Goal: Obtain resource: Download file/media

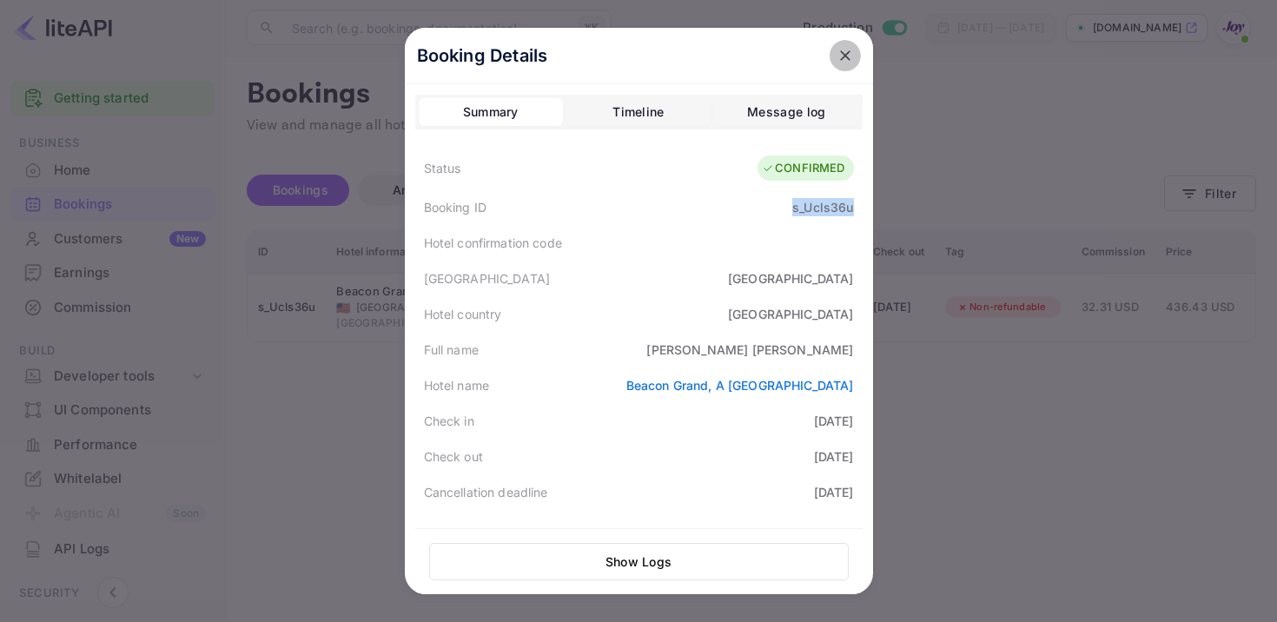
click at [846, 53] on icon "close" at bounding box center [845, 55] width 10 height 10
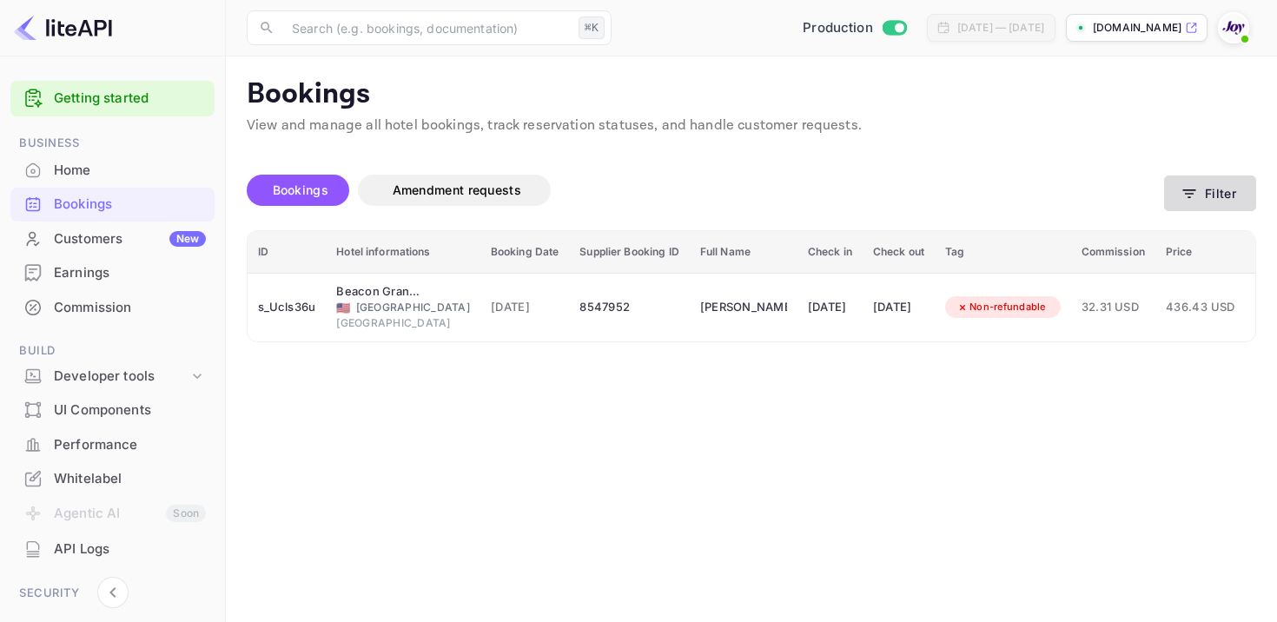
click at [1216, 201] on button "Filter" at bounding box center [1210, 193] width 92 height 36
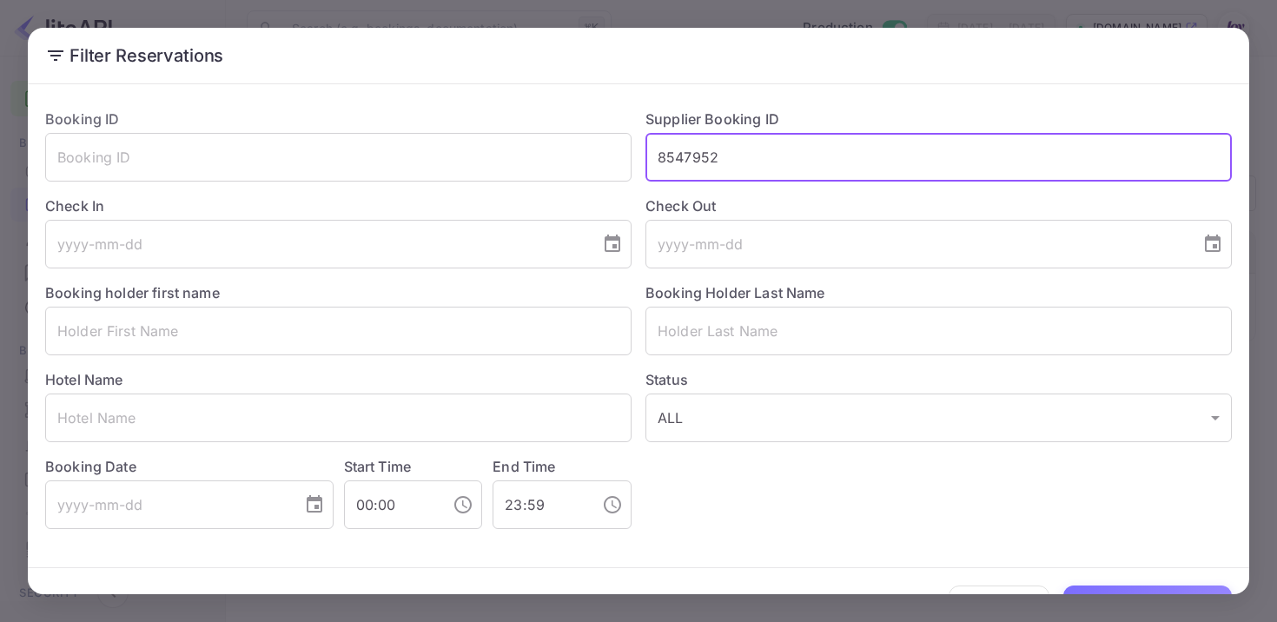
click at [686, 165] on input "8547952" at bounding box center [938, 157] width 586 height 49
paste input "8538734"
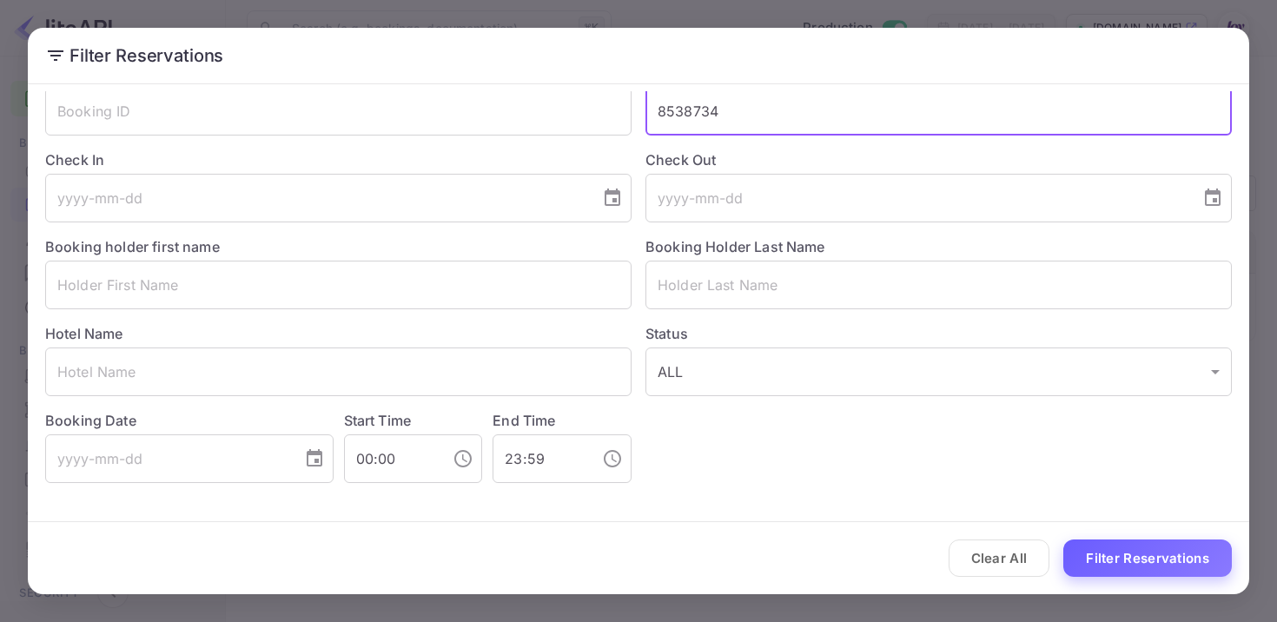
type input "8538734"
click at [1138, 557] on button "Filter Reservations" at bounding box center [1147, 557] width 168 height 37
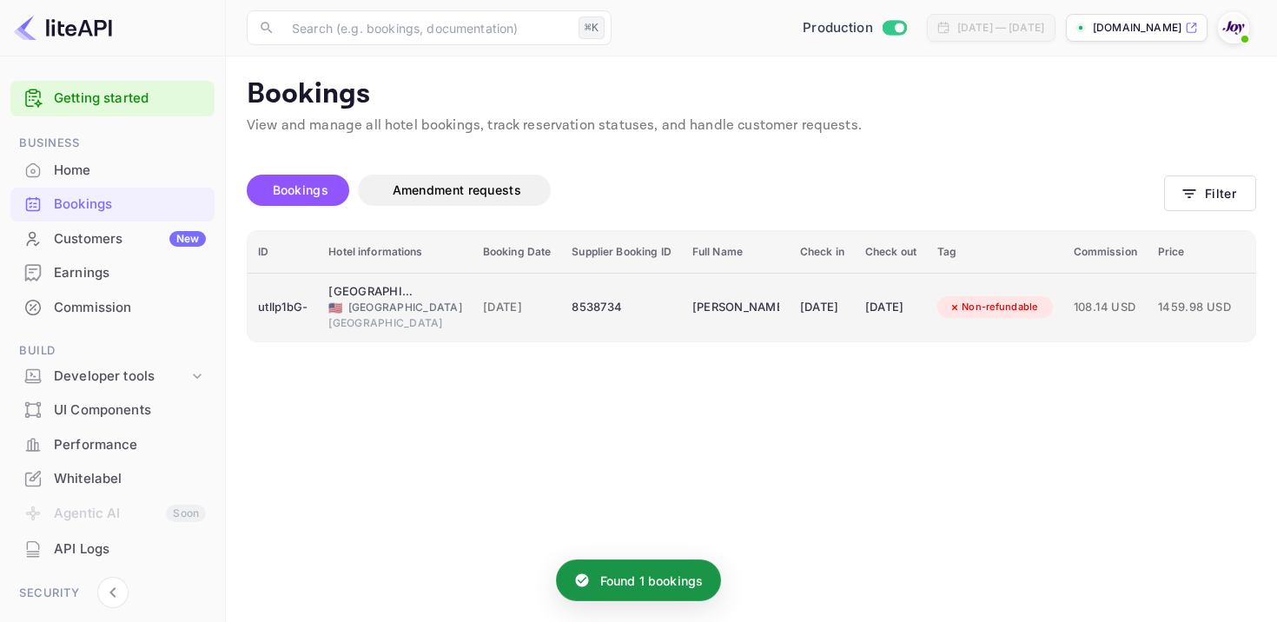
click at [789, 302] on td "[DATE]" at bounding box center [821, 307] width 65 height 69
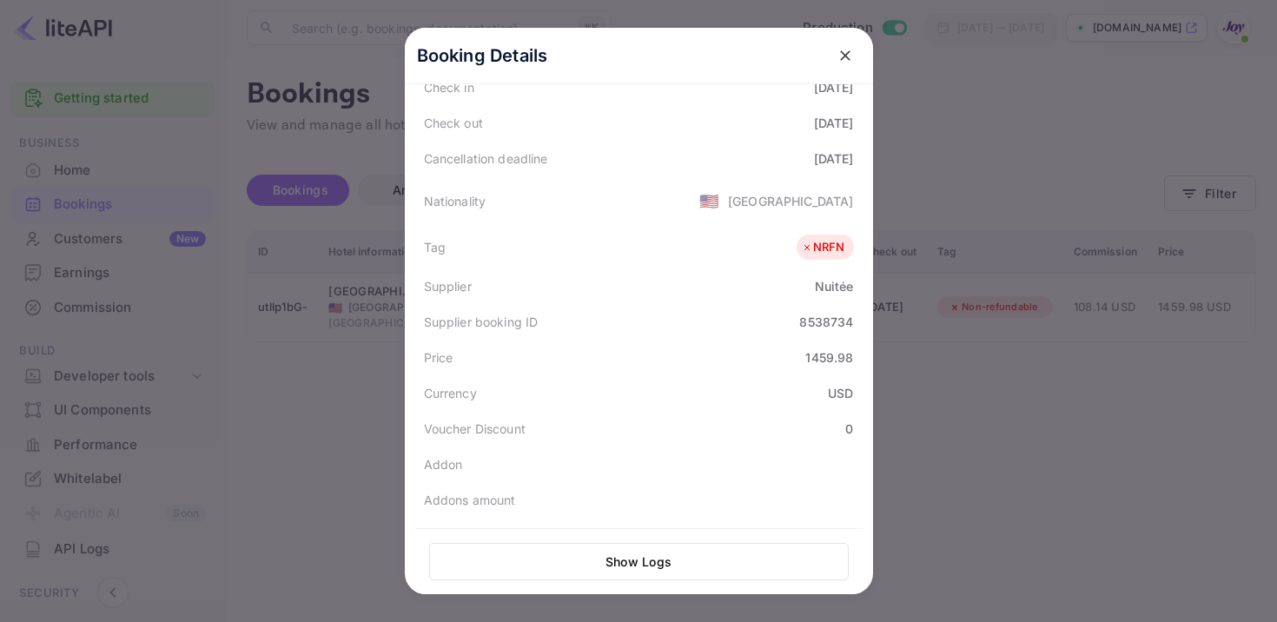
scroll to position [468, 0]
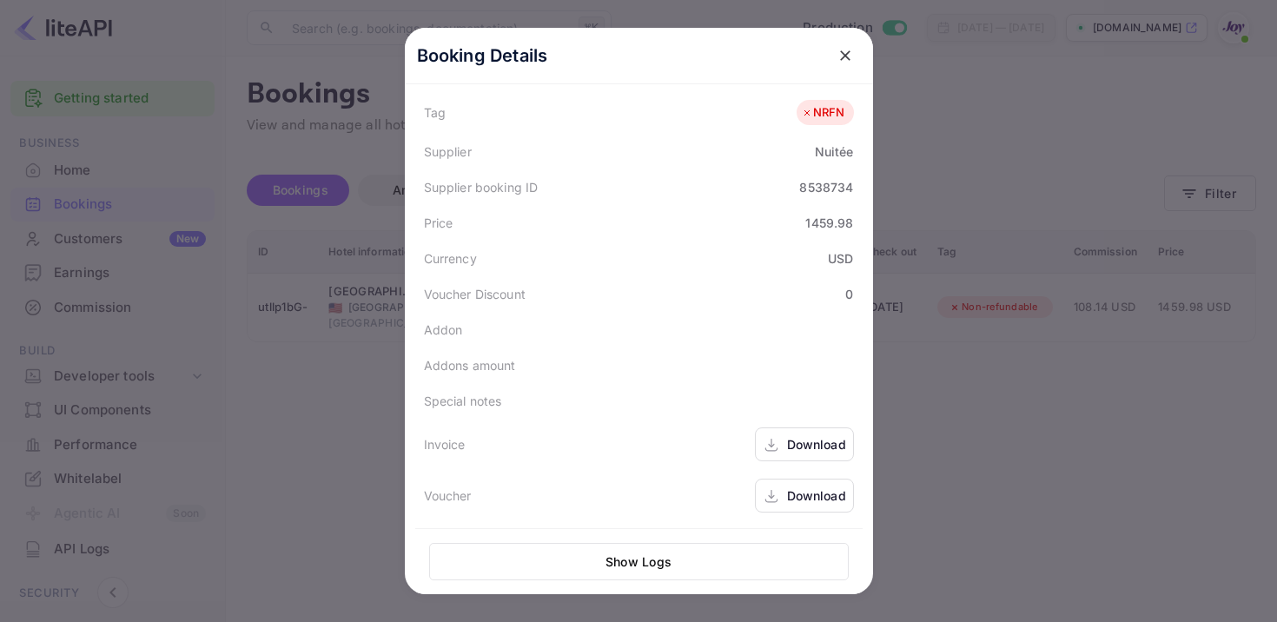
click at [782, 441] on div "Download" at bounding box center [804, 444] width 99 height 34
click at [788, 496] on div "Download" at bounding box center [816, 495] width 59 height 18
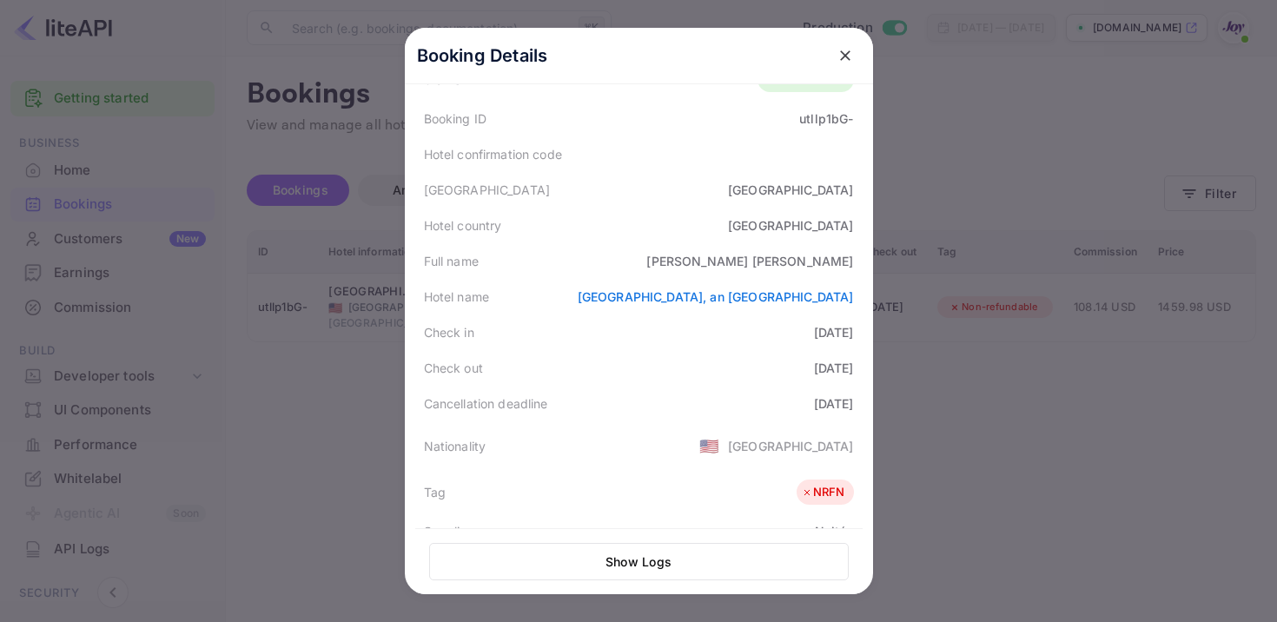
scroll to position [0, 0]
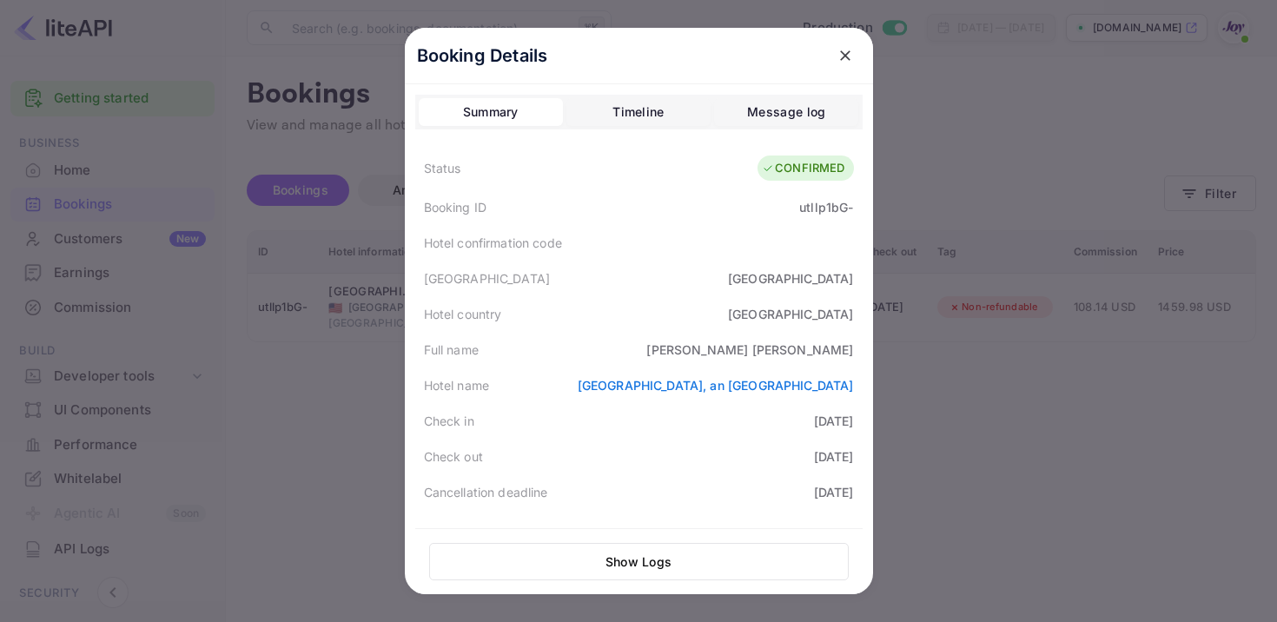
click at [815, 205] on div "utllp1bG-" at bounding box center [826, 207] width 54 height 18
copy div "utllp1bG"
copy div "[PERSON_NAME]"
drag, startPoint x: 739, startPoint y: 350, endPoint x: 881, endPoint y: 350, distance: 141.5
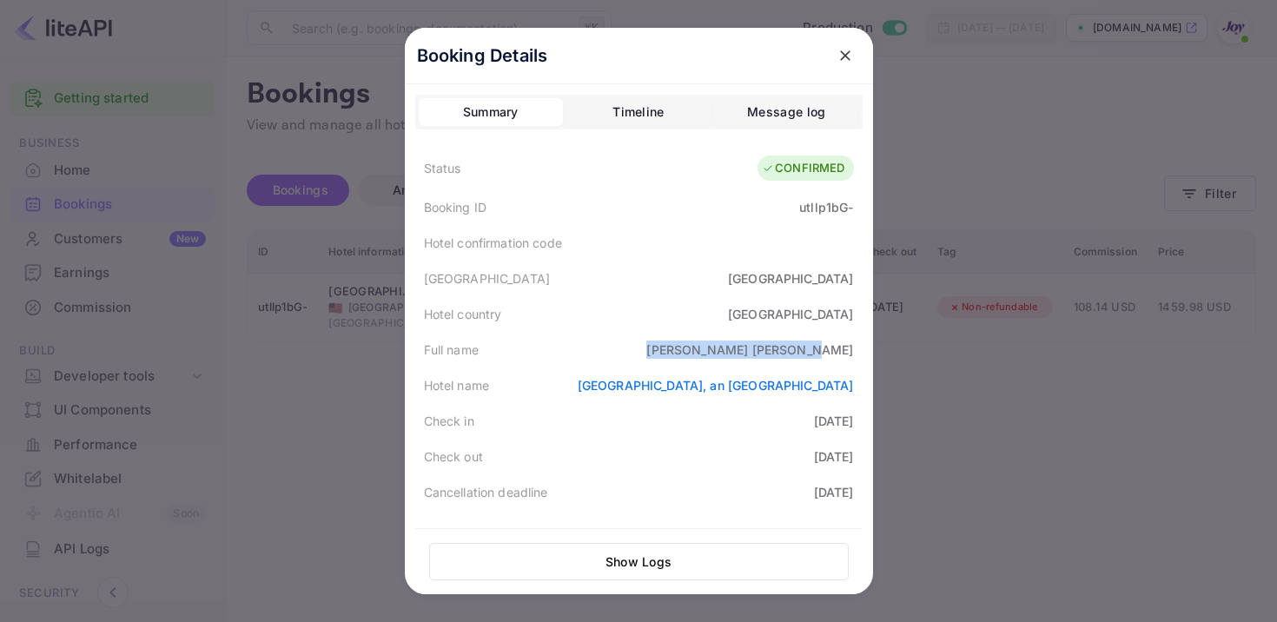
click at [881, 350] on div "Booking Details Summary Timeline Message log Status CONFIRMED Booking ID utllp1…" at bounding box center [639, 311] width 524 height 622
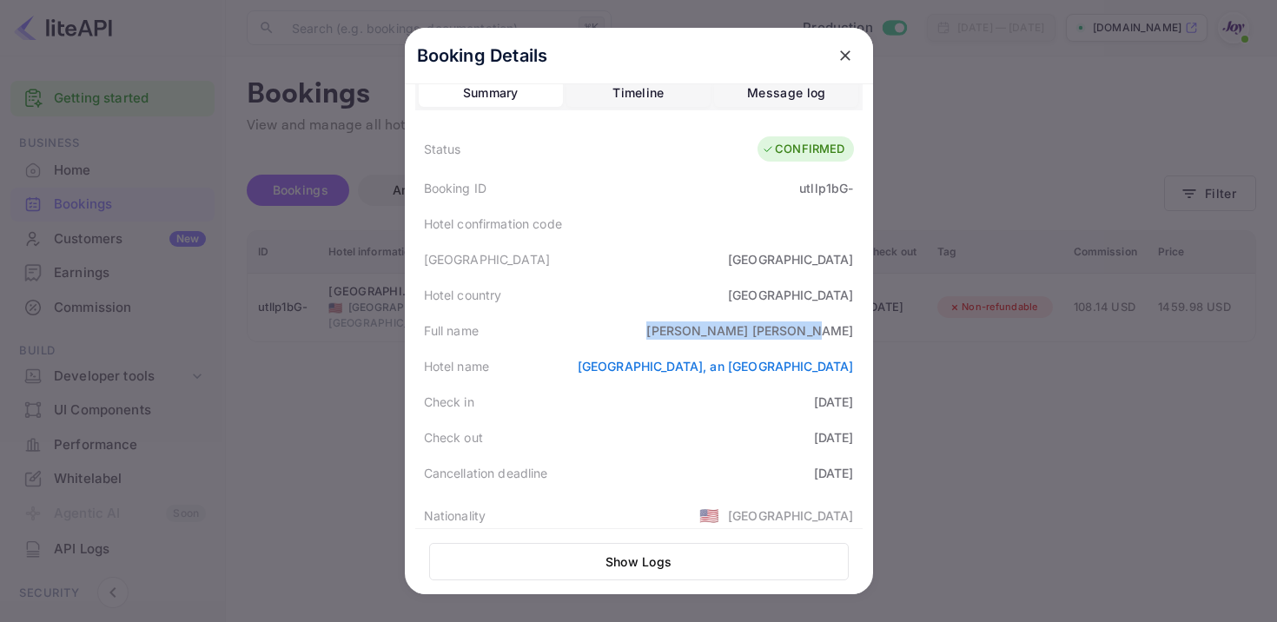
scroll to position [20, 0]
click at [809, 94] on div "Message log" at bounding box center [786, 92] width 78 height 21
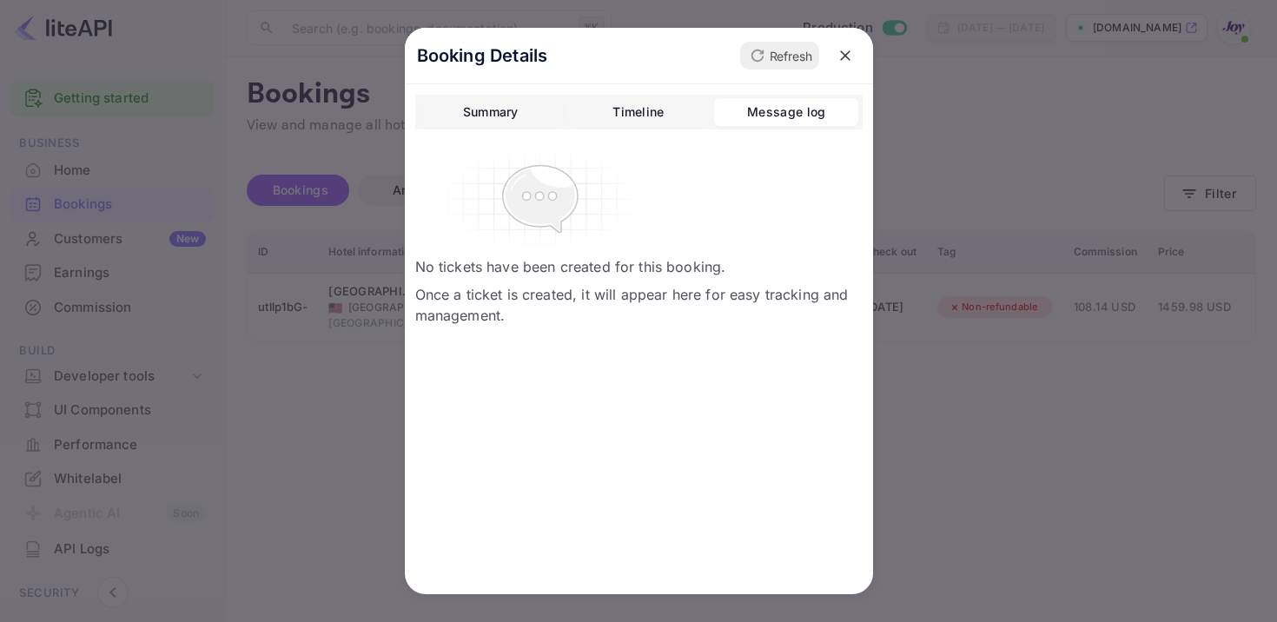
scroll to position [0, 0]
click at [476, 103] on div "Summary" at bounding box center [491, 112] width 56 height 21
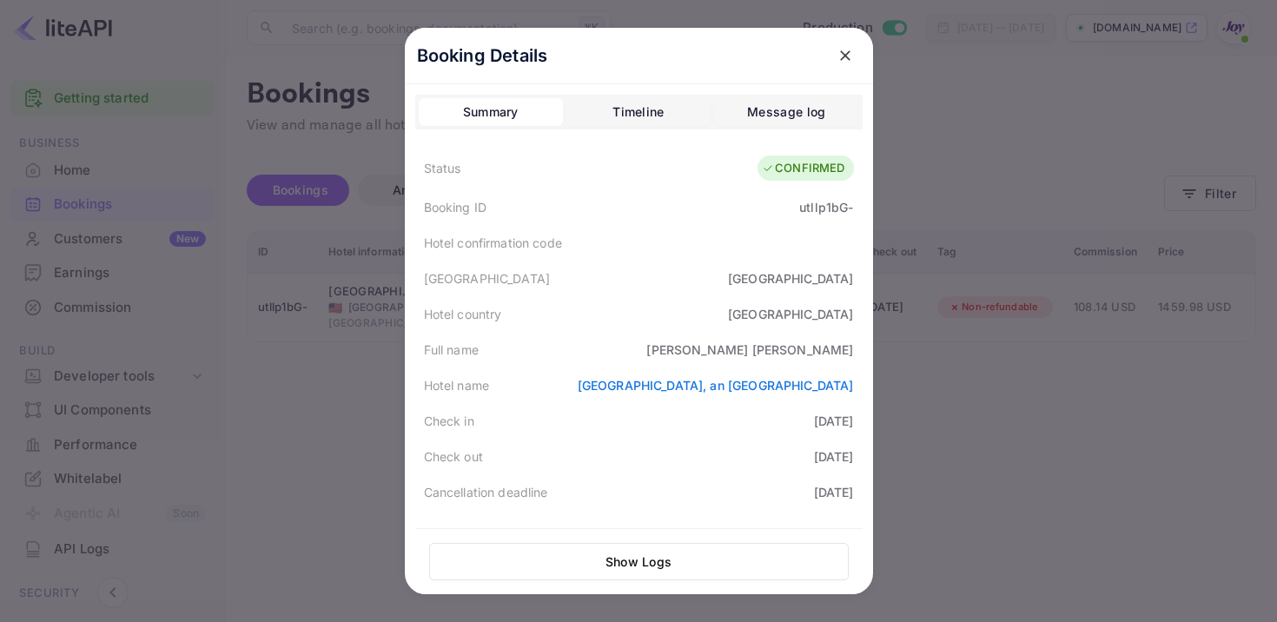
click at [848, 55] on icon "close" at bounding box center [844, 55] width 17 height 17
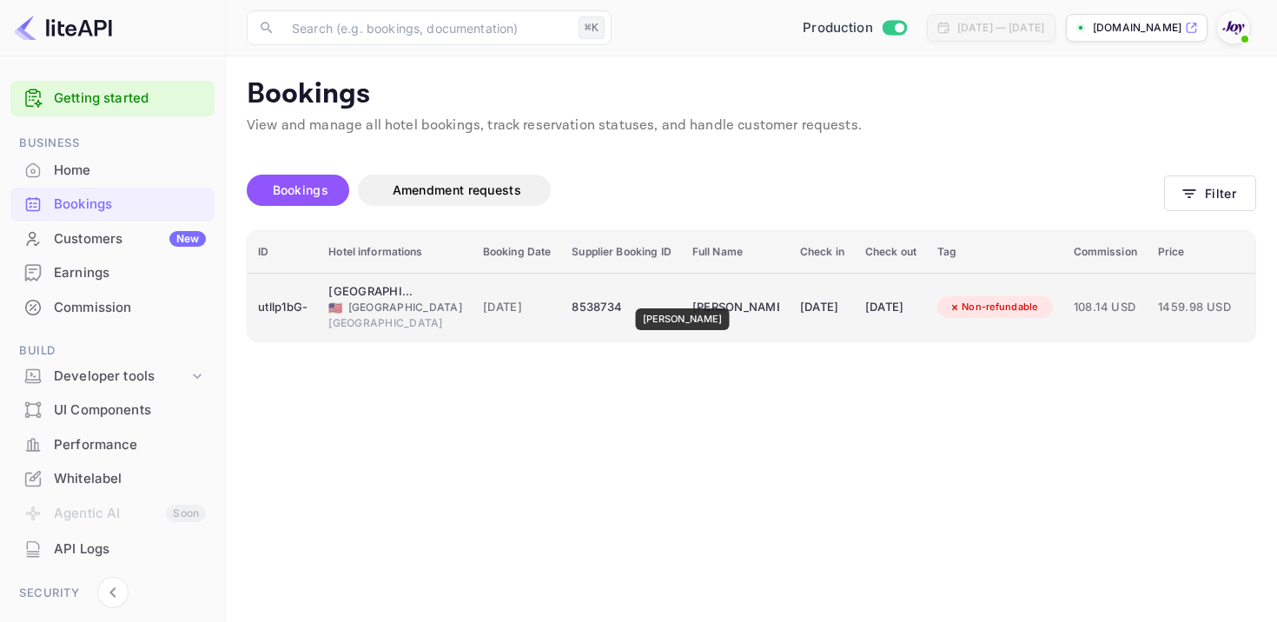
click at [692, 296] on div "[PERSON_NAME]" at bounding box center [735, 308] width 87 height 28
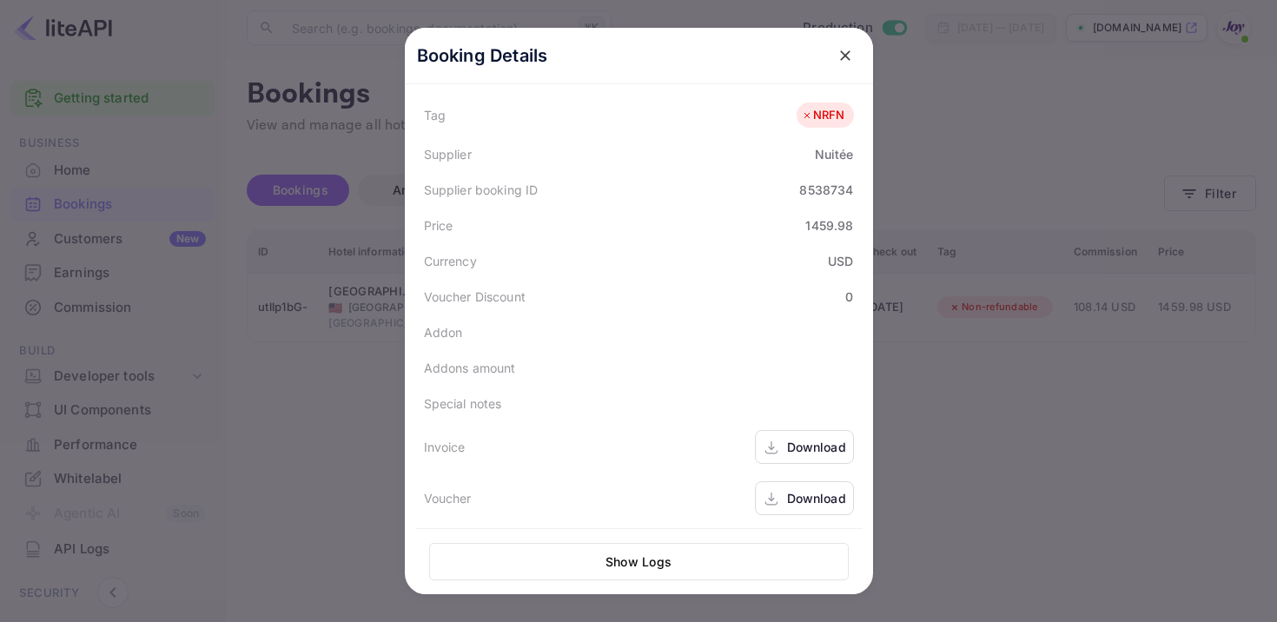
scroll to position [468, 0]
click at [774, 457] on div "Download" at bounding box center [804, 444] width 99 height 34
click at [780, 492] on div "Download" at bounding box center [804, 495] width 99 height 34
click at [853, 60] on button "close" at bounding box center [844, 55] width 31 height 31
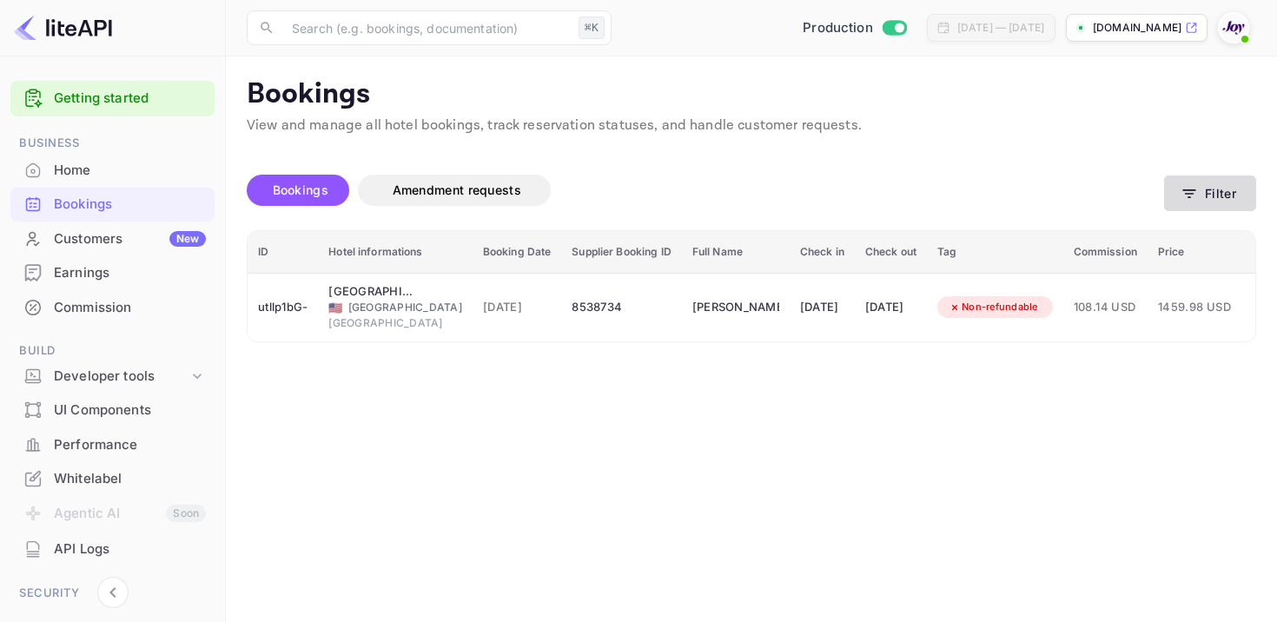
click at [1228, 190] on button "Filter" at bounding box center [1210, 193] width 92 height 36
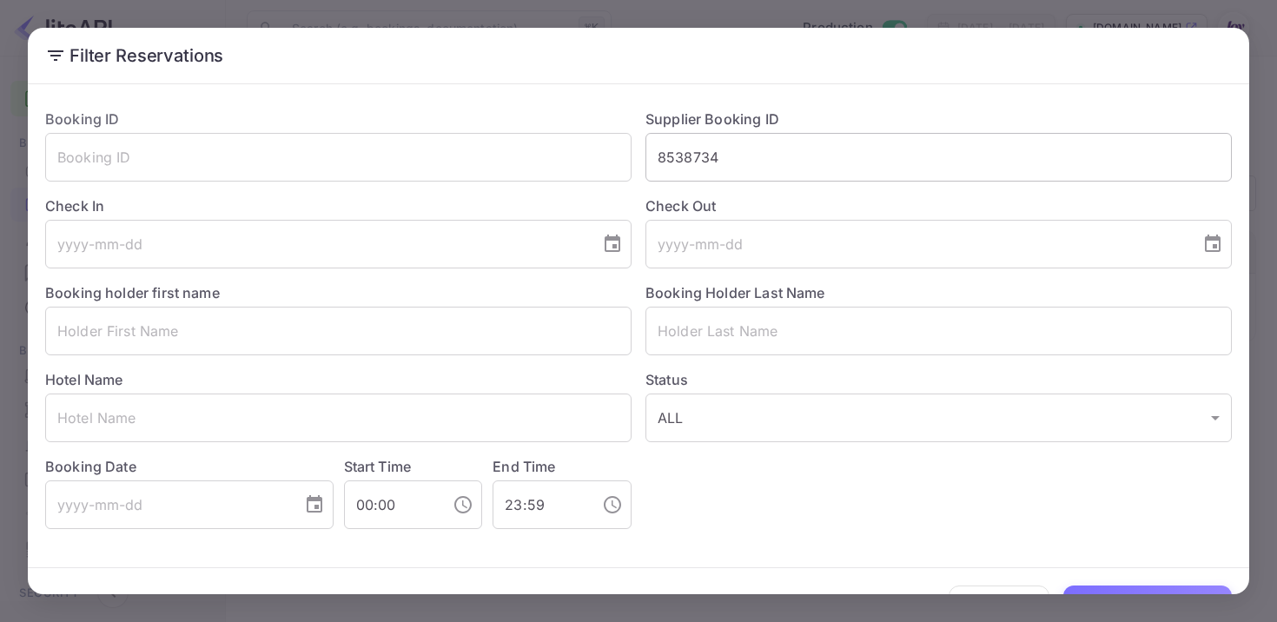
click at [691, 155] on input "8538734" at bounding box center [938, 157] width 586 height 49
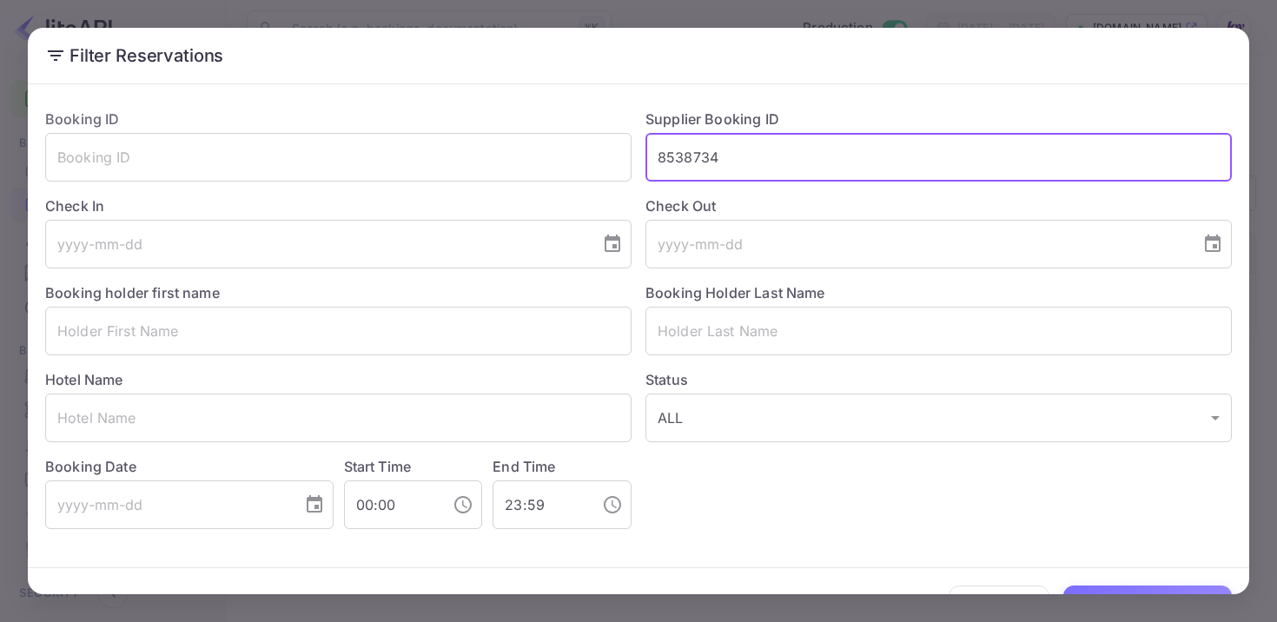
click at [691, 155] on input "8538734" at bounding box center [938, 157] width 586 height 49
paste input "8536520"
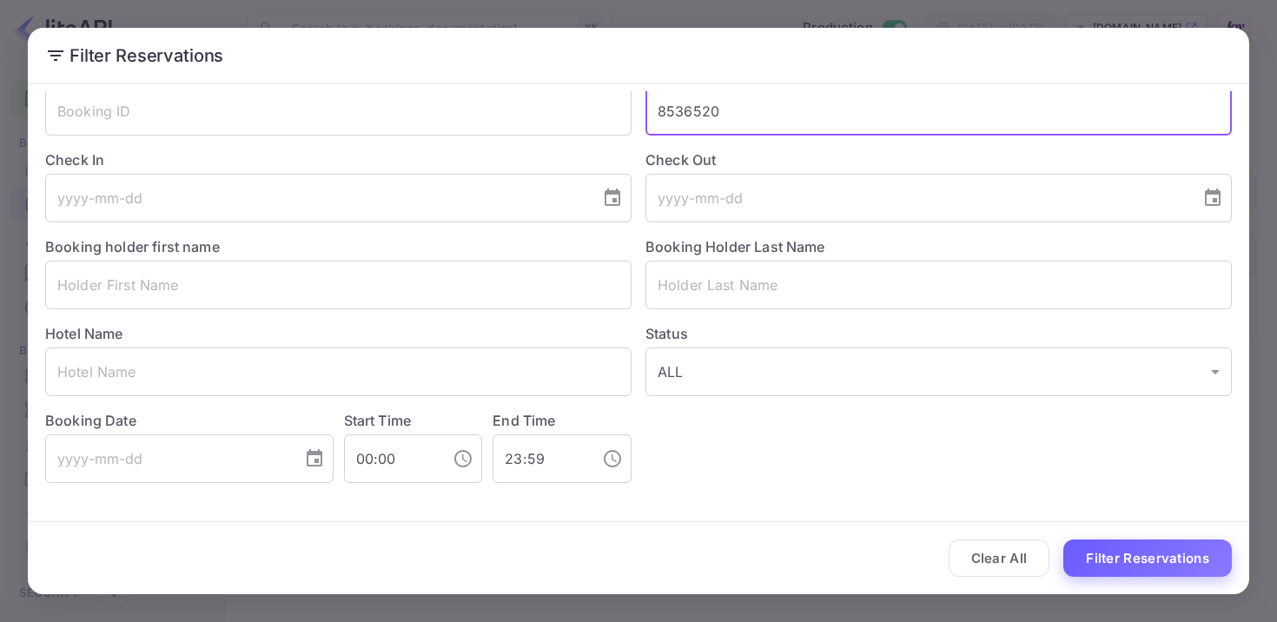
type input "8536520"
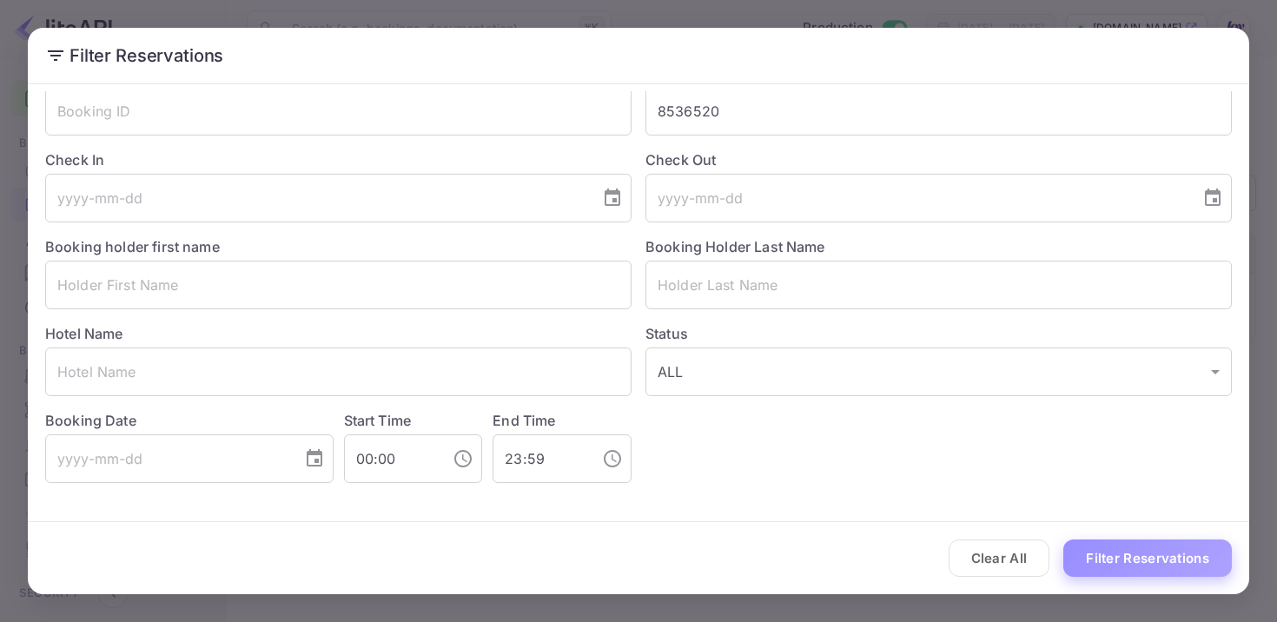
click at [1122, 565] on button "Filter Reservations" at bounding box center [1147, 557] width 168 height 37
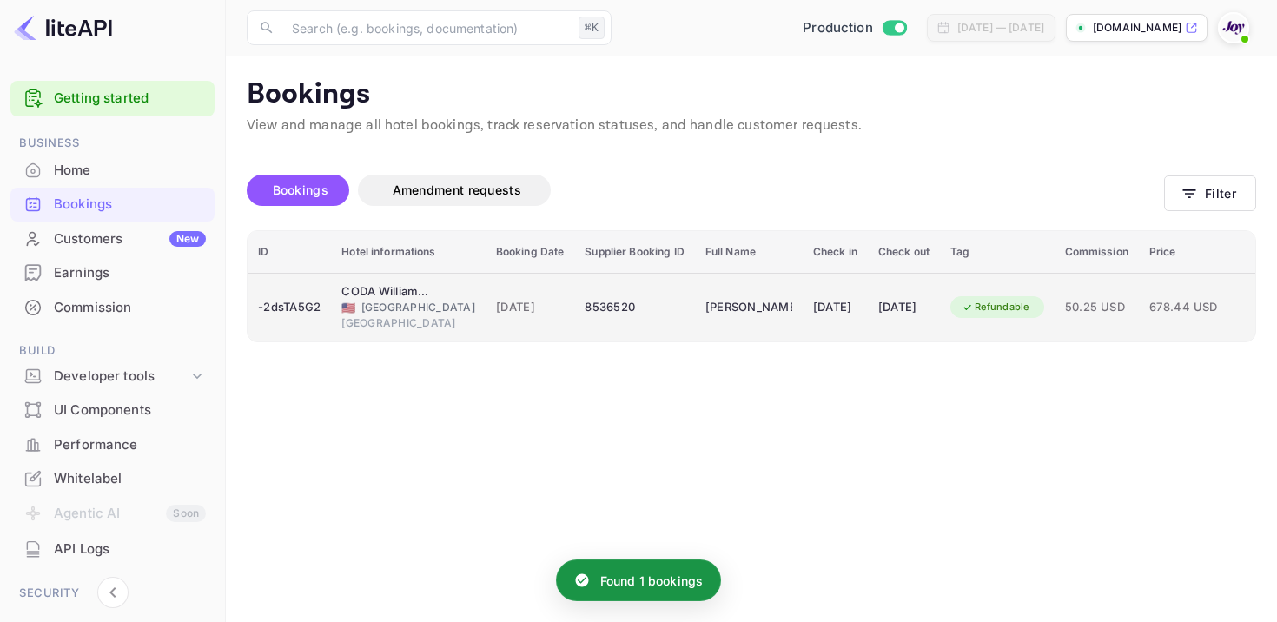
click at [653, 311] on td "8536520" at bounding box center [634, 307] width 120 height 69
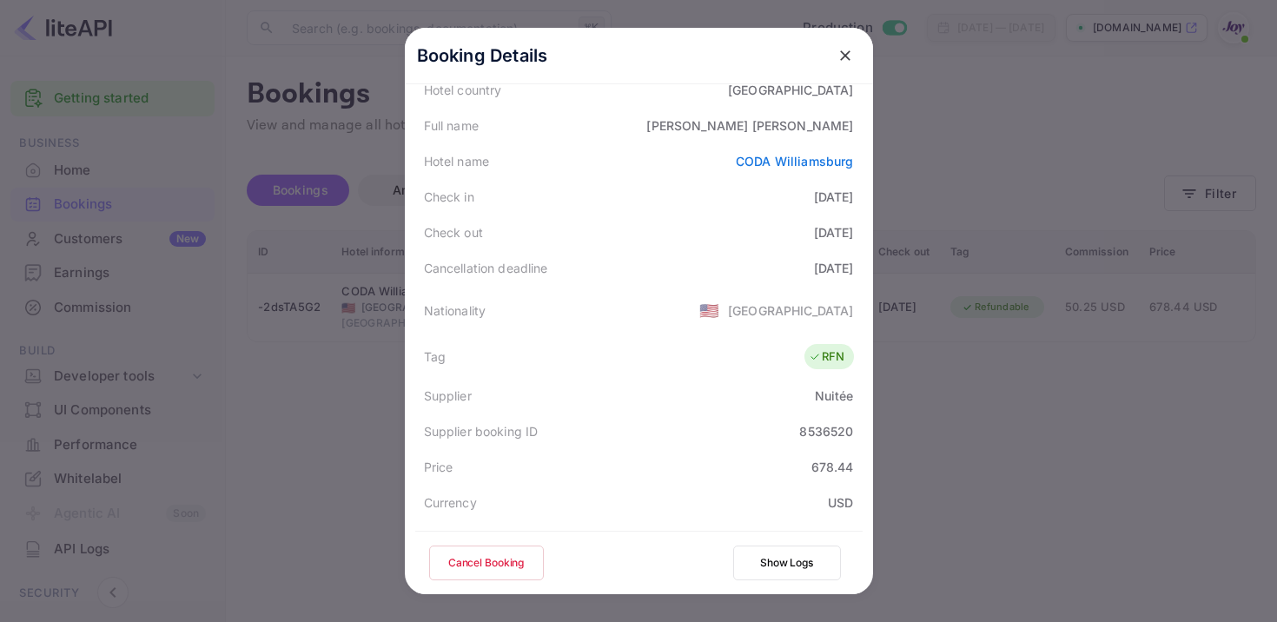
scroll to position [465, 0]
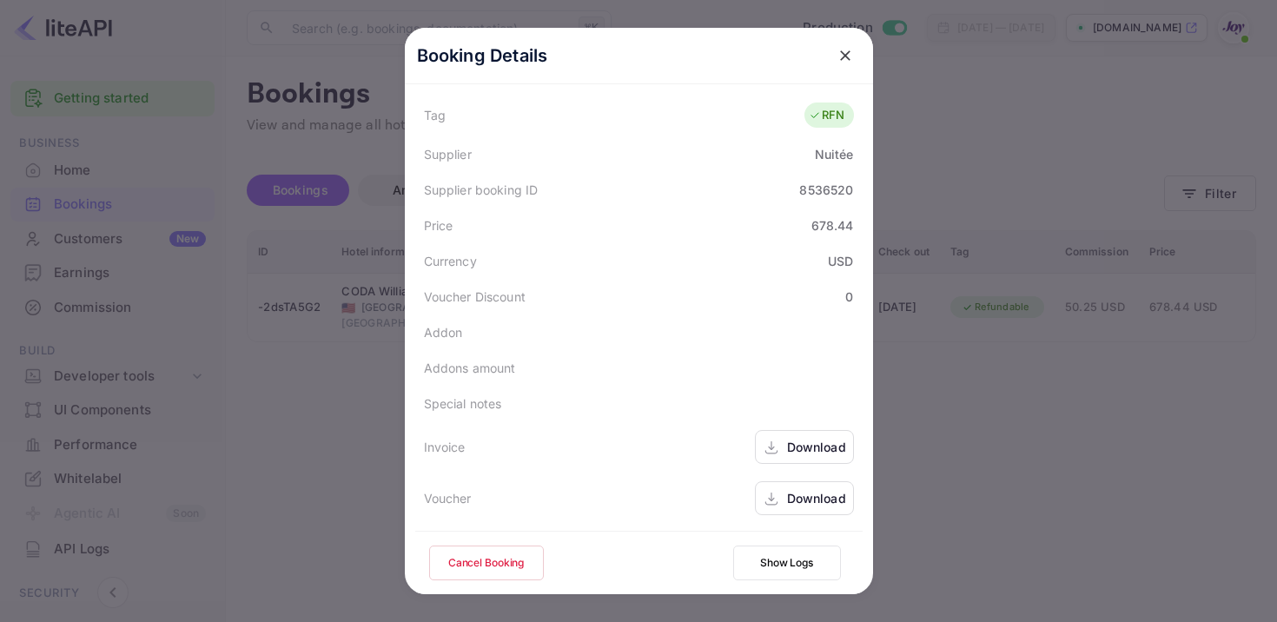
click at [782, 449] on div "Download" at bounding box center [804, 447] width 99 height 34
click at [782, 486] on div "Download" at bounding box center [804, 498] width 99 height 34
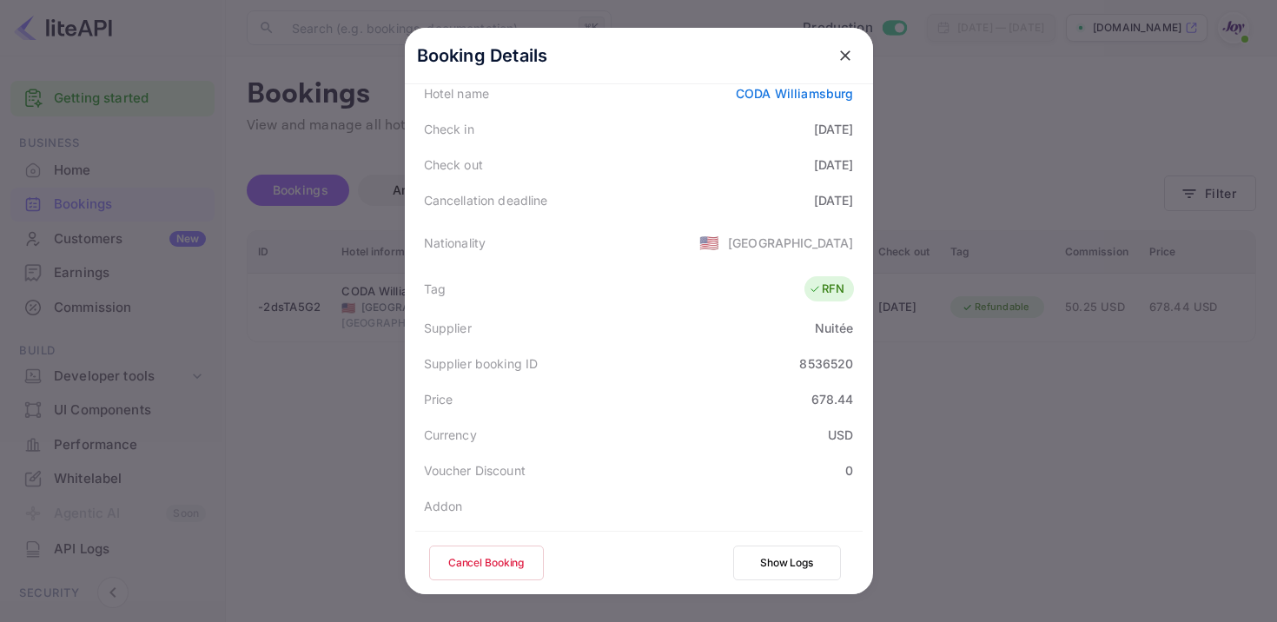
scroll to position [0, 0]
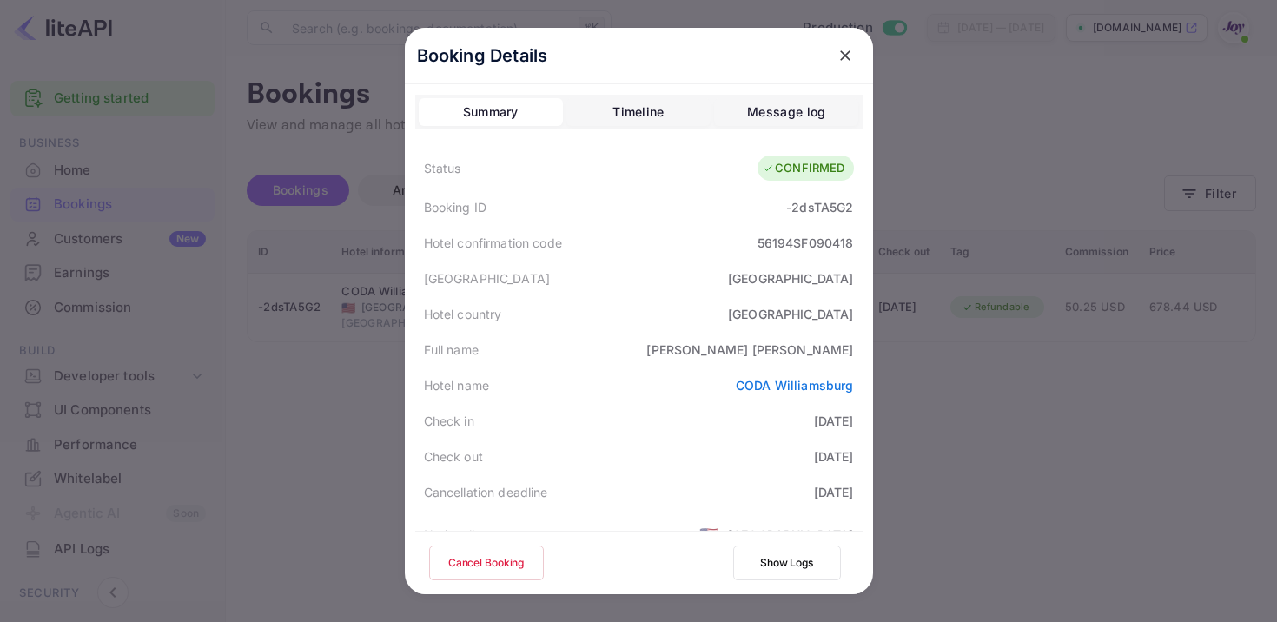
click at [815, 202] on div "-2dsTA5G2" at bounding box center [819, 207] width 67 height 18
copy div "2dsTA5G2"
click at [788, 209] on div "-2dsTA5G2" at bounding box center [819, 207] width 67 height 18
copy div "-2dsTA5G2"
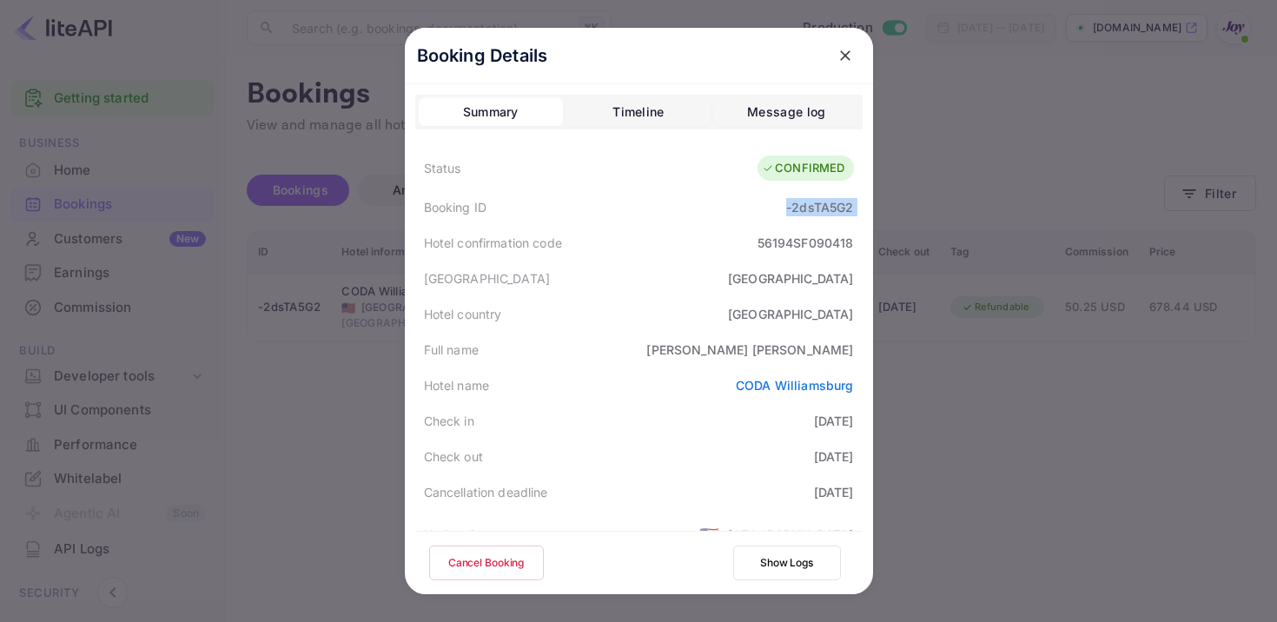
drag, startPoint x: 788, startPoint y: 209, endPoint x: 873, endPoint y: 209, distance: 85.1
click at [873, 209] on div "Booking Details Summary Timeline Message log Status CONFIRMED Booking ID -2dsTA…" at bounding box center [639, 311] width 524 height 622
click at [839, 63] on icon "close" at bounding box center [844, 55] width 17 height 17
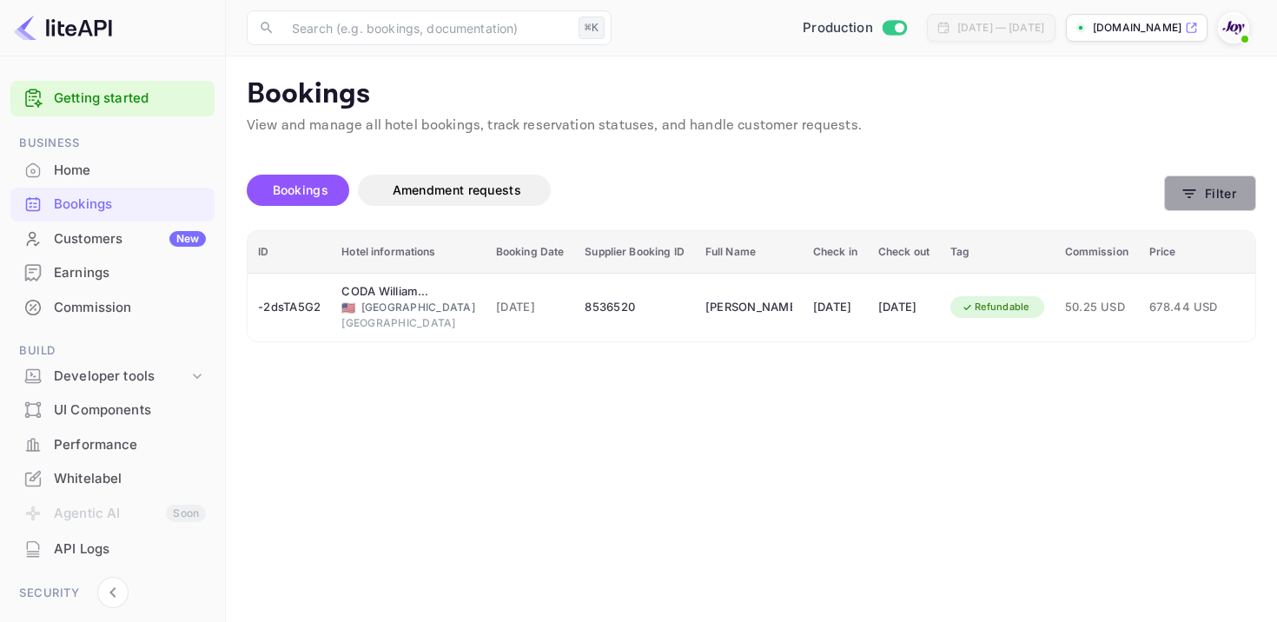
click at [1209, 198] on button "Filter" at bounding box center [1210, 193] width 92 height 36
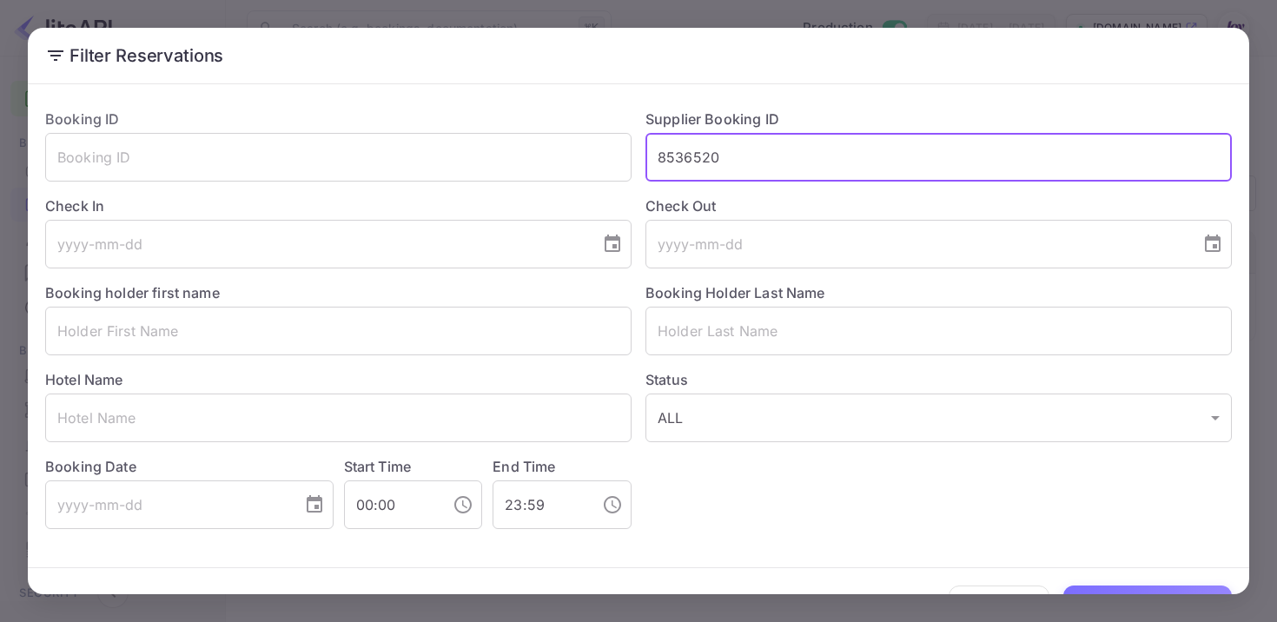
click at [688, 159] on input "8536520" at bounding box center [938, 157] width 586 height 49
paste input "8473228"
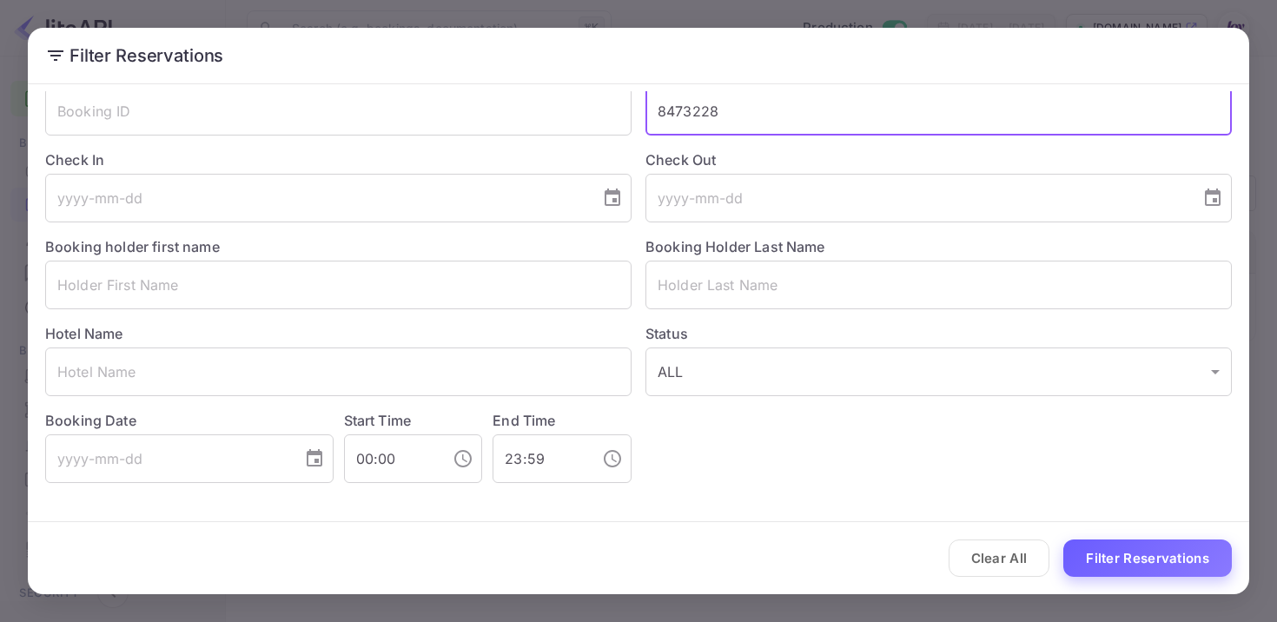
type input "8473228"
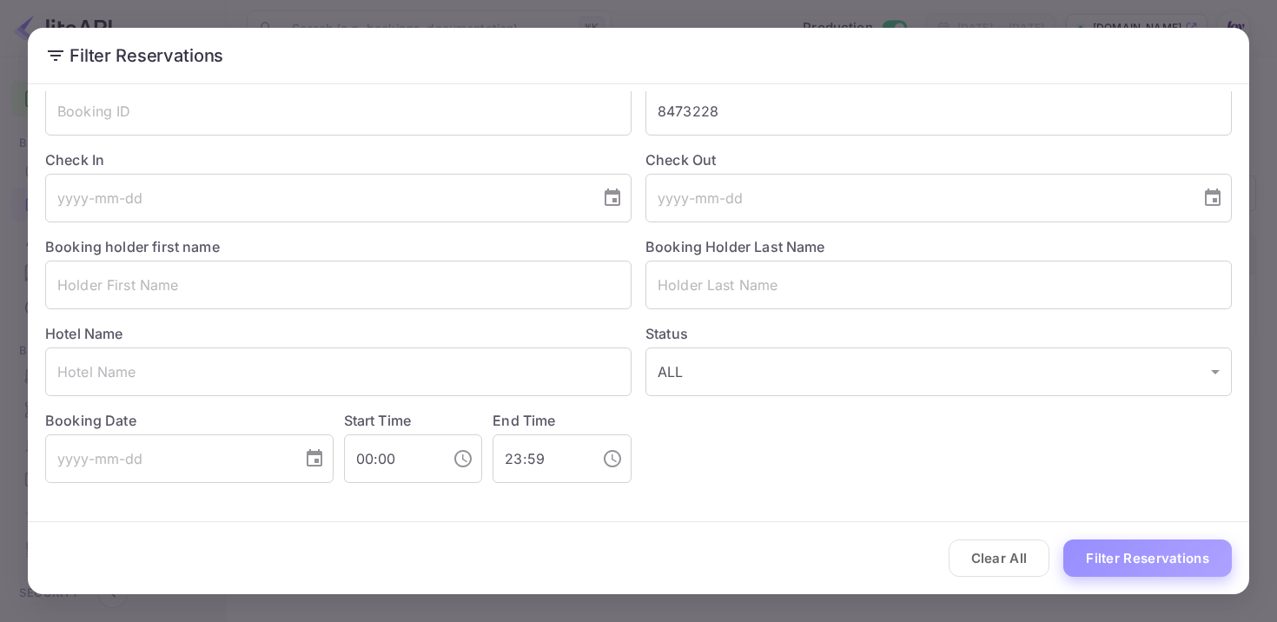
click at [1139, 561] on button "Filter Reservations" at bounding box center [1147, 557] width 168 height 37
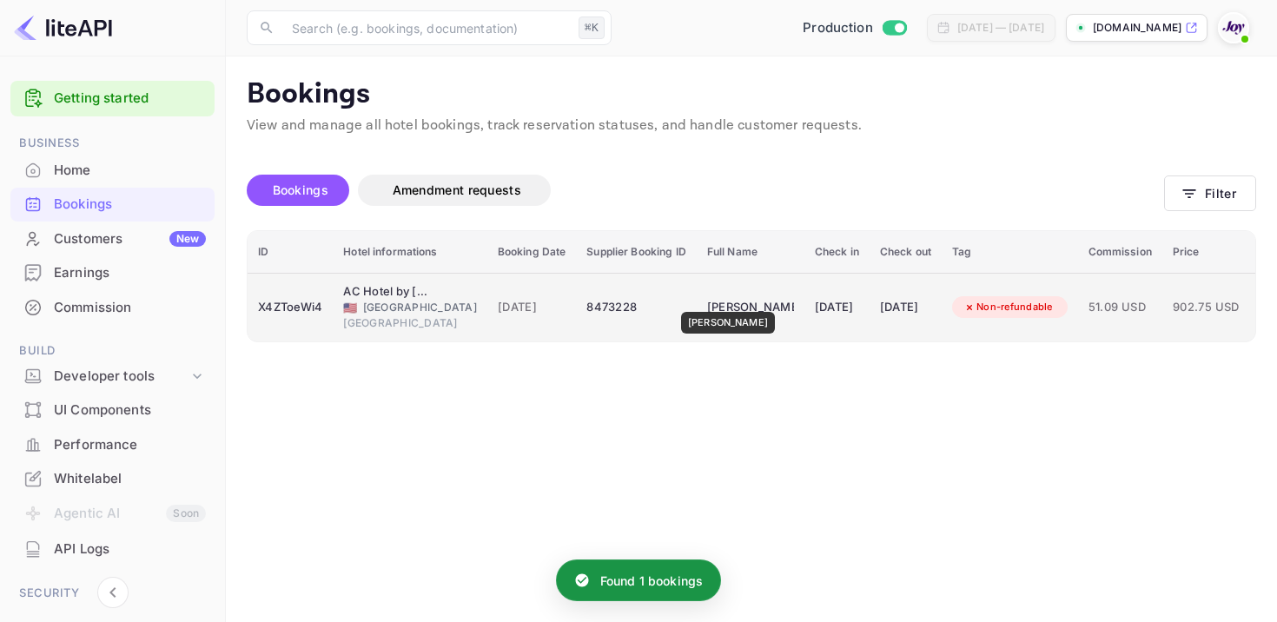
click at [719, 300] on div "[PERSON_NAME]" at bounding box center [750, 308] width 87 height 28
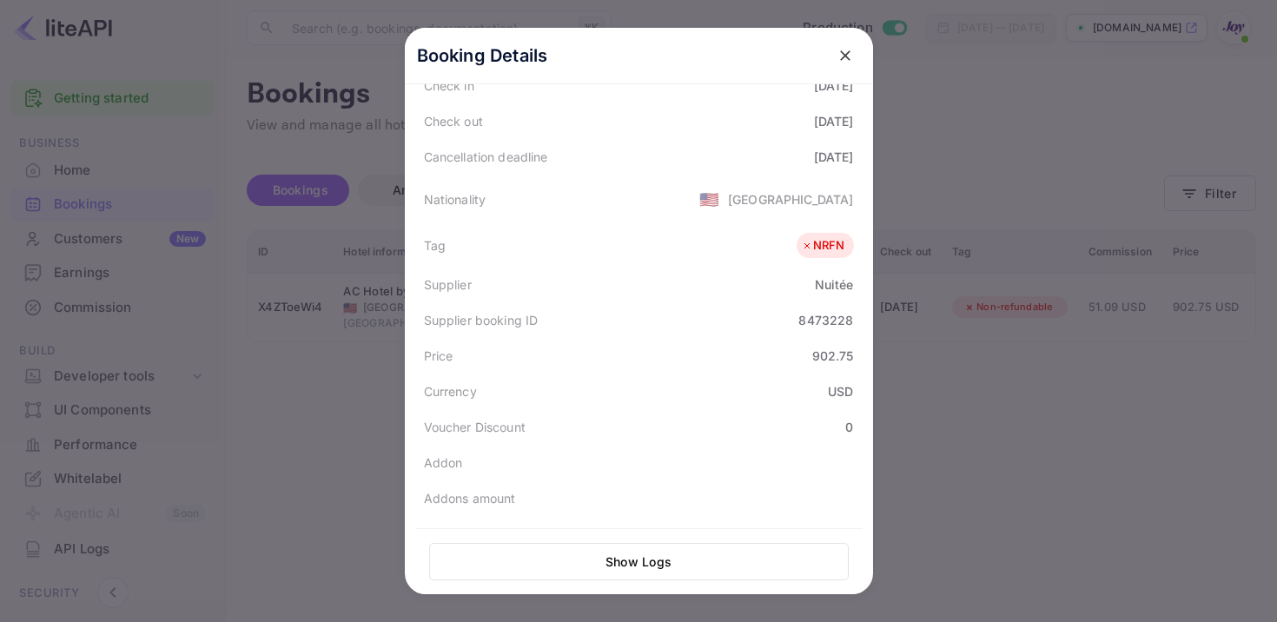
scroll to position [468, 0]
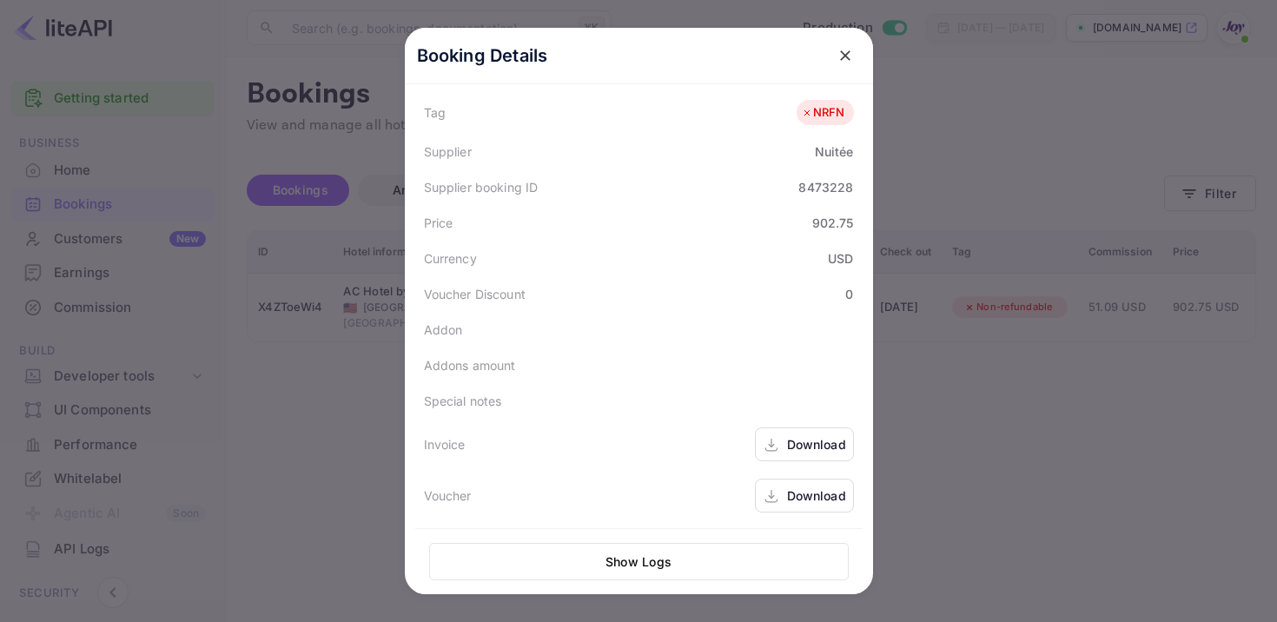
click at [765, 439] on icon at bounding box center [770, 445] width 17 height 18
click at [797, 499] on div "Download" at bounding box center [816, 495] width 59 height 18
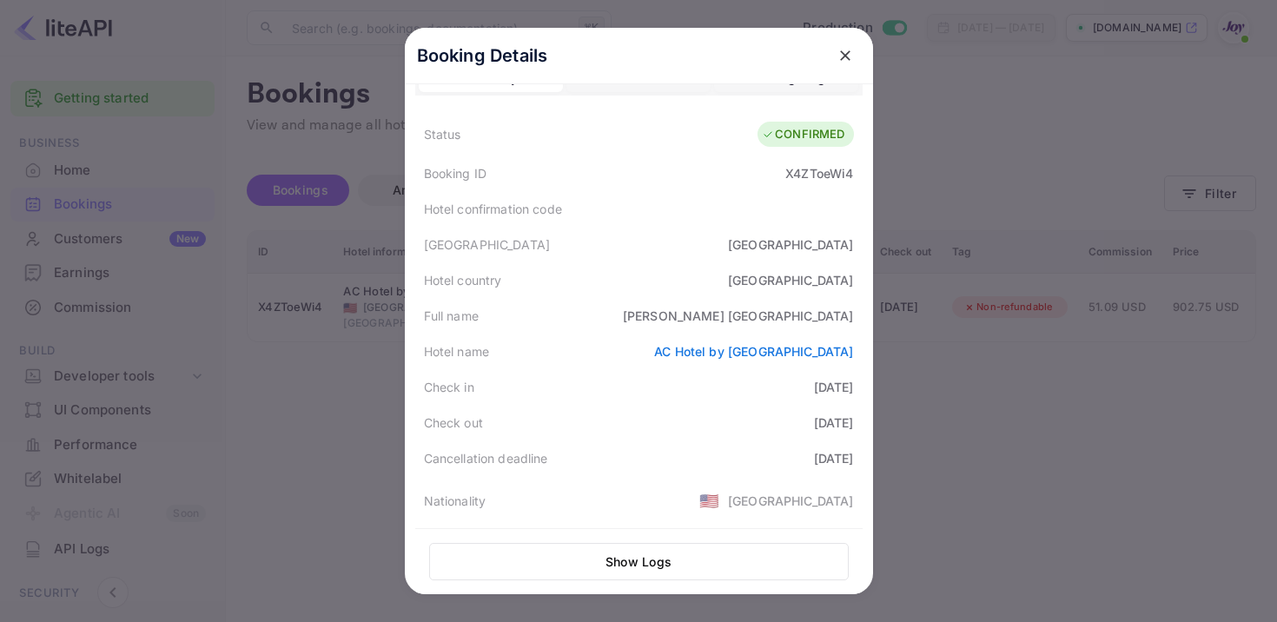
scroll to position [0, 0]
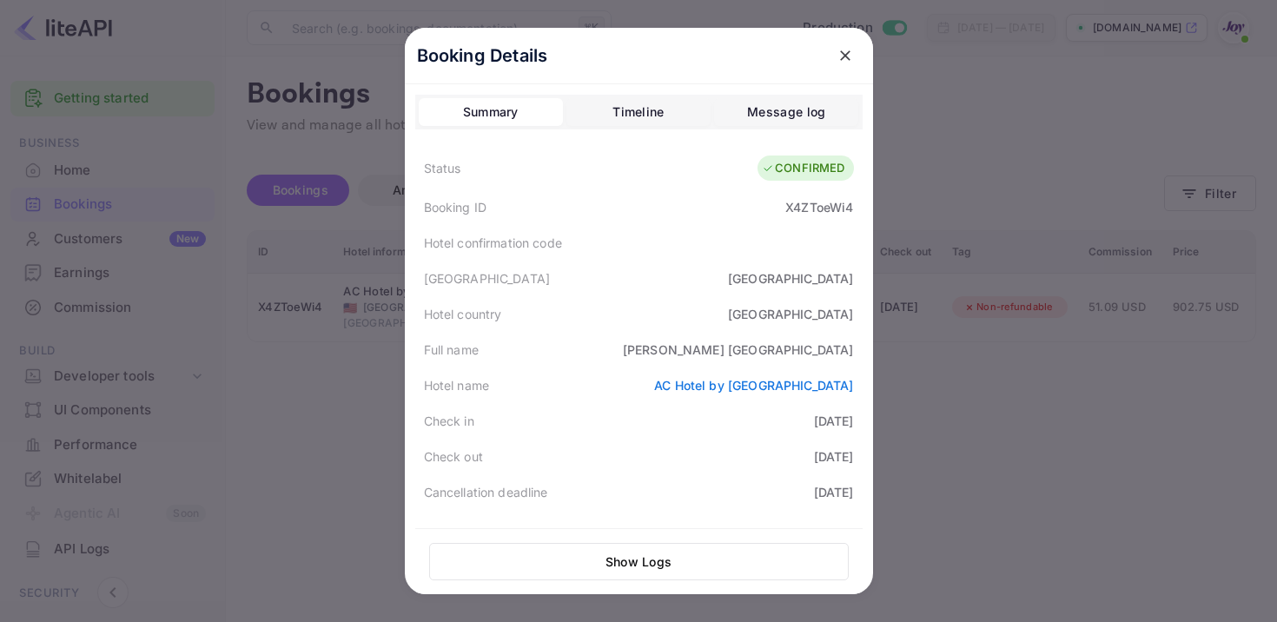
click at [809, 201] on div "X4ZToeWi4" at bounding box center [819, 207] width 68 height 18
copy div "X4ZToeWi4"
click at [852, 53] on icon "close" at bounding box center [844, 55] width 17 height 17
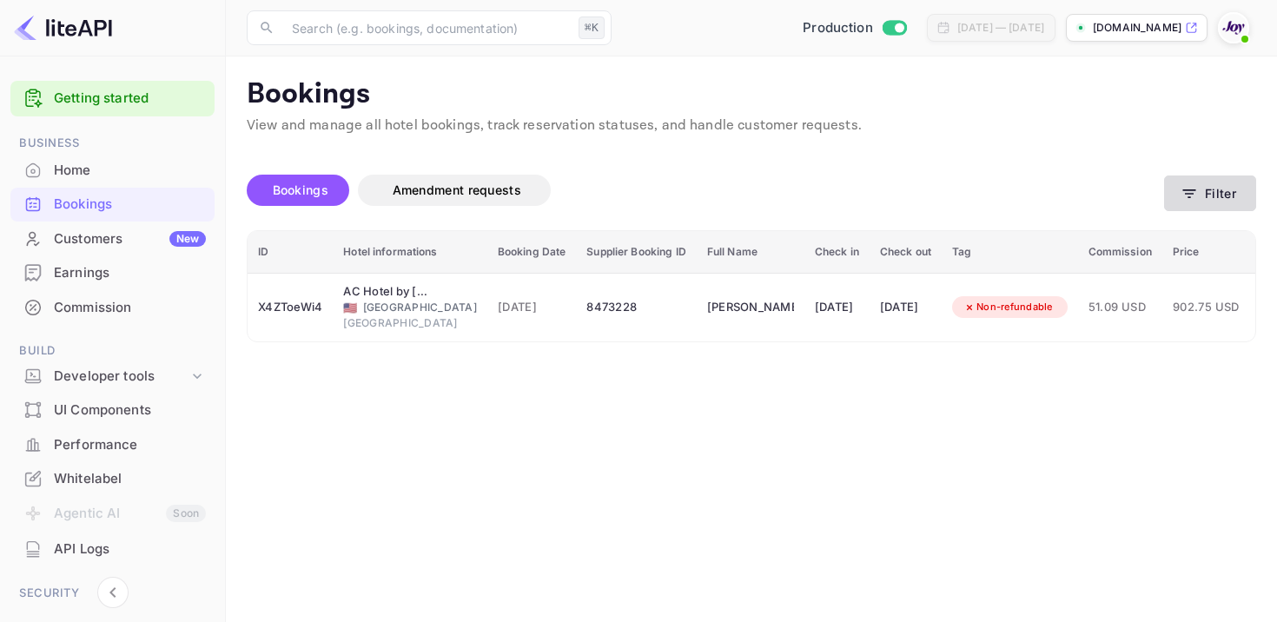
click at [1208, 192] on button "Filter" at bounding box center [1210, 193] width 92 height 36
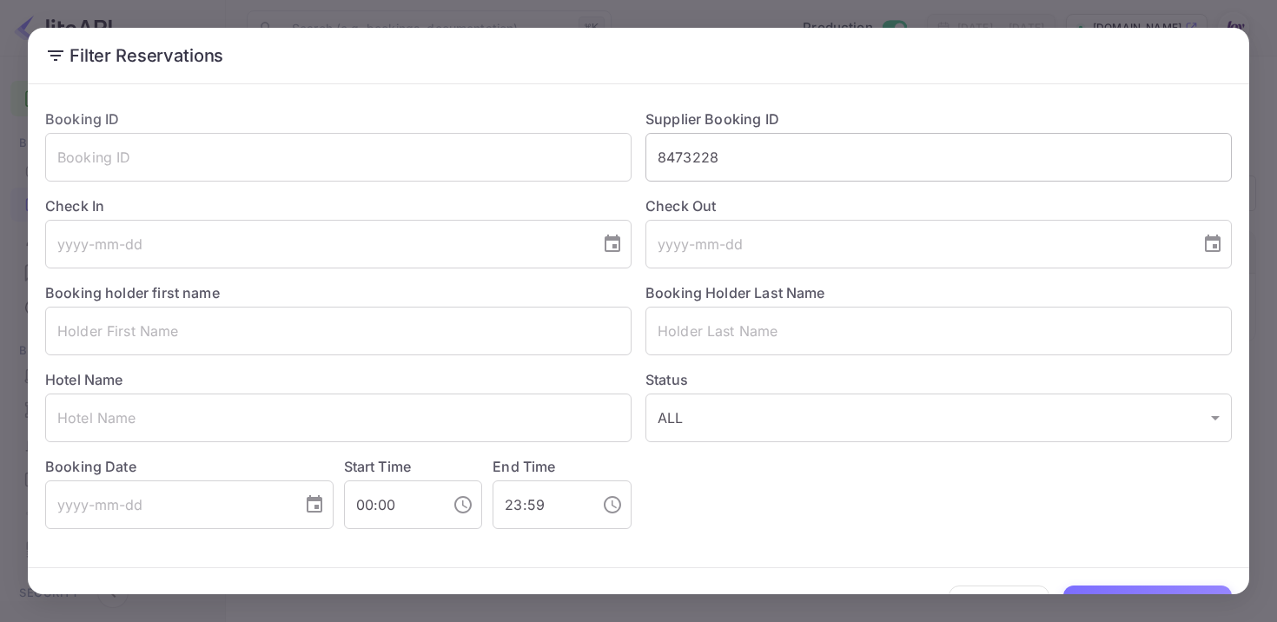
click at [679, 167] on input "8473228" at bounding box center [938, 157] width 586 height 49
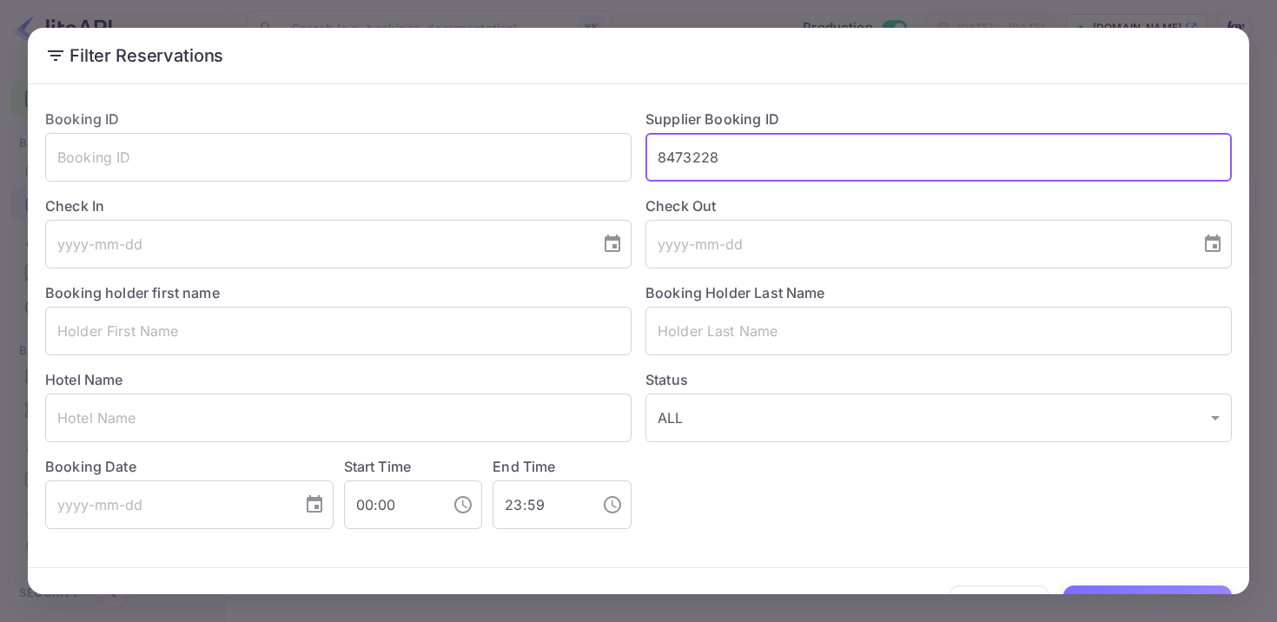
click at [679, 167] on input "8473228" at bounding box center [938, 157] width 586 height 49
paste input "8472907"
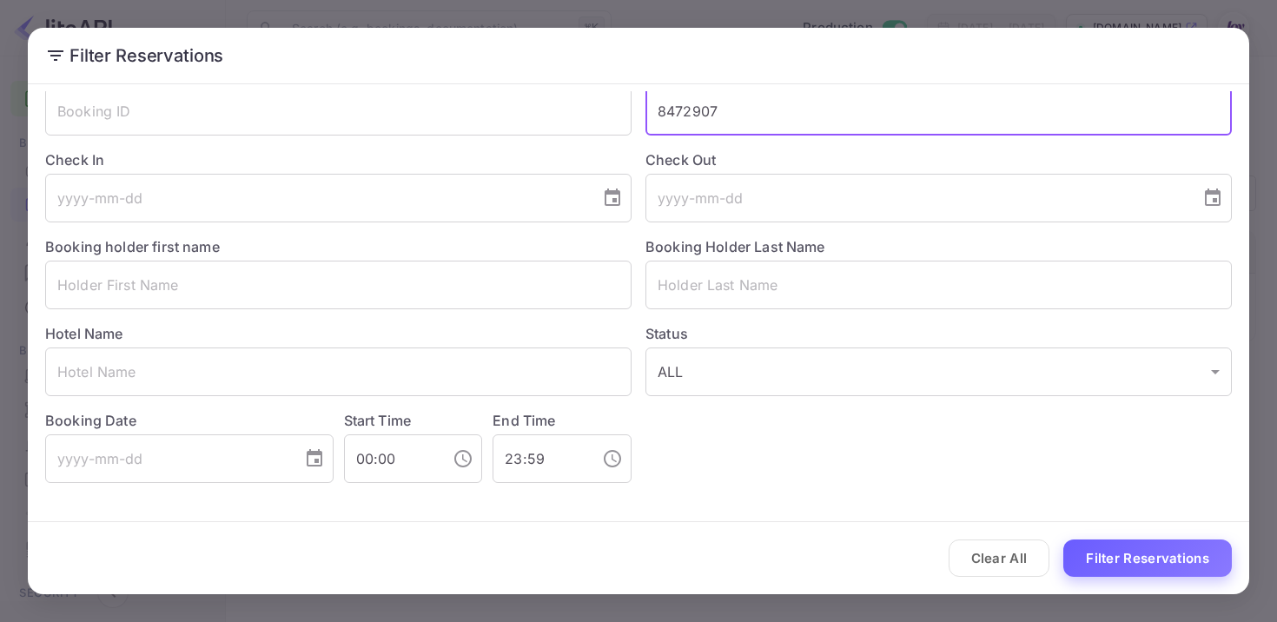
type input "8472907"
click at [1139, 553] on button "Filter Reservations" at bounding box center [1147, 557] width 168 height 37
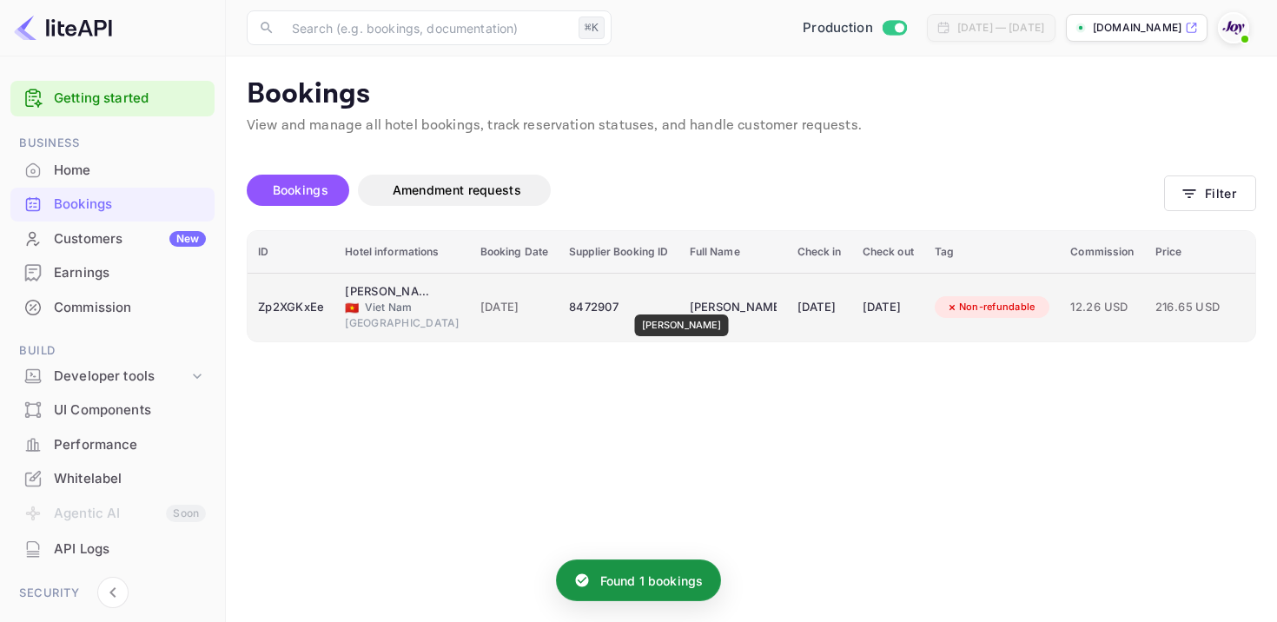
click at [689, 302] on div "[PERSON_NAME]" at bounding box center [732, 308] width 87 height 28
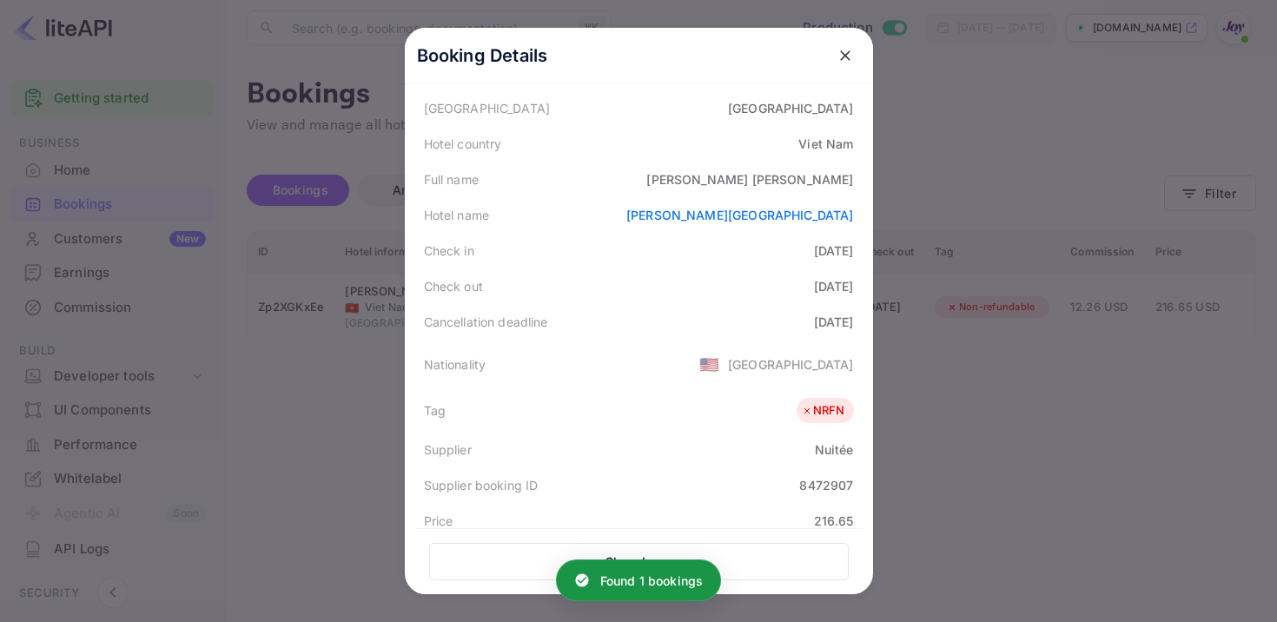
scroll to position [468, 0]
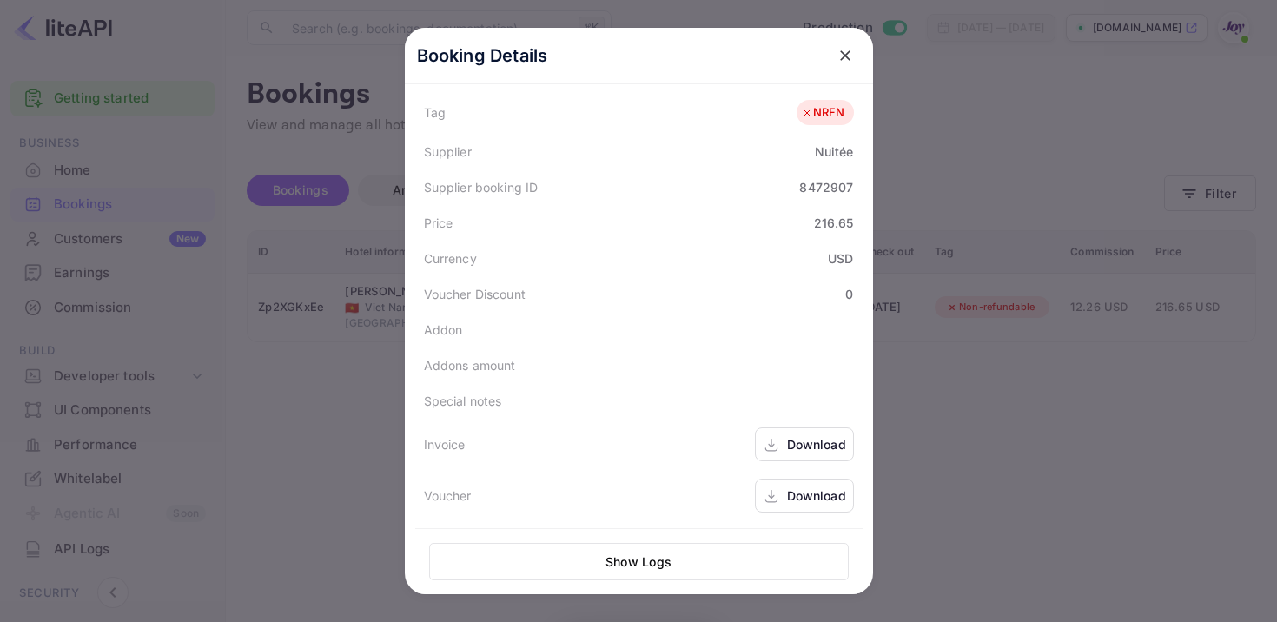
click at [781, 449] on div "Download" at bounding box center [804, 444] width 99 height 34
click at [784, 485] on div "Download" at bounding box center [804, 495] width 99 height 34
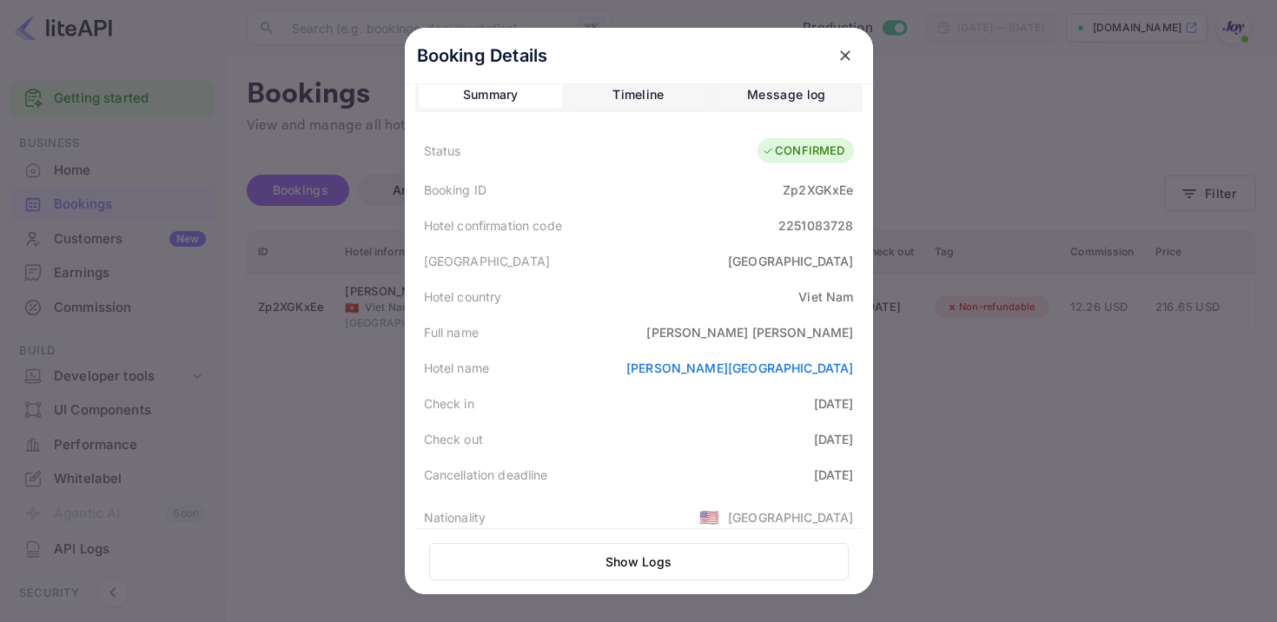
scroll to position [0, 0]
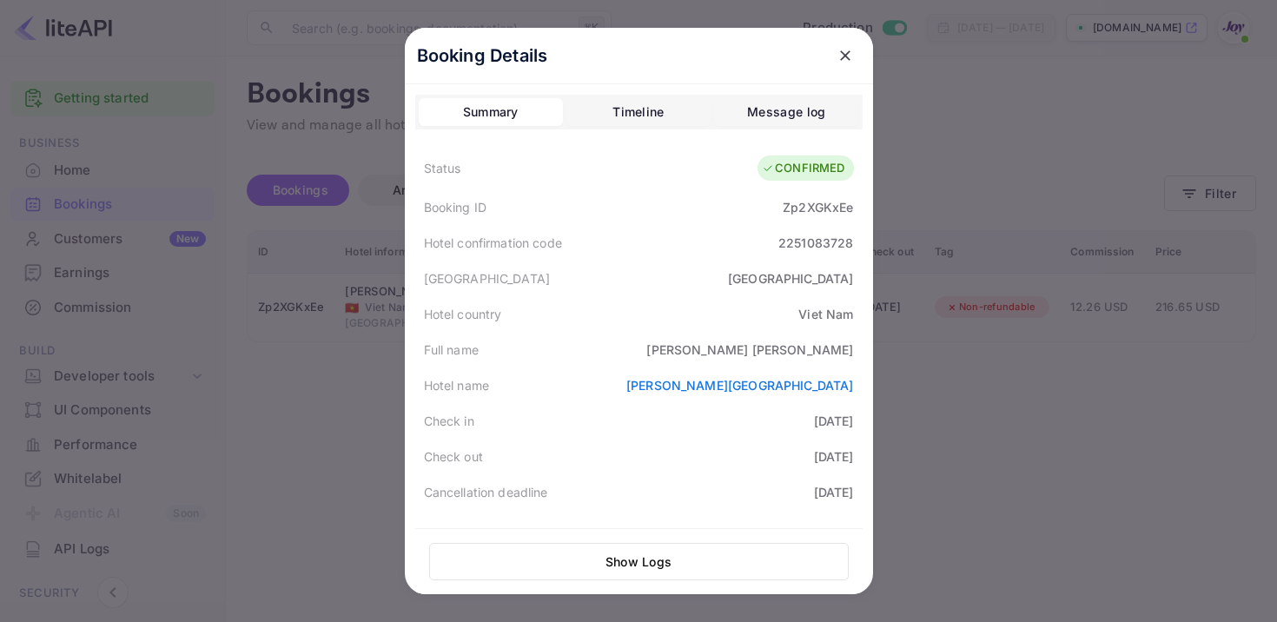
click at [814, 208] on div "Zp2XGKxEe" at bounding box center [817, 207] width 70 height 18
copy div "Zp2XGKxEe"
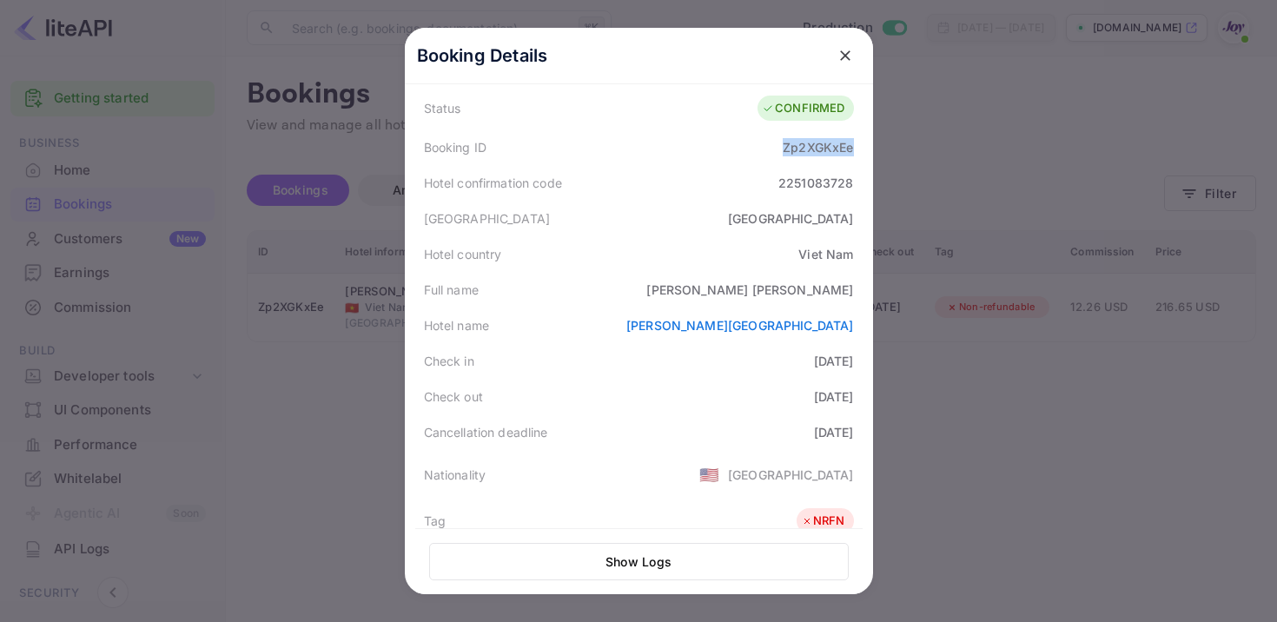
click at [841, 53] on icon "close" at bounding box center [845, 55] width 10 height 10
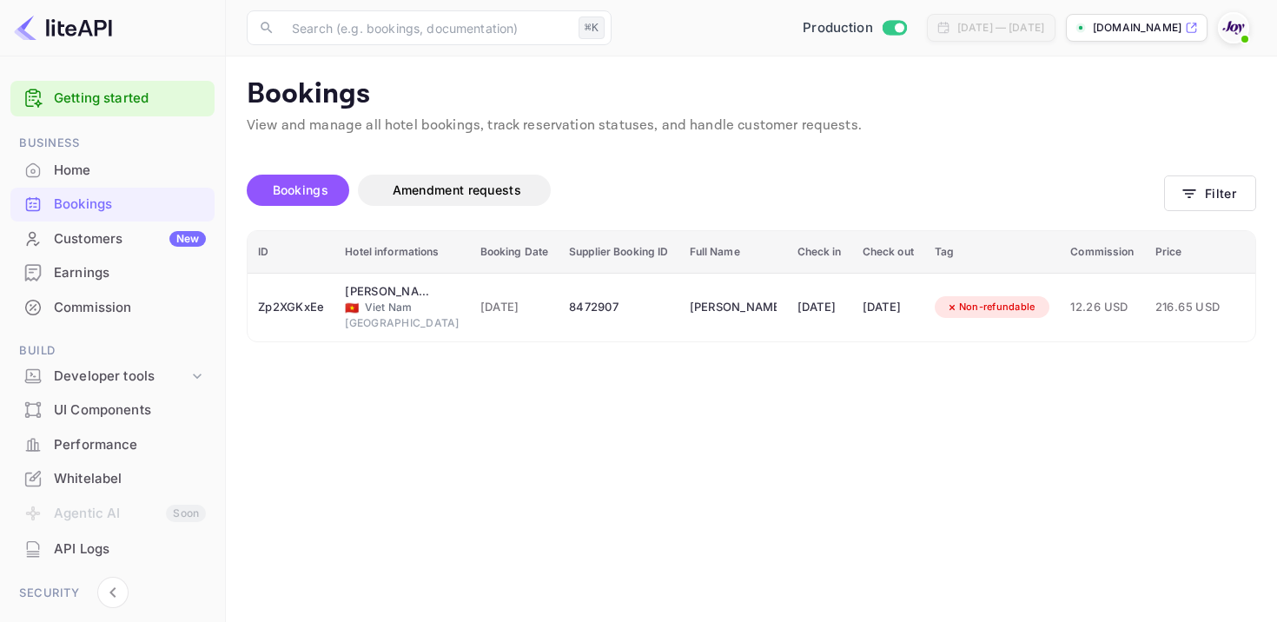
click at [1184, 212] on div "Bookings Amendment requests Filter" at bounding box center [751, 193] width 1009 height 73
click at [1184, 195] on icon "button" at bounding box center [1188, 193] width 17 height 17
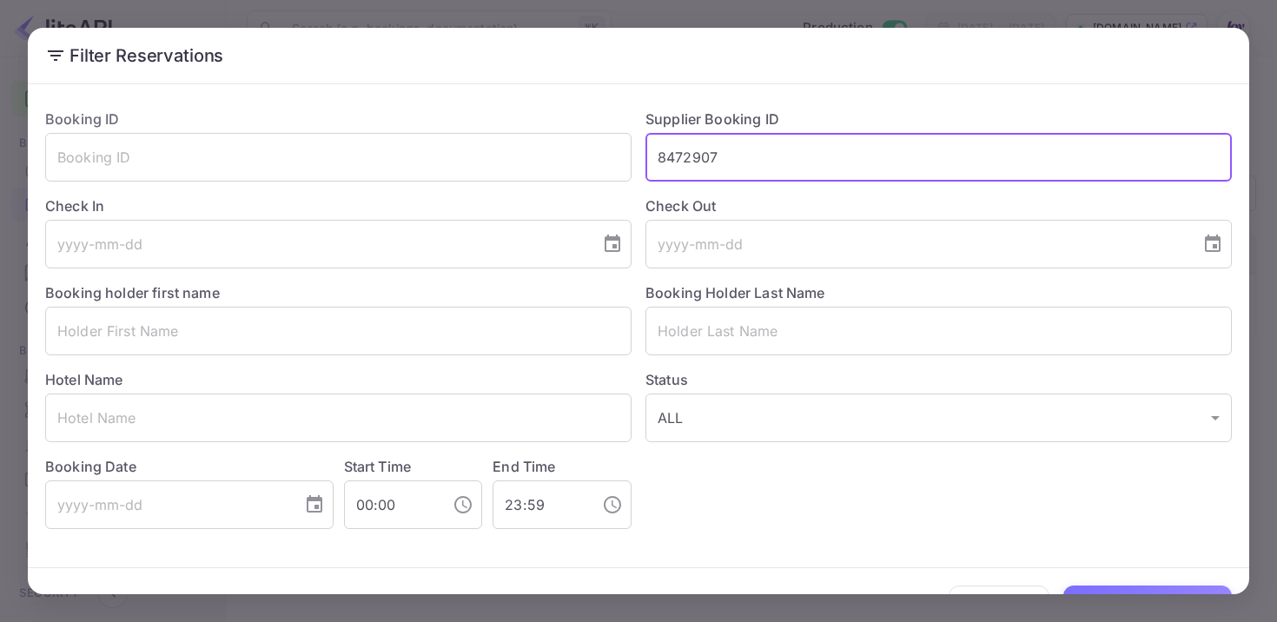
click at [667, 170] on input "8472907" at bounding box center [938, 157] width 586 height 49
paste input "8464453"
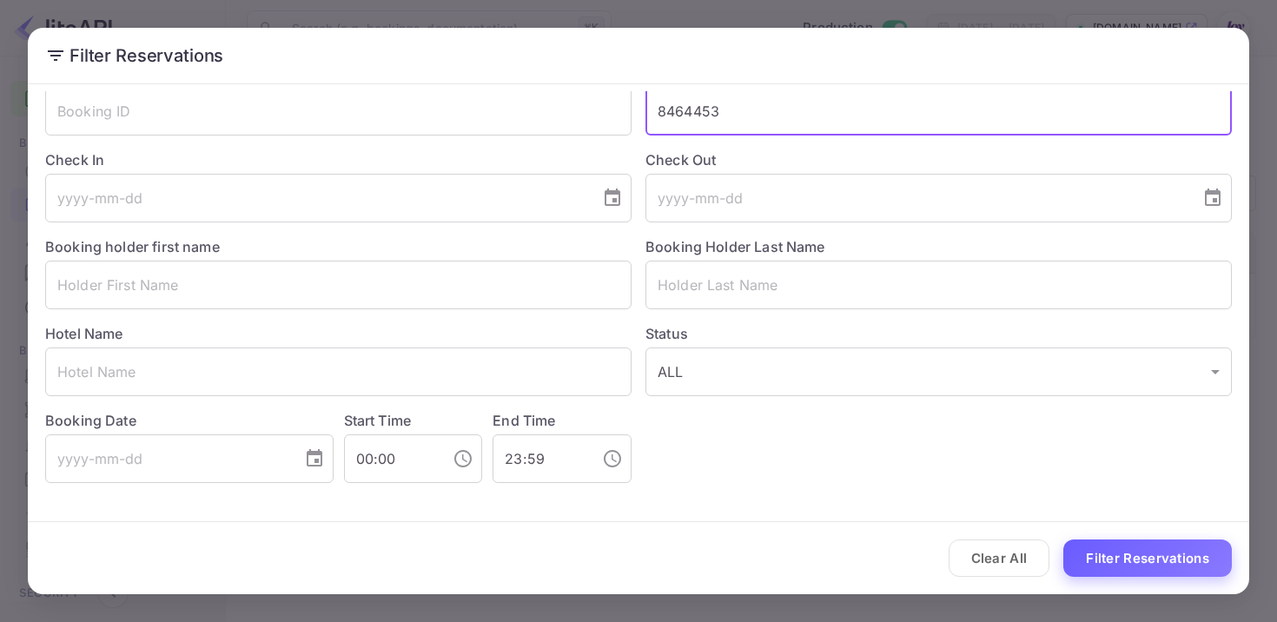
type input "8464453"
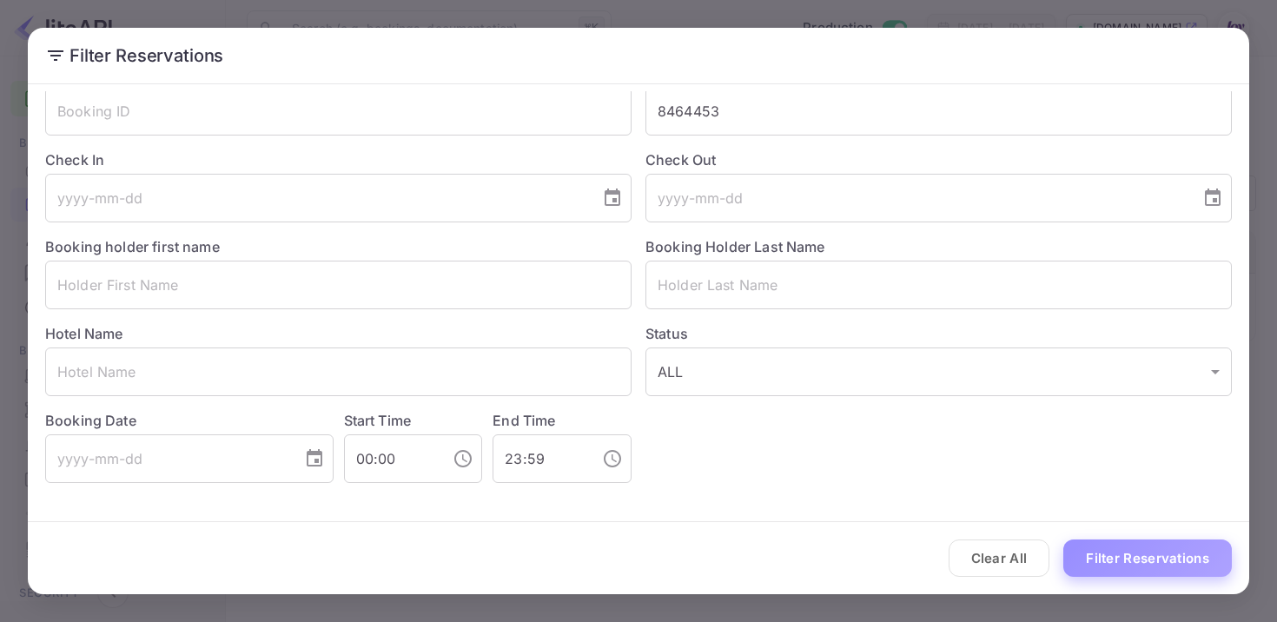
click at [1118, 557] on button "Filter Reservations" at bounding box center [1147, 557] width 168 height 37
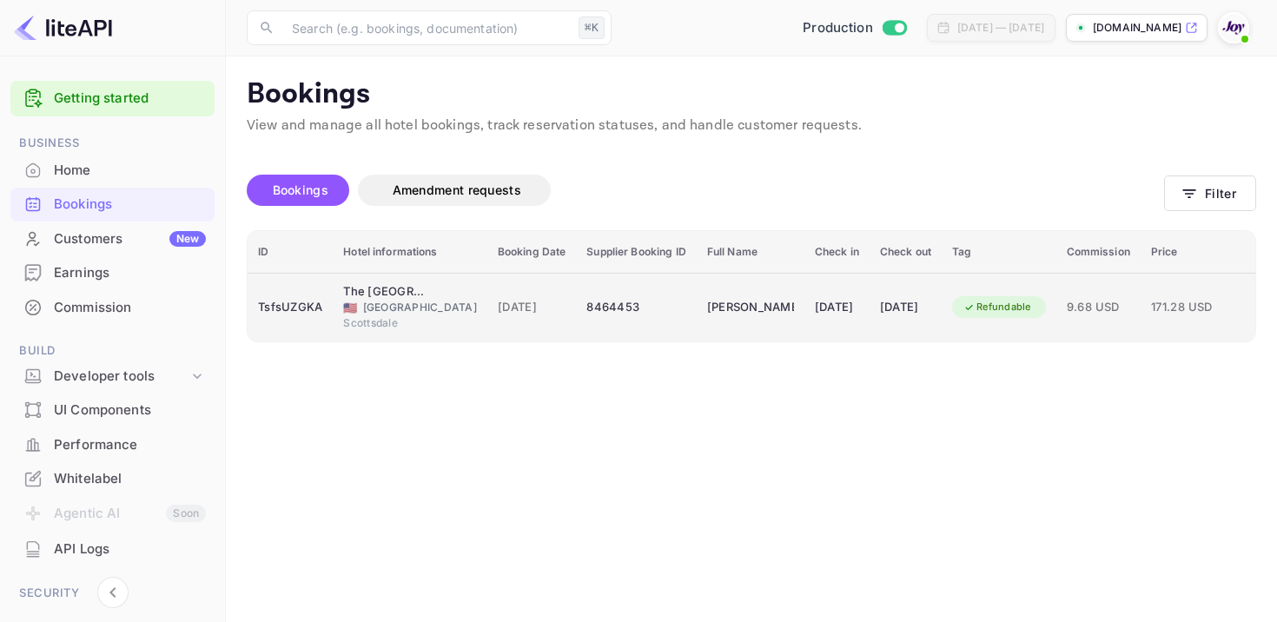
click at [804, 327] on td "[DATE]" at bounding box center [836, 307] width 65 height 69
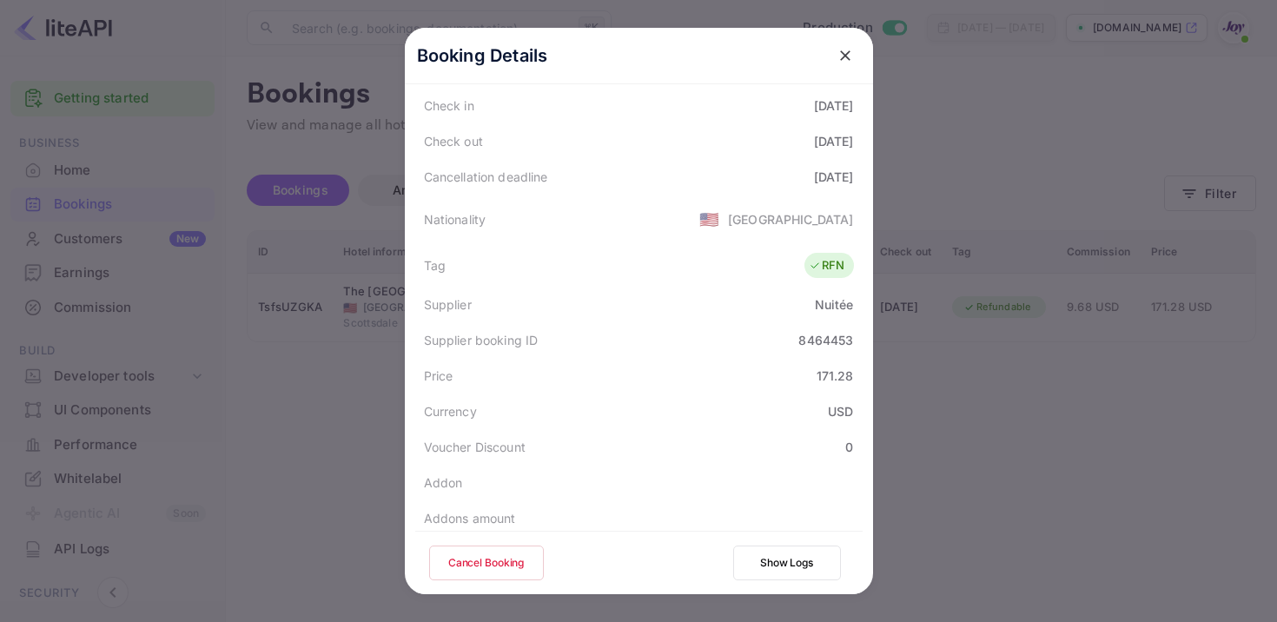
scroll to position [465, 0]
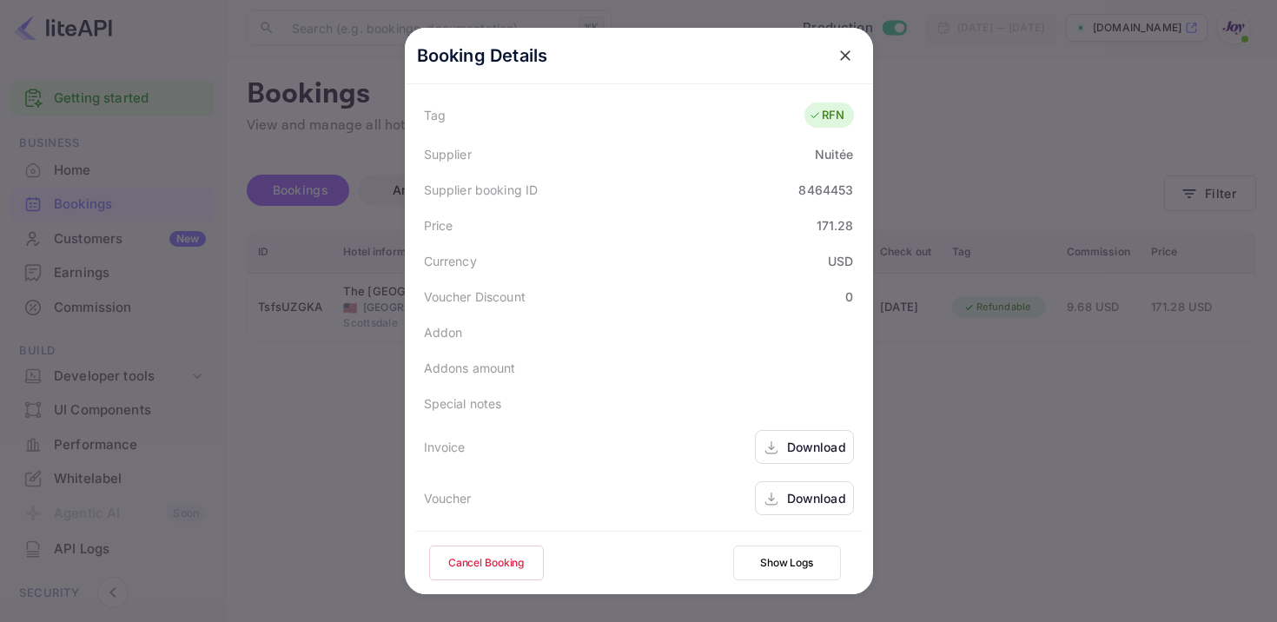
click at [770, 440] on icon at bounding box center [770, 448] width 17 height 18
click at [801, 505] on div "Download" at bounding box center [816, 498] width 59 height 18
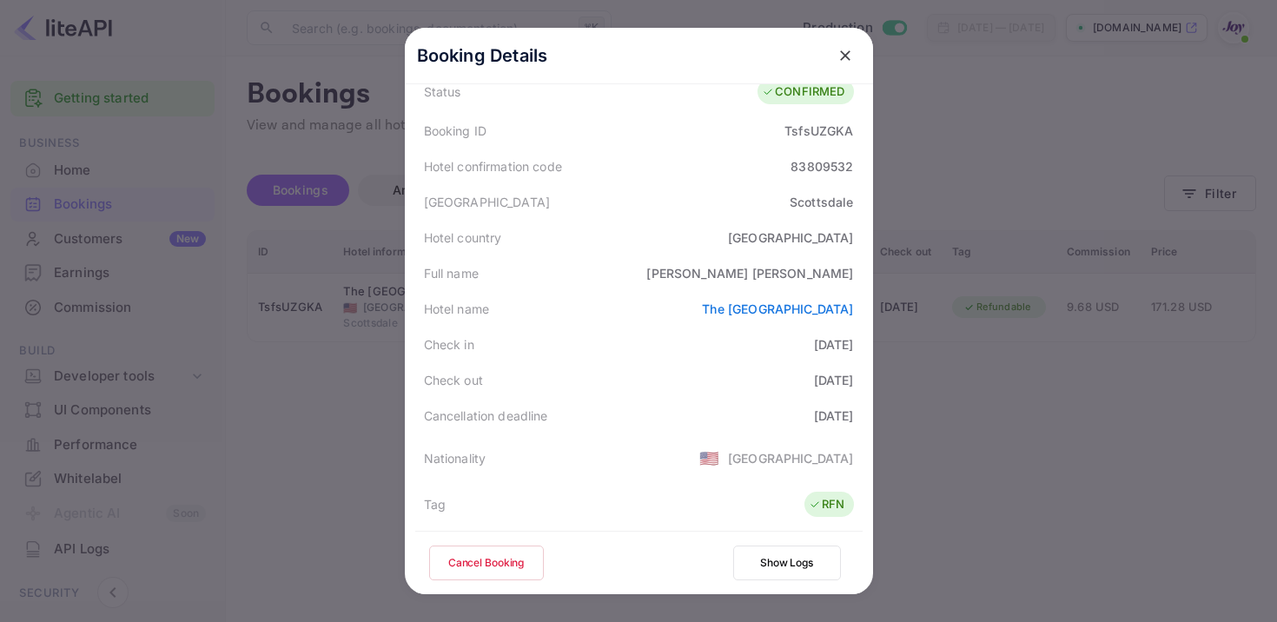
scroll to position [0, 0]
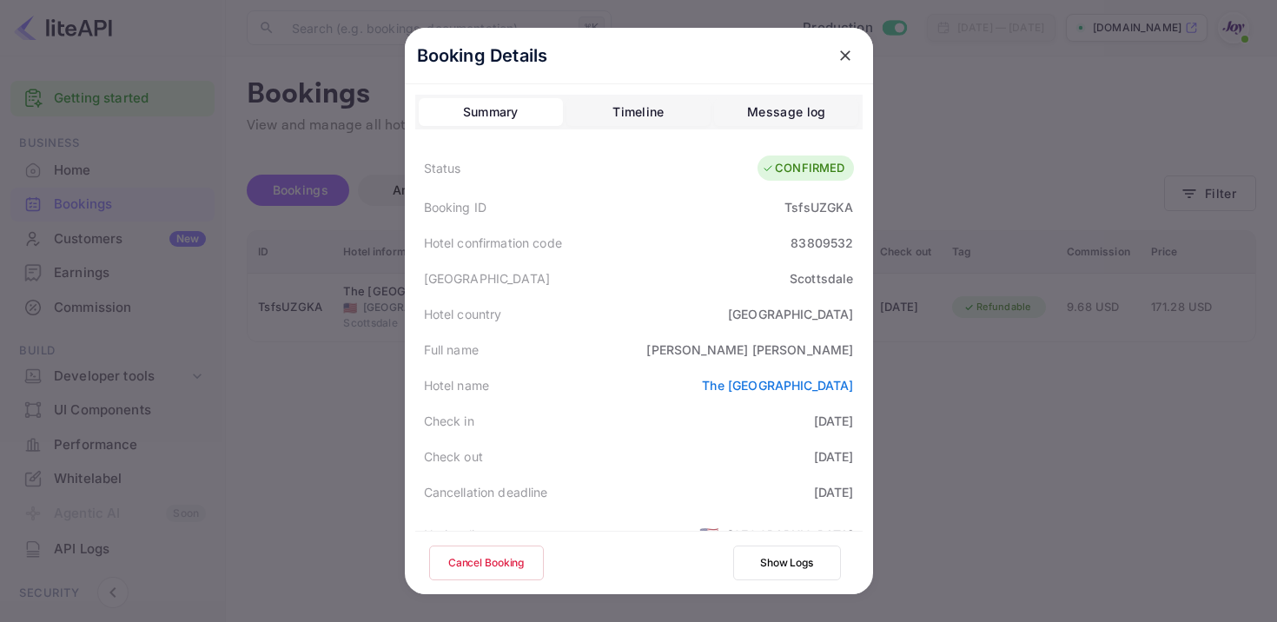
click at [823, 198] on div "TsfsUZGKA" at bounding box center [818, 207] width 69 height 18
copy div "TsfsUZGKA"
click at [839, 54] on icon "close" at bounding box center [844, 55] width 17 height 17
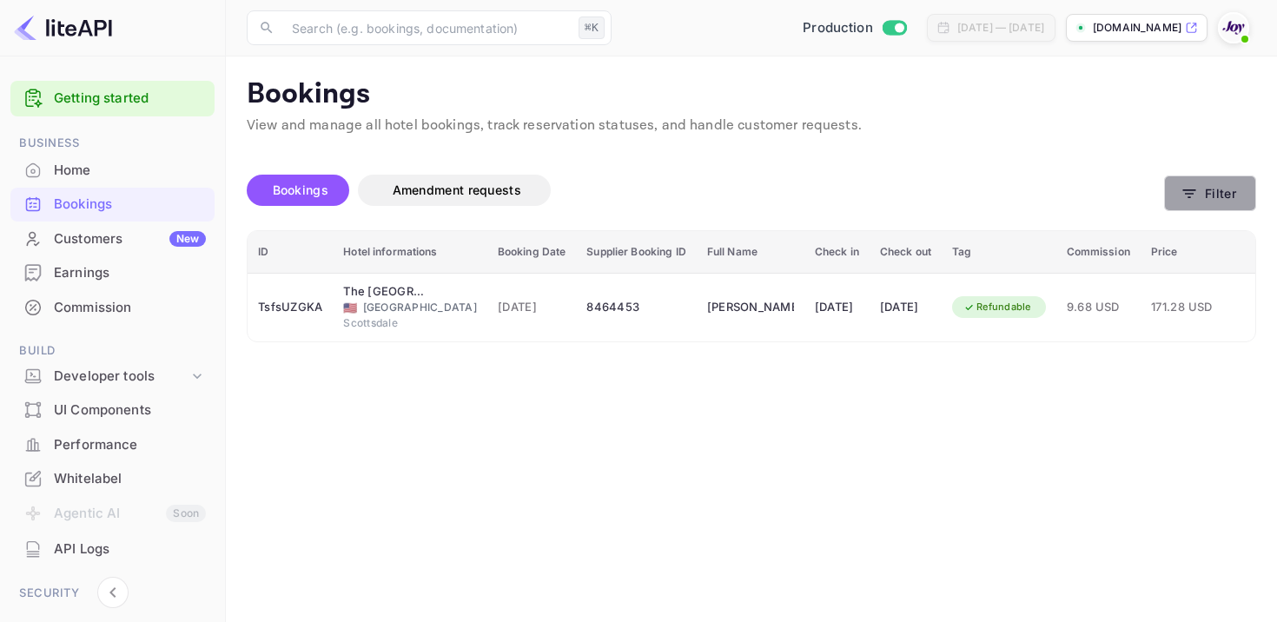
click at [1189, 197] on icon "button" at bounding box center [1189, 193] width 13 height 9
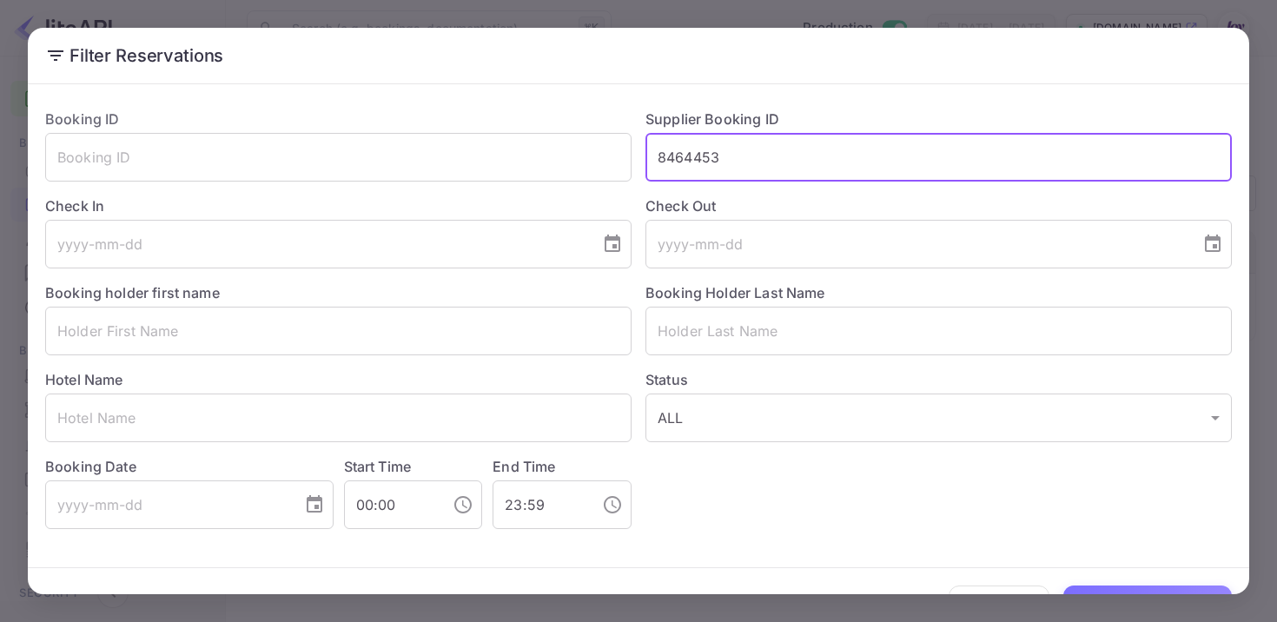
click at [689, 163] on input "8464453" at bounding box center [938, 157] width 586 height 49
paste input "2708"
type input "8462708"
drag, startPoint x: 784, startPoint y: 156, endPoint x: 452, endPoint y: 114, distance: 335.3
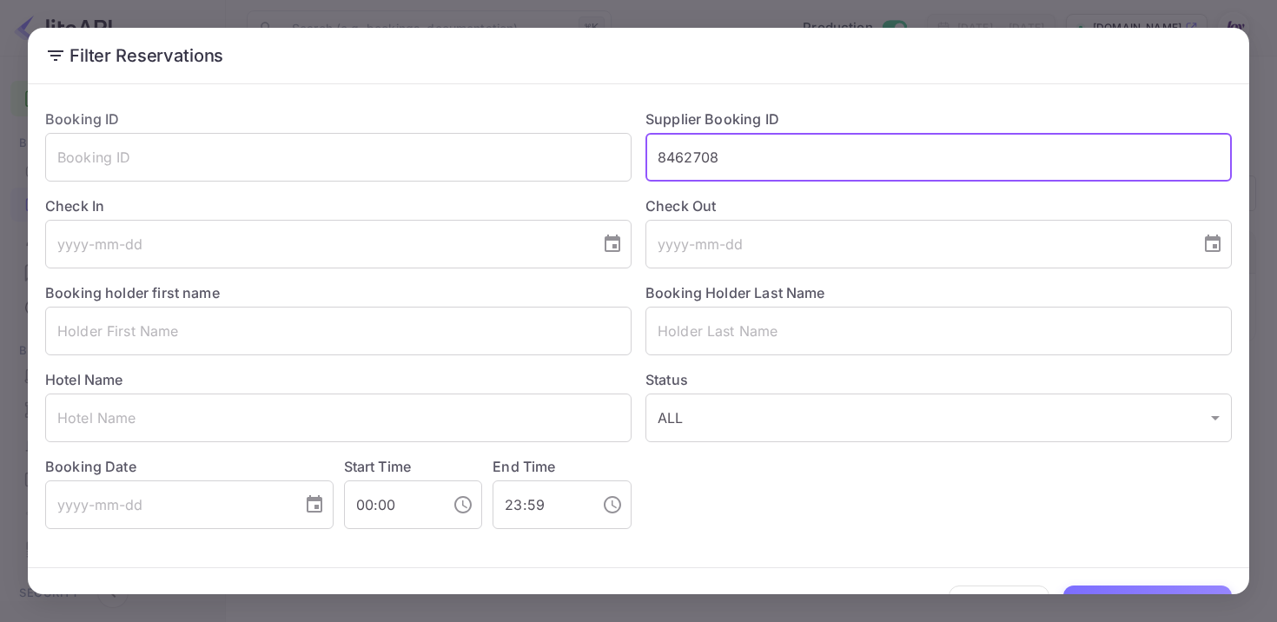
click at [452, 114] on div "Booking ID ​ Supplier Booking ID 8462708 ​ Check In ​ Check Out ​ Booking holde…" at bounding box center [631, 312] width 1200 height 434
paste input "8462708"
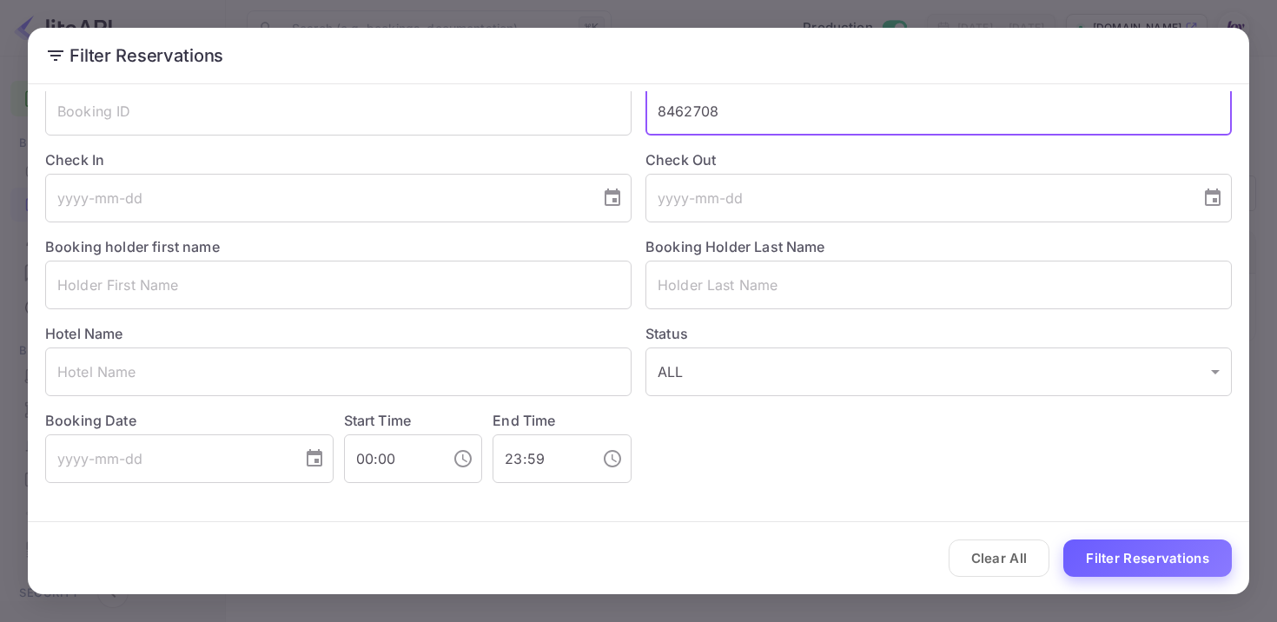
type input "8462708"
click at [1110, 554] on button "Filter Reservations" at bounding box center [1147, 557] width 168 height 37
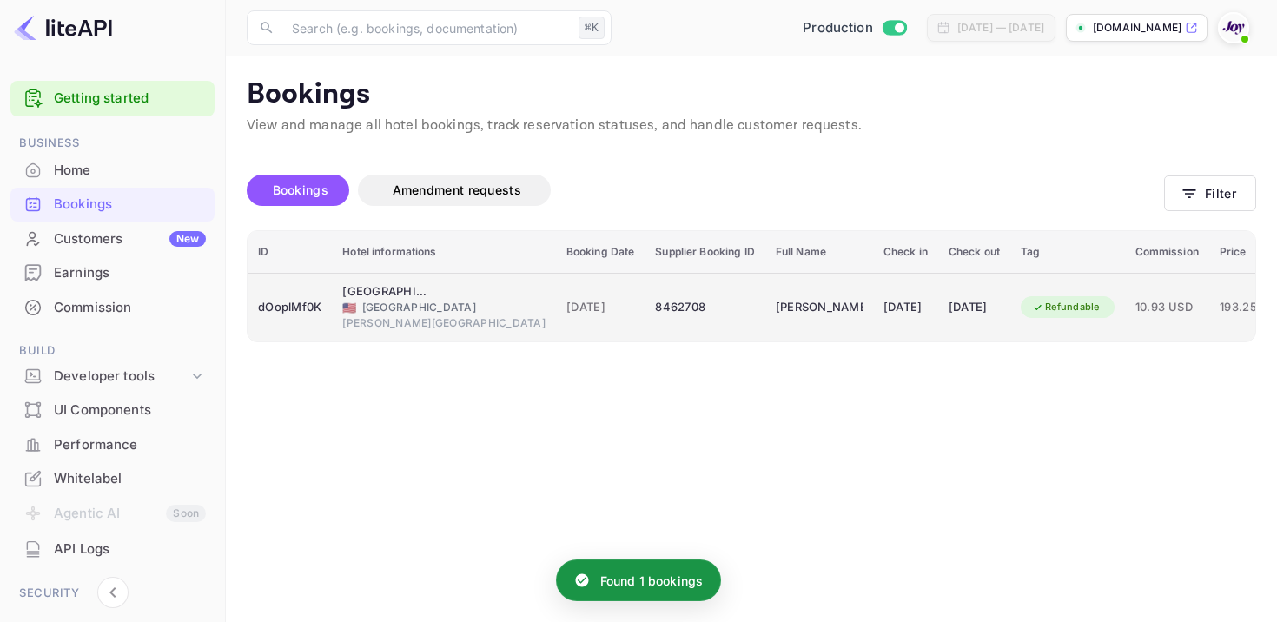
click at [873, 298] on td "[DATE]" at bounding box center [905, 307] width 65 height 69
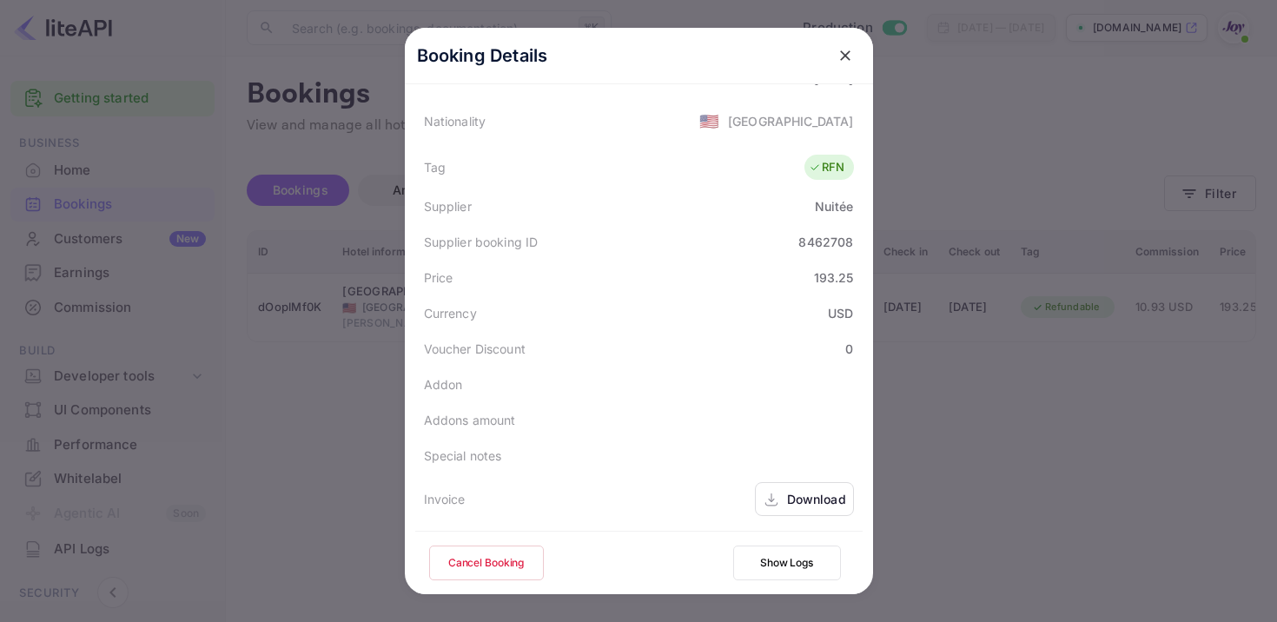
scroll to position [459, 0]
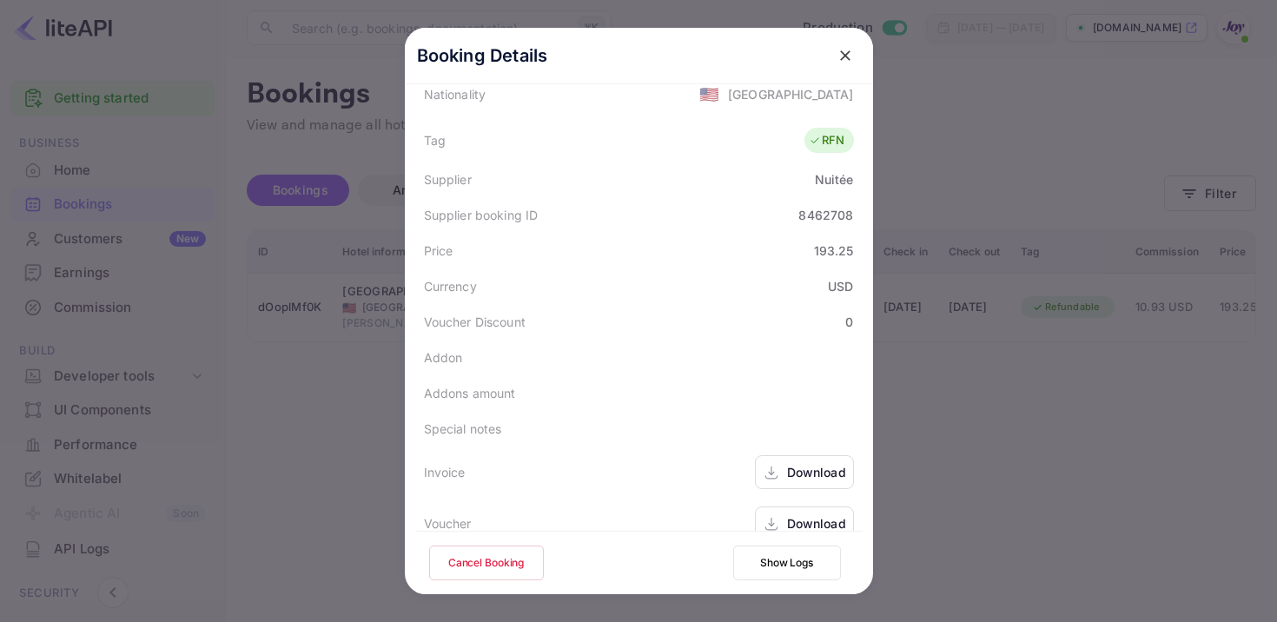
click at [775, 464] on icon at bounding box center [770, 473] width 17 height 18
click at [776, 506] on div "Download" at bounding box center [804, 523] width 99 height 34
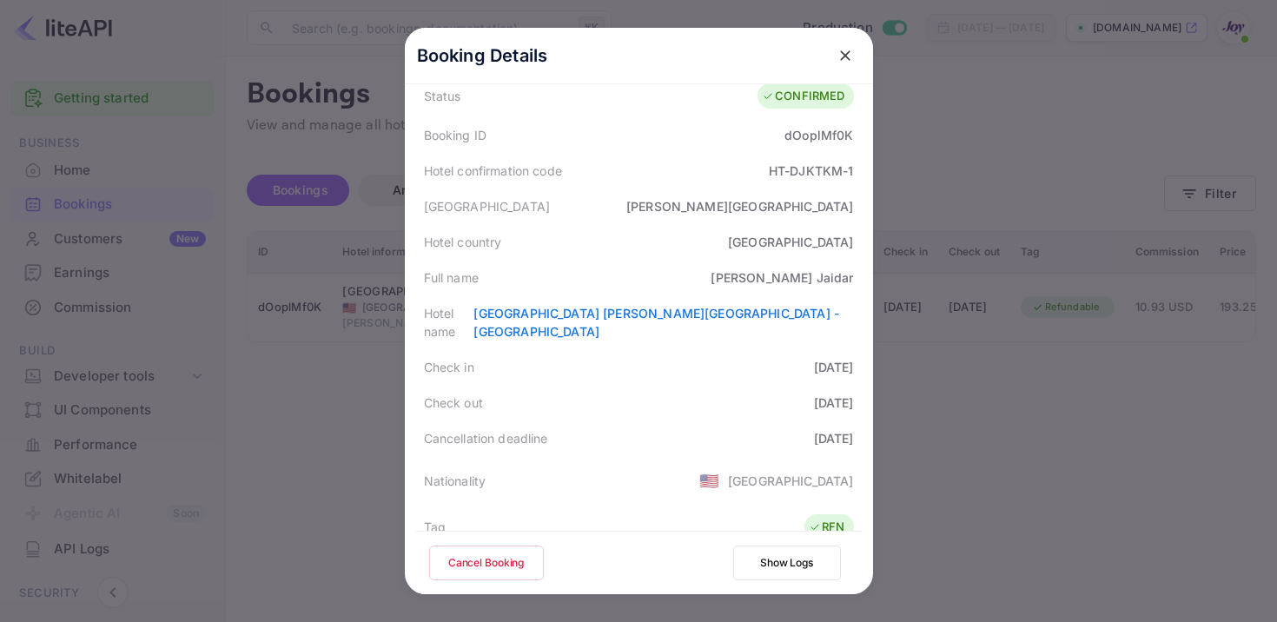
scroll to position [0, 0]
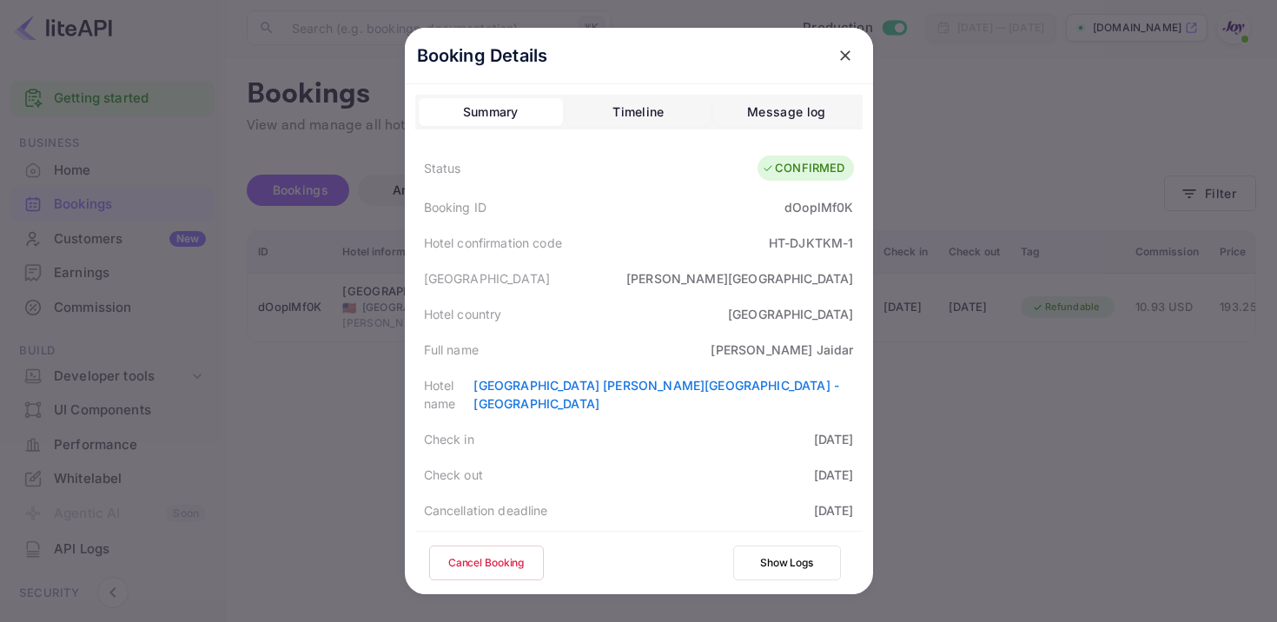
click at [801, 205] on div "dOoplMf0K" at bounding box center [818, 207] width 69 height 18
copy div "dOoplMf0K"
click at [837, 60] on icon "close" at bounding box center [844, 55] width 17 height 17
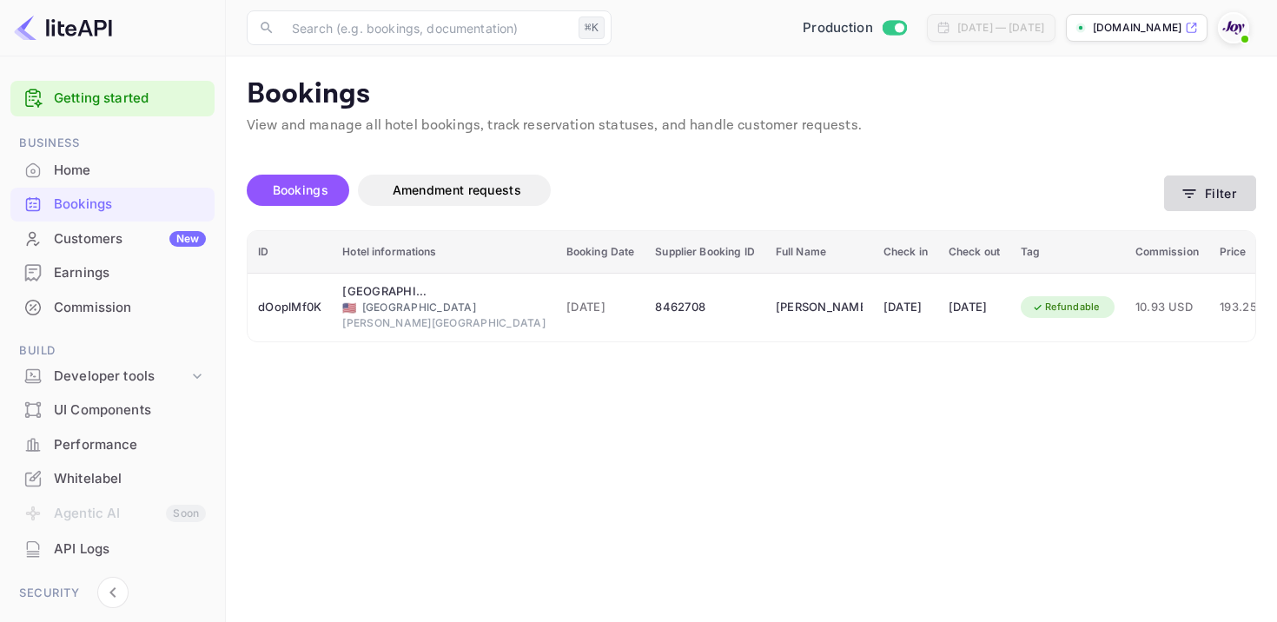
click at [1200, 206] on button "Filter" at bounding box center [1210, 193] width 92 height 36
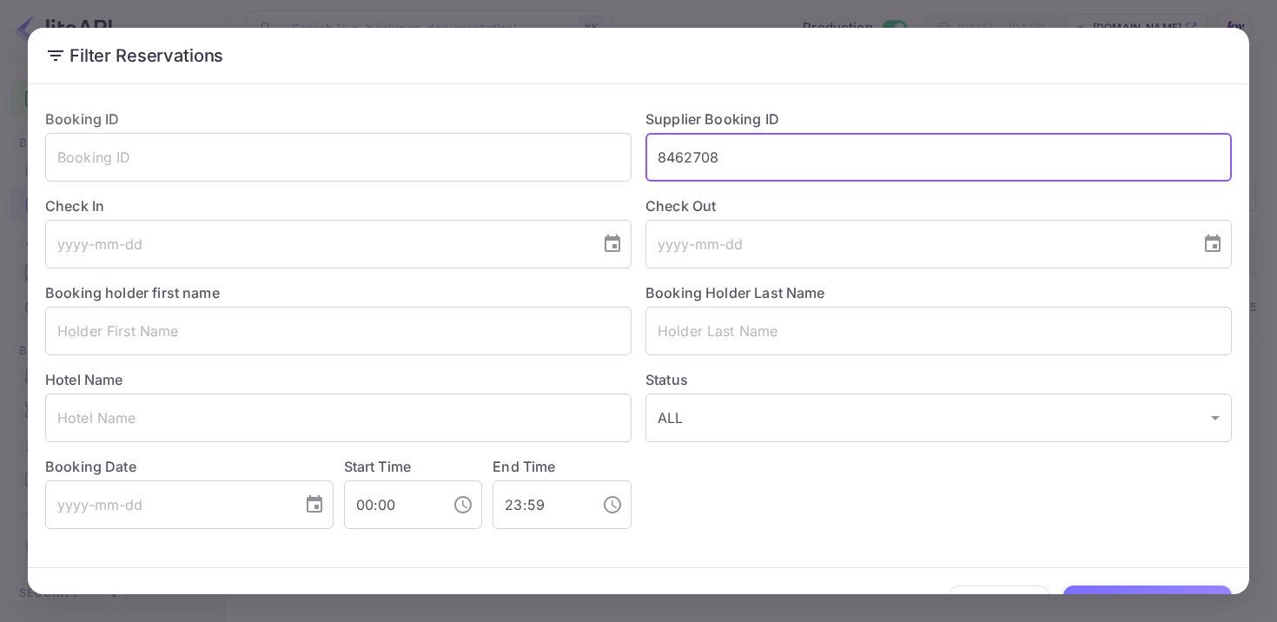
drag, startPoint x: 727, startPoint y: 151, endPoint x: 575, endPoint y: 121, distance: 155.0
click at [575, 121] on div "Booking ID ​ Supplier Booking ID 8462708 ​ Check In ​ Check Out ​ Booking holde…" at bounding box center [631, 312] width 1200 height 434
paste input "8454759"
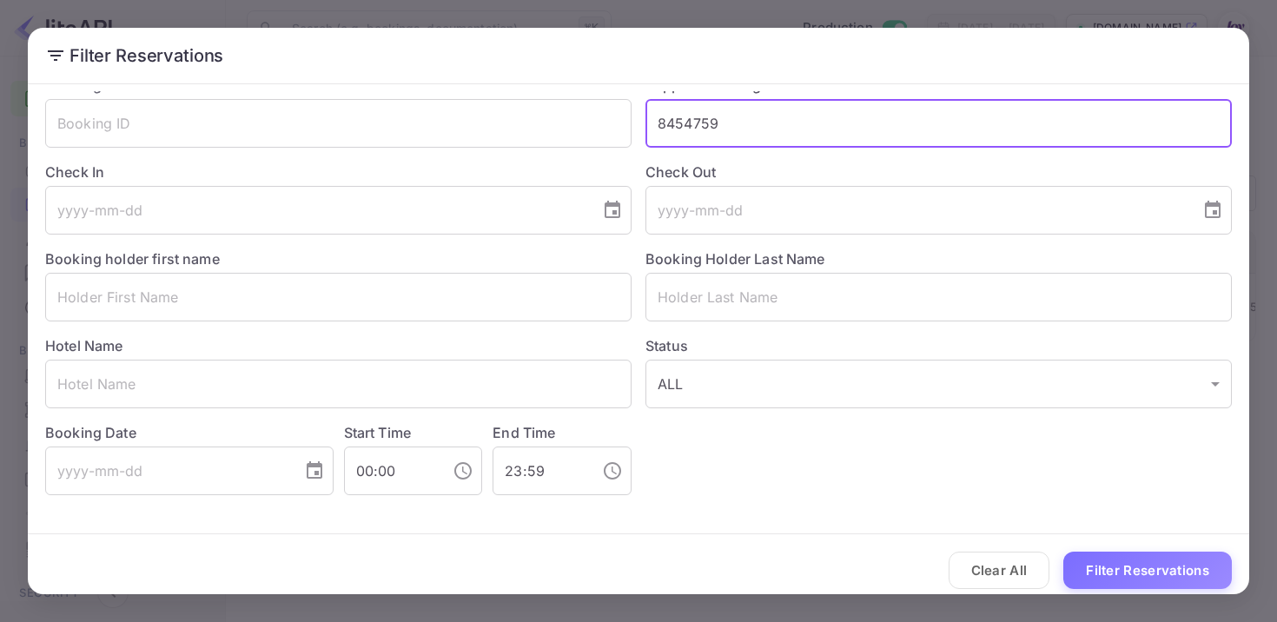
scroll to position [46, 0]
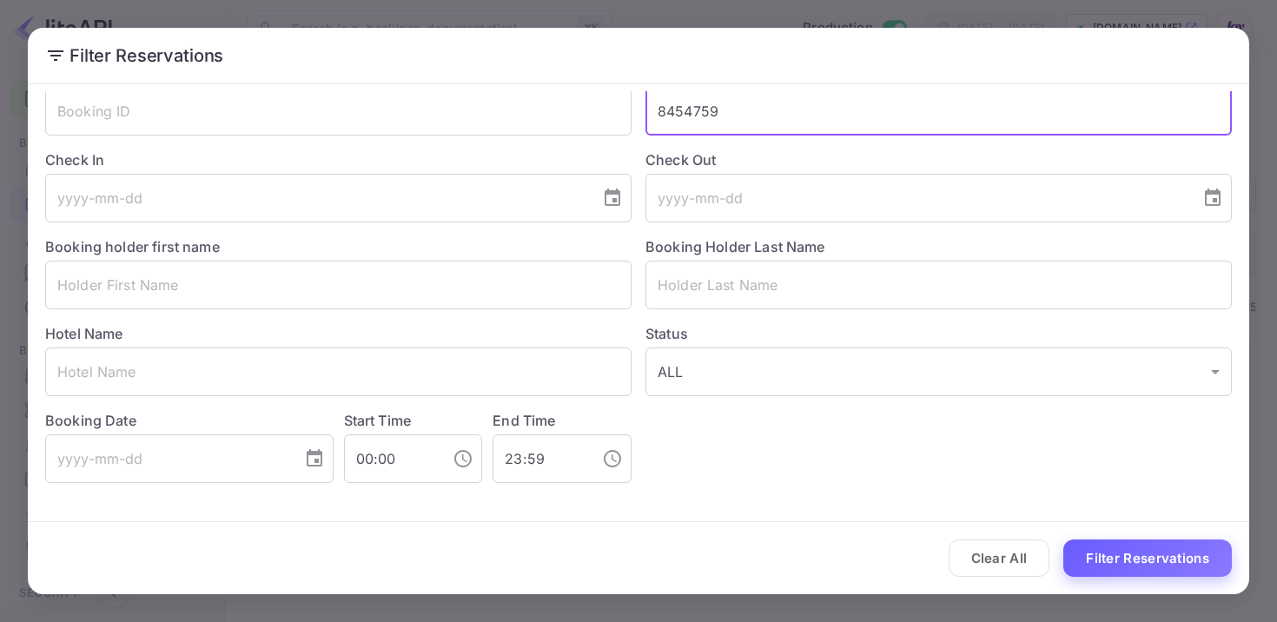
type input "8454759"
click at [1122, 557] on button "Filter Reservations" at bounding box center [1147, 557] width 168 height 37
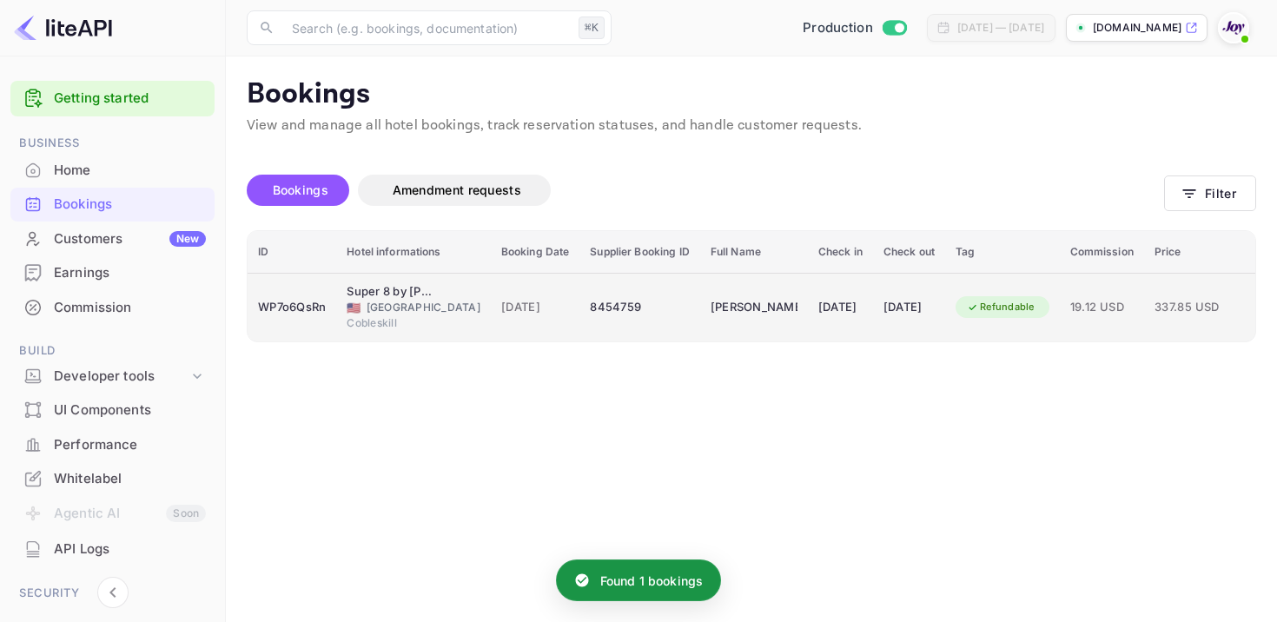
click at [700, 296] on td "[PERSON_NAME]" at bounding box center [754, 307] width 108 height 69
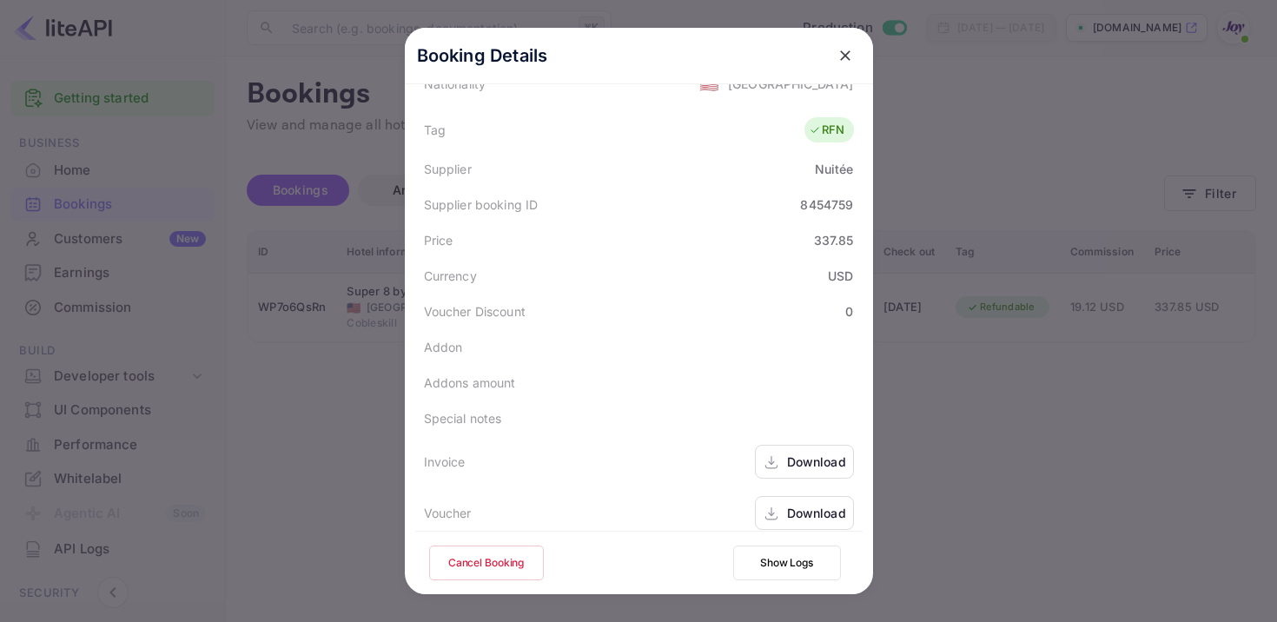
scroll to position [454, 0]
click at [785, 459] on div "Download" at bounding box center [804, 458] width 99 height 34
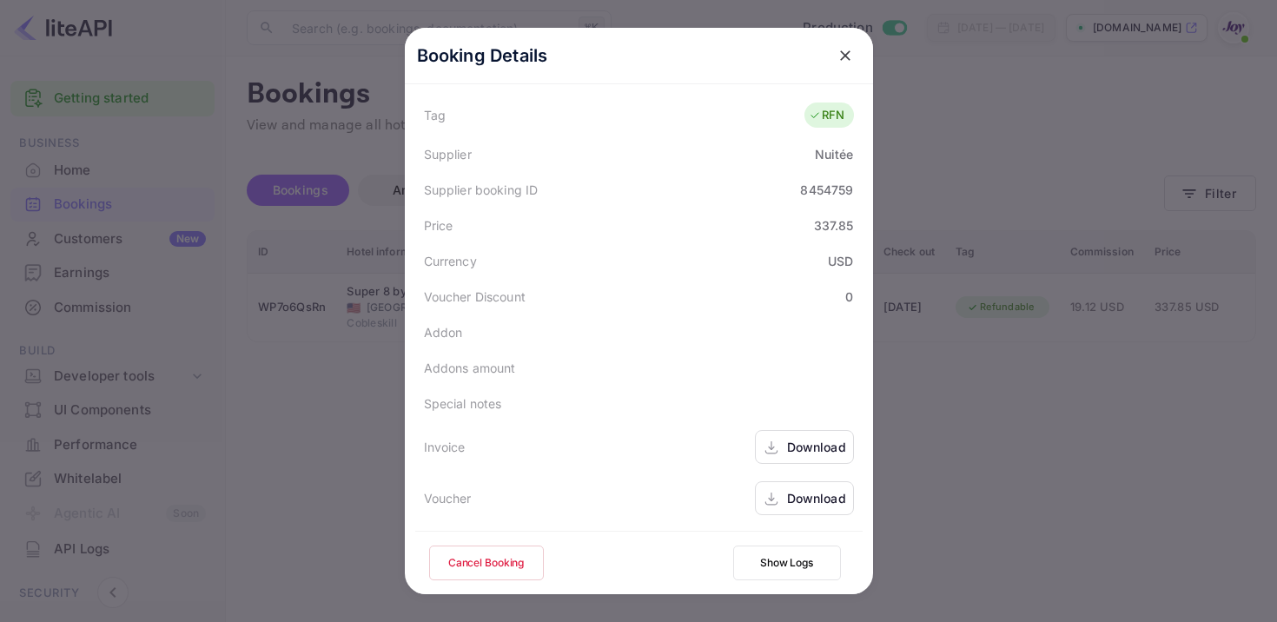
click at [800, 485] on div "Download" at bounding box center [804, 498] width 99 height 34
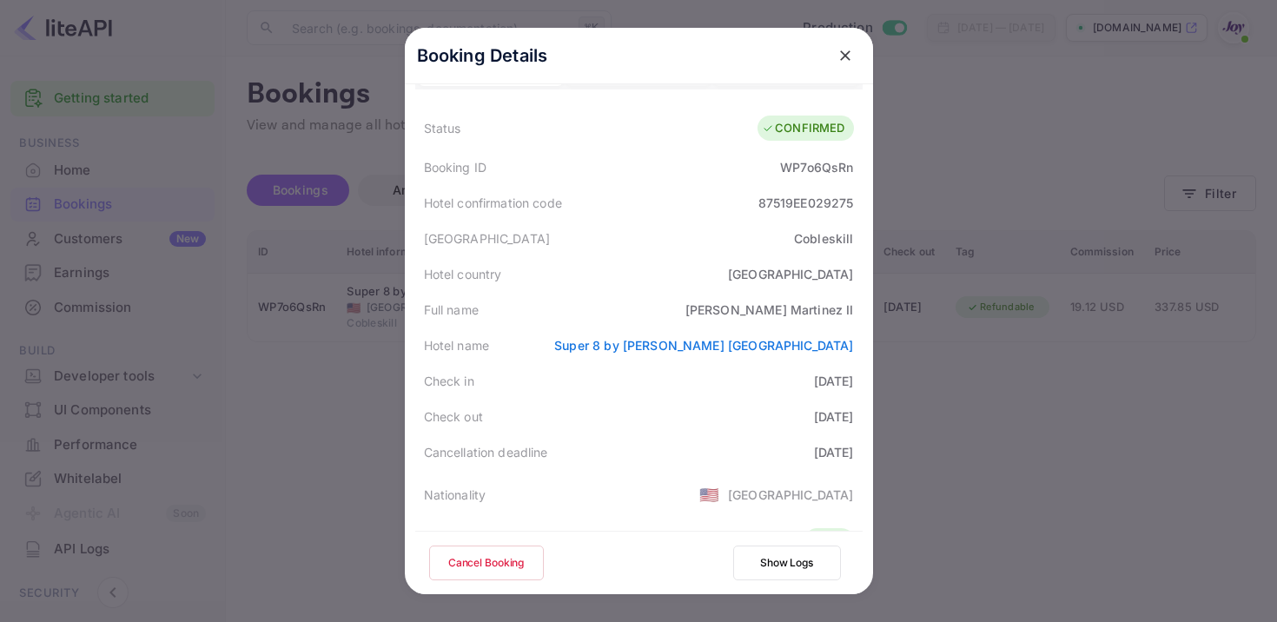
scroll to position [0, 0]
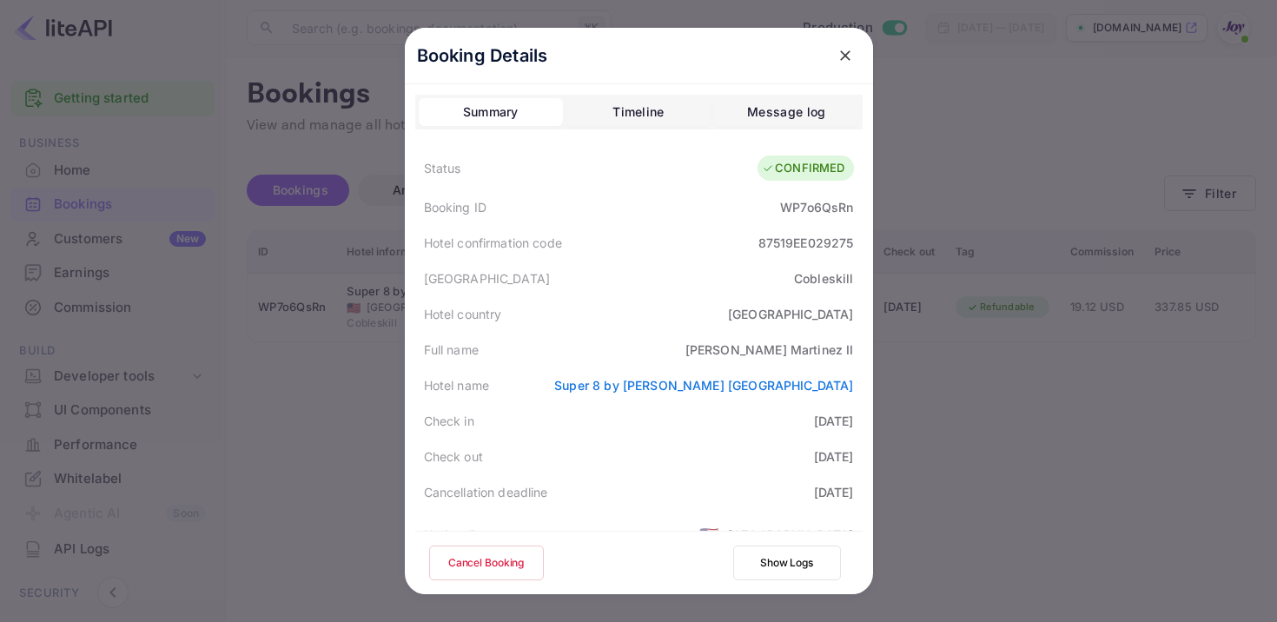
click at [811, 208] on div "WP7o6QsRn" at bounding box center [816, 207] width 73 height 18
copy div "WP7o6QsRn"
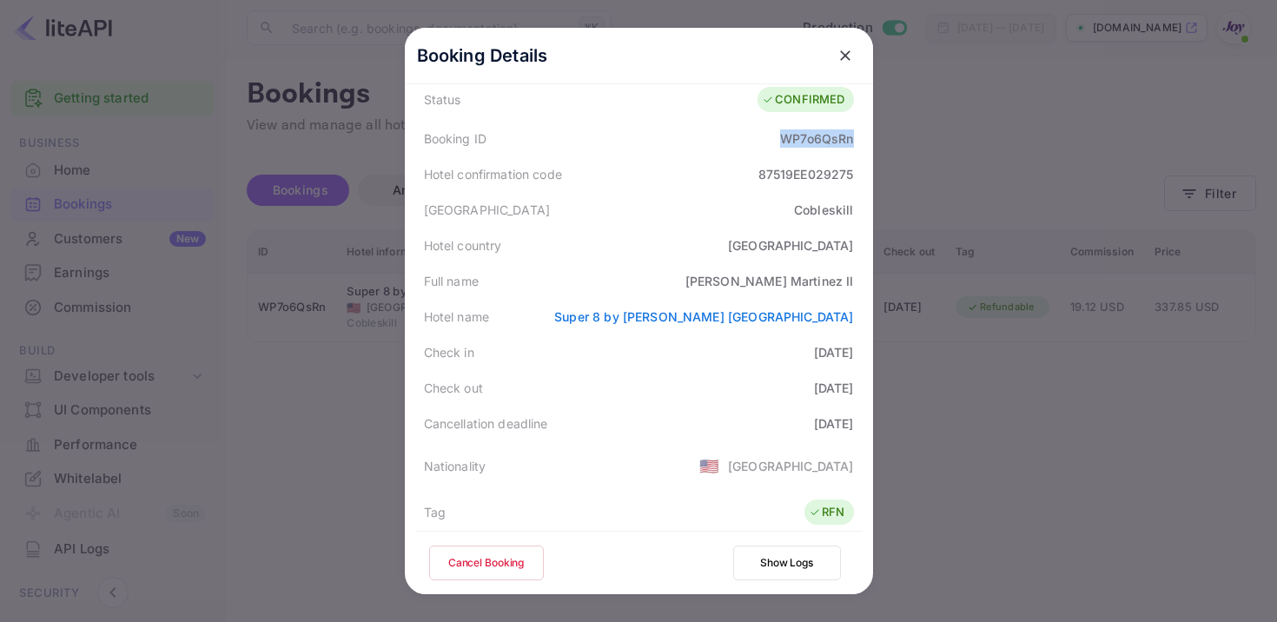
scroll to position [82, 0]
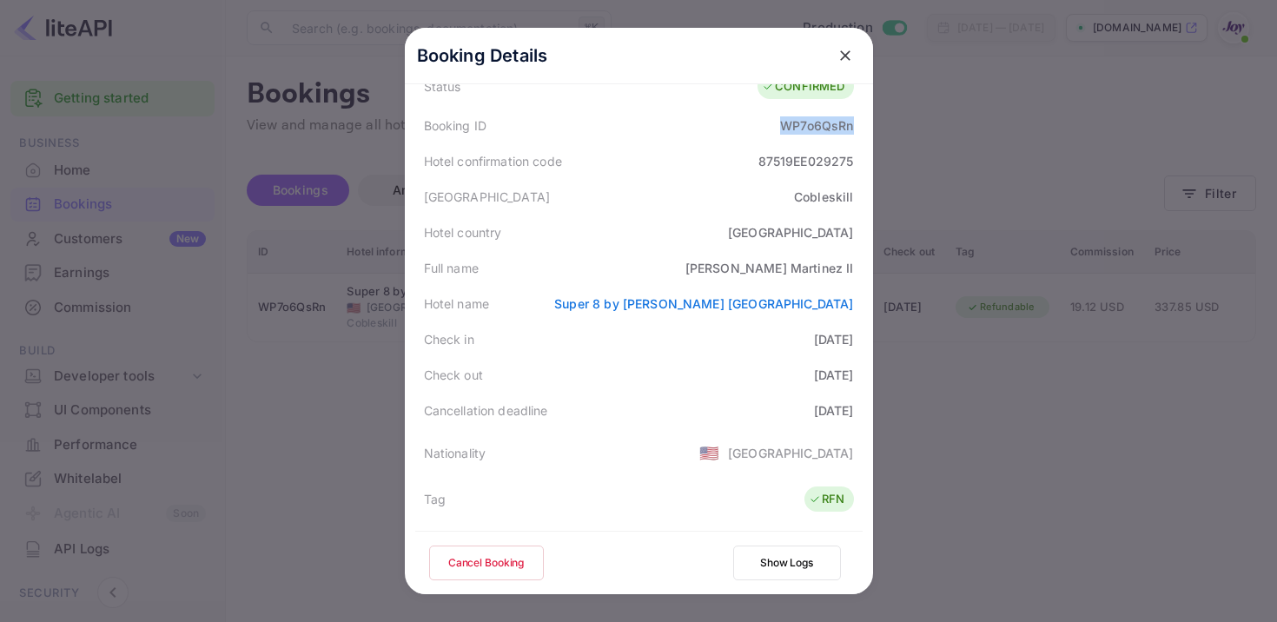
click at [848, 50] on icon "close" at bounding box center [844, 55] width 17 height 17
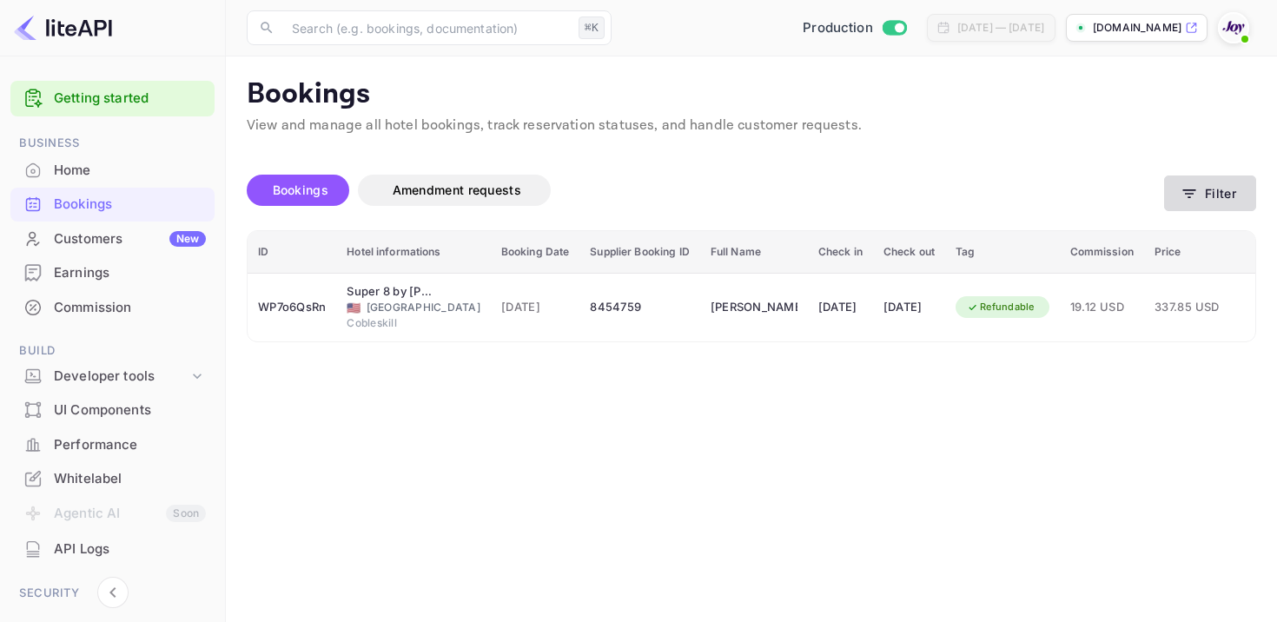
click at [1206, 191] on button "Filter" at bounding box center [1210, 193] width 92 height 36
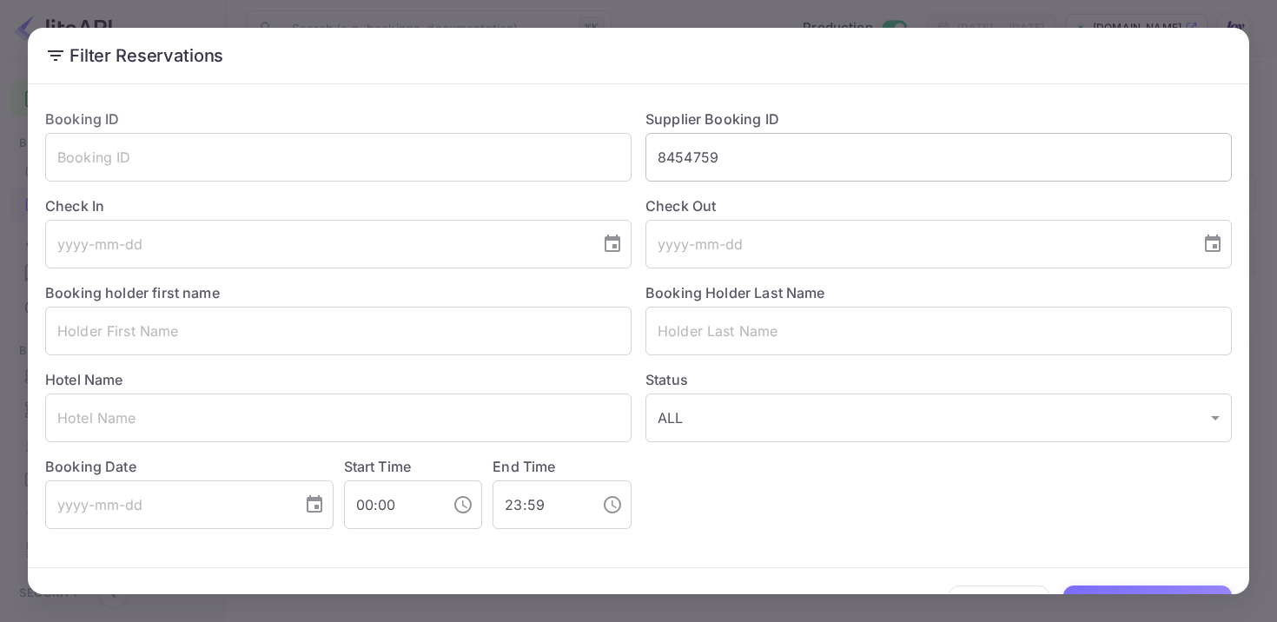
click at [710, 169] on input "8454759" at bounding box center [938, 157] width 586 height 49
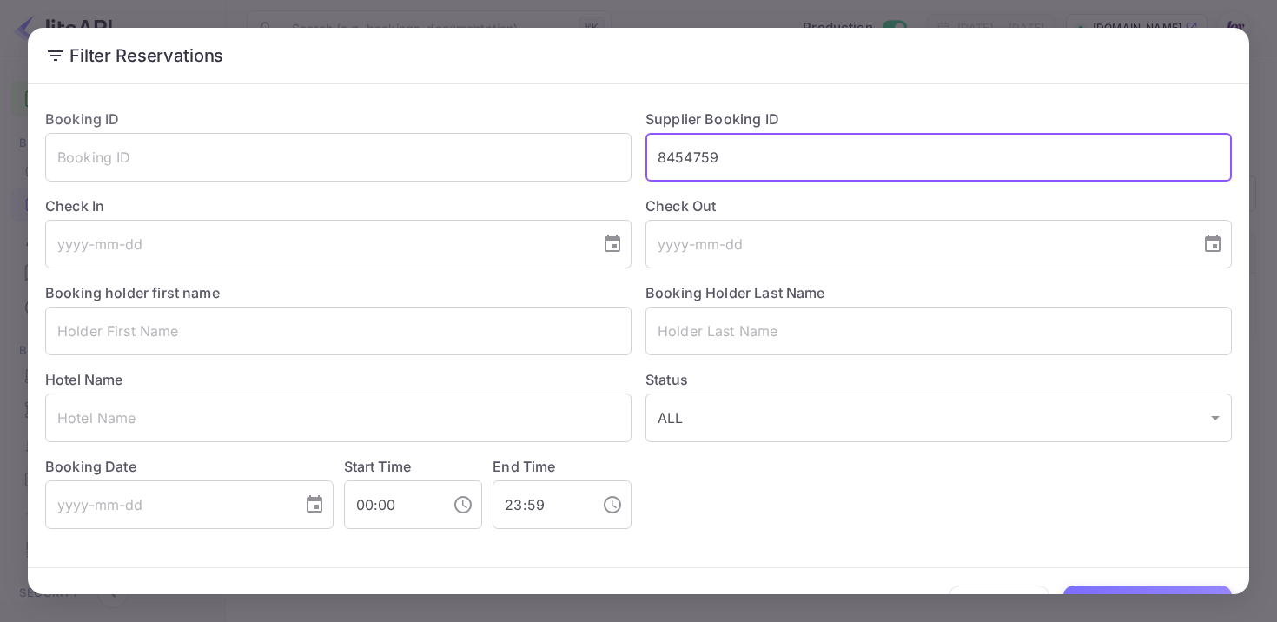
click at [710, 169] on input "8454759" at bounding box center [938, 157] width 586 height 49
paste input "8441915"
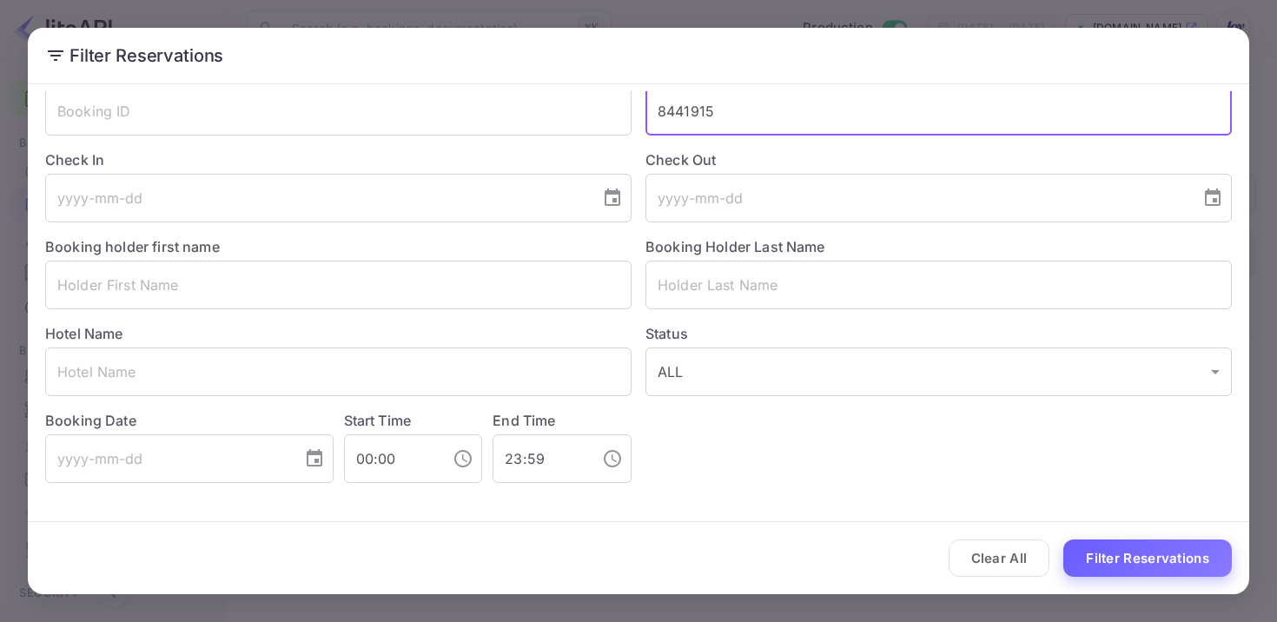
type input "8441915"
click at [1162, 546] on button "Filter Reservations" at bounding box center [1147, 557] width 168 height 37
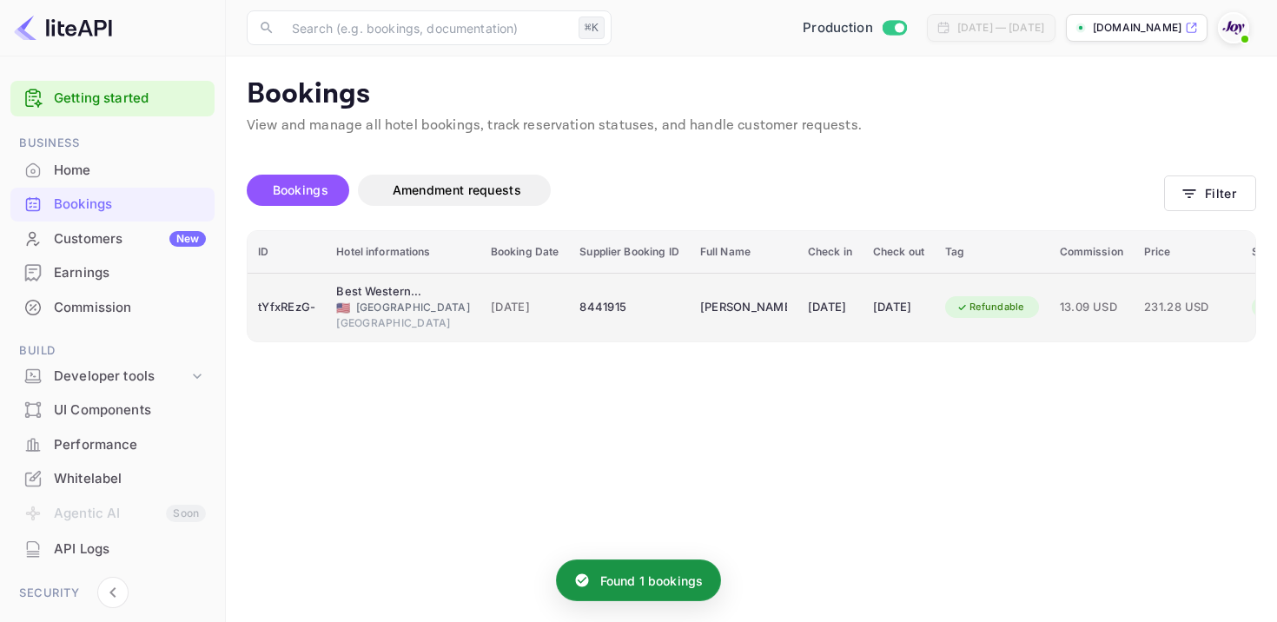
click at [604, 317] on div "8441915" at bounding box center [628, 308] width 99 height 28
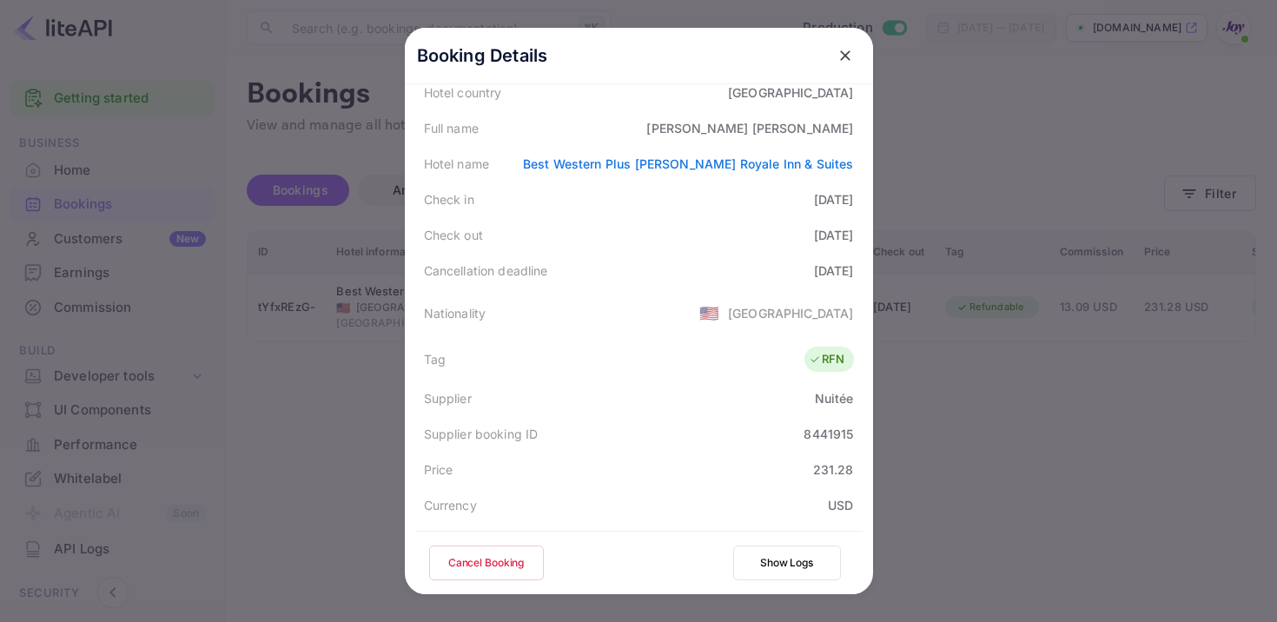
scroll to position [465, 0]
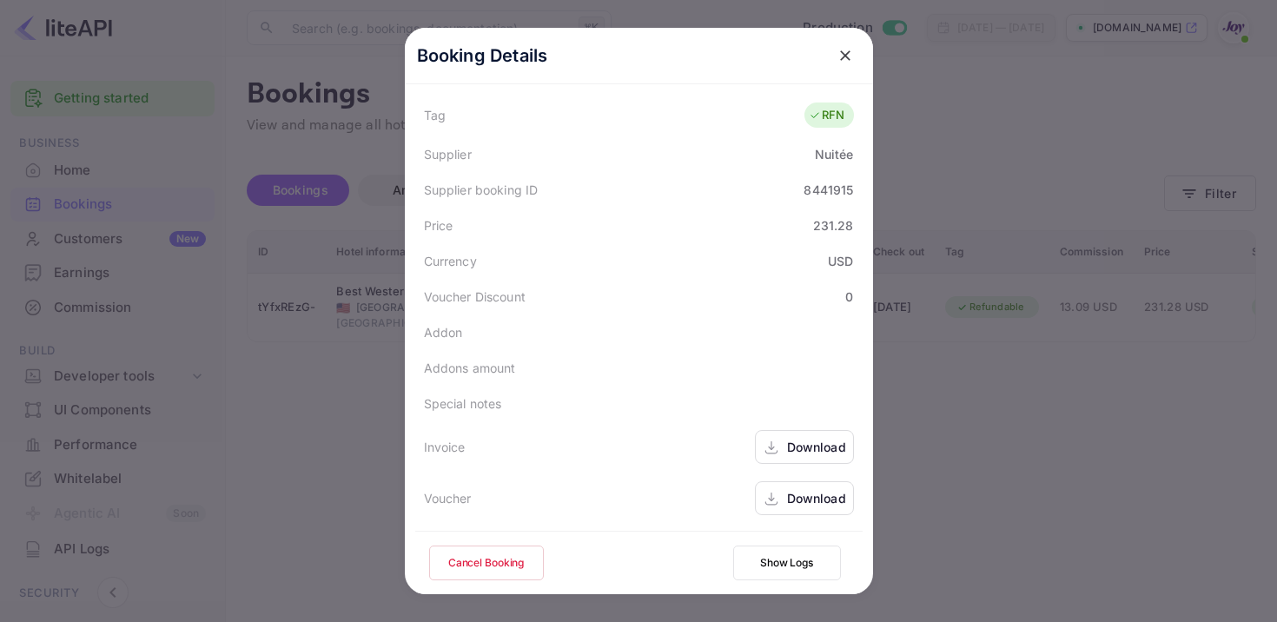
click at [774, 454] on icon at bounding box center [770, 448] width 17 height 18
click at [806, 497] on div "Download" at bounding box center [816, 498] width 59 height 18
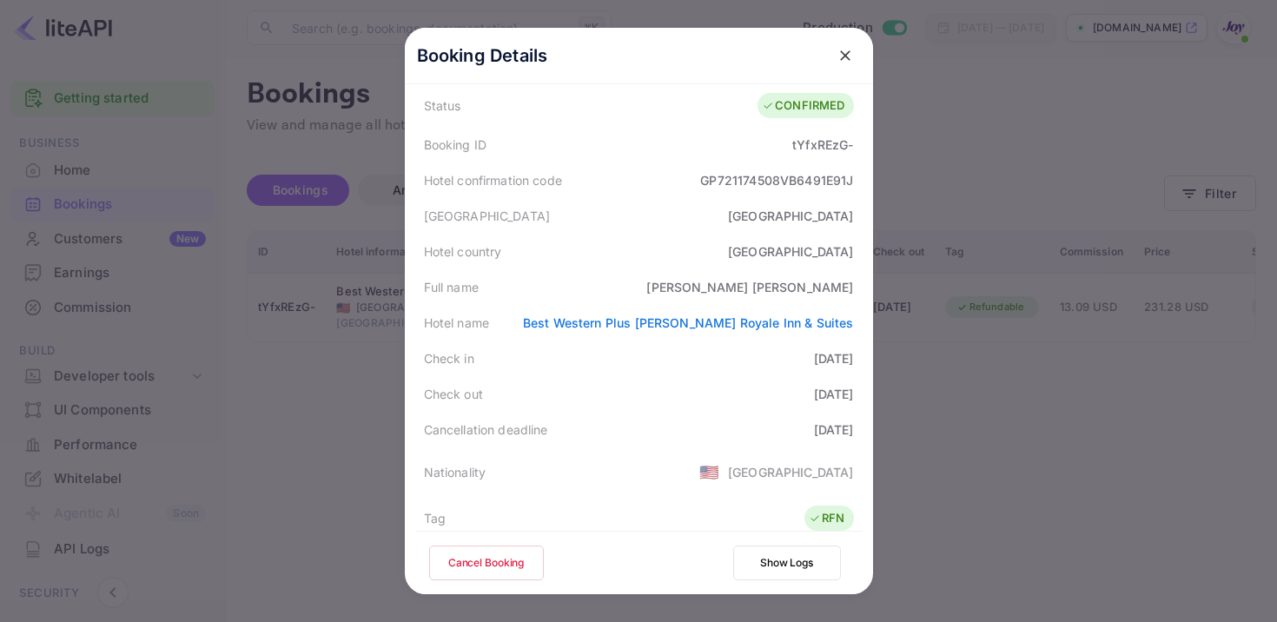
scroll to position [0, 0]
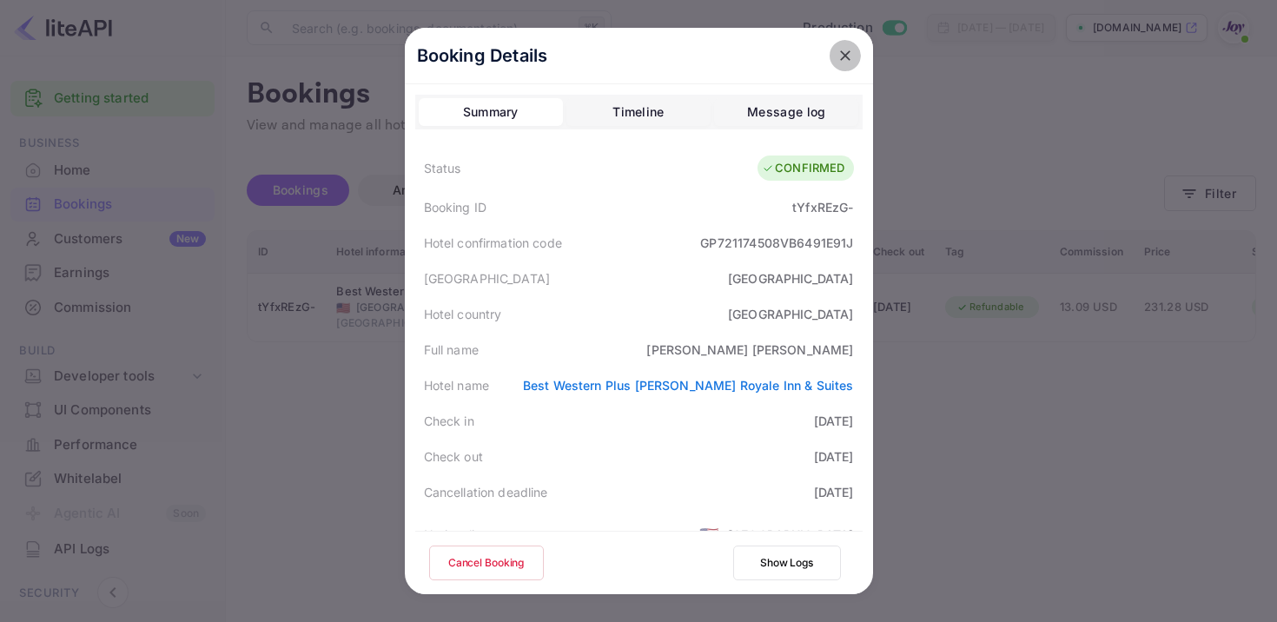
click at [858, 49] on button "close" at bounding box center [844, 55] width 31 height 31
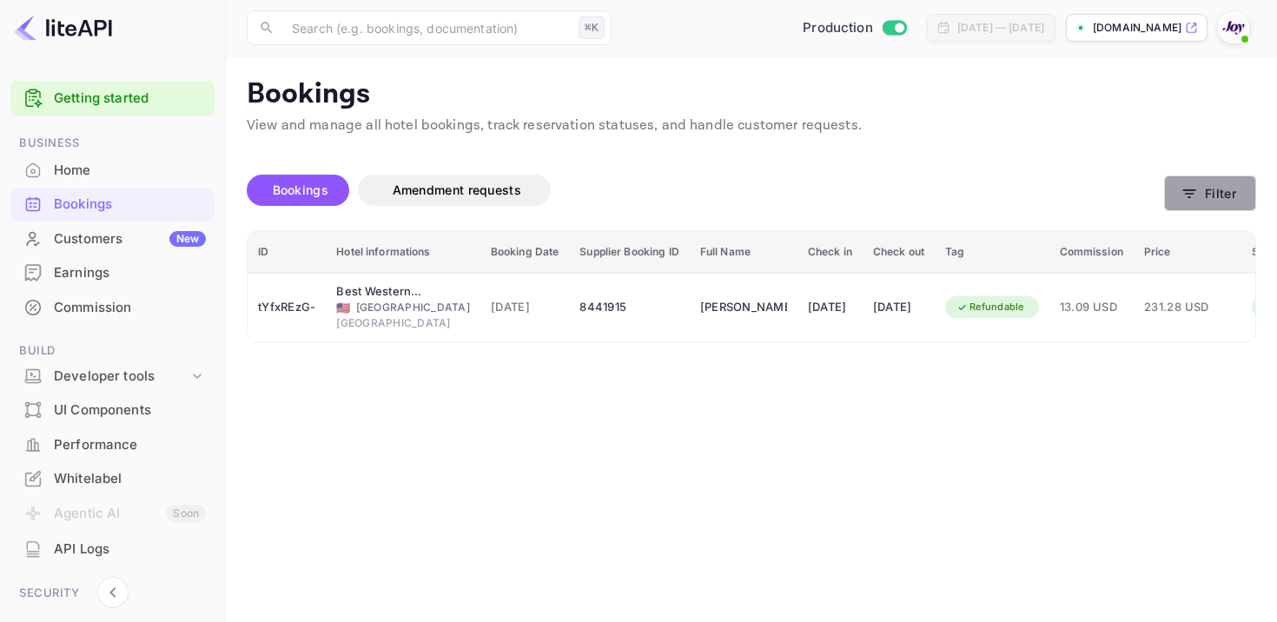
click at [1230, 196] on button "Filter" at bounding box center [1210, 193] width 92 height 36
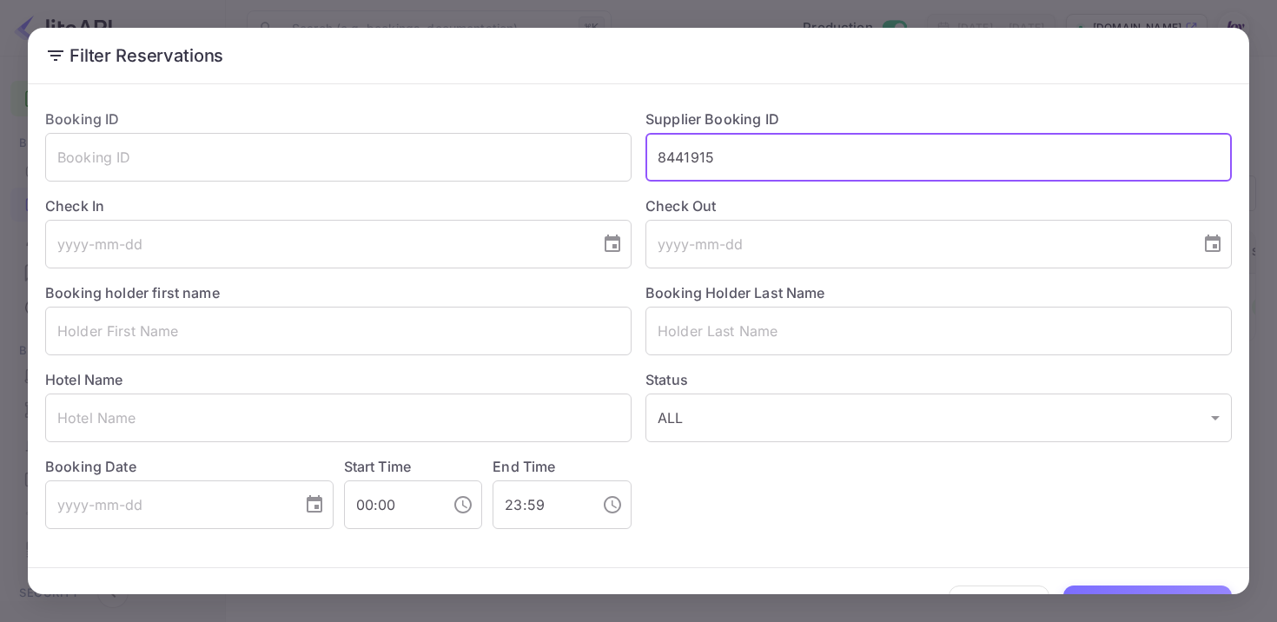
drag, startPoint x: 726, startPoint y: 156, endPoint x: 549, endPoint y: 124, distance: 180.0
click at [554, 126] on div "Booking ID ​ Supplier Booking ID 8441915 ​ Check In ​ Check Out ​ Booking holde…" at bounding box center [631, 312] width 1200 height 434
paste input "8425652"
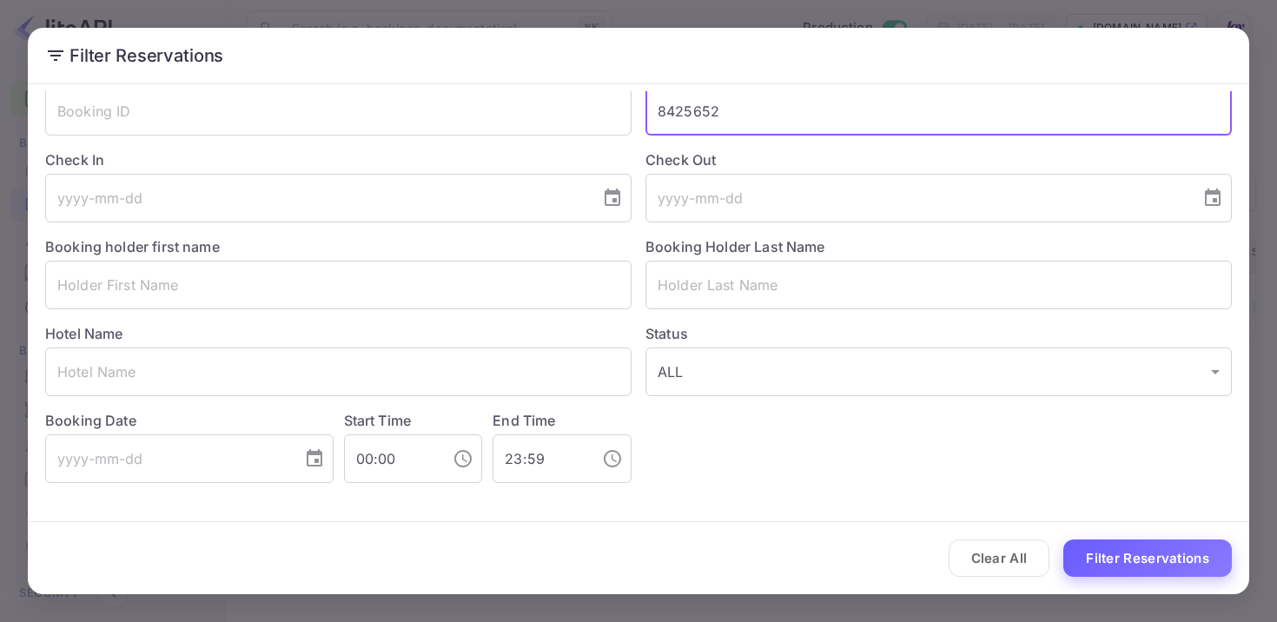
type input "8425652"
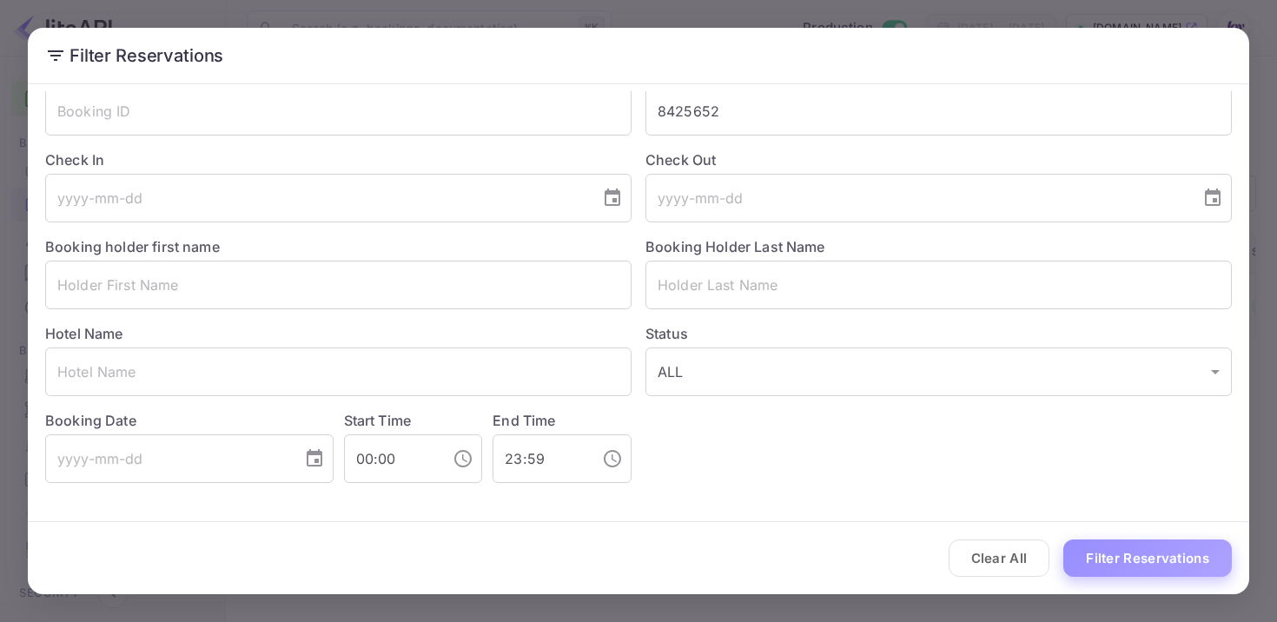
click at [1121, 556] on button "Filter Reservations" at bounding box center [1147, 557] width 168 height 37
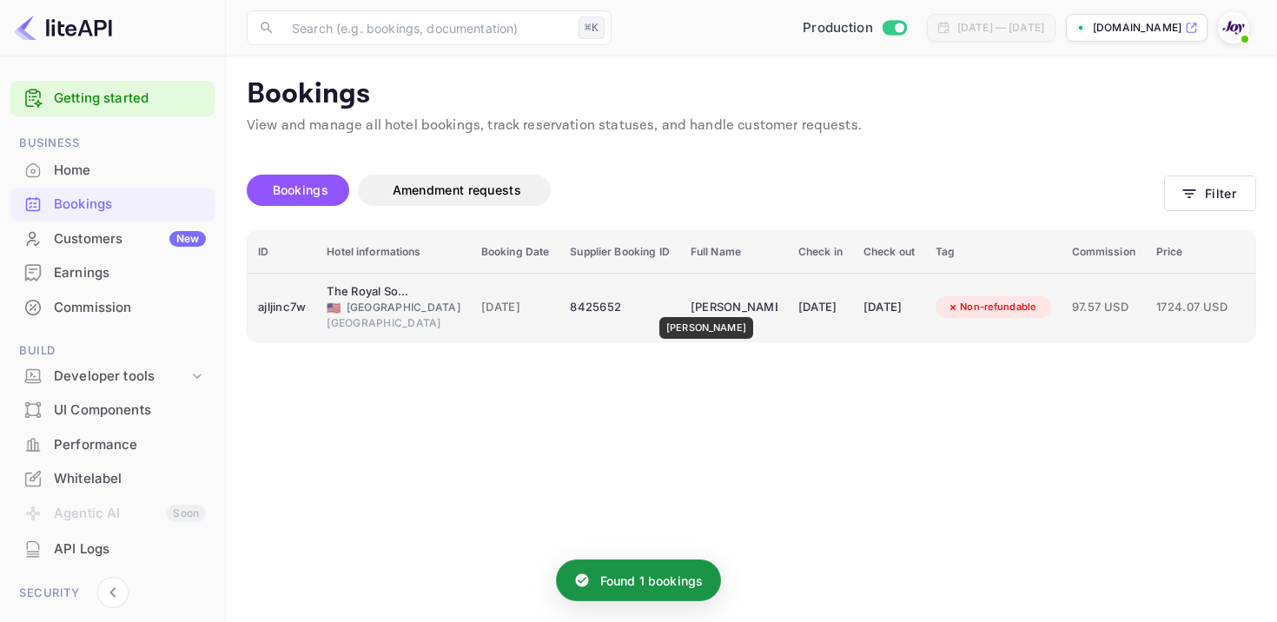
click at [703, 305] on div "[PERSON_NAME]" at bounding box center [733, 308] width 87 height 28
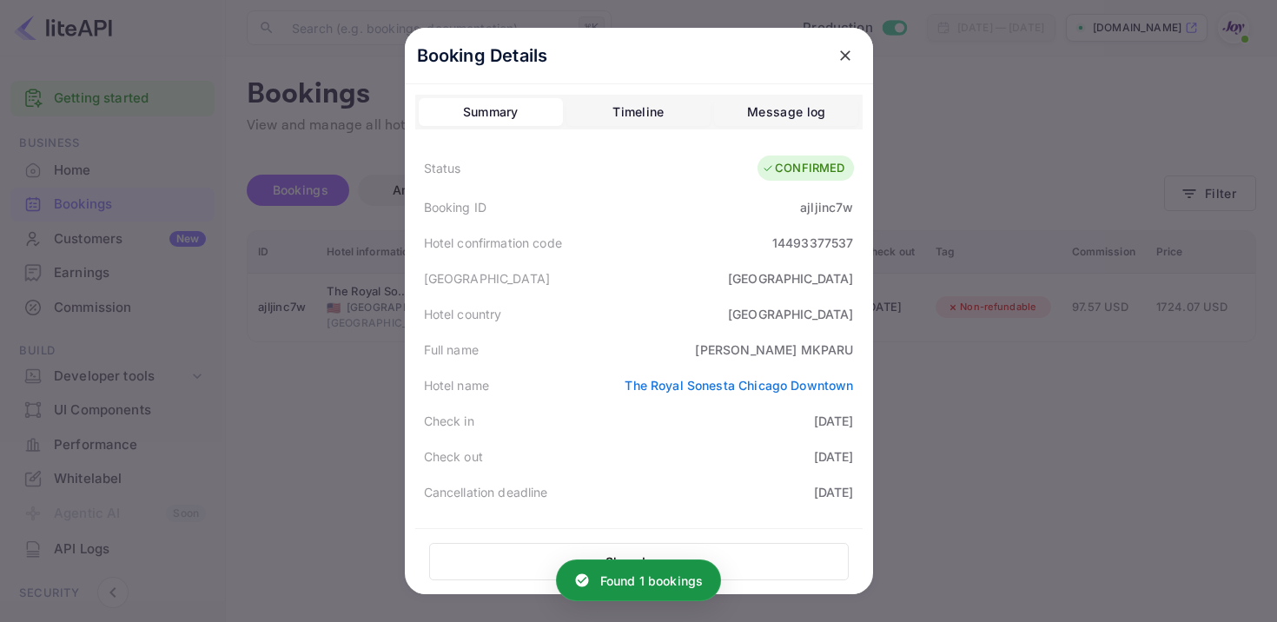
scroll to position [468, 0]
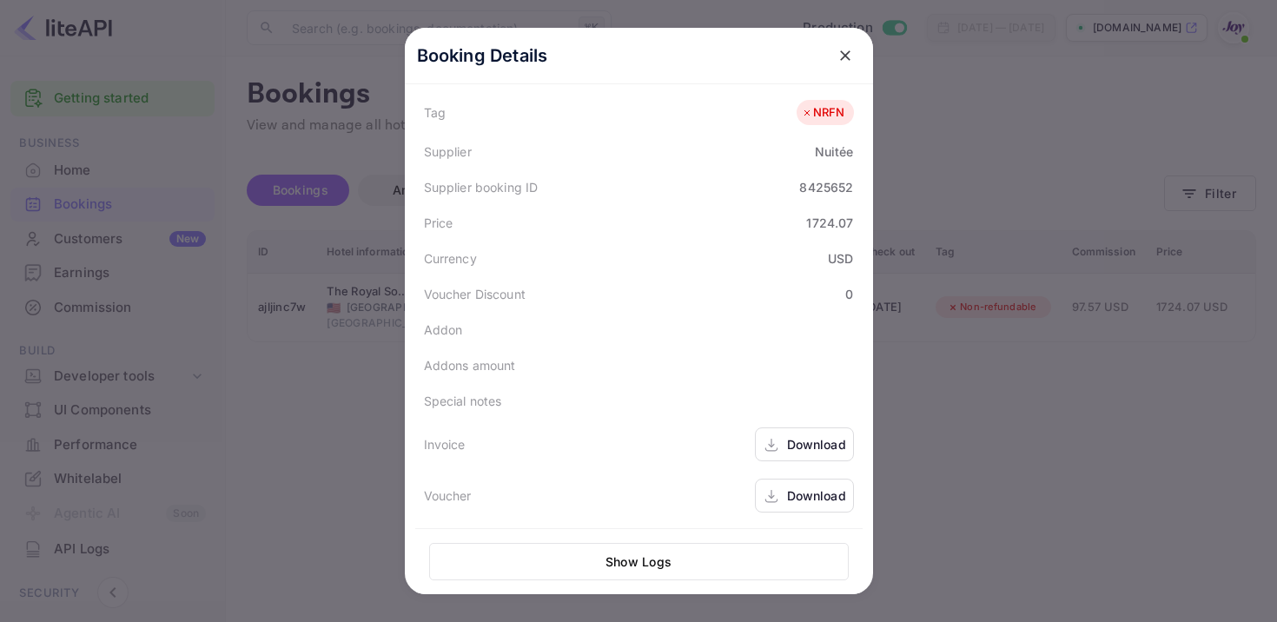
click at [781, 432] on div "Download" at bounding box center [804, 444] width 99 height 34
click at [806, 494] on div "Download" at bounding box center [816, 495] width 59 height 18
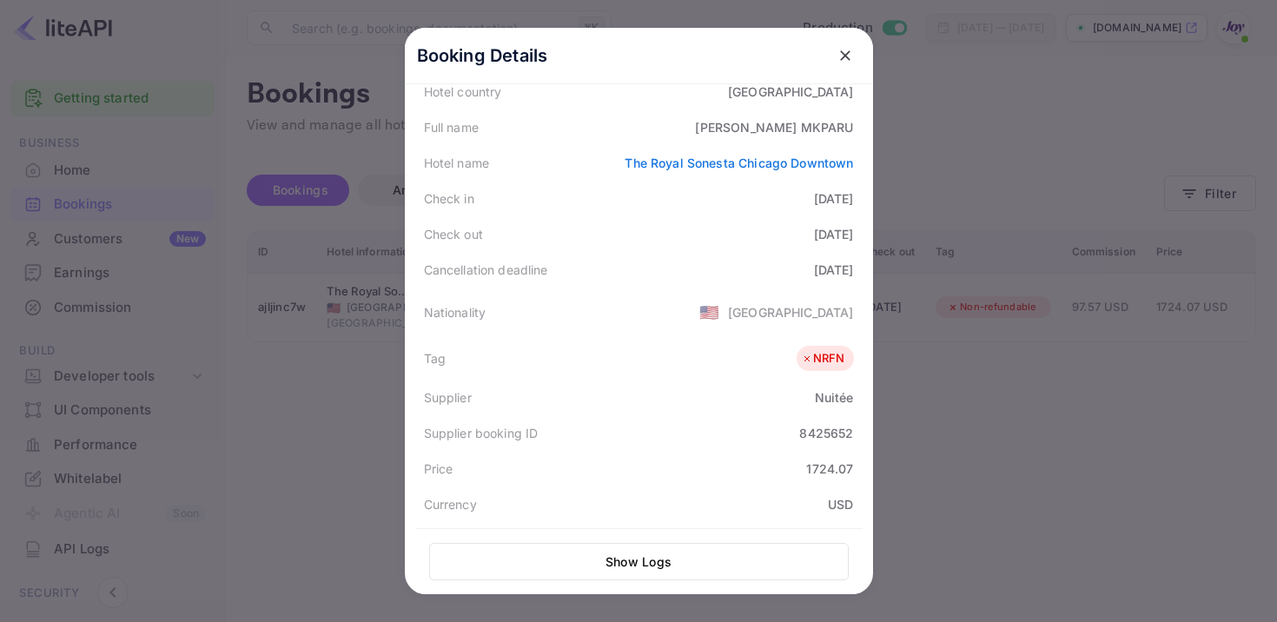
scroll to position [0, 0]
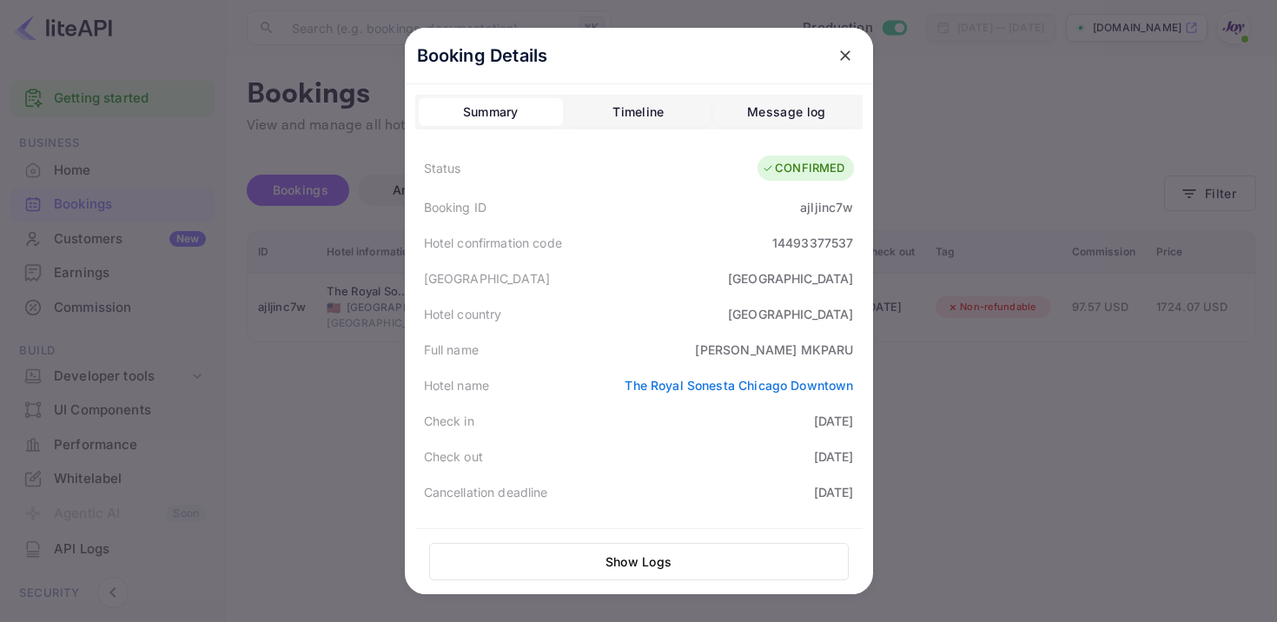
click at [821, 201] on div "ajljinc7w" at bounding box center [826, 207] width 53 height 18
copy div "ajljinc7w"
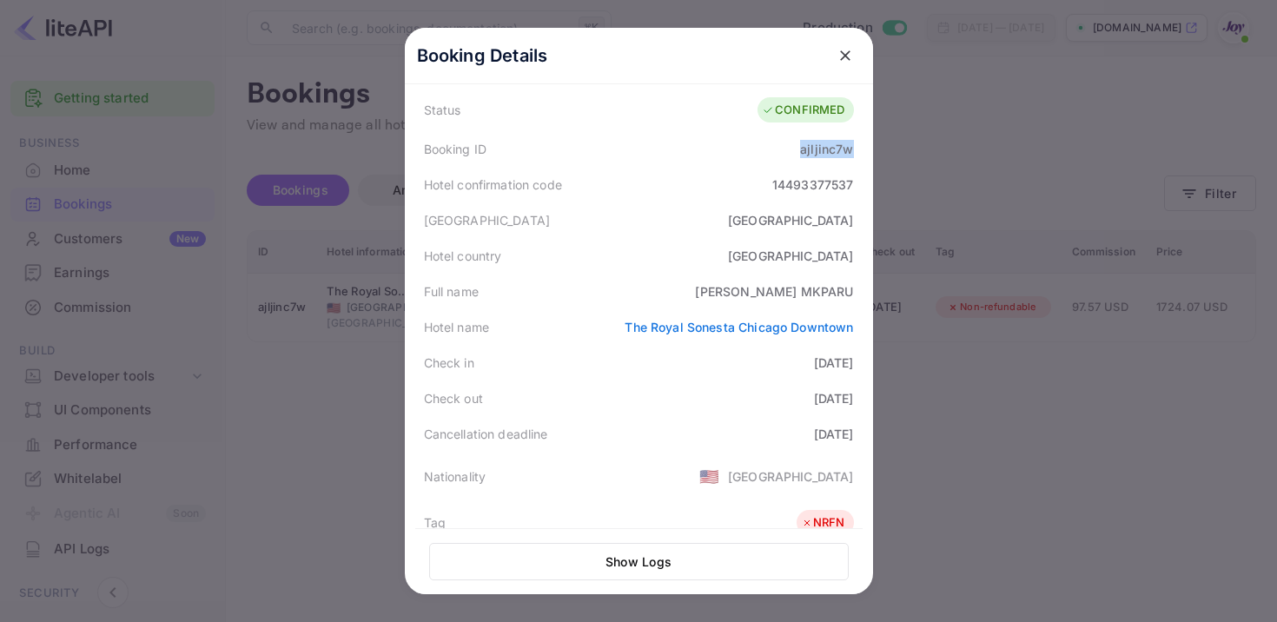
scroll to position [63, 0]
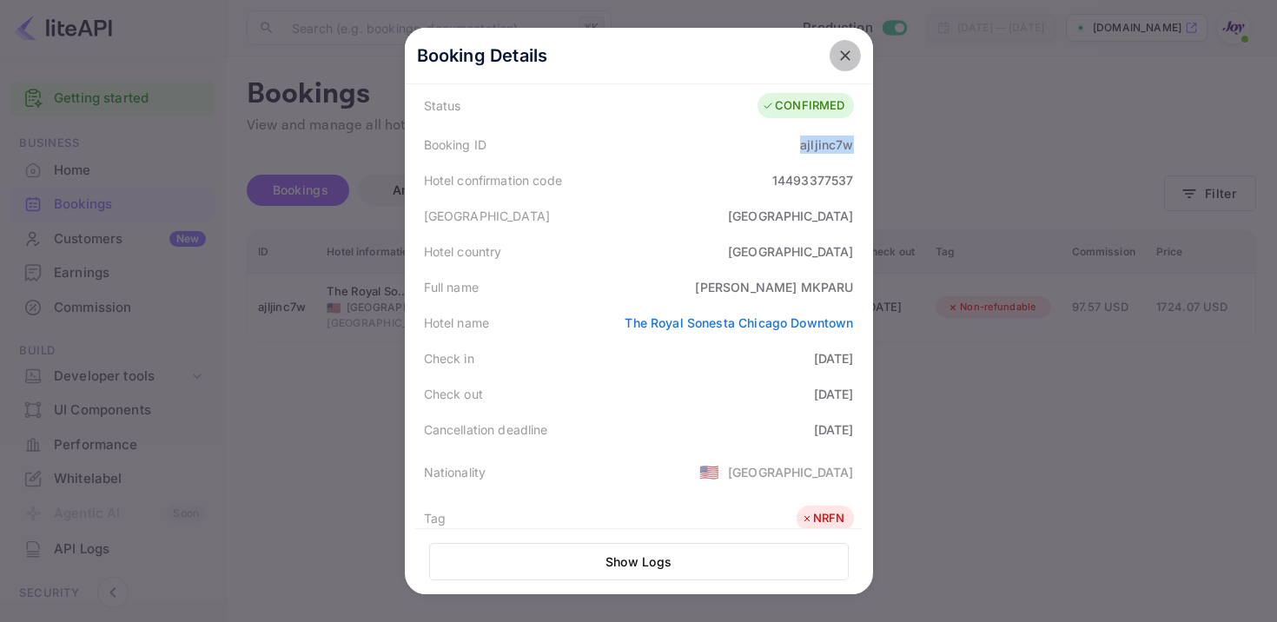
click at [841, 56] on icon "close" at bounding box center [844, 55] width 17 height 17
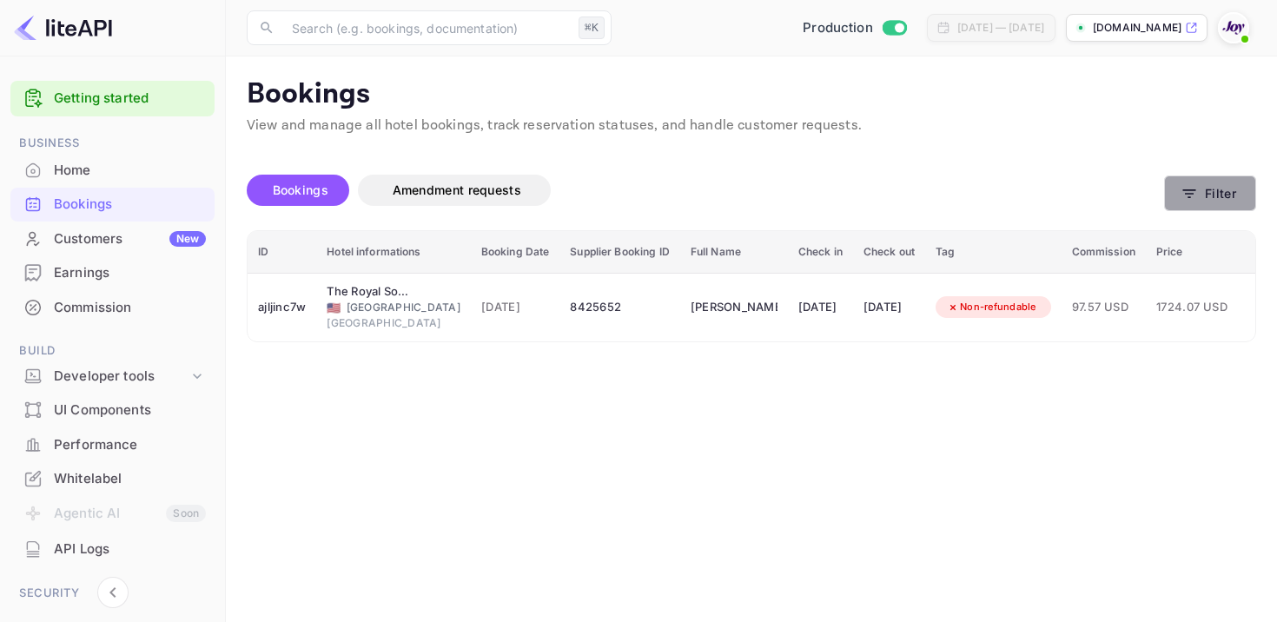
click at [1174, 199] on button "Filter" at bounding box center [1210, 193] width 92 height 36
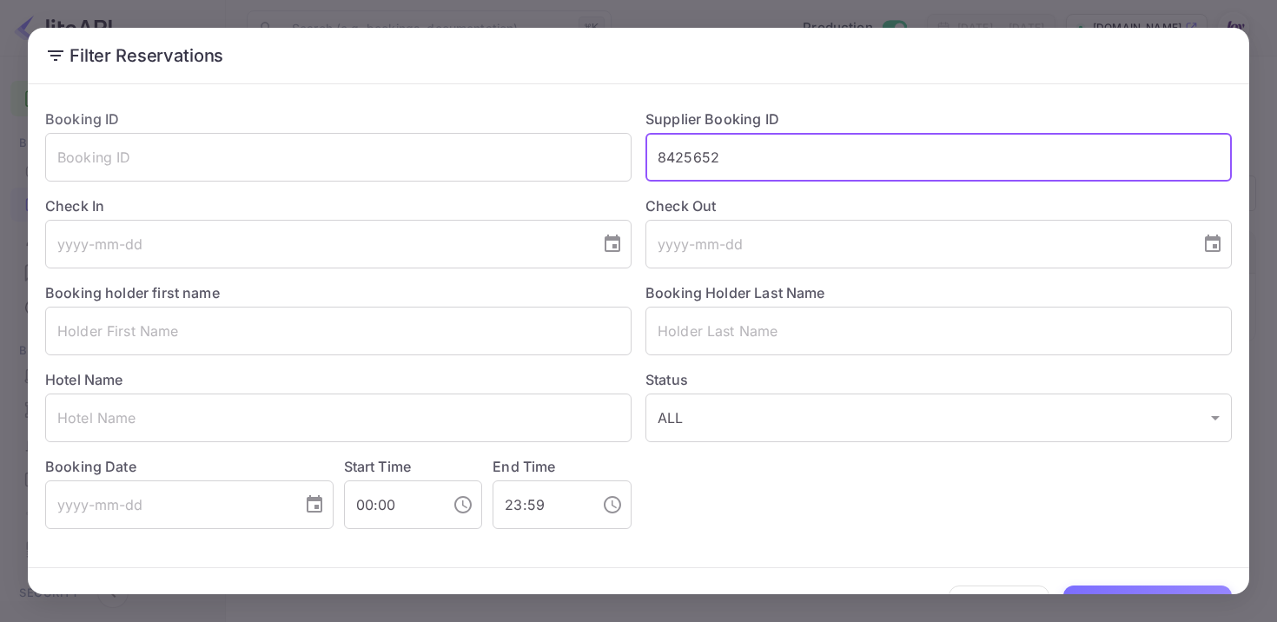
drag, startPoint x: 724, startPoint y: 162, endPoint x: 565, endPoint y: 108, distance: 167.8
click at [565, 108] on div "Booking ID ​ Supplier Booking ID 8425652 ​ Check In ​ Check Out ​ Booking holde…" at bounding box center [631, 312] width 1200 height 434
paste input "8403565"
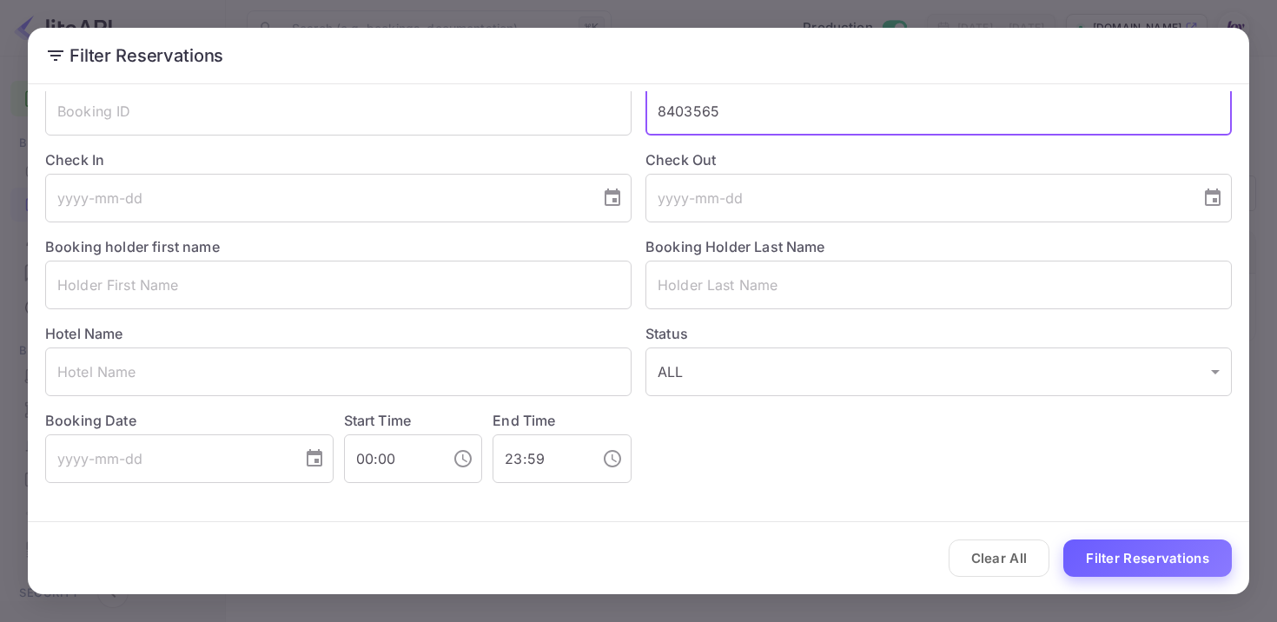
type input "8403565"
click at [1126, 555] on button "Filter Reservations" at bounding box center [1147, 557] width 168 height 37
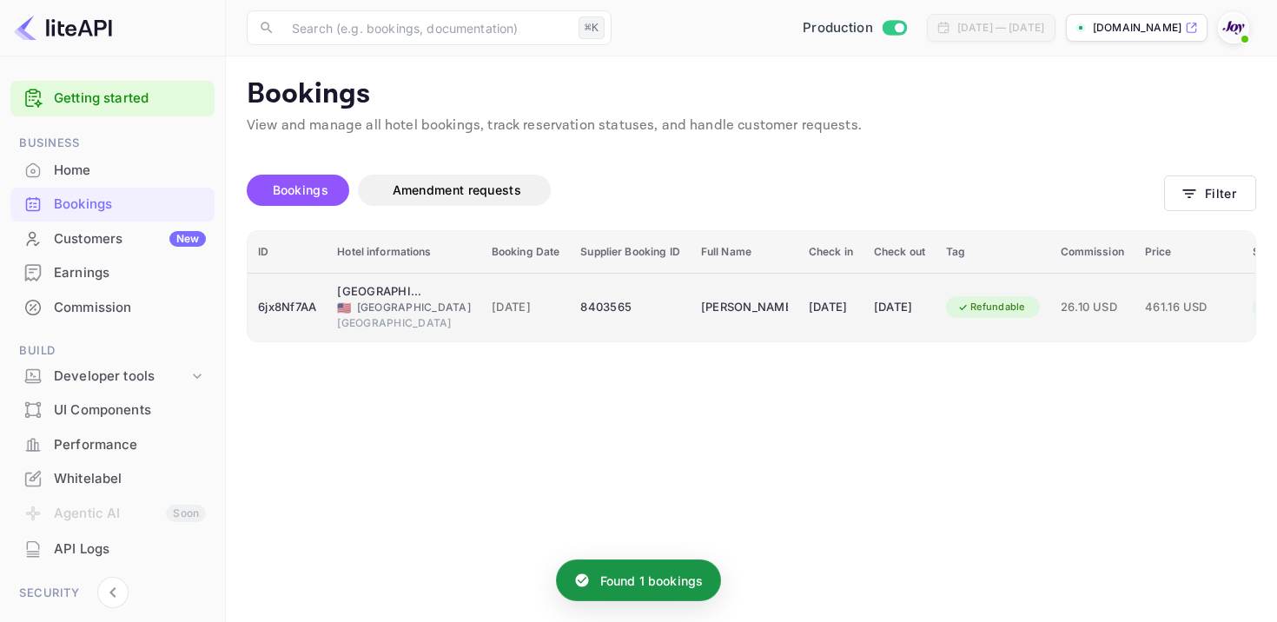
click at [589, 320] on div "8403565" at bounding box center [629, 308] width 99 height 28
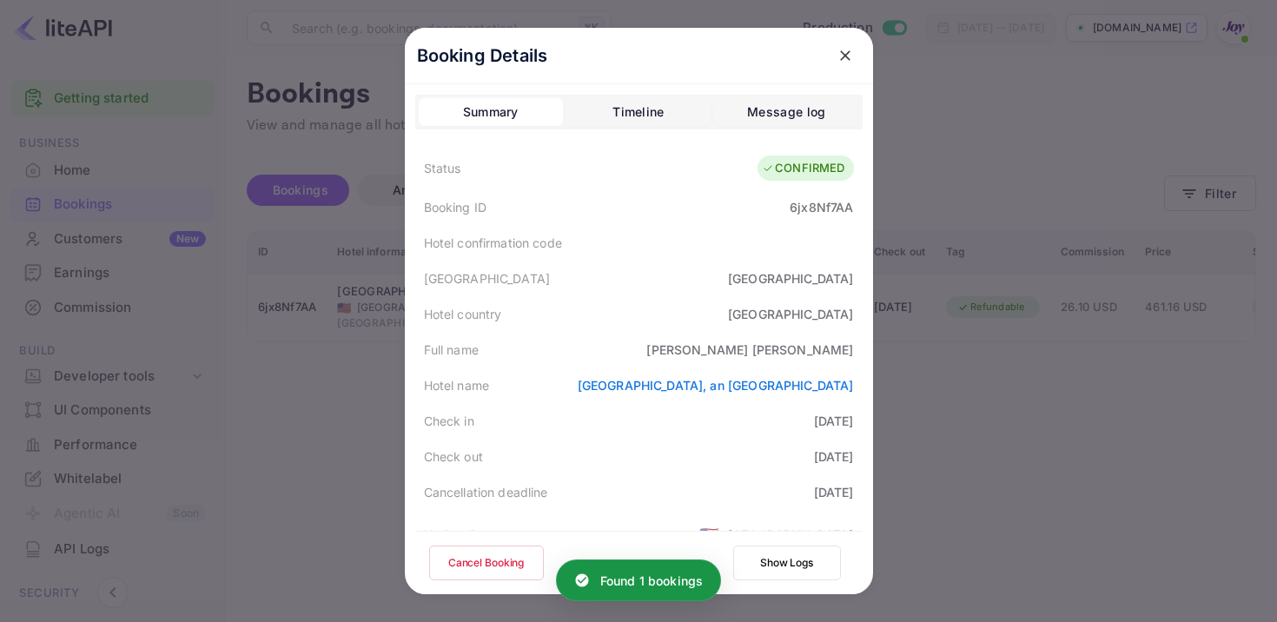
click at [822, 205] on div "6jx8Nf7AA" at bounding box center [820, 207] width 63 height 18
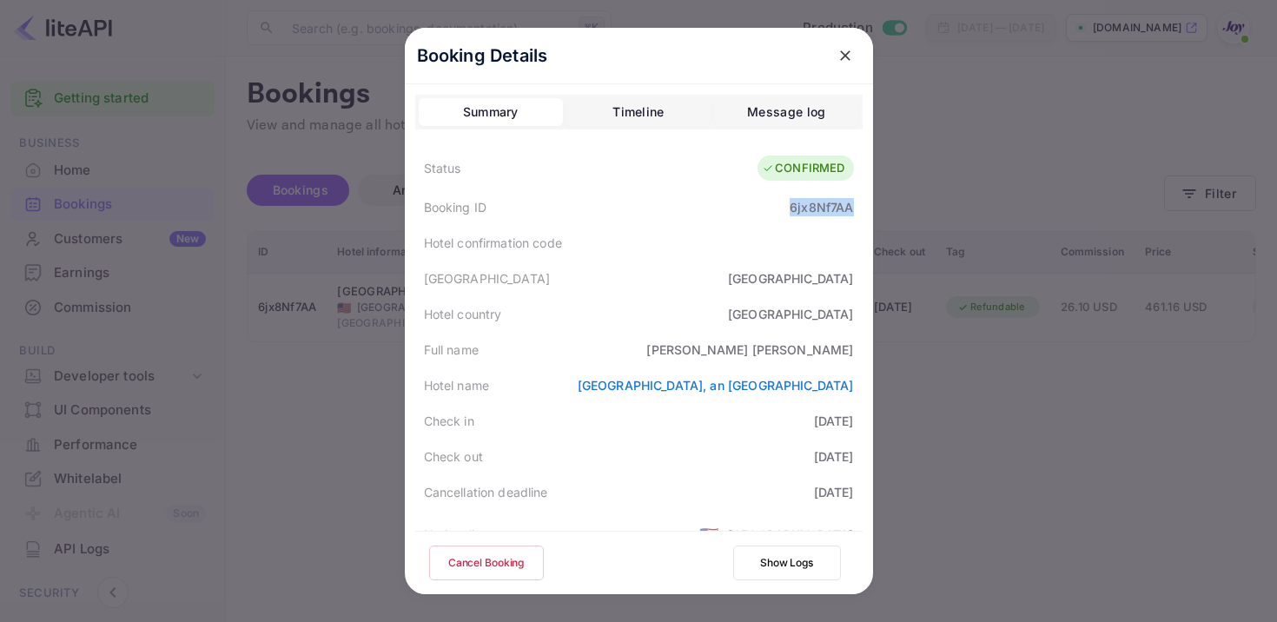
scroll to position [465, 0]
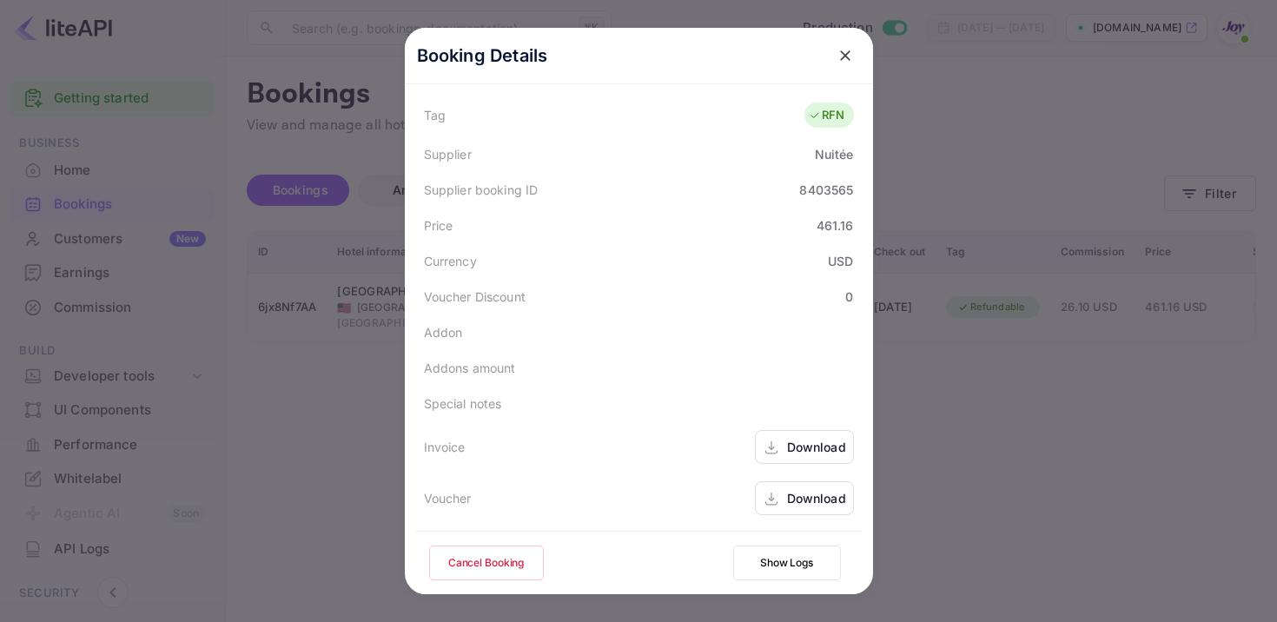
click at [788, 450] on div "Download" at bounding box center [816, 447] width 59 height 18
click at [799, 511] on div "Download" at bounding box center [804, 498] width 99 height 34
click at [848, 51] on icon "close" at bounding box center [845, 55] width 10 height 10
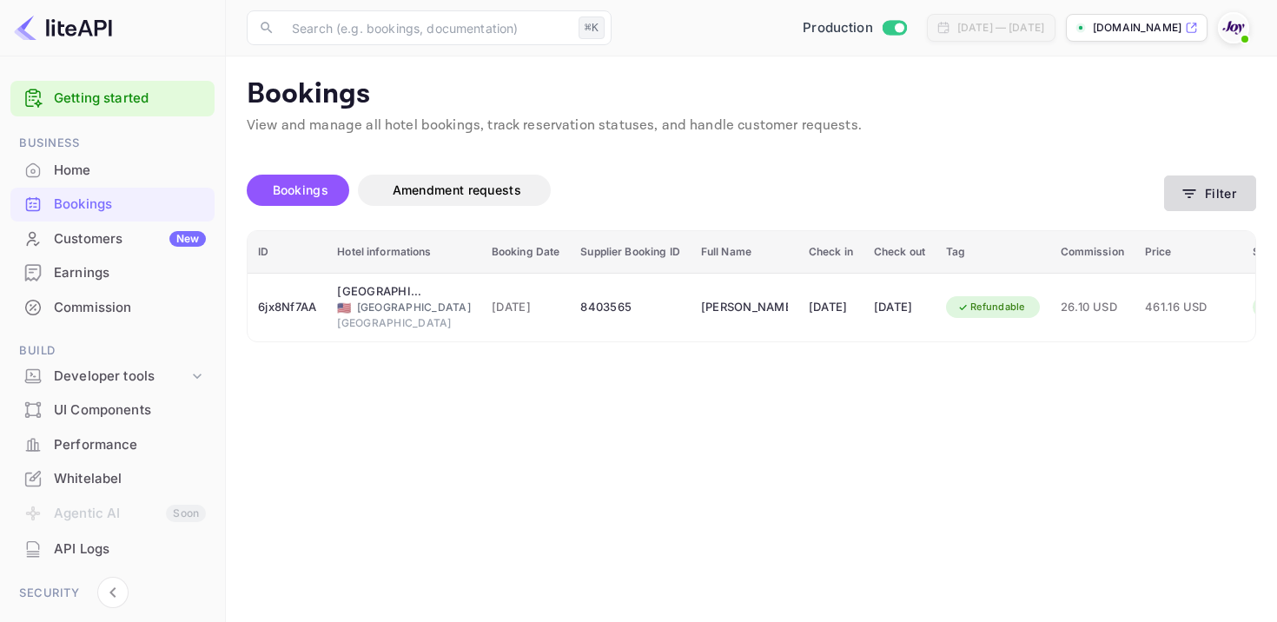
click at [1199, 201] on button "Filter" at bounding box center [1210, 193] width 92 height 36
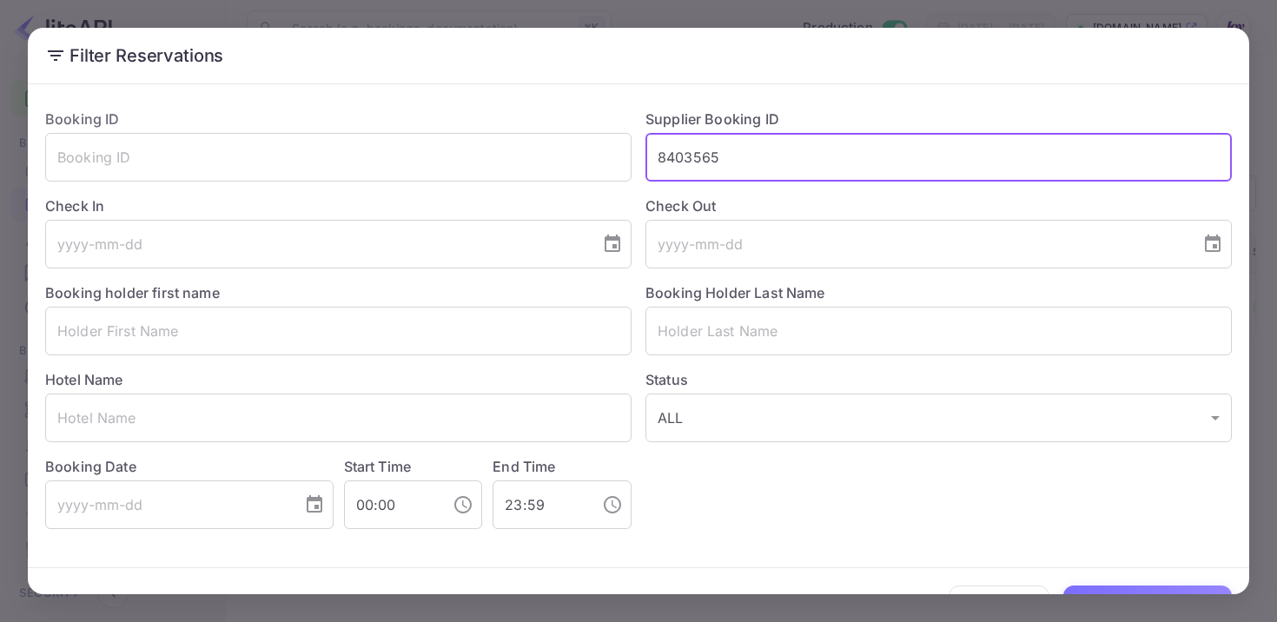
drag, startPoint x: 788, startPoint y: 164, endPoint x: 594, endPoint y: 121, distance: 198.5
click at [596, 123] on div "Booking ID ​ Supplier Booking ID 8403565 ​ Check In ​ Check Out ​ Booking holde…" at bounding box center [631, 312] width 1200 height 434
paste input "8393303"
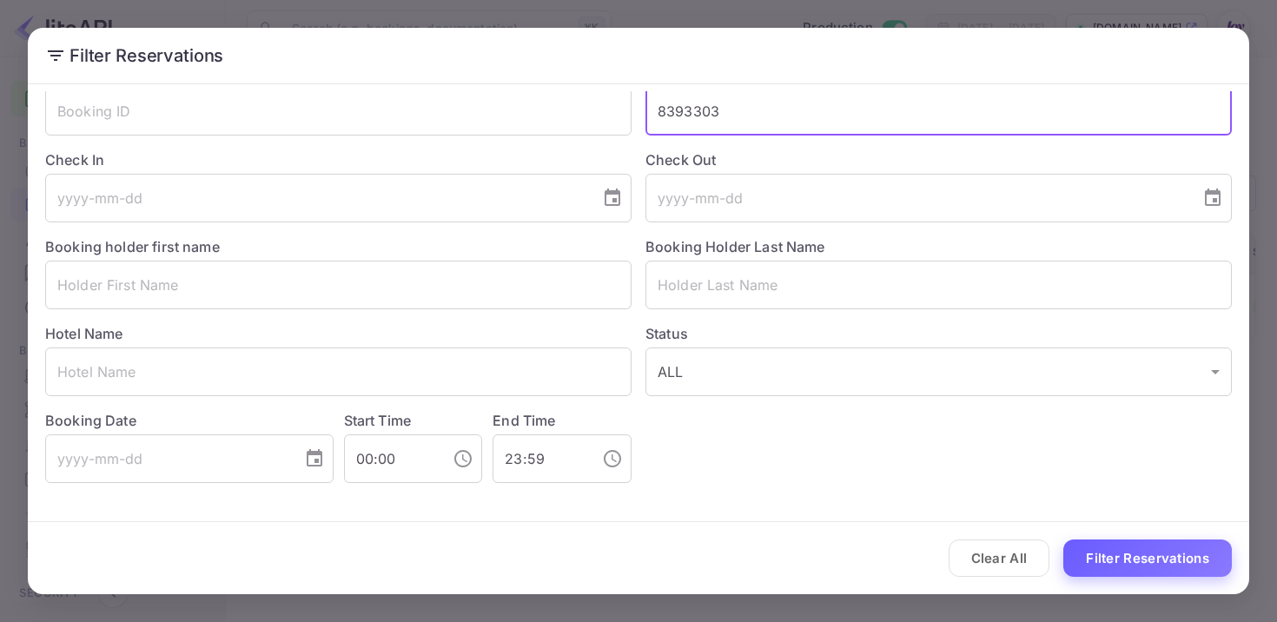
type input "8393303"
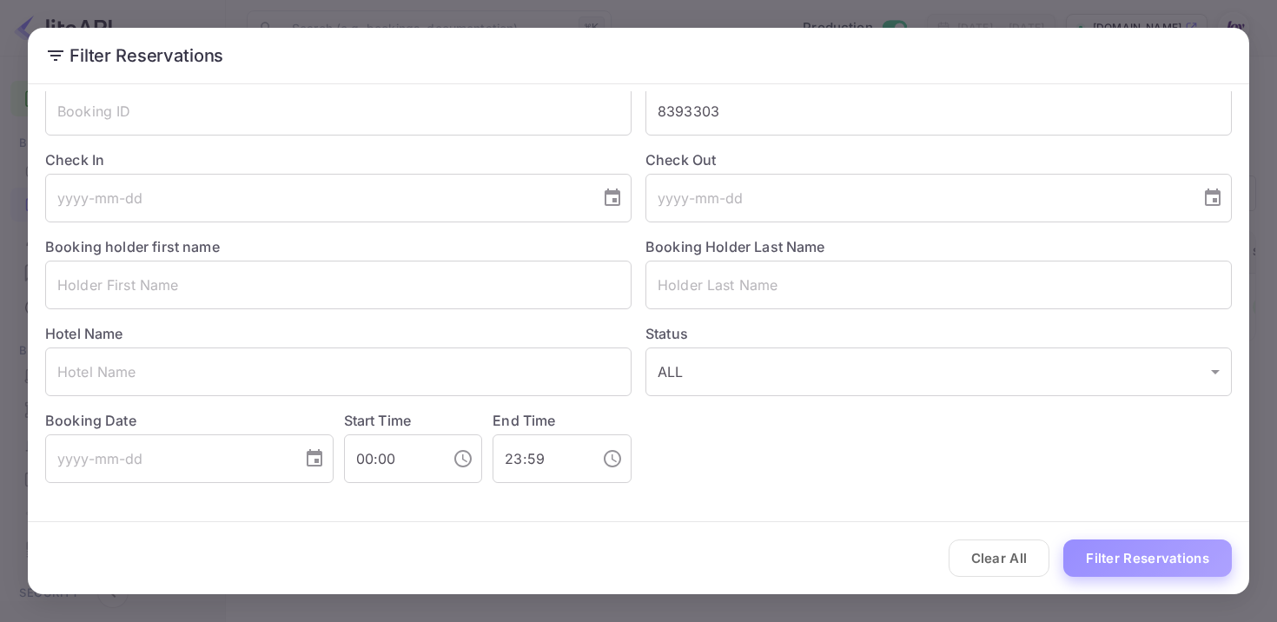
click at [1156, 549] on button "Filter Reservations" at bounding box center [1147, 557] width 168 height 37
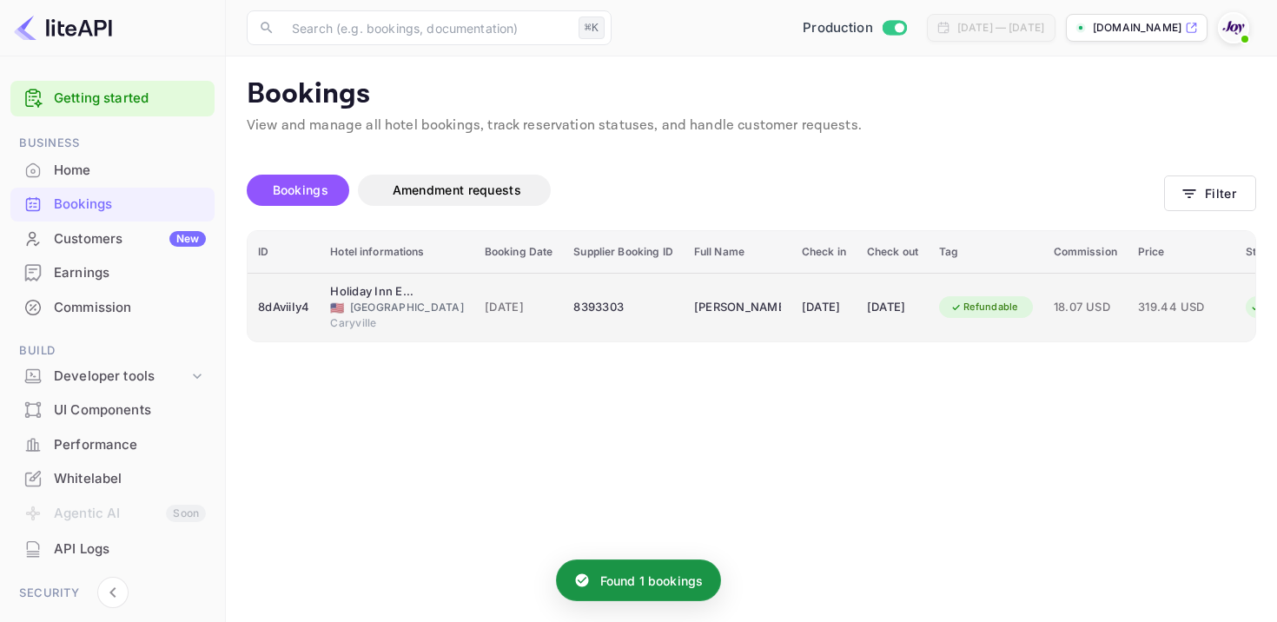
click at [791, 307] on td "[DATE]" at bounding box center [823, 307] width 65 height 69
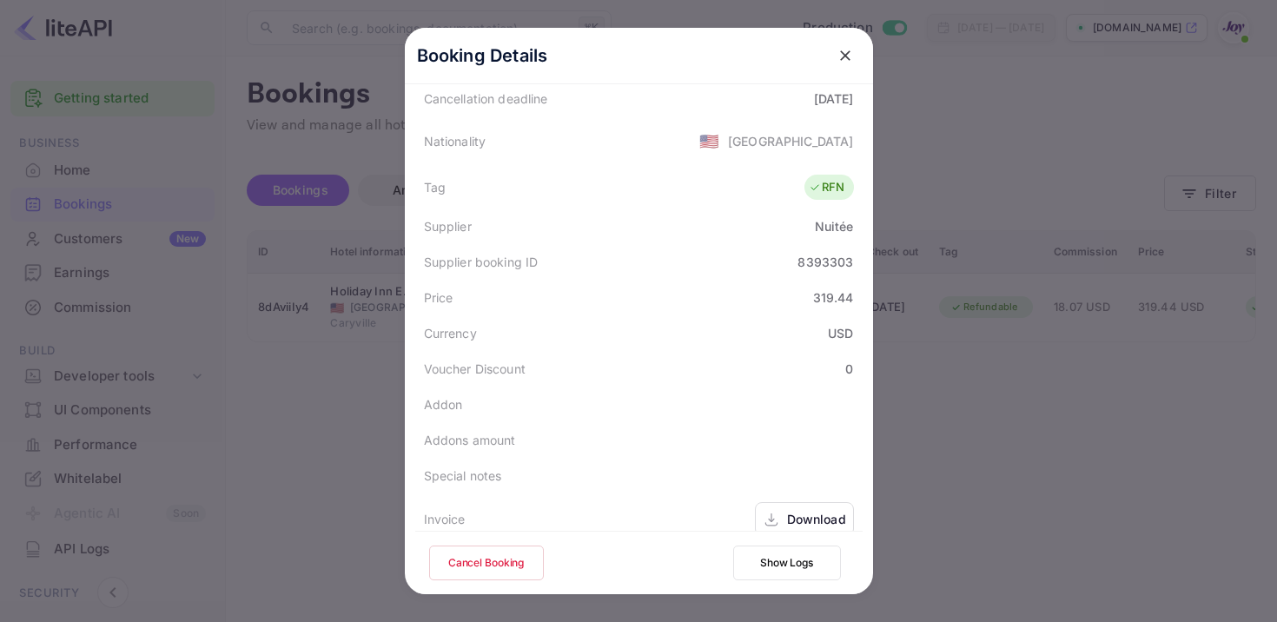
scroll to position [465, 0]
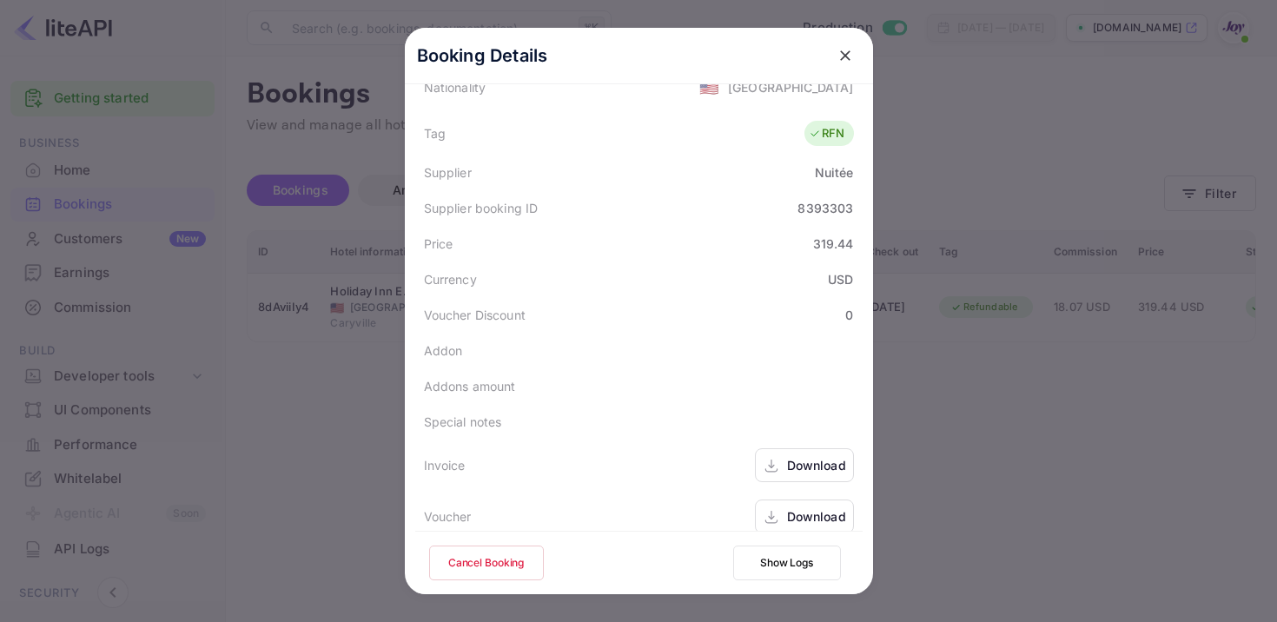
click at [809, 456] on div "Download" at bounding box center [816, 465] width 59 height 18
click at [803, 507] on div "Download" at bounding box center [816, 516] width 59 height 18
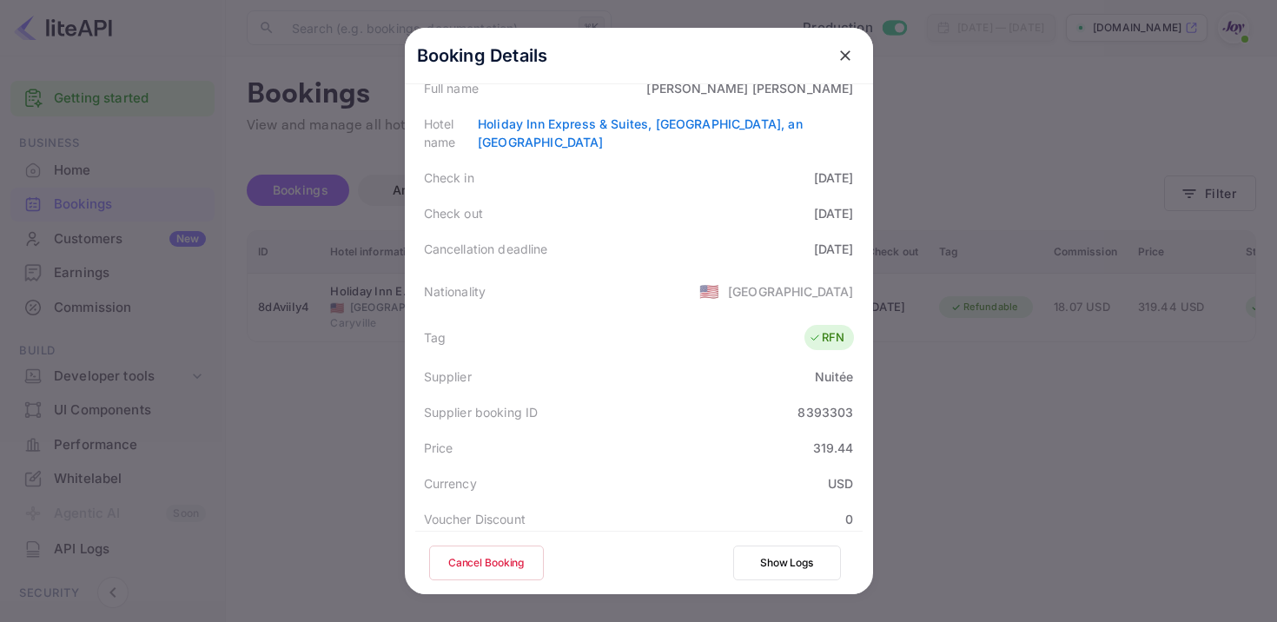
scroll to position [54, 0]
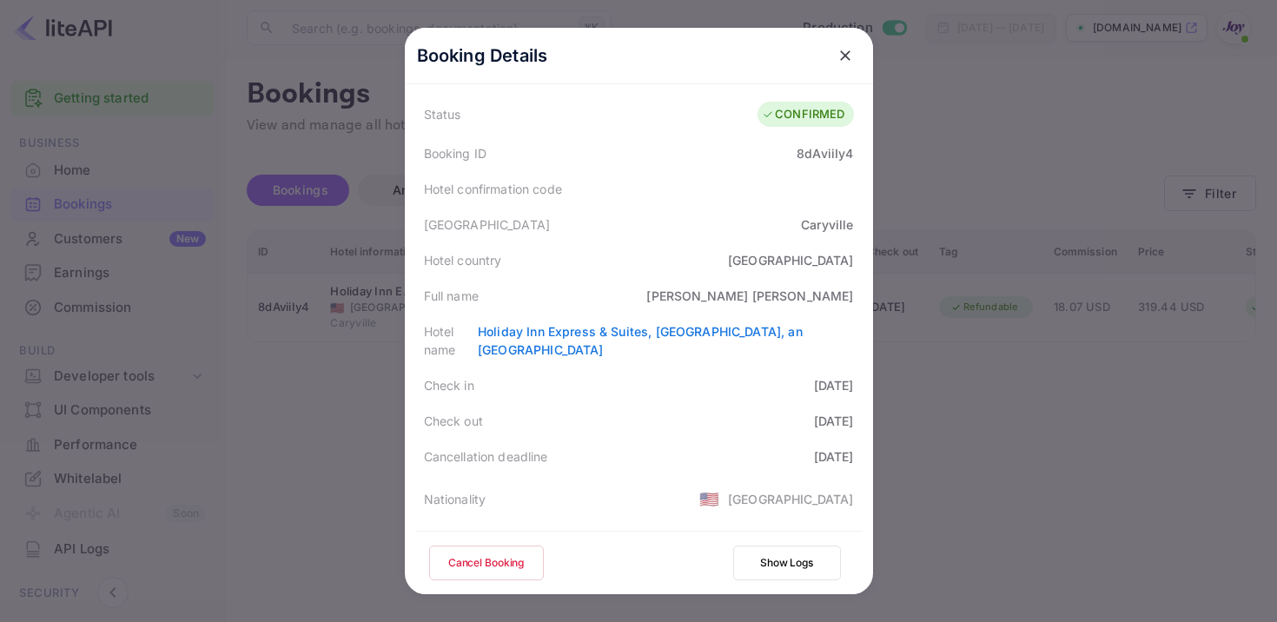
click at [821, 151] on div "8dAviiIy4" at bounding box center [824, 153] width 56 height 18
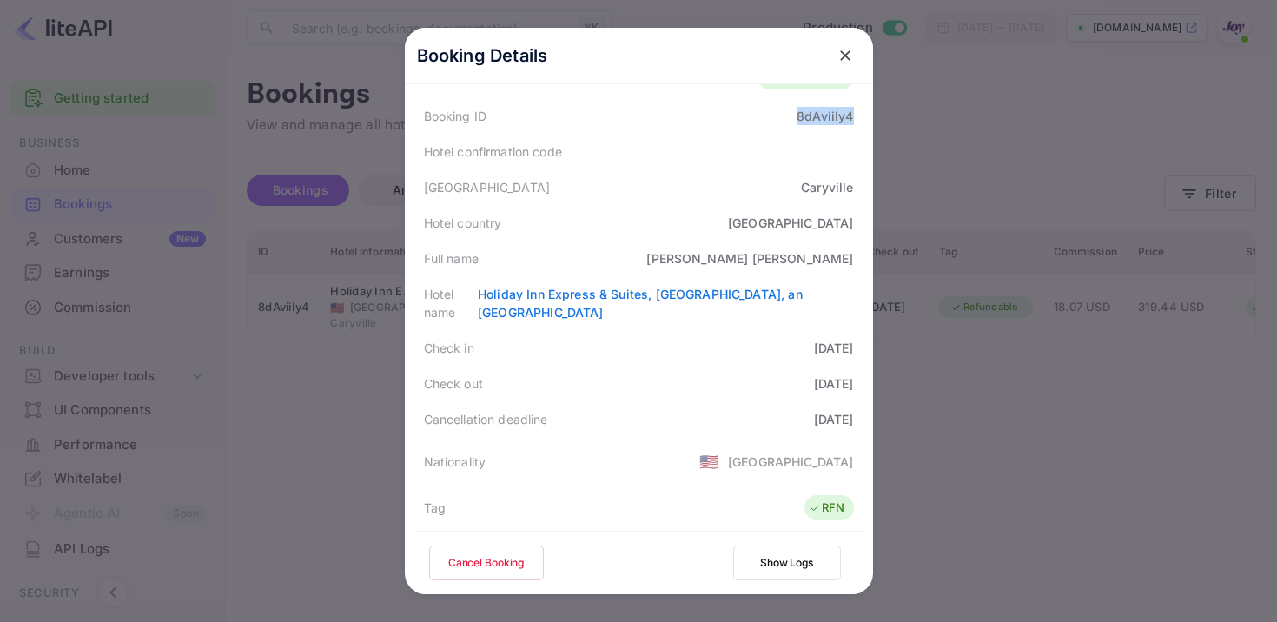
scroll to position [0, 0]
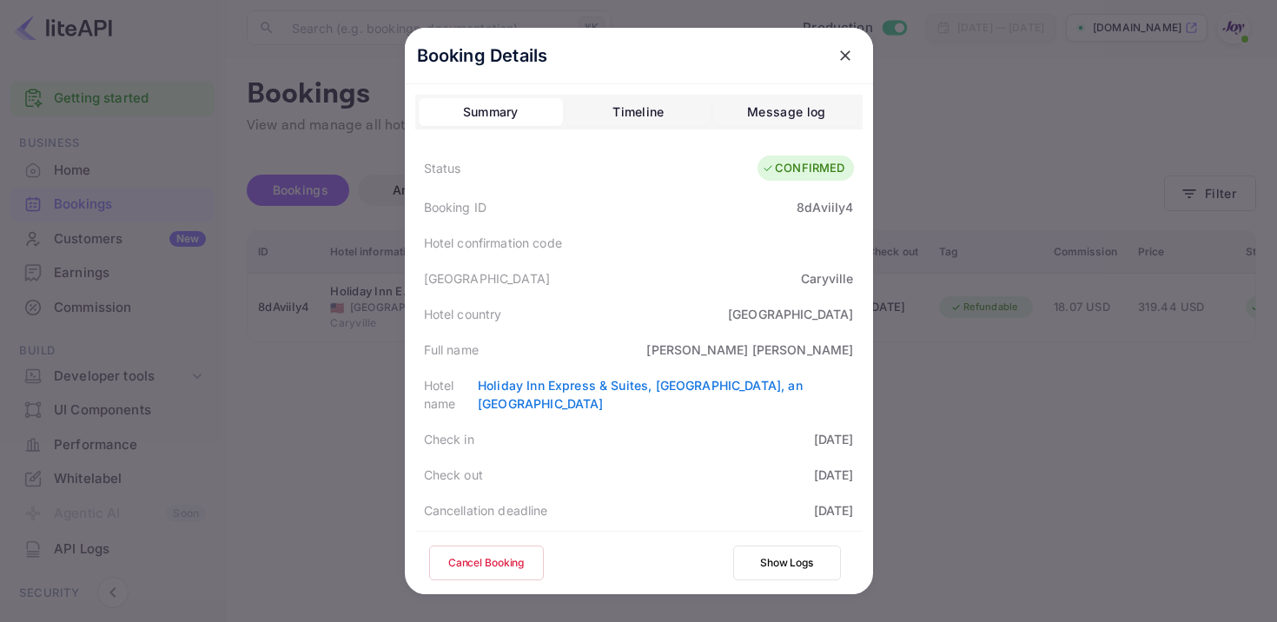
click at [269, 461] on div at bounding box center [638, 311] width 1277 height 622
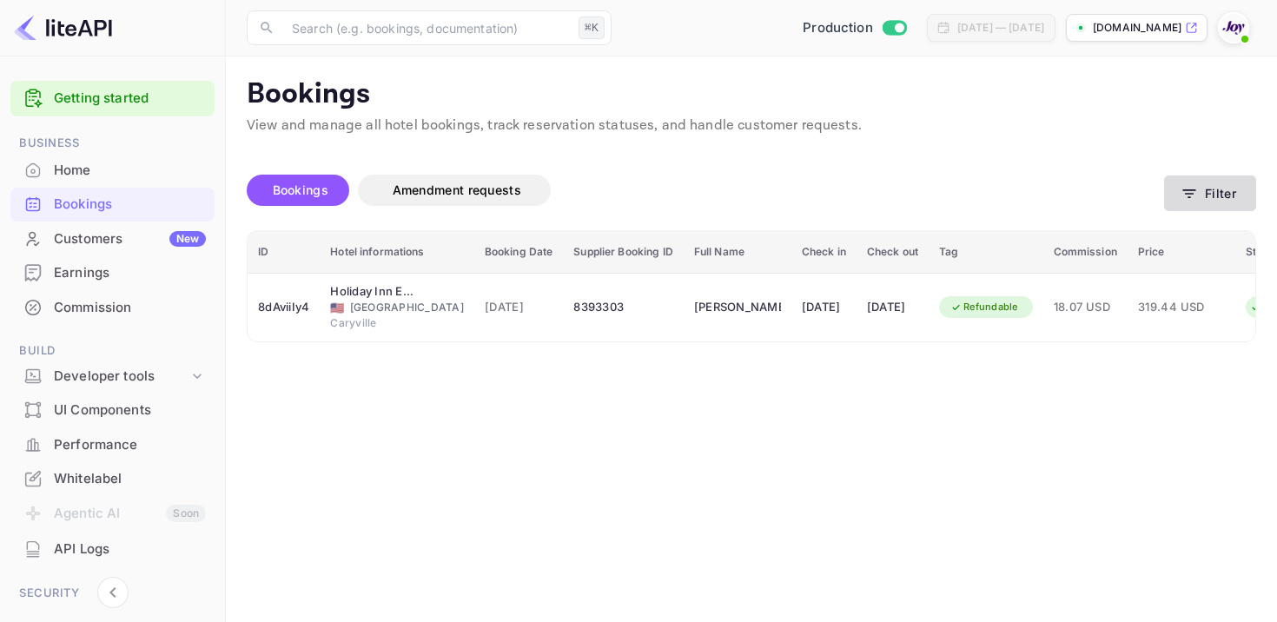
click at [1186, 185] on icon "button" at bounding box center [1188, 193] width 17 height 17
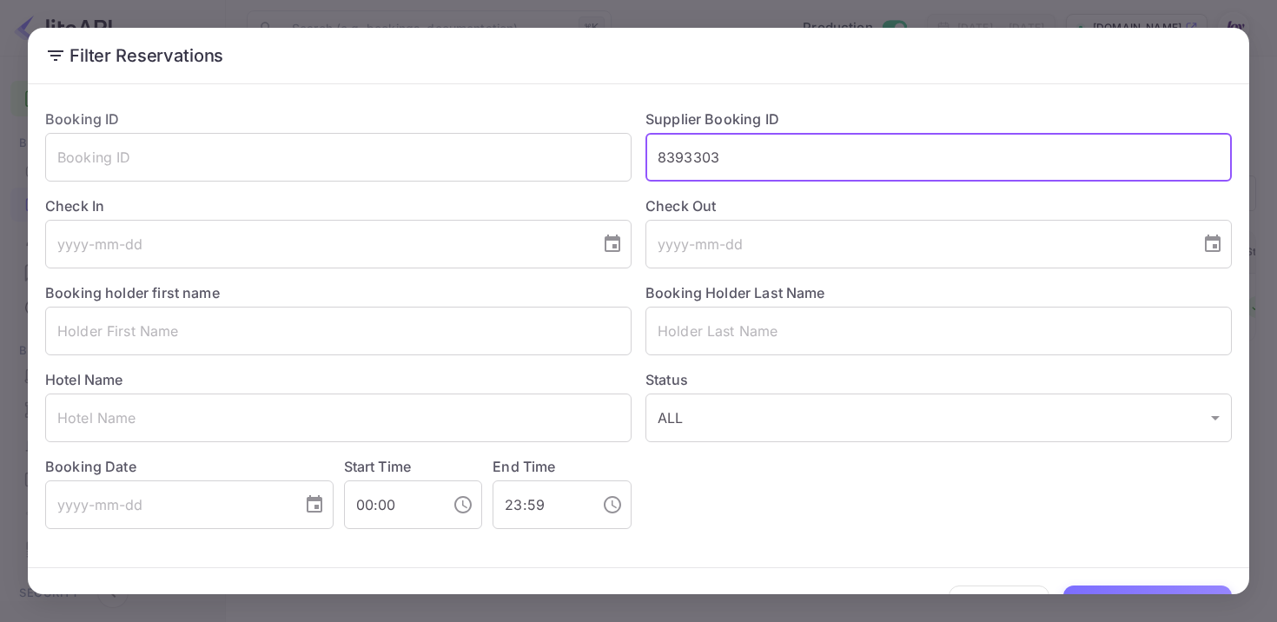
drag, startPoint x: 740, startPoint y: 156, endPoint x: 610, endPoint y: 121, distance: 134.2
click at [610, 121] on div "Booking ID ​ Supplier Booking ID 8393303 ​ Check In ​ Check Out ​ Booking holde…" at bounding box center [631, 312] width 1200 height 434
paste input "8205034"
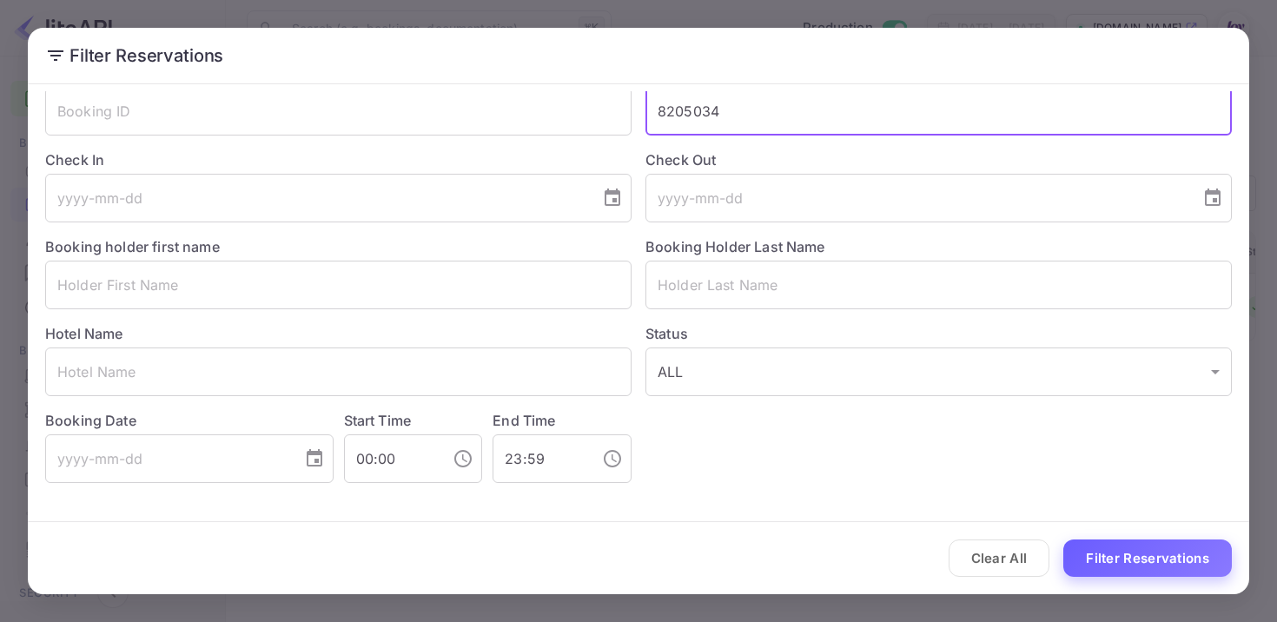
type input "8205034"
click at [1139, 559] on button "Filter Reservations" at bounding box center [1147, 557] width 168 height 37
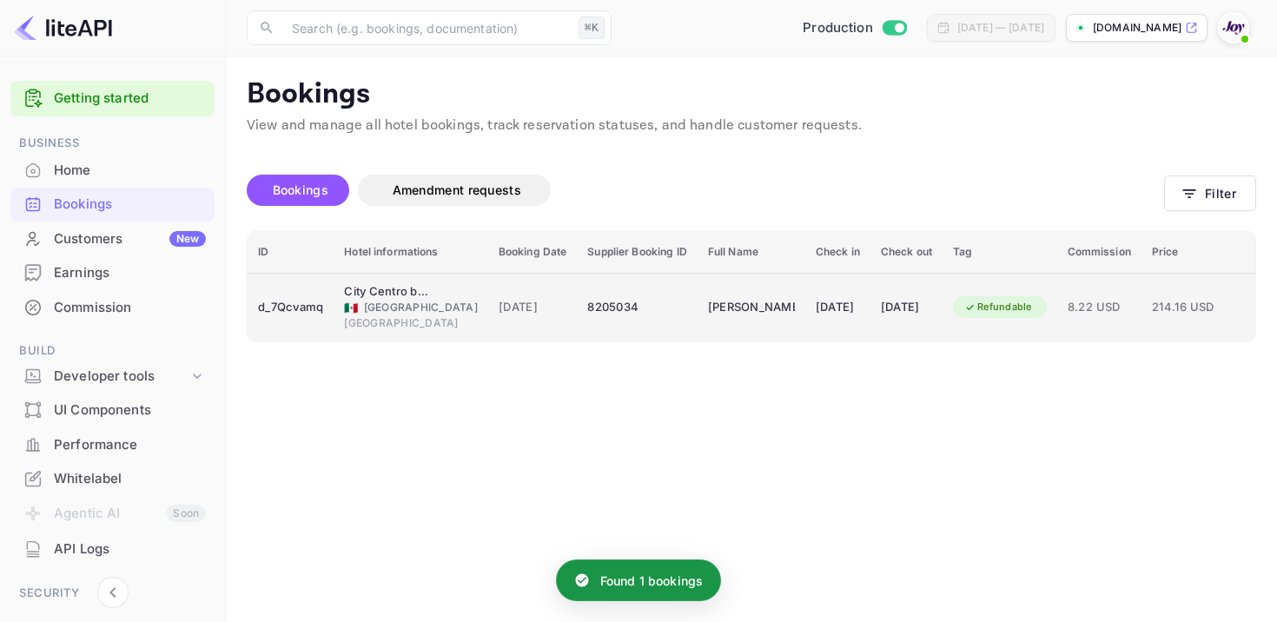
click at [697, 299] on td "[PERSON_NAME]" at bounding box center [751, 307] width 108 height 69
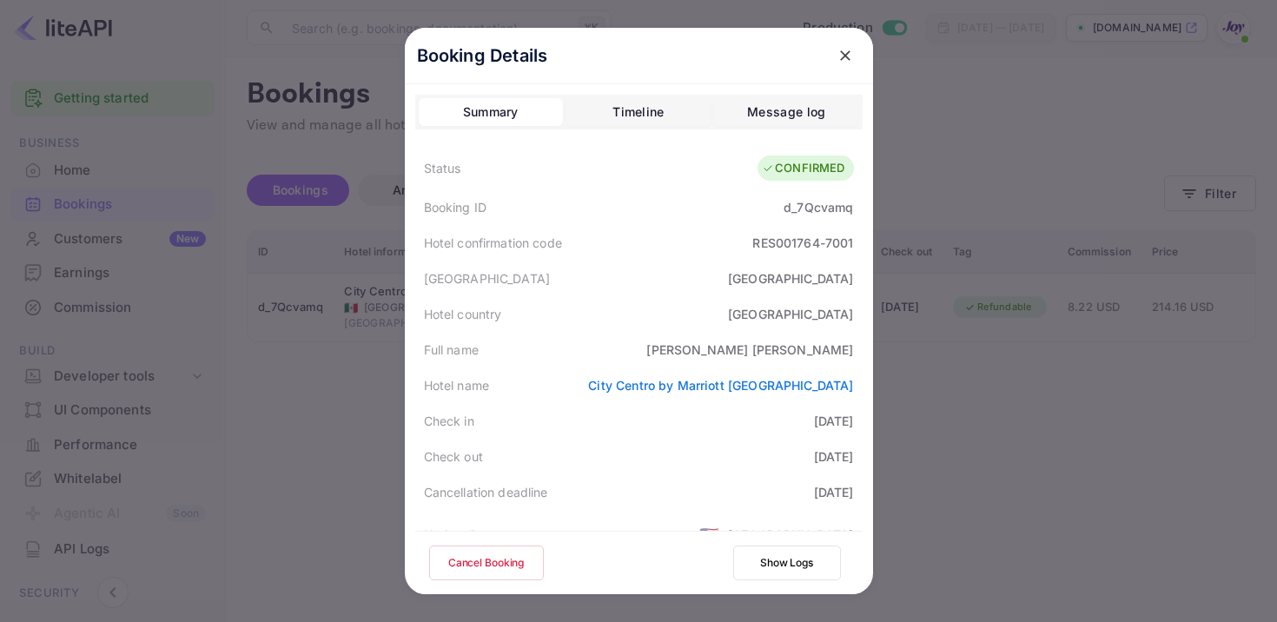
scroll to position [465, 0]
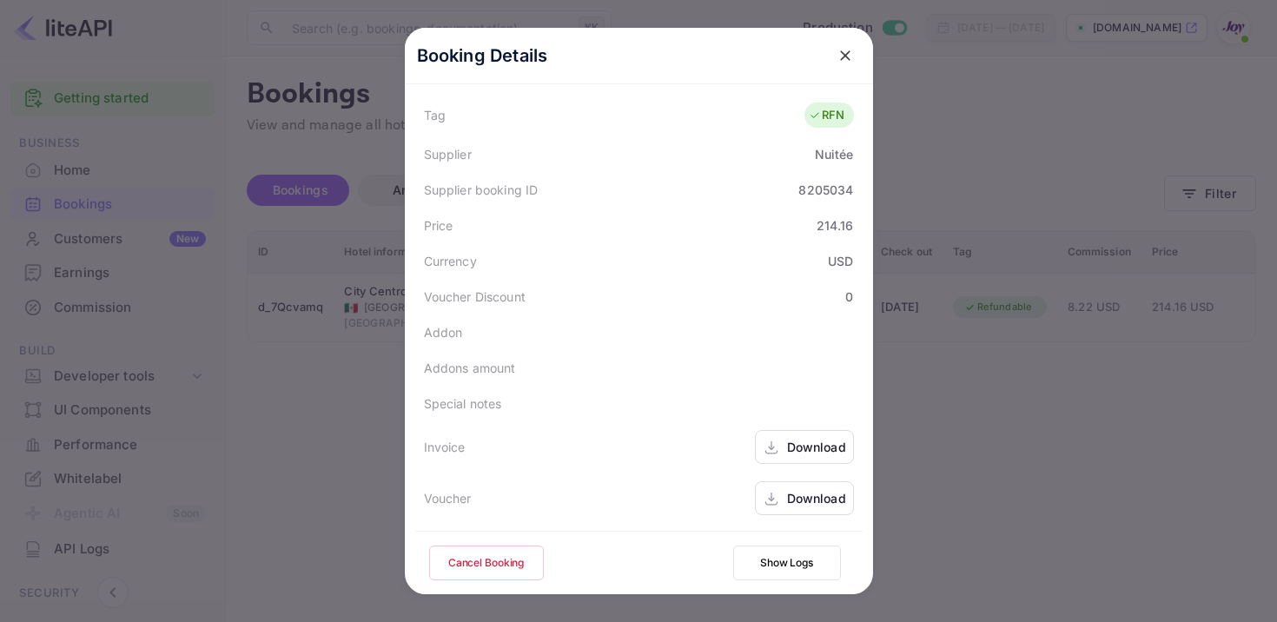
click at [771, 442] on icon at bounding box center [770, 448] width 17 height 18
click at [808, 494] on div "Download" at bounding box center [816, 498] width 59 height 18
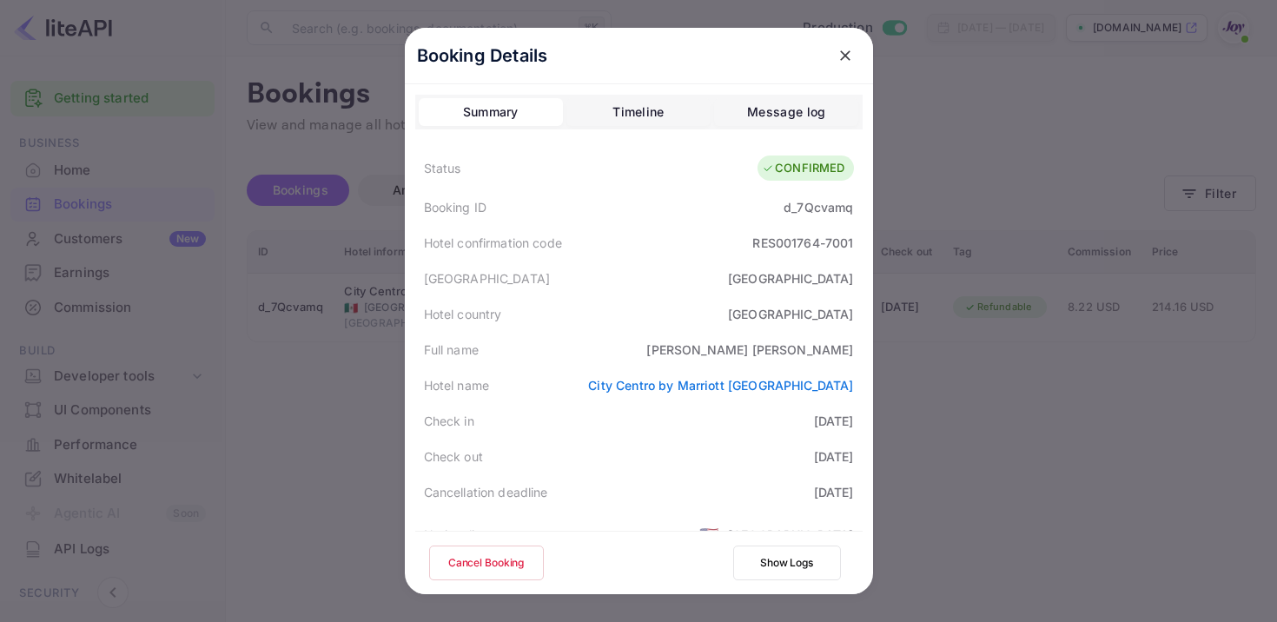
click at [821, 210] on div "d_7Qcvamq" at bounding box center [817, 207] width 69 height 18
click at [759, 348] on div "Full name [PERSON_NAME]" at bounding box center [638, 350] width 447 height 36
drag, startPoint x: 759, startPoint y: 348, endPoint x: 870, endPoint y: 348, distance: 111.2
click at [870, 348] on div "Booking Details Summary Timeline Message log Status CONFIRMED Booking ID d_7Qcv…" at bounding box center [639, 351] width 468 height 646
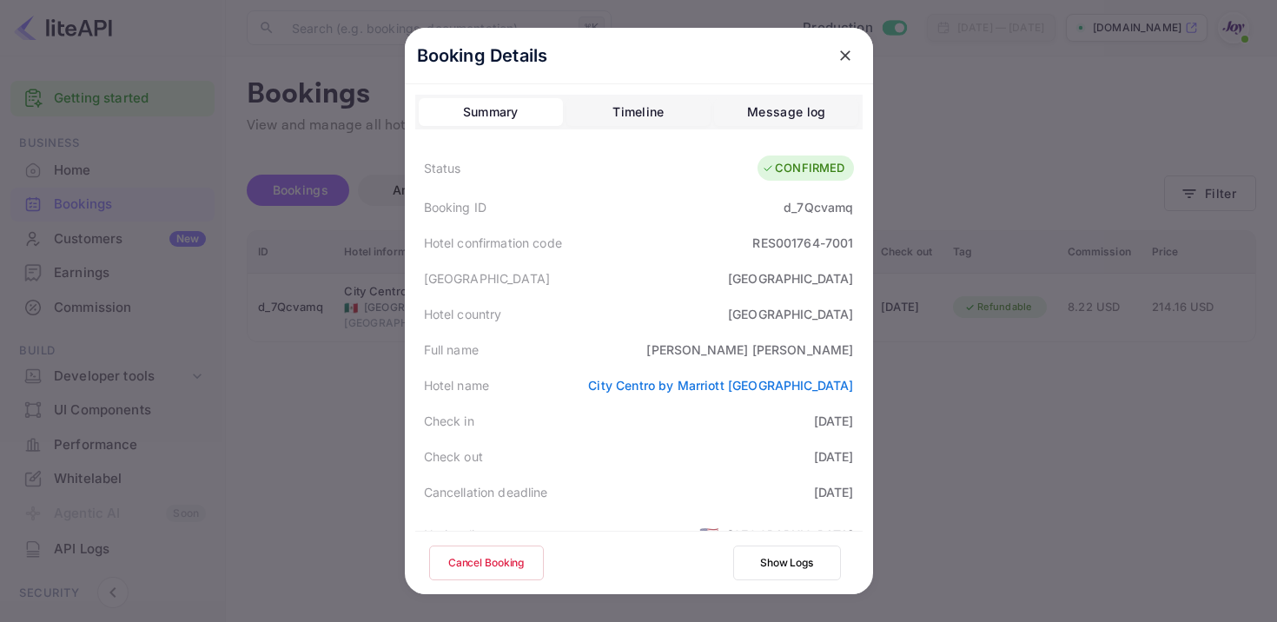
click at [821, 197] on div "Booking ID d_7Qcvamq" at bounding box center [638, 207] width 447 height 36
click at [821, 200] on div "d_7Qcvamq" at bounding box center [817, 207] width 69 height 18
click at [834, 62] on button "close" at bounding box center [844, 55] width 31 height 31
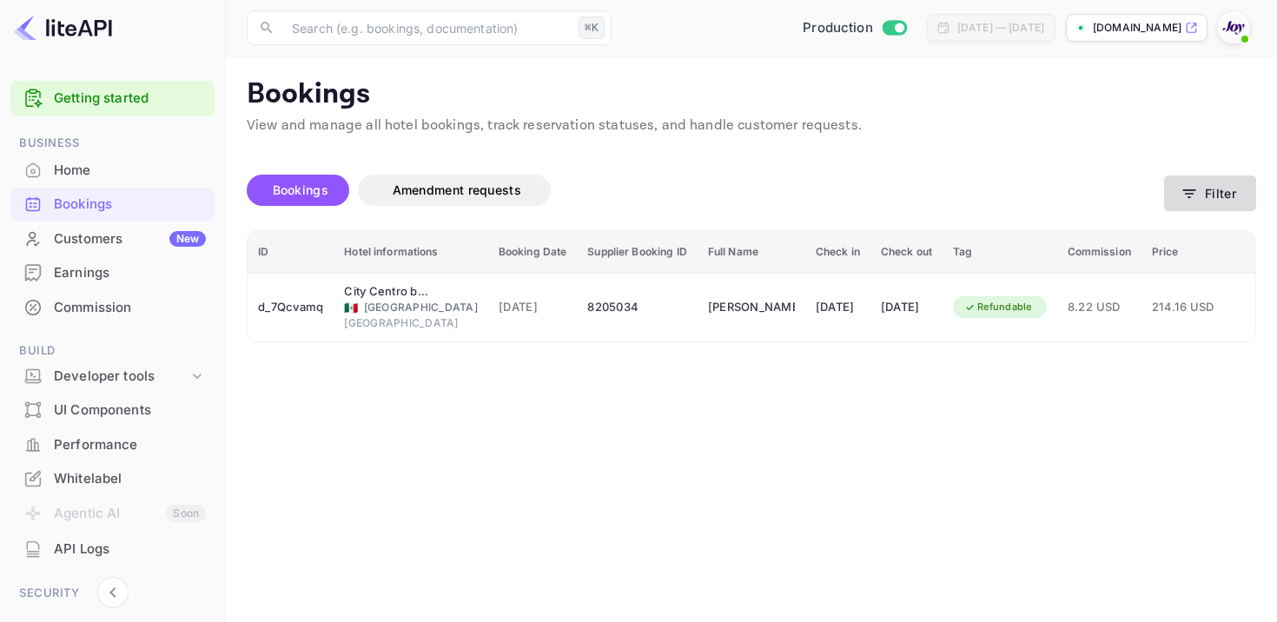
click at [1181, 197] on icon "button" at bounding box center [1188, 193] width 17 height 17
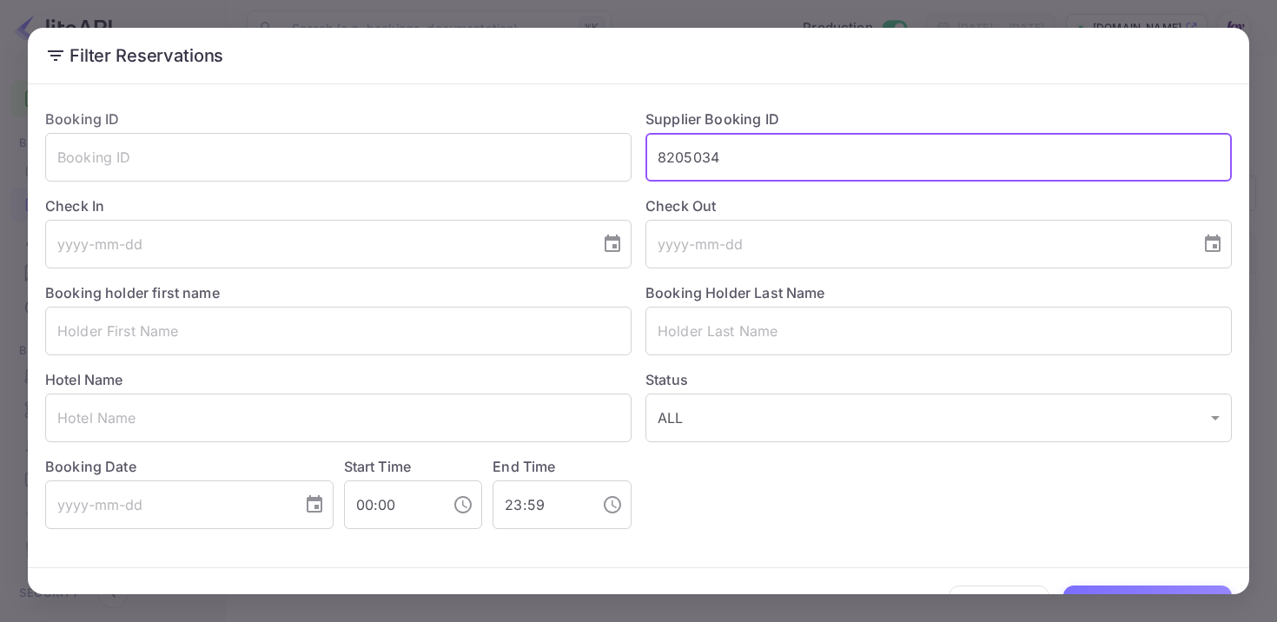
drag, startPoint x: 739, startPoint y: 167, endPoint x: 569, endPoint y: 128, distance: 174.6
click at [569, 130] on div "Booking ID ​ Supplier Booking ID 8205034 ​ Check In ​ Check Out ​ Booking holde…" at bounding box center [631, 312] width 1200 height 434
paste input "8389244"
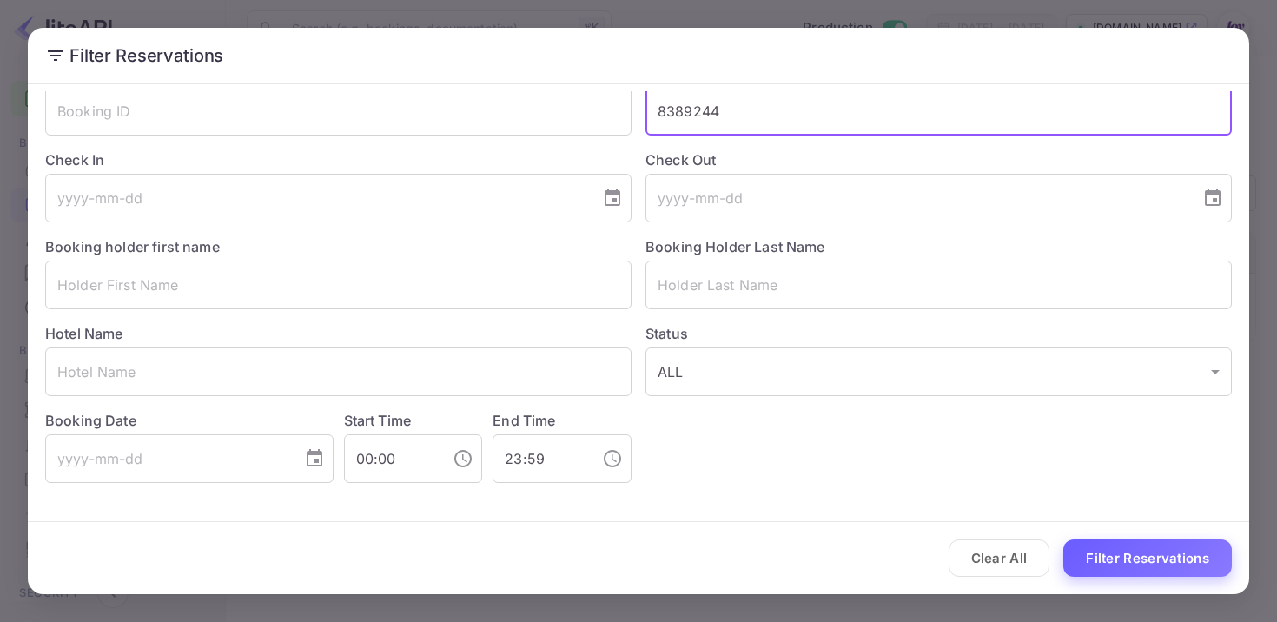
type input "8389244"
click at [1122, 554] on button "Filter Reservations" at bounding box center [1147, 557] width 168 height 37
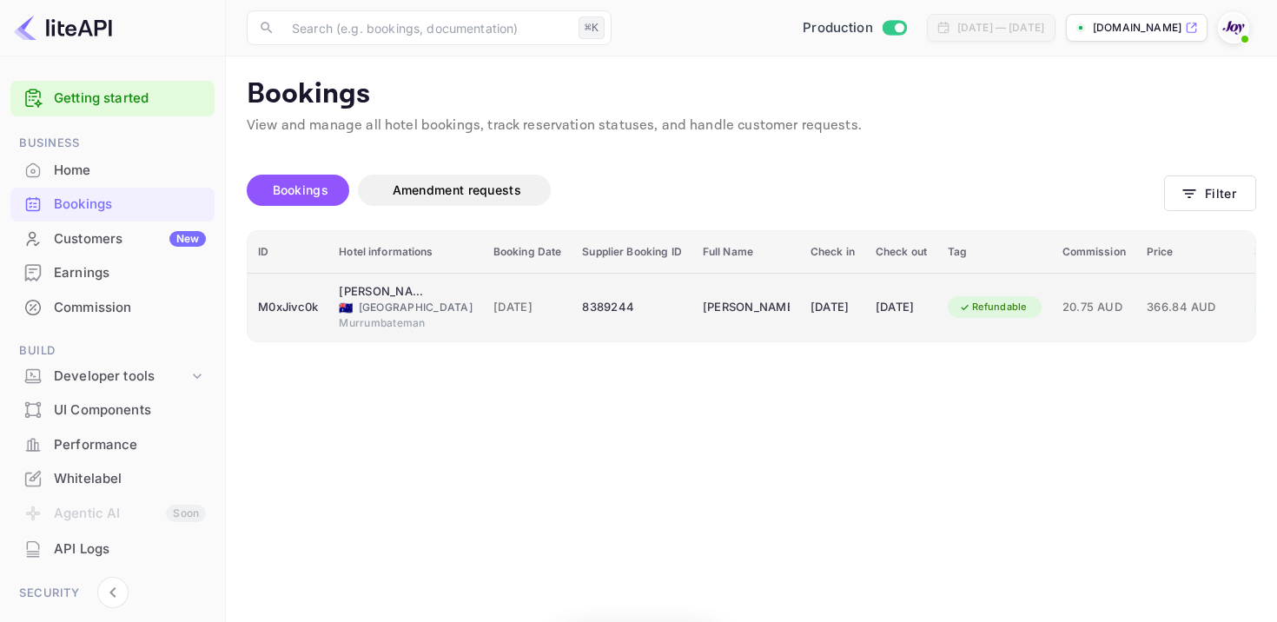
click at [810, 310] on div "[DATE]" at bounding box center [832, 308] width 44 height 28
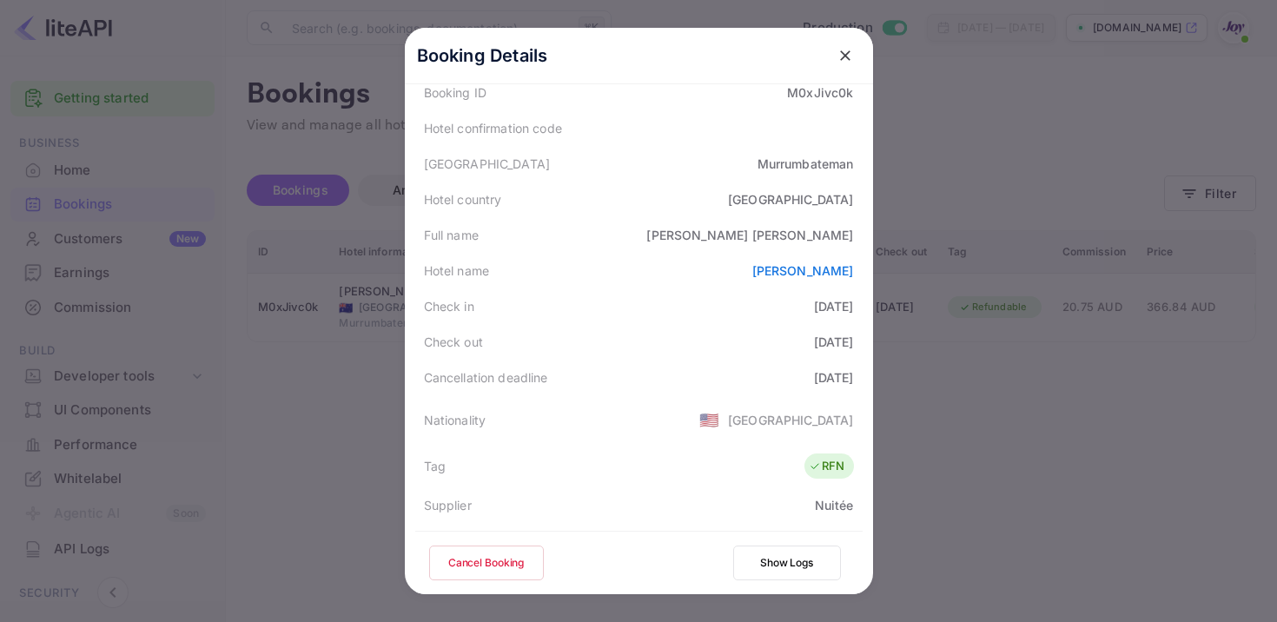
scroll to position [465, 0]
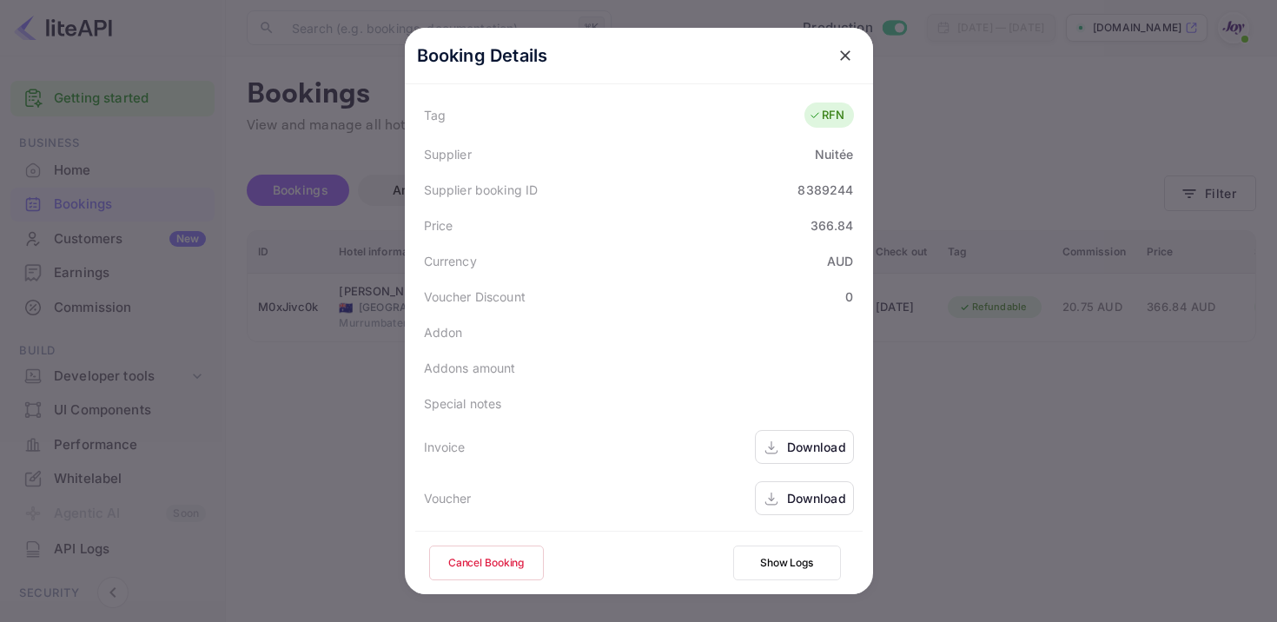
click at [771, 447] on icon at bounding box center [770, 448] width 17 height 18
click at [785, 492] on div "Download" at bounding box center [804, 498] width 99 height 34
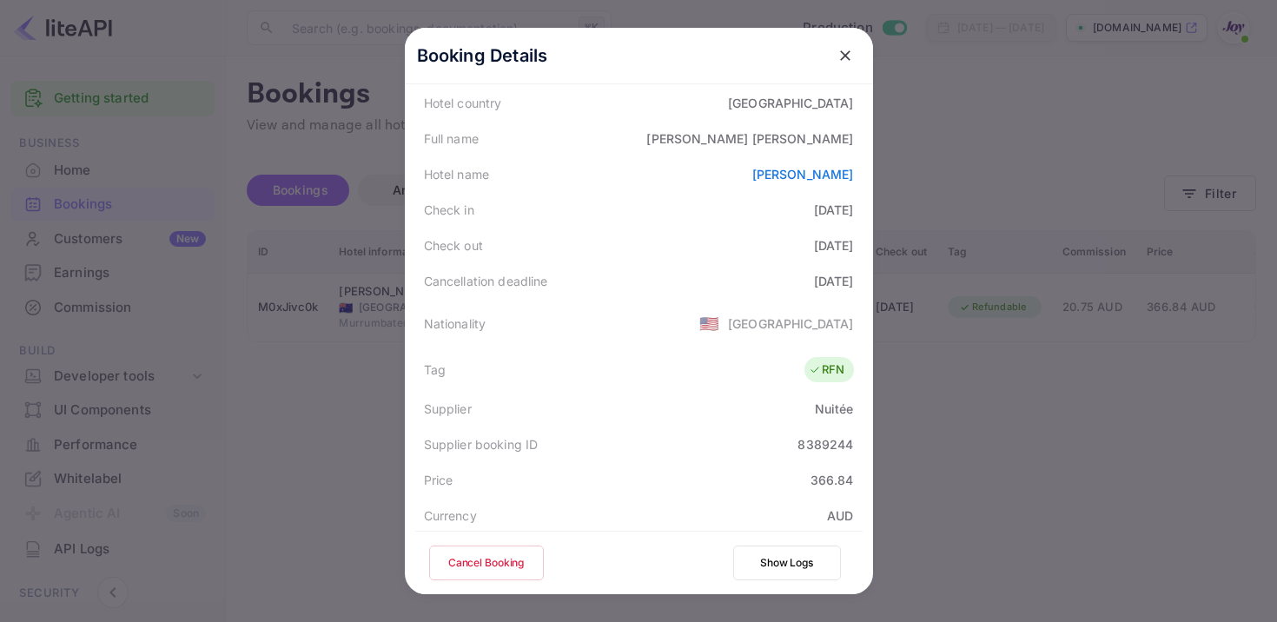
scroll to position [0, 0]
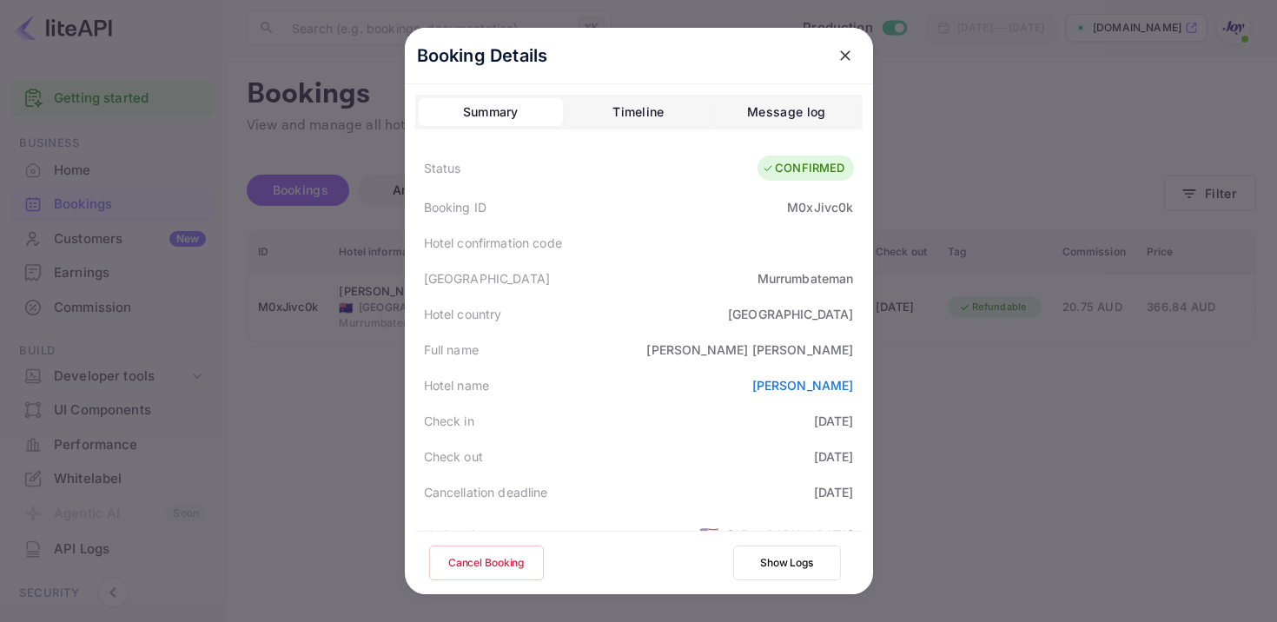
click at [812, 205] on div "M0xJivc0k" at bounding box center [820, 207] width 66 height 18
click at [841, 59] on icon "close" at bounding box center [845, 55] width 10 height 10
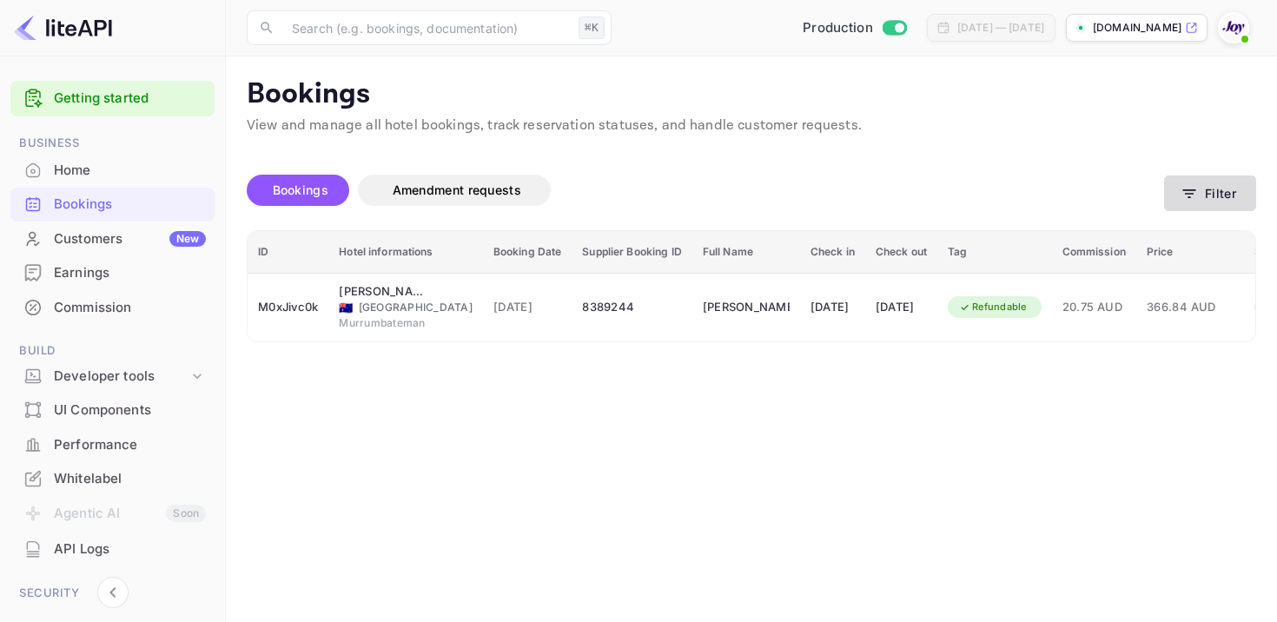
click at [1230, 206] on button "Filter" at bounding box center [1210, 193] width 92 height 36
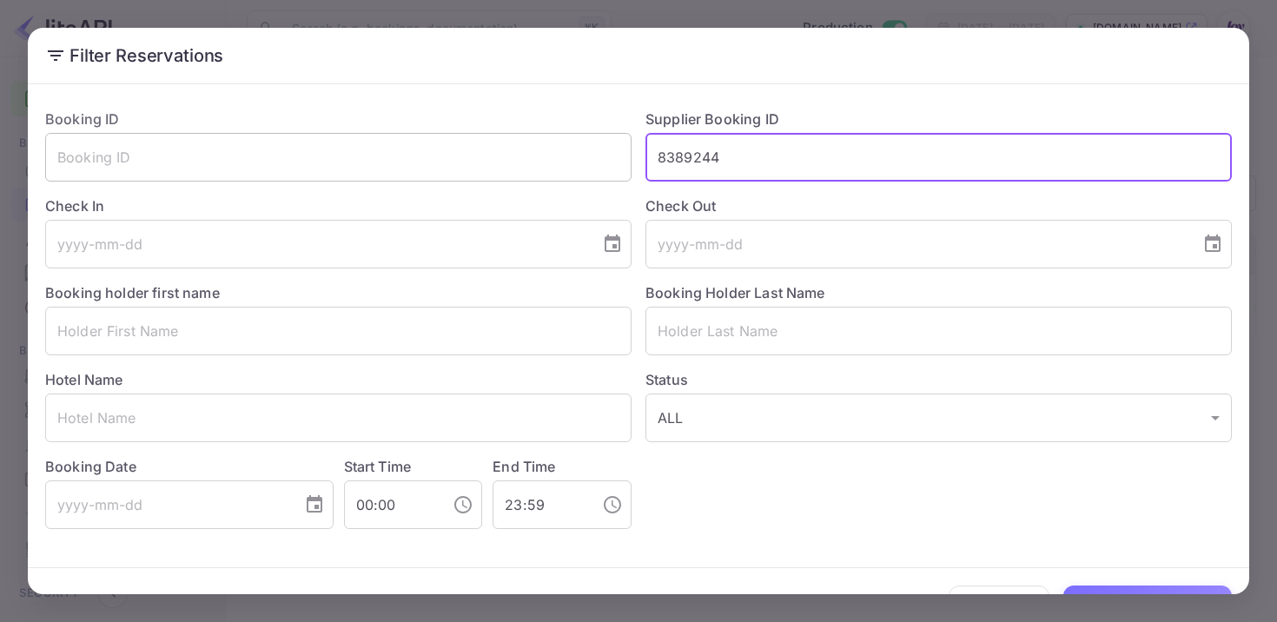
drag, startPoint x: 736, startPoint y: 153, endPoint x: 564, endPoint y: 142, distance: 173.1
click at [574, 144] on div "Booking ID ​ Supplier Booking ID 8389244 ​ Check In ​ Check Out ​ Booking holde…" at bounding box center [631, 312] width 1200 height 434
paste input "8379719"
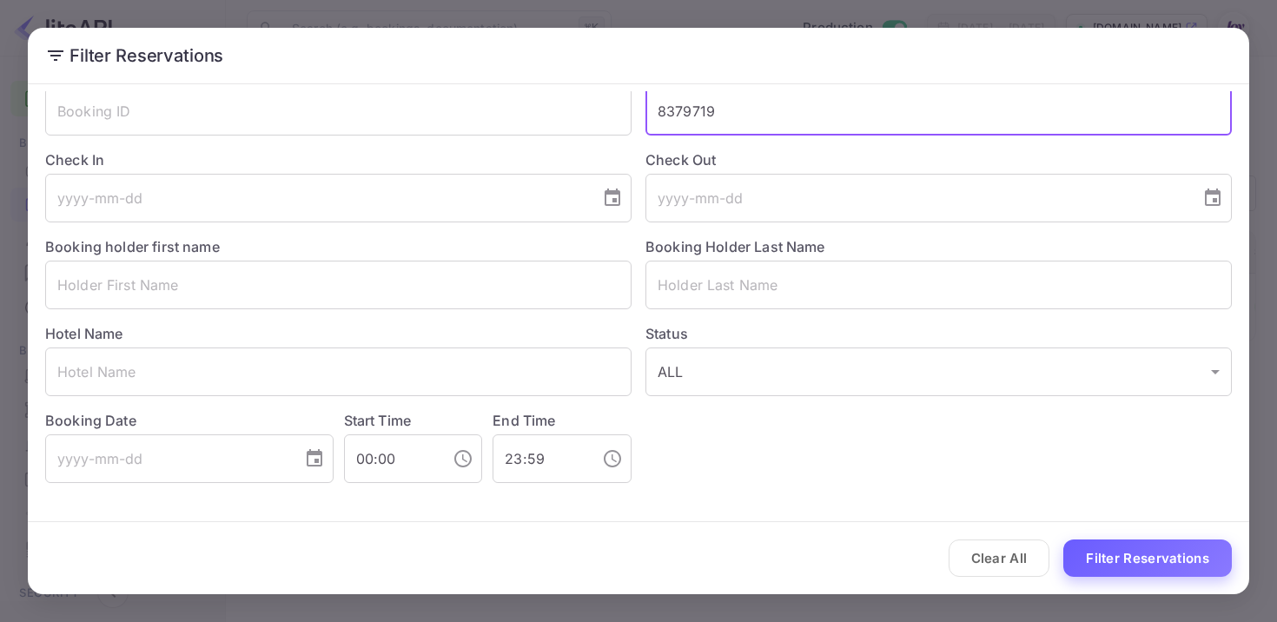
type input "8379719"
click at [1124, 558] on button "Filter Reservations" at bounding box center [1147, 557] width 168 height 37
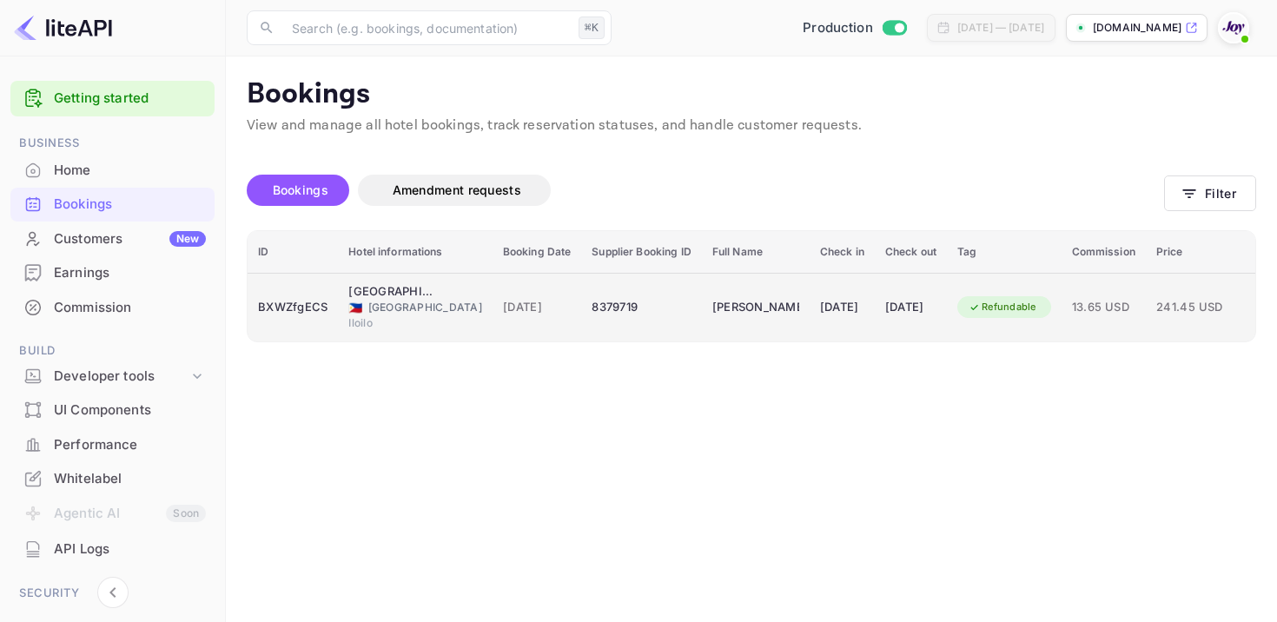
click at [702, 290] on td "[PERSON_NAME]" at bounding box center [756, 307] width 108 height 69
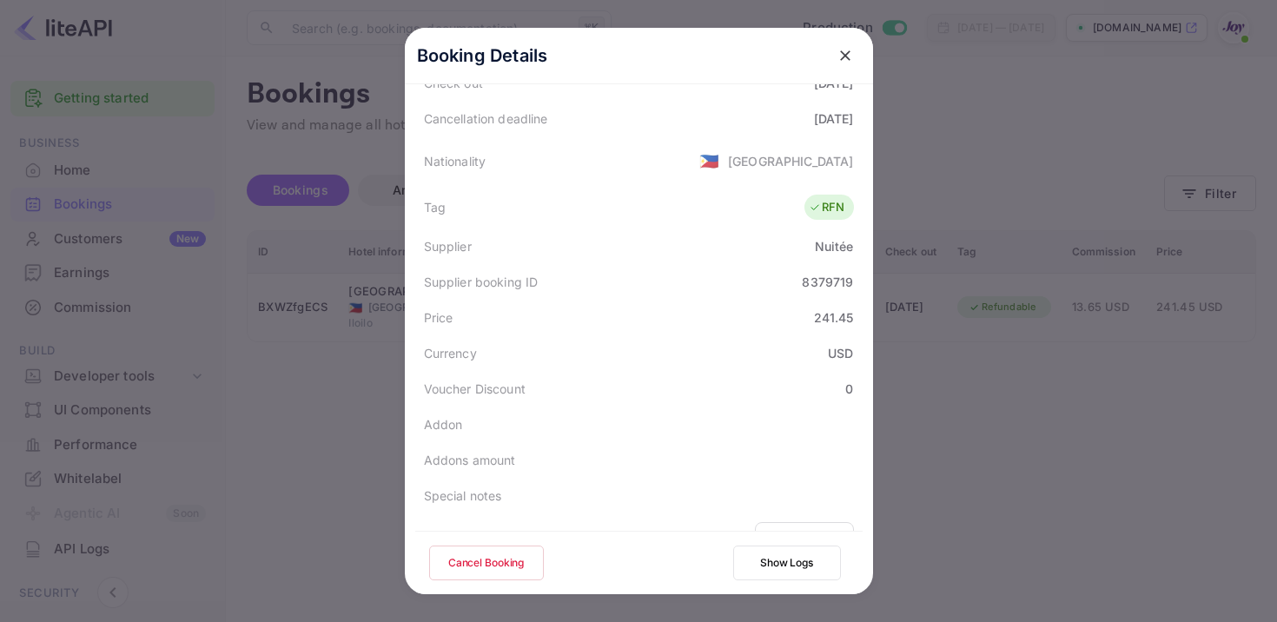
scroll to position [465, 0]
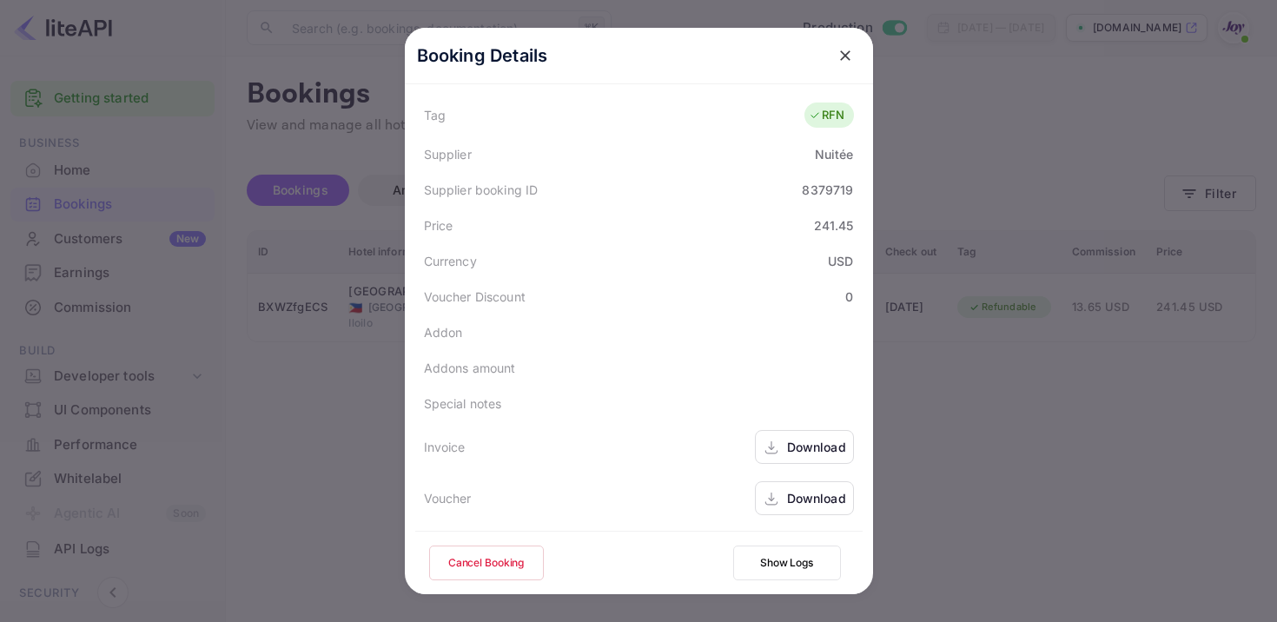
click at [767, 447] on icon at bounding box center [770, 448] width 17 height 18
click at [782, 495] on div "Download" at bounding box center [804, 498] width 99 height 34
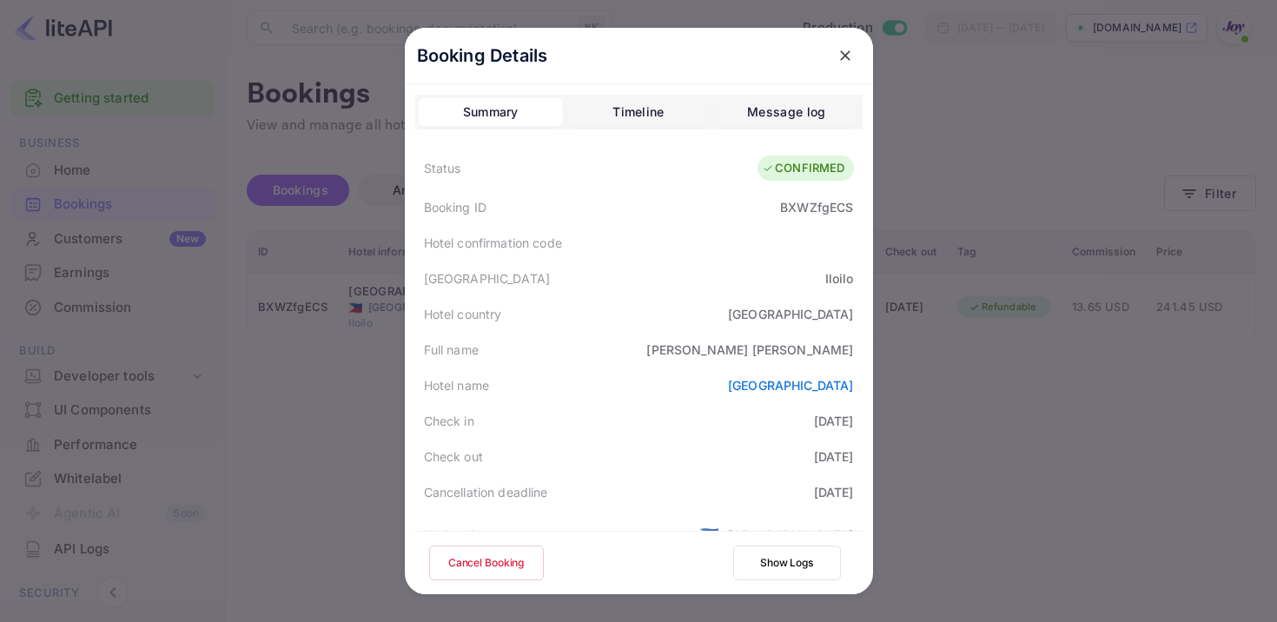
click at [804, 200] on div "BXWZfgECS" at bounding box center [816, 207] width 73 height 18
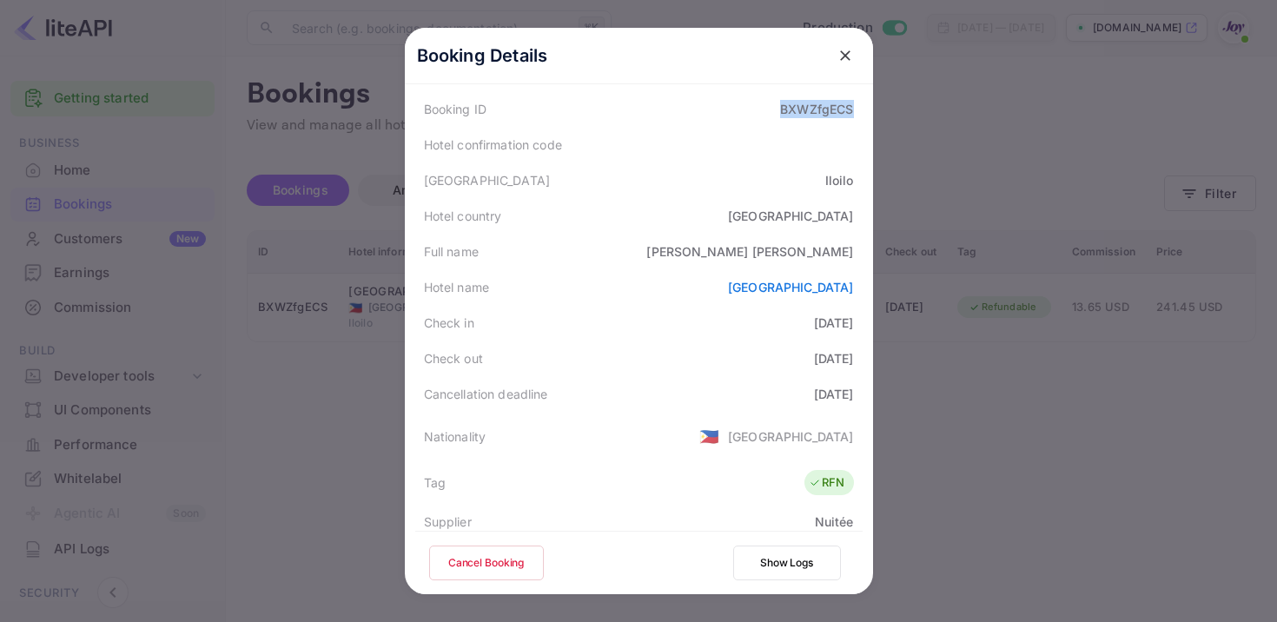
scroll to position [232, 0]
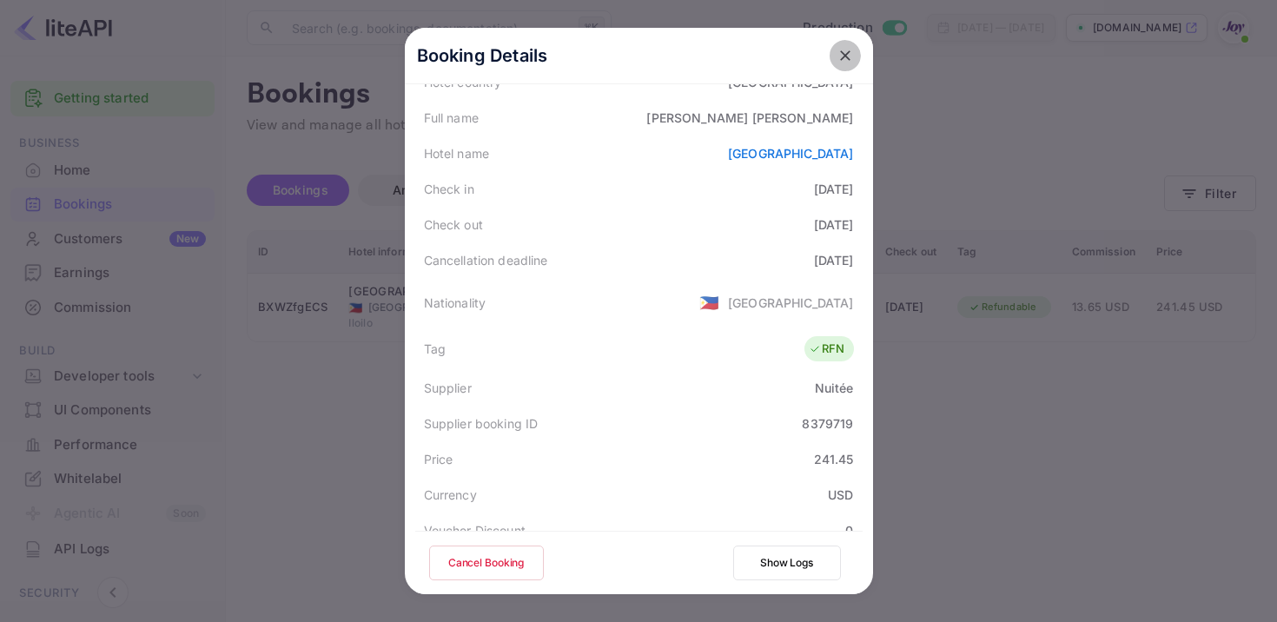
click at [839, 47] on icon "close" at bounding box center [844, 55] width 17 height 17
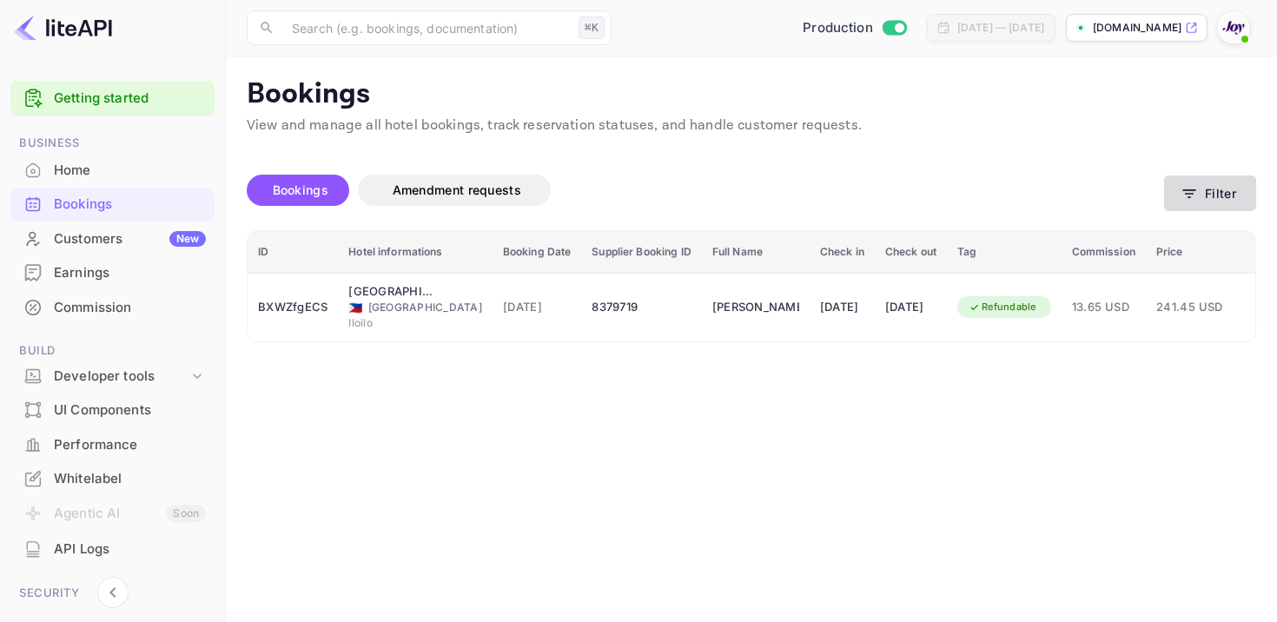
click at [1182, 181] on button "Filter" at bounding box center [1210, 193] width 92 height 36
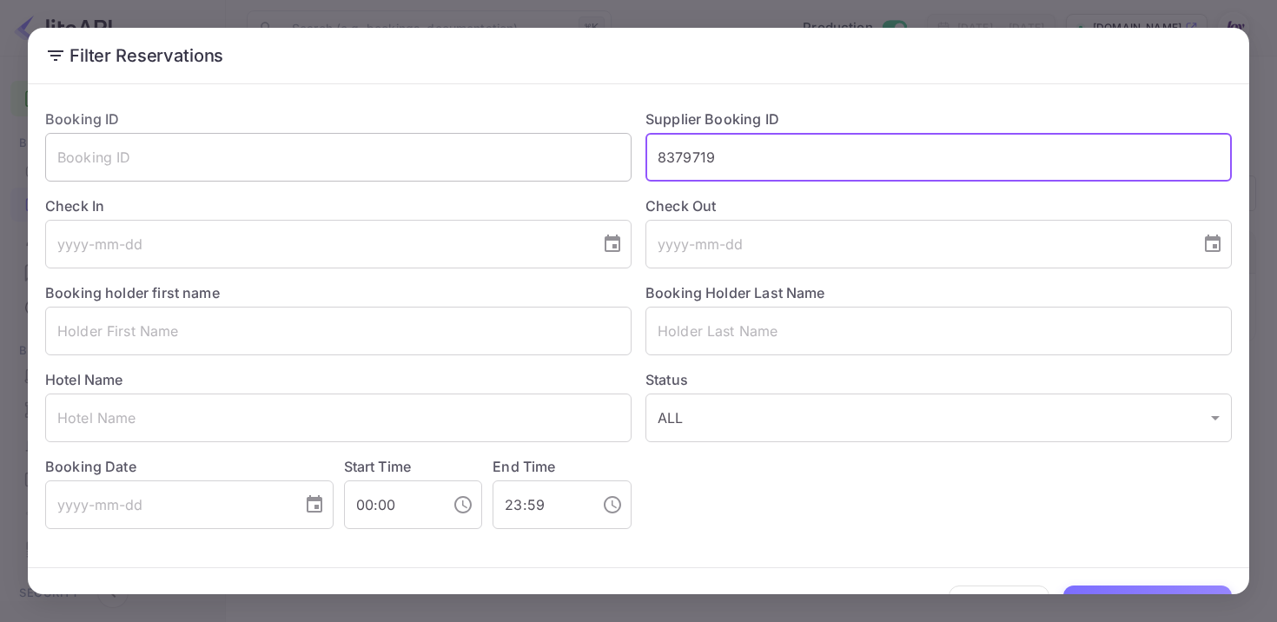
drag, startPoint x: 733, startPoint y: 173, endPoint x: 614, endPoint y: 145, distance: 122.2
click at [614, 146] on div "Booking ID ​ Supplier Booking ID 8379719 ​ Check In ​ Check Out ​ Booking holde…" at bounding box center [631, 312] width 1200 height 434
paste input "8374361"
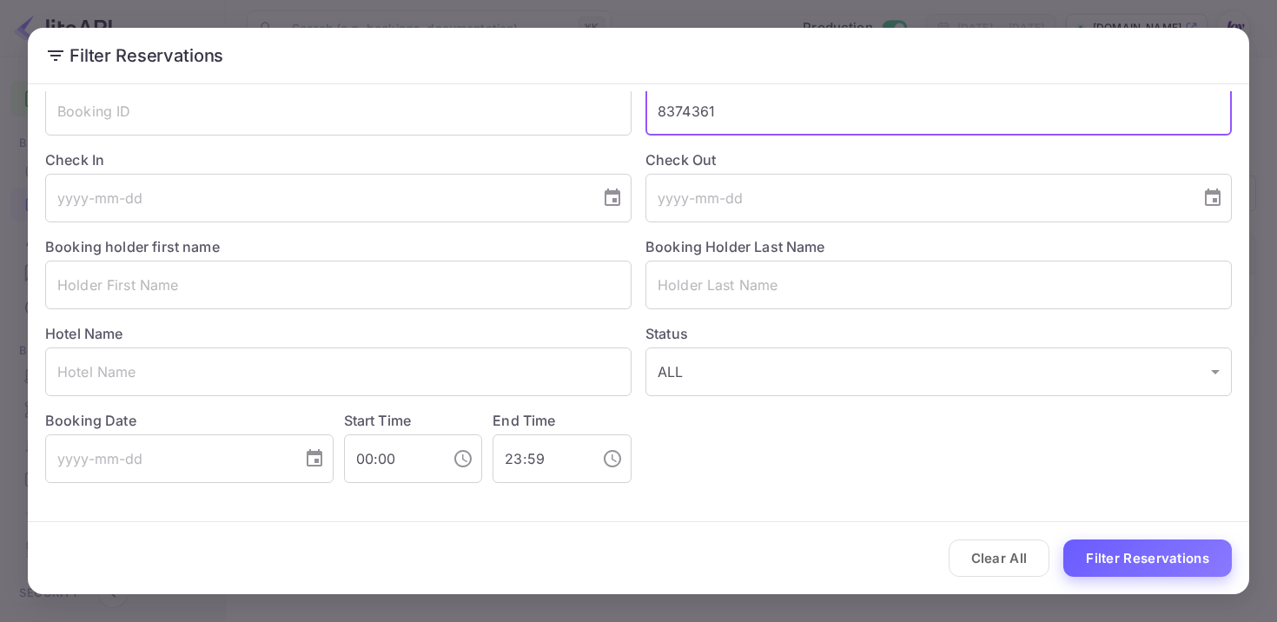
type input "8374361"
click at [1194, 565] on button "Filter Reservations" at bounding box center [1147, 557] width 168 height 37
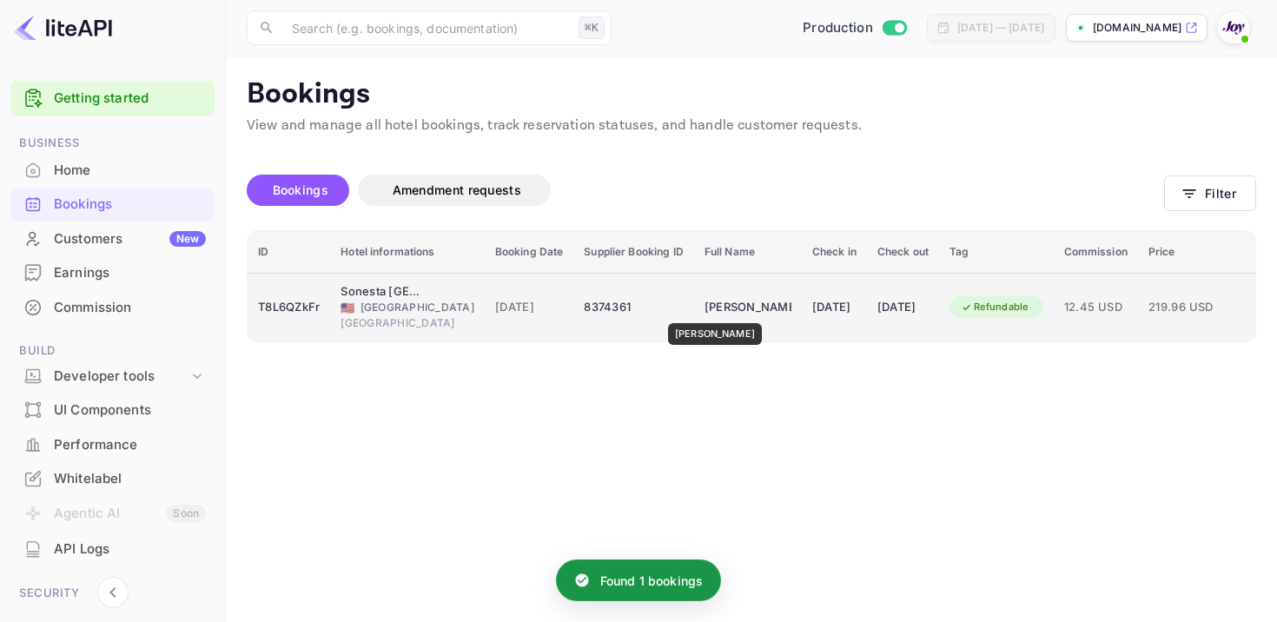
click at [704, 311] on div "[PERSON_NAME]" at bounding box center [747, 308] width 87 height 28
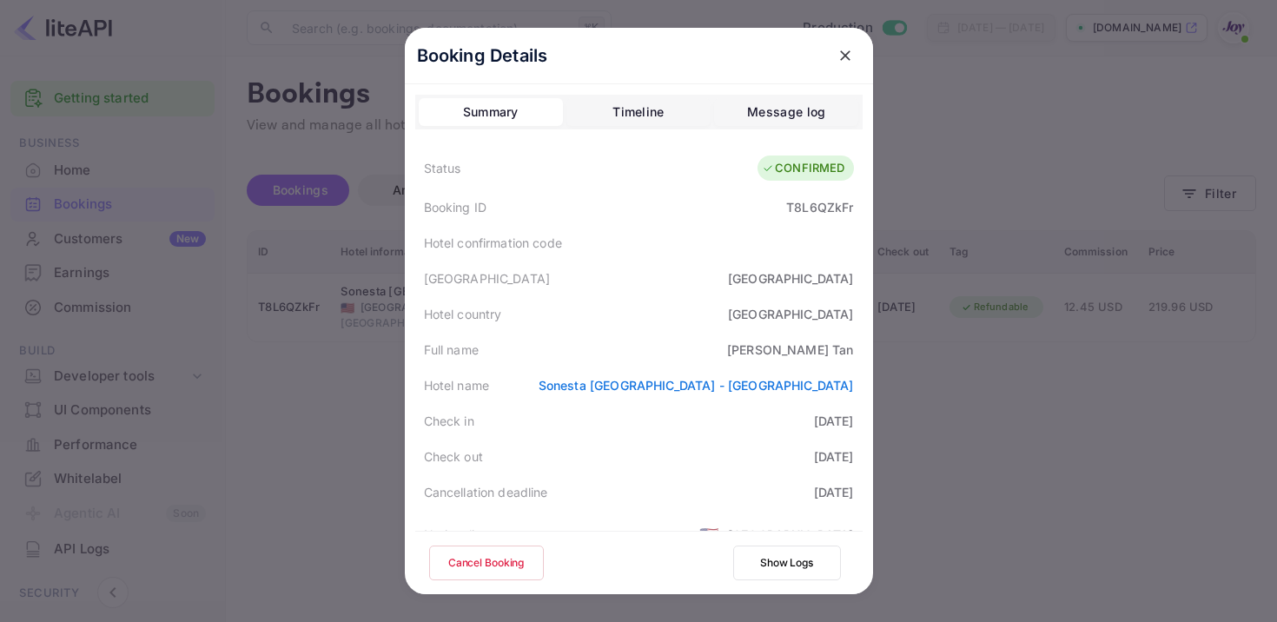
click at [810, 211] on div "T8L6QZkFr" at bounding box center [819, 207] width 67 height 18
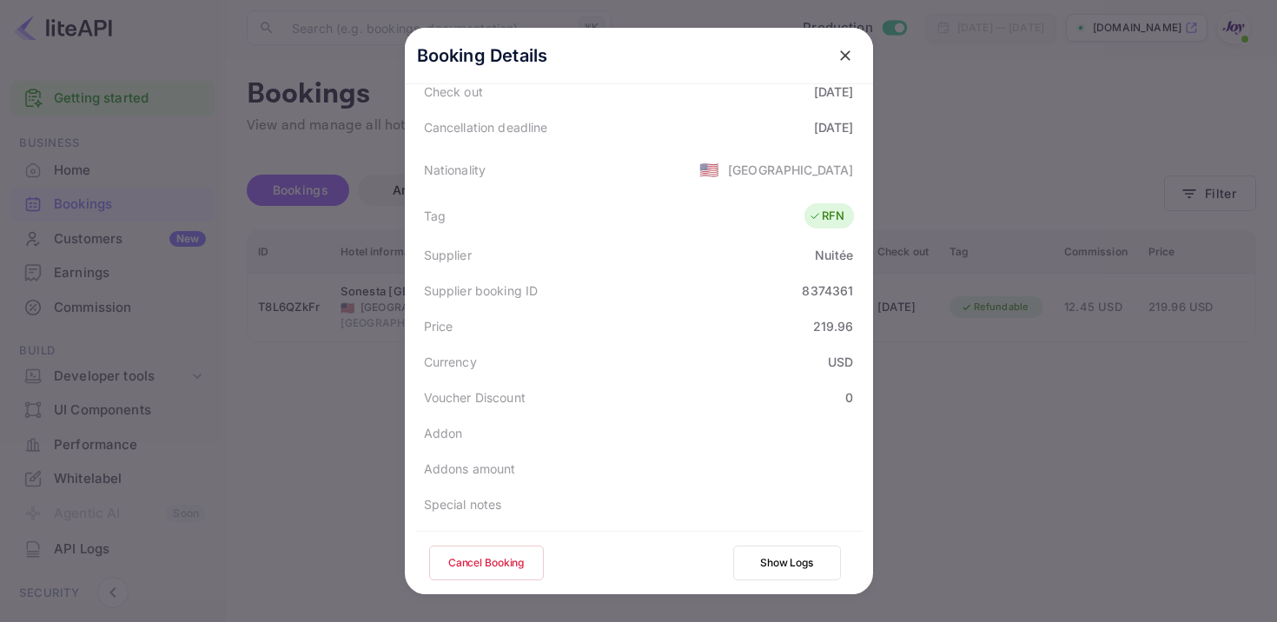
scroll to position [465, 0]
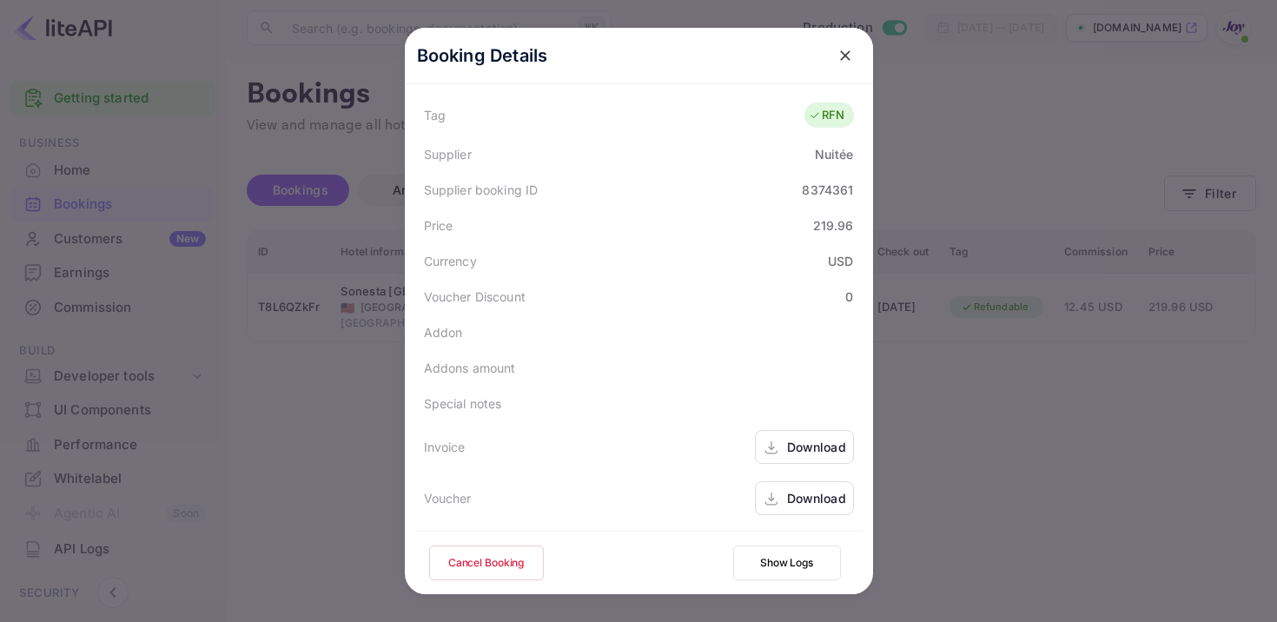
click at [796, 452] on div "Download" at bounding box center [816, 447] width 59 height 18
click at [797, 495] on div "Download" at bounding box center [816, 498] width 59 height 18
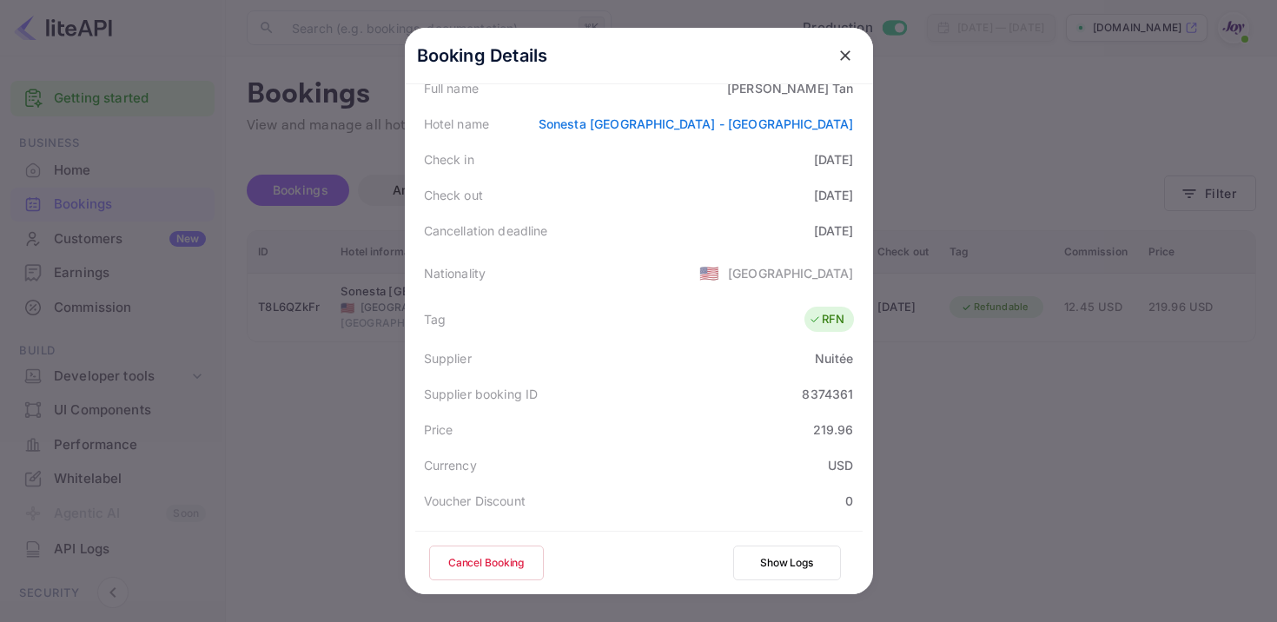
scroll to position [0, 0]
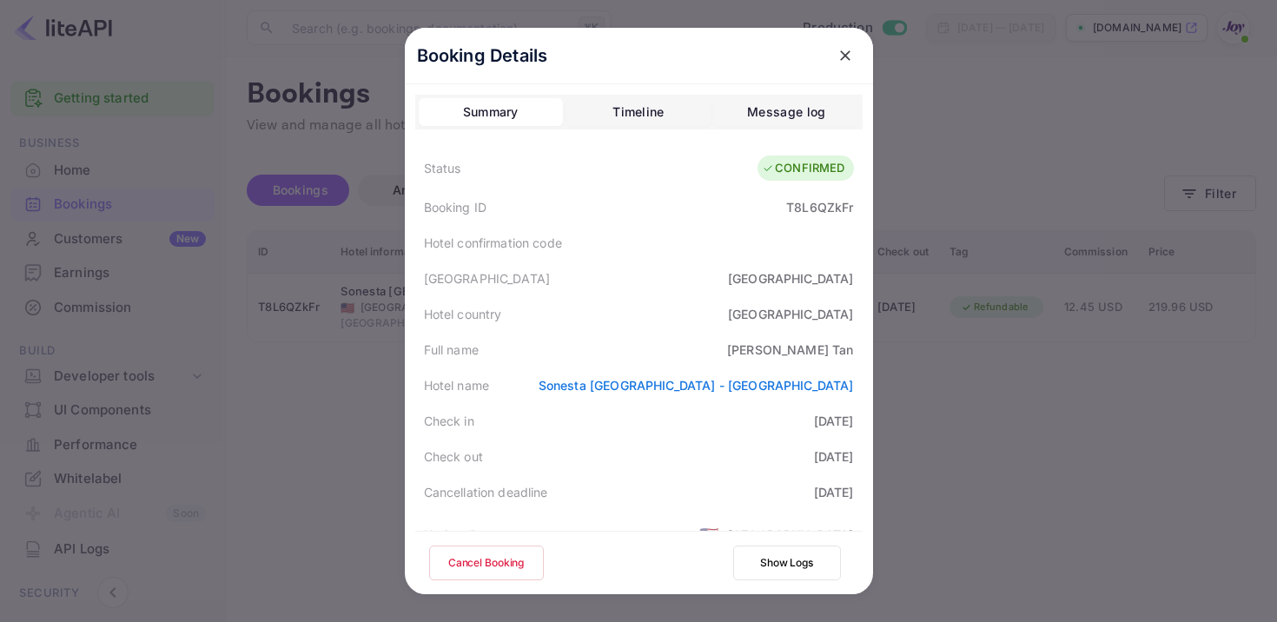
click at [819, 208] on div "T8L6QZkFr" at bounding box center [819, 207] width 67 height 18
click at [841, 51] on icon "close" at bounding box center [845, 55] width 10 height 10
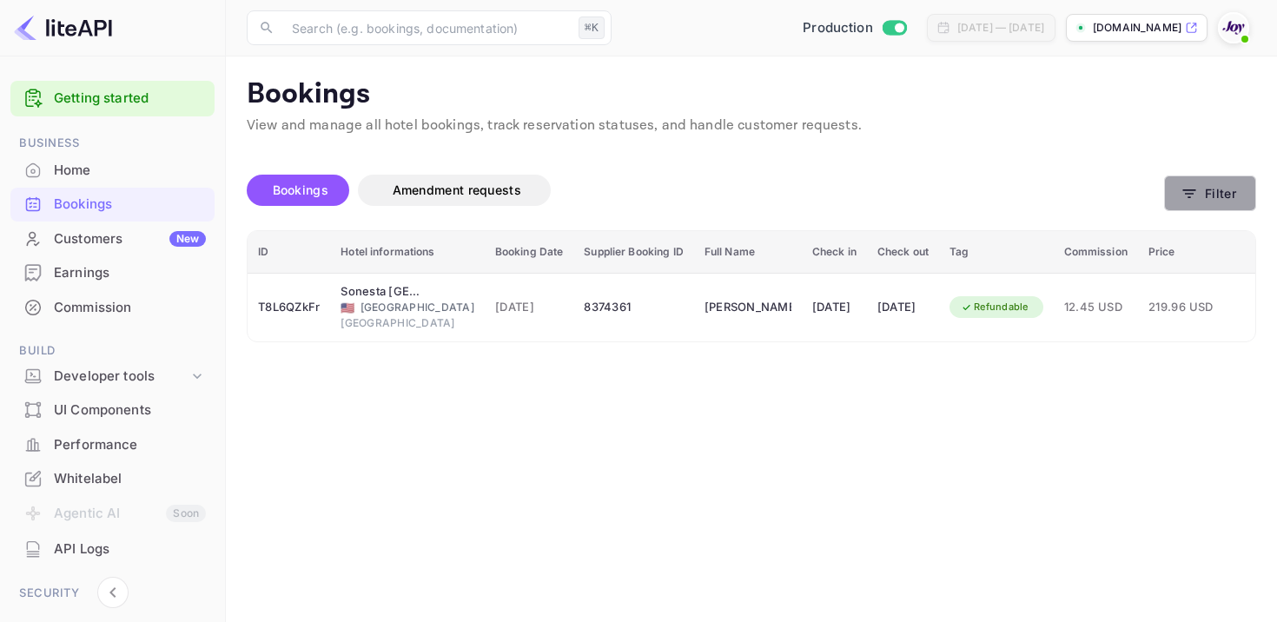
click at [1230, 197] on button "Filter" at bounding box center [1210, 193] width 92 height 36
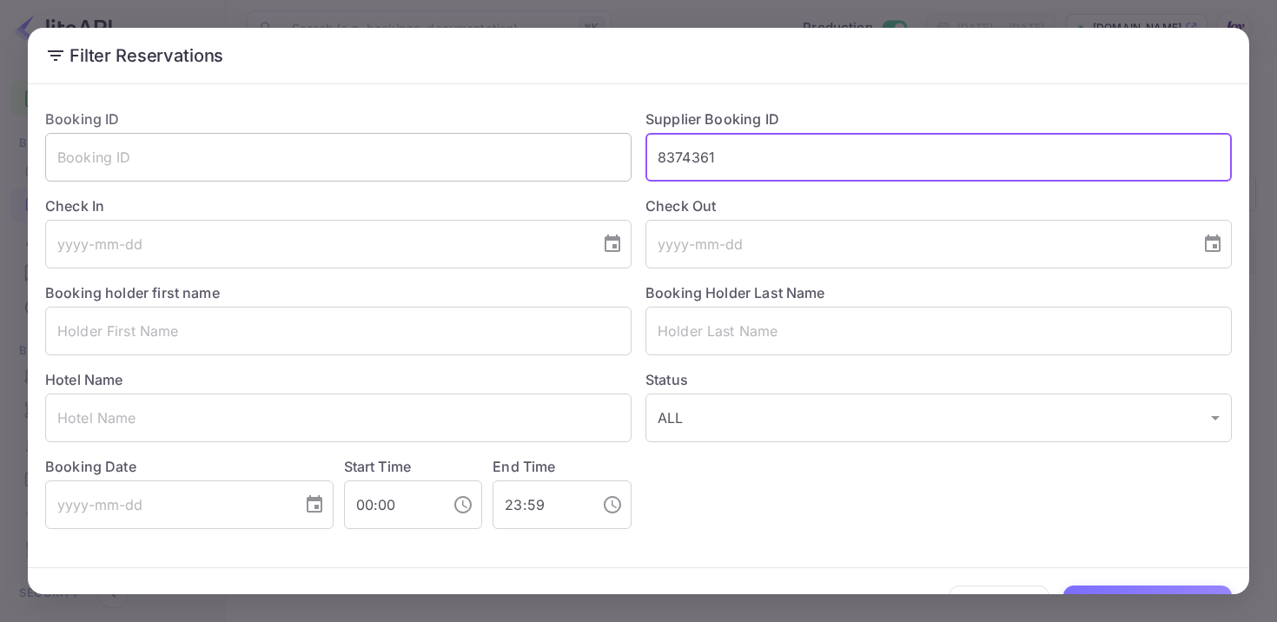
drag, startPoint x: 739, startPoint y: 147, endPoint x: 488, endPoint y: 147, distance: 251.0
click at [489, 148] on div "Booking ID ​ Supplier Booking ID 8374361 ​ Check In ​ Check Out ​ Booking holde…" at bounding box center [631, 312] width 1200 height 434
drag, startPoint x: 744, startPoint y: 162, endPoint x: 571, endPoint y: 122, distance: 177.2
click at [571, 122] on div "Booking ID ​ Supplier Booking ID 8374361 ​ Check In ​ Check Out ​ Booking holde…" at bounding box center [631, 312] width 1200 height 434
paste input "8371350"
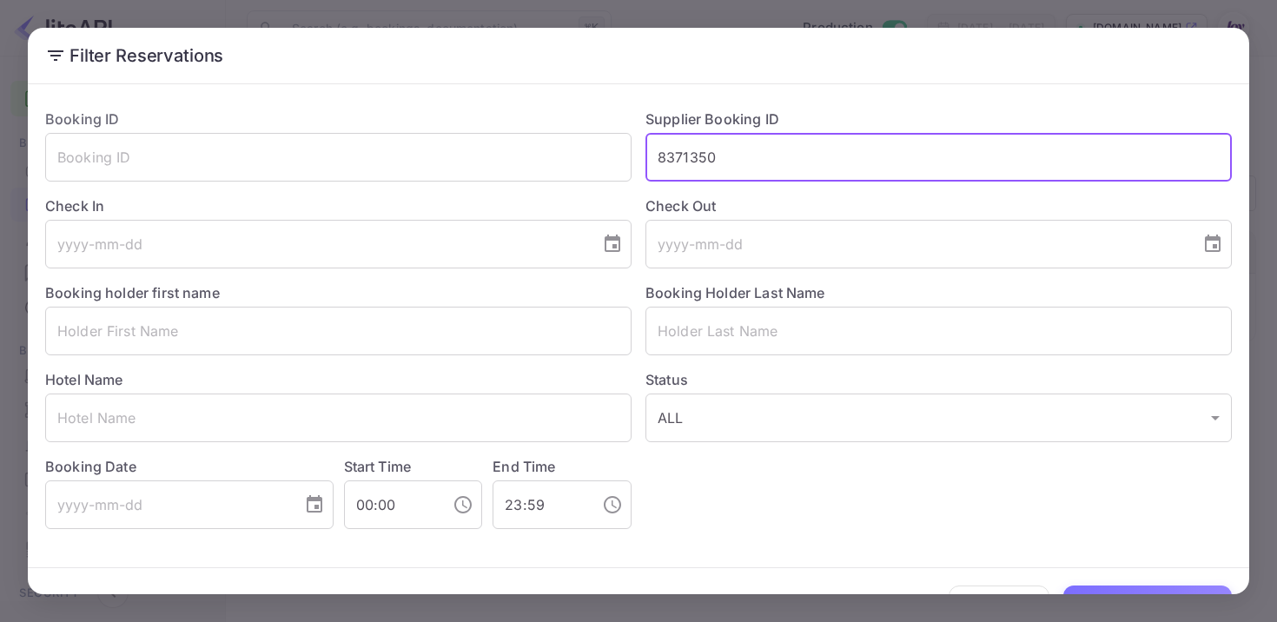
scroll to position [46, 0]
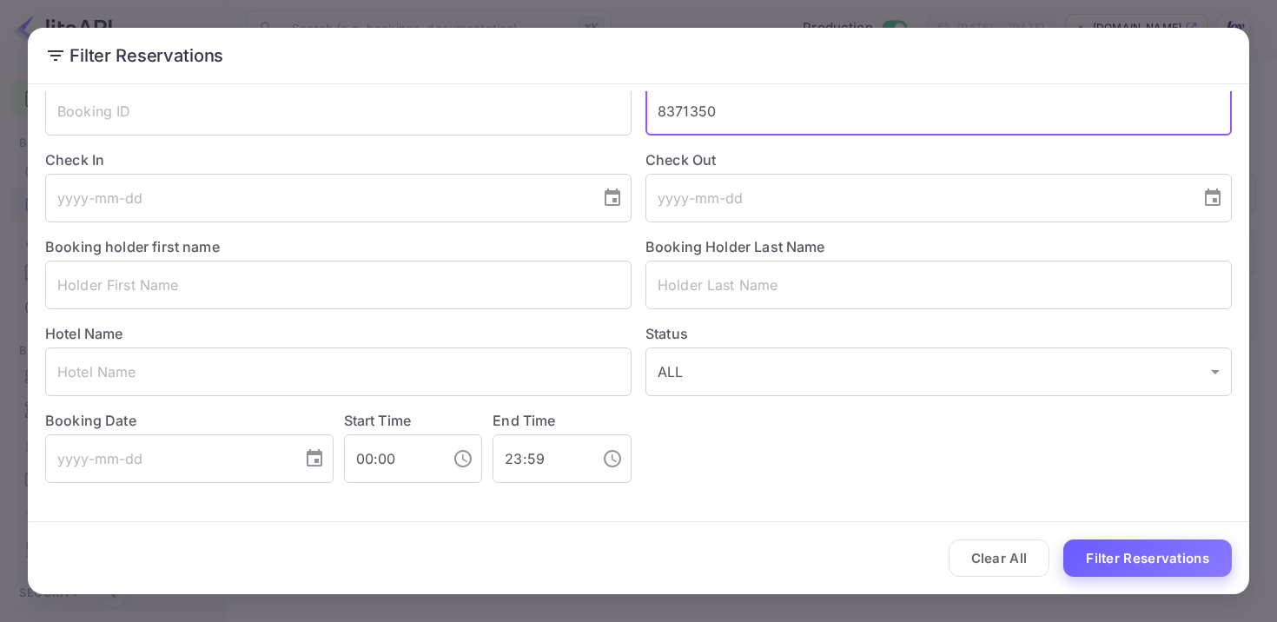
type input "8371350"
click at [1151, 556] on button "Filter Reservations" at bounding box center [1147, 557] width 168 height 37
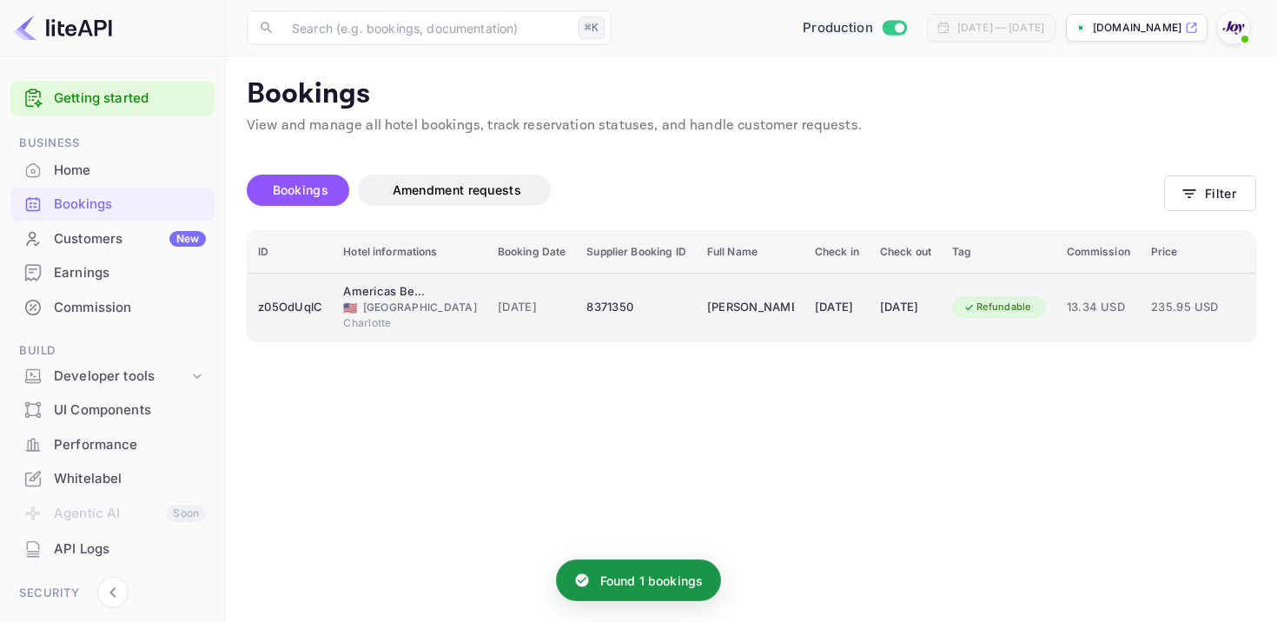
click at [815, 316] on div "[DATE]" at bounding box center [837, 308] width 44 height 28
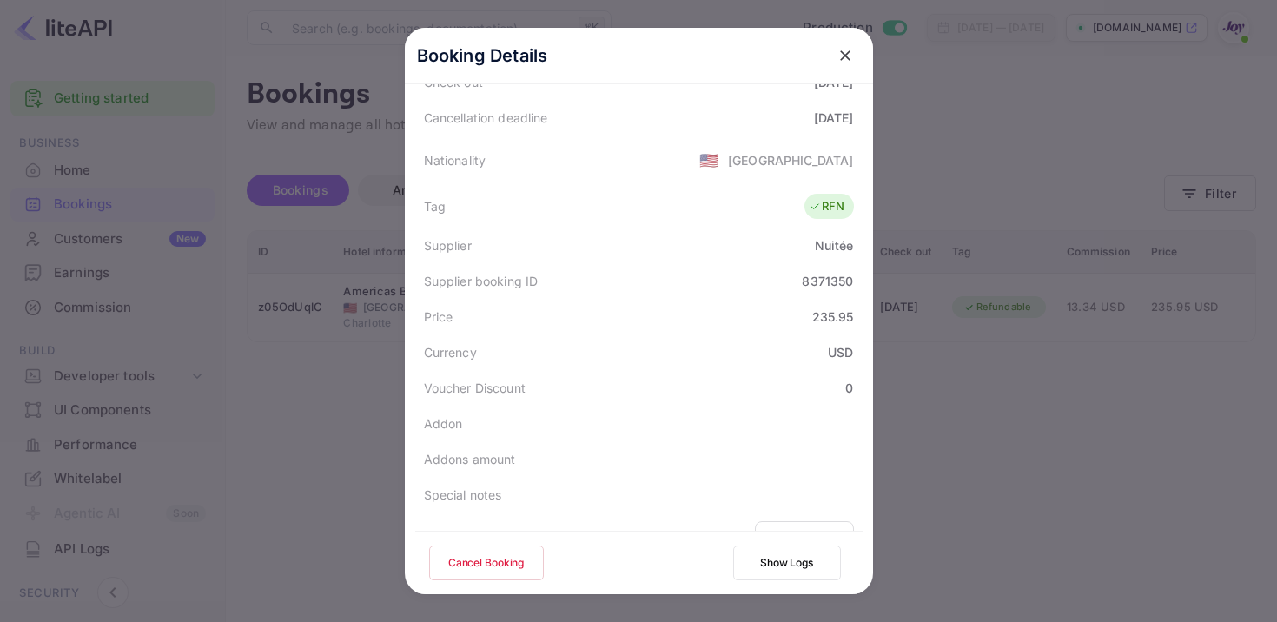
scroll to position [453, 0]
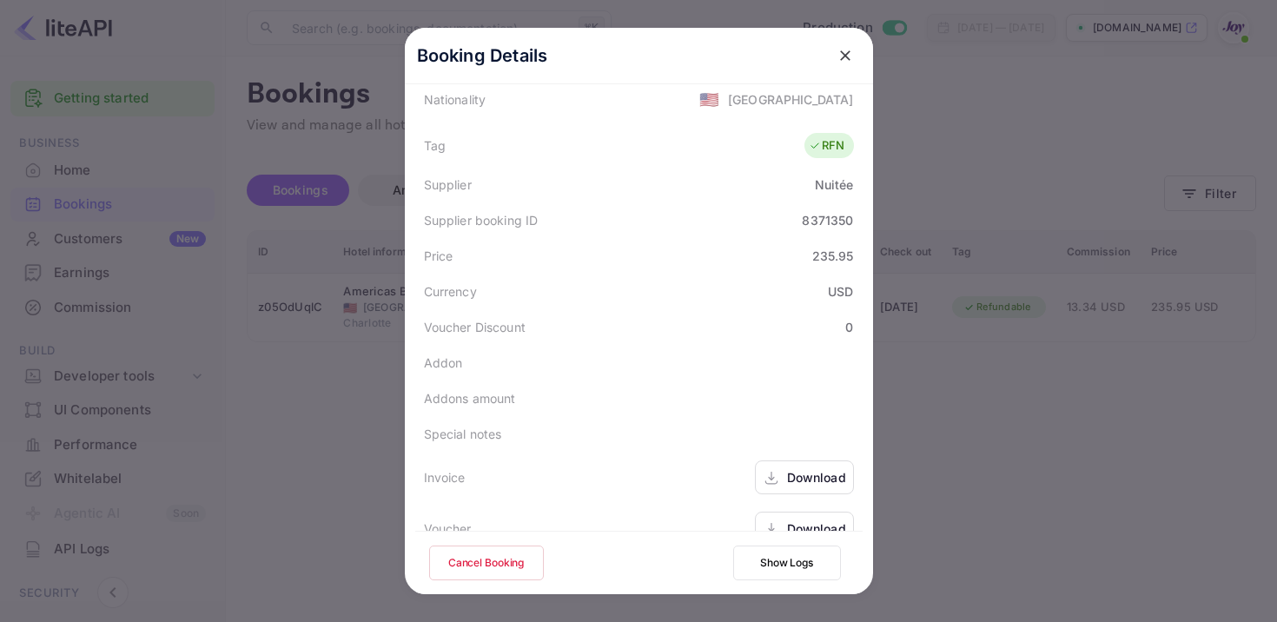
click at [788, 460] on div "Download" at bounding box center [804, 477] width 99 height 34
click at [805, 511] on div "Download" at bounding box center [804, 528] width 99 height 34
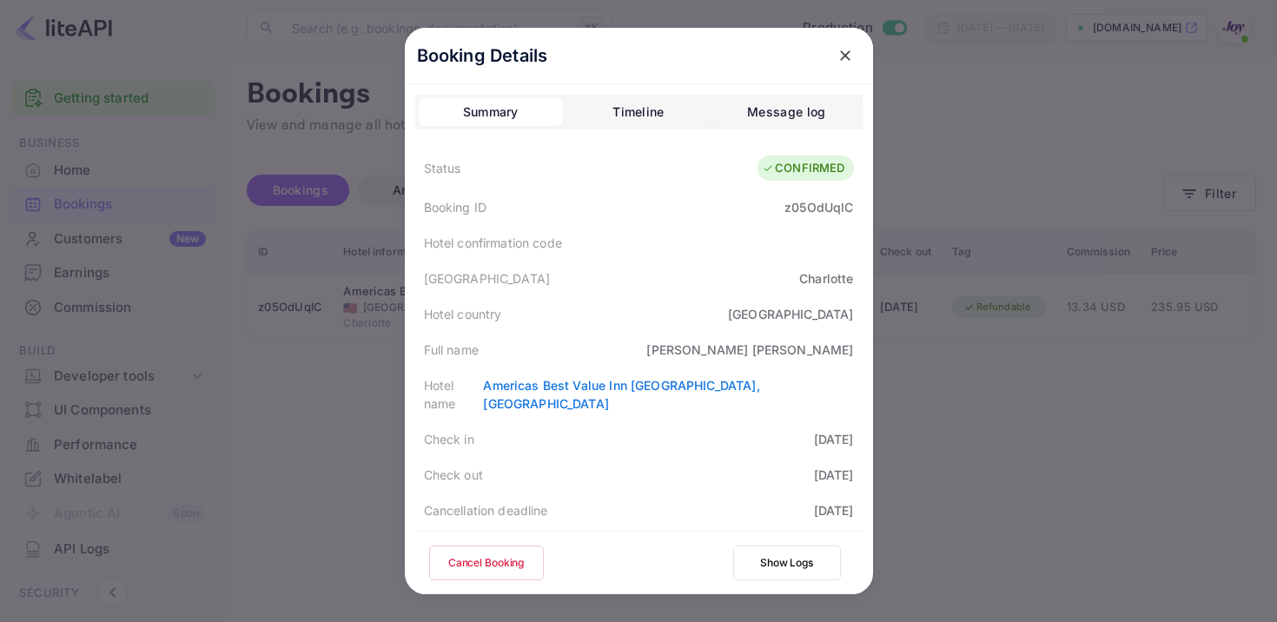
click at [803, 207] on div "z05OdUqlC" at bounding box center [818, 207] width 69 height 18
click at [632, 334] on div "Full name [PERSON_NAME]" at bounding box center [638, 350] width 447 height 36
click at [835, 46] on button "close" at bounding box center [844, 55] width 31 height 31
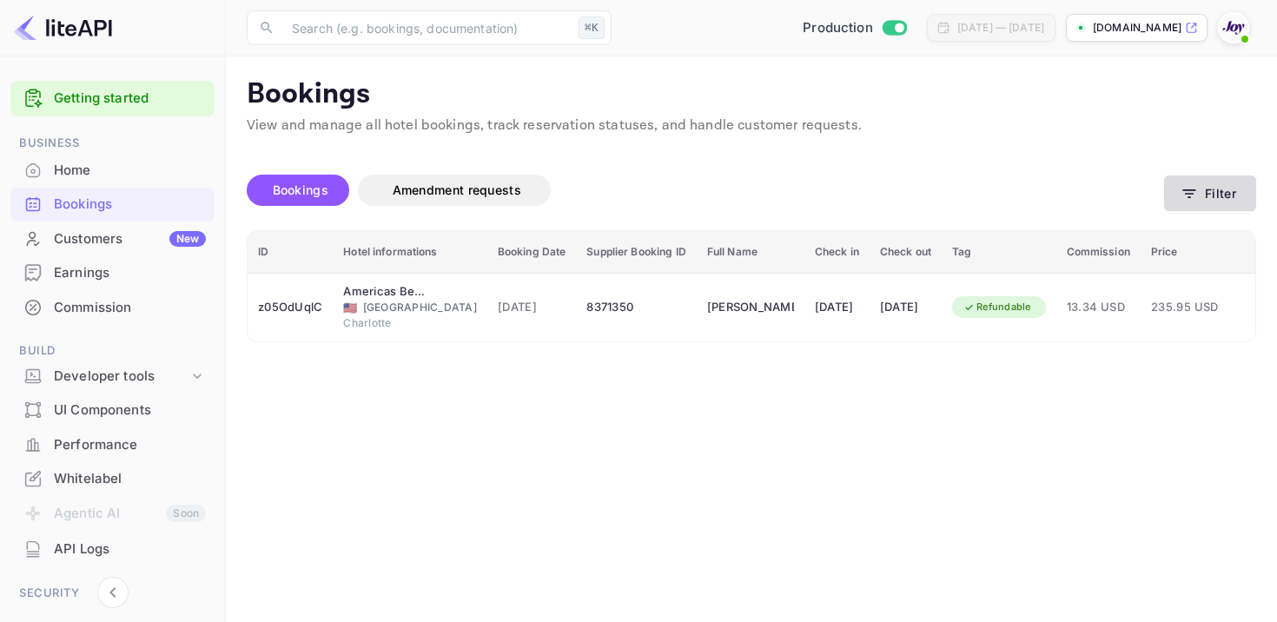
click at [1217, 191] on button "Filter" at bounding box center [1210, 193] width 92 height 36
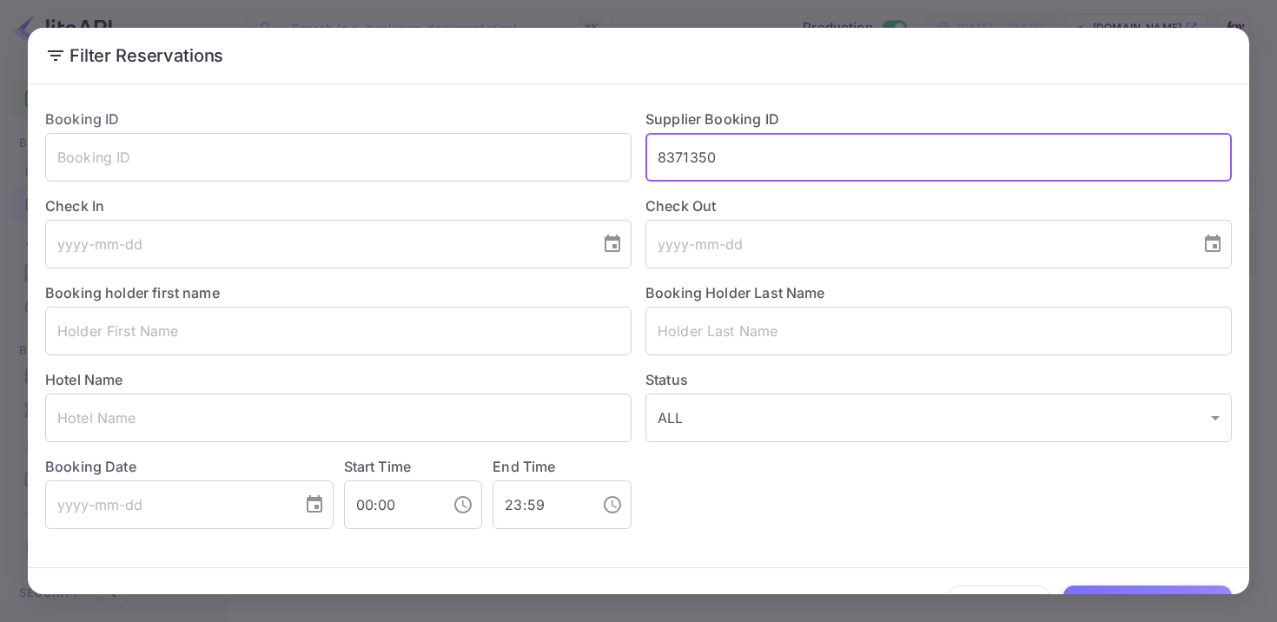
drag, startPoint x: 754, startPoint y: 155, endPoint x: 615, endPoint y: 118, distance: 143.9
click at [615, 123] on div "Booking ID ​ Supplier Booking ID 8371350 ​ Check In ​ Check Out ​ Booking holde…" at bounding box center [631, 312] width 1200 height 434
paste input "8357650"
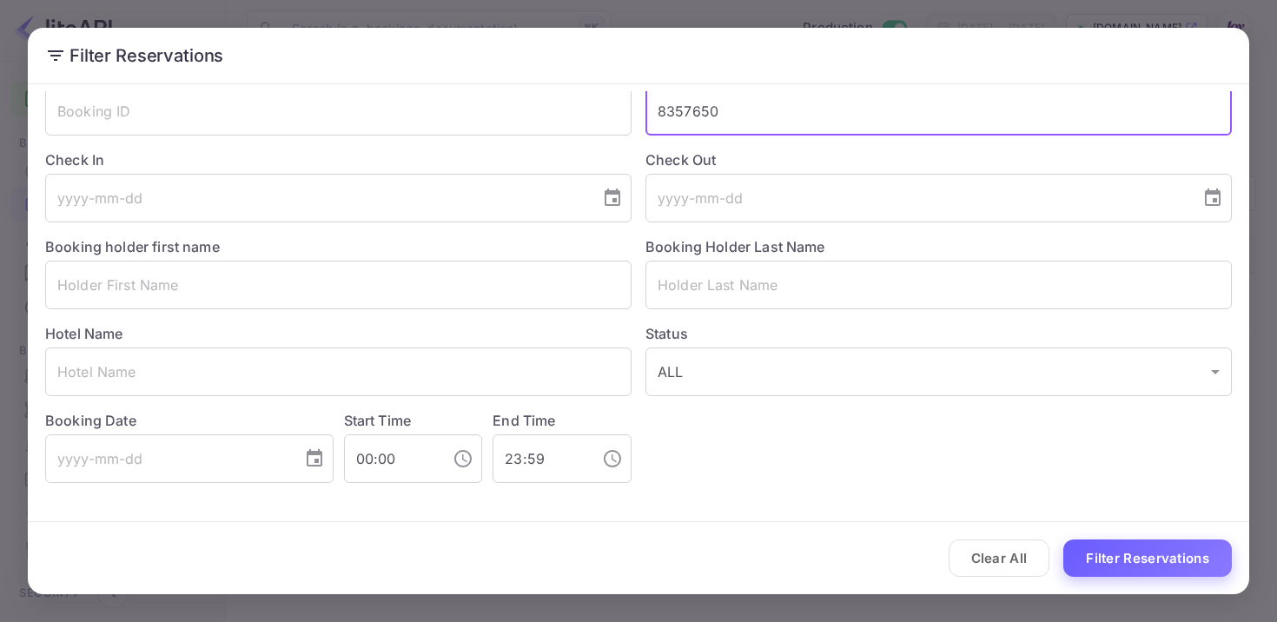
type input "8357650"
click at [1135, 563] on button "Filter Reservations" at bounding box center [1147, 557] width 168 height 37
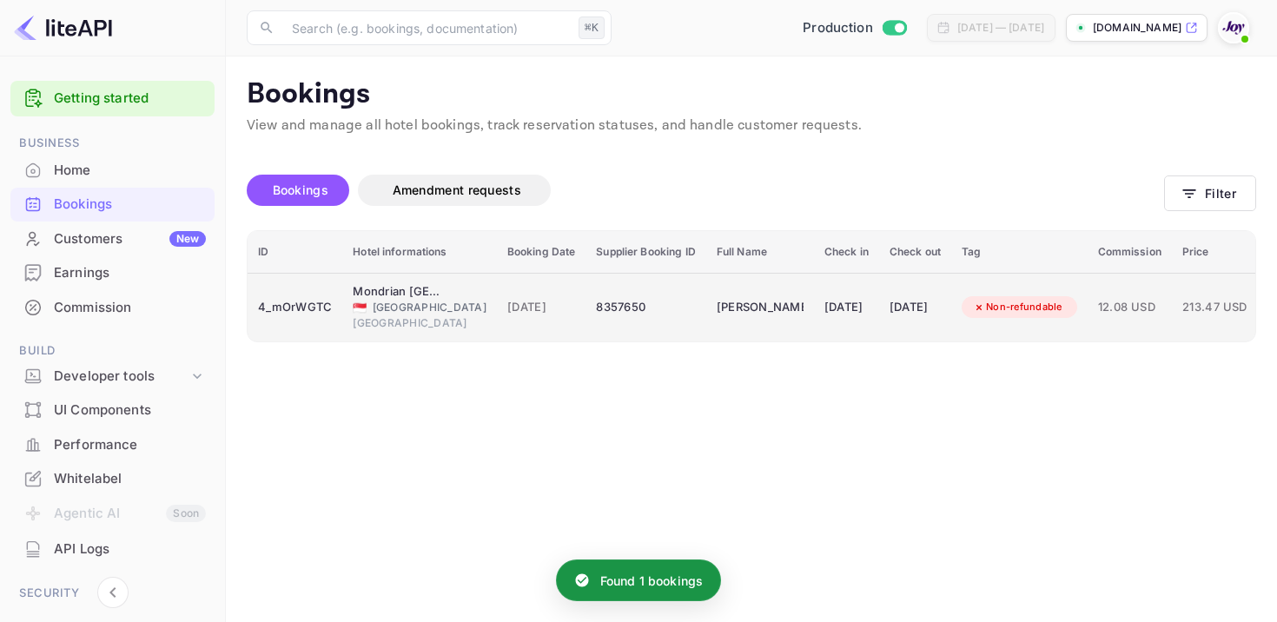
click at [525, 310] on span "[DATE]" at bounding box center [541, 307] width 69 height 19
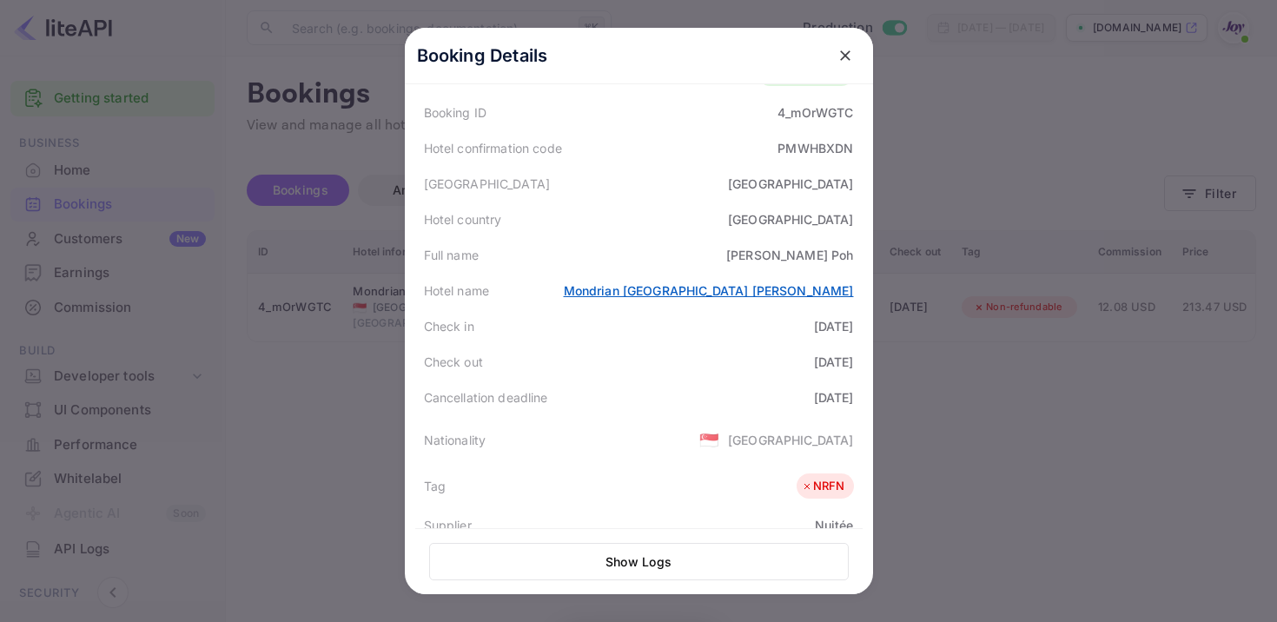
scroll to position [0, 0]
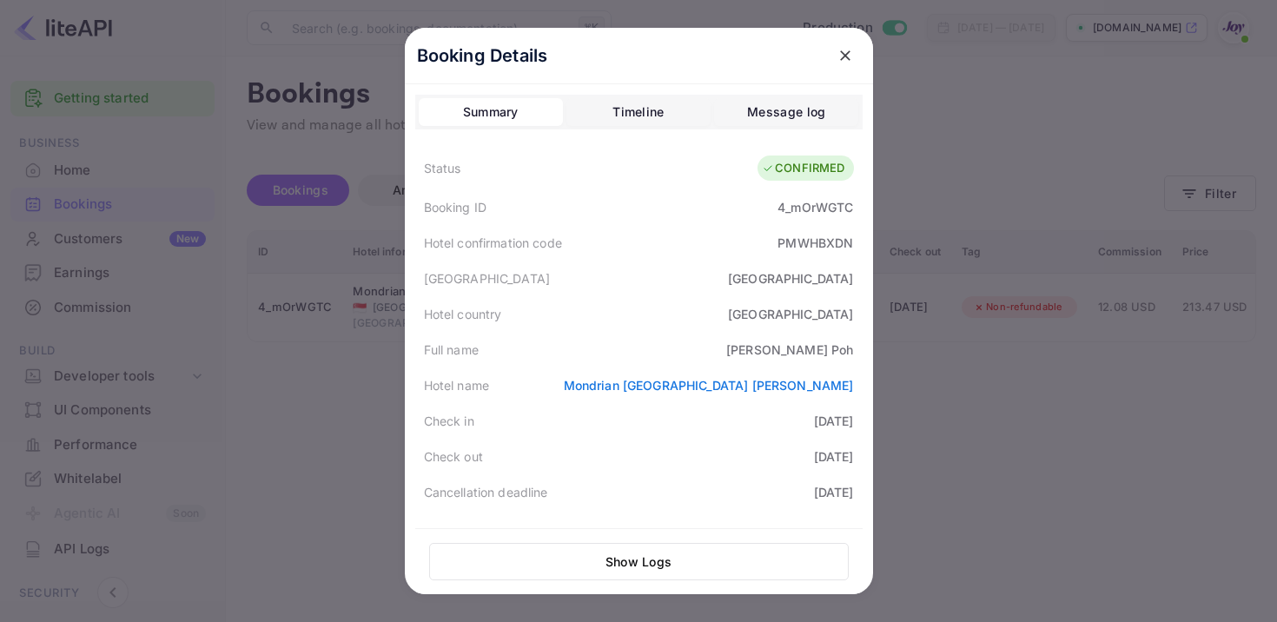
click at [819, 212] on div "4_mOrWGTC" at bounding box center [815, 207] width 76 height 18
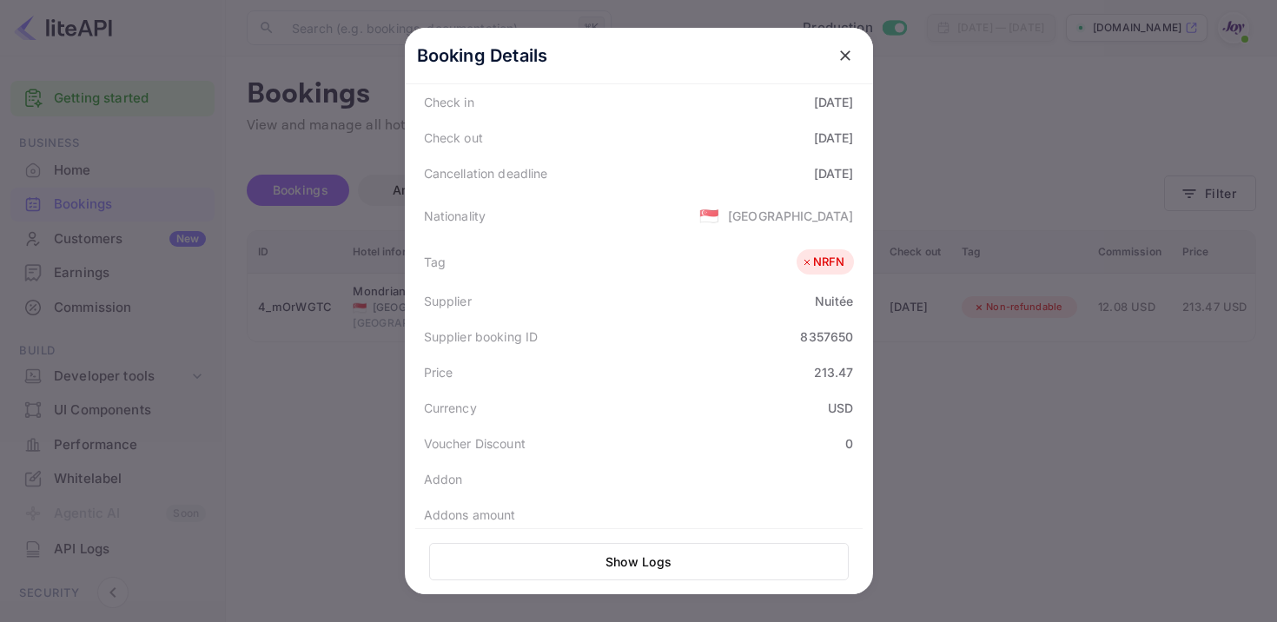
scroll to position [452, 0]
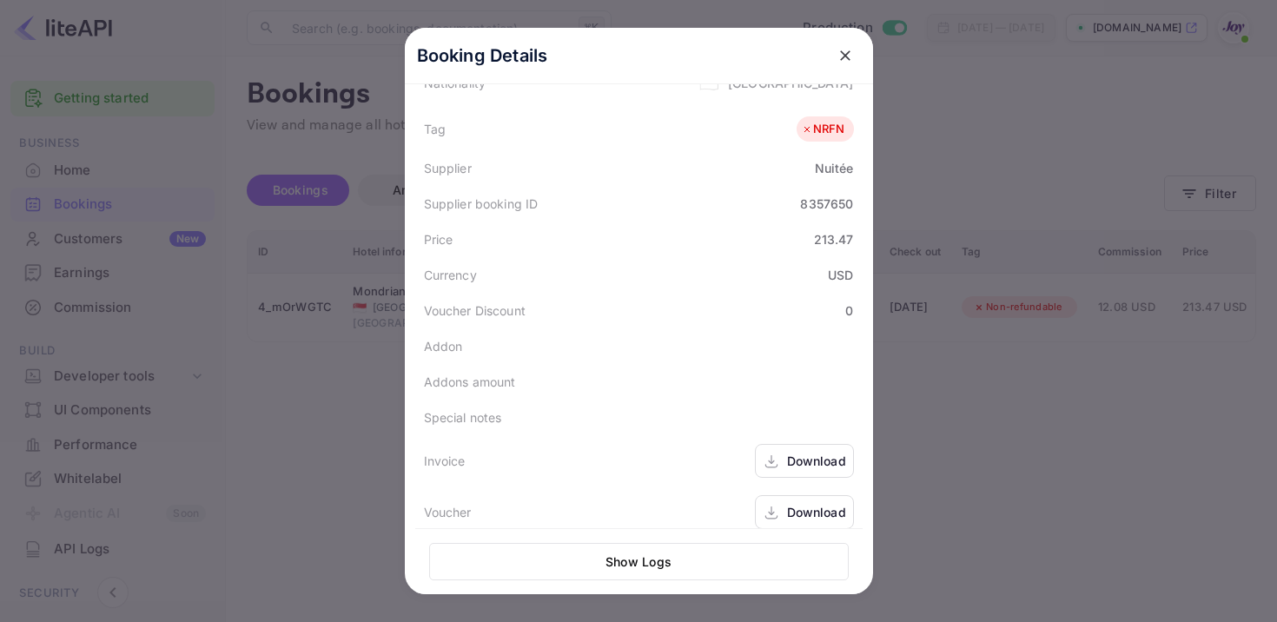
click at [788, 472] on div "Download" at bounding box center [804, 461] width 99 height 34
click at [790, 507] on div "Download" at bounding box center [816, 512] width 59 height 18
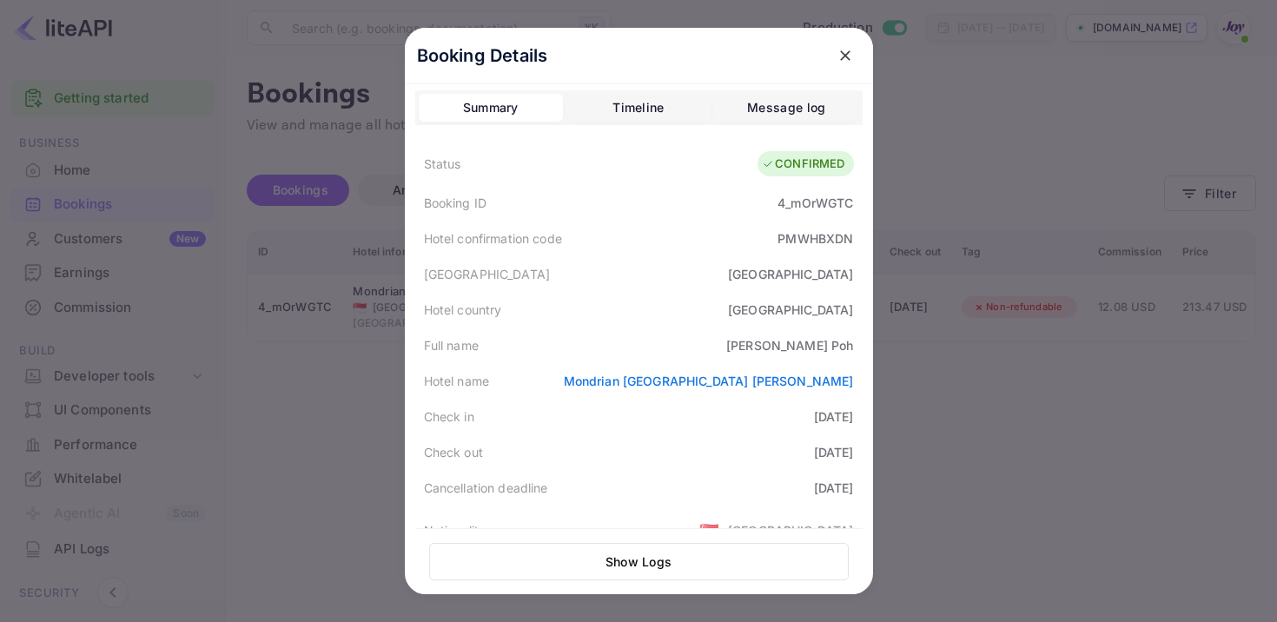
scroll to position [0, 0]
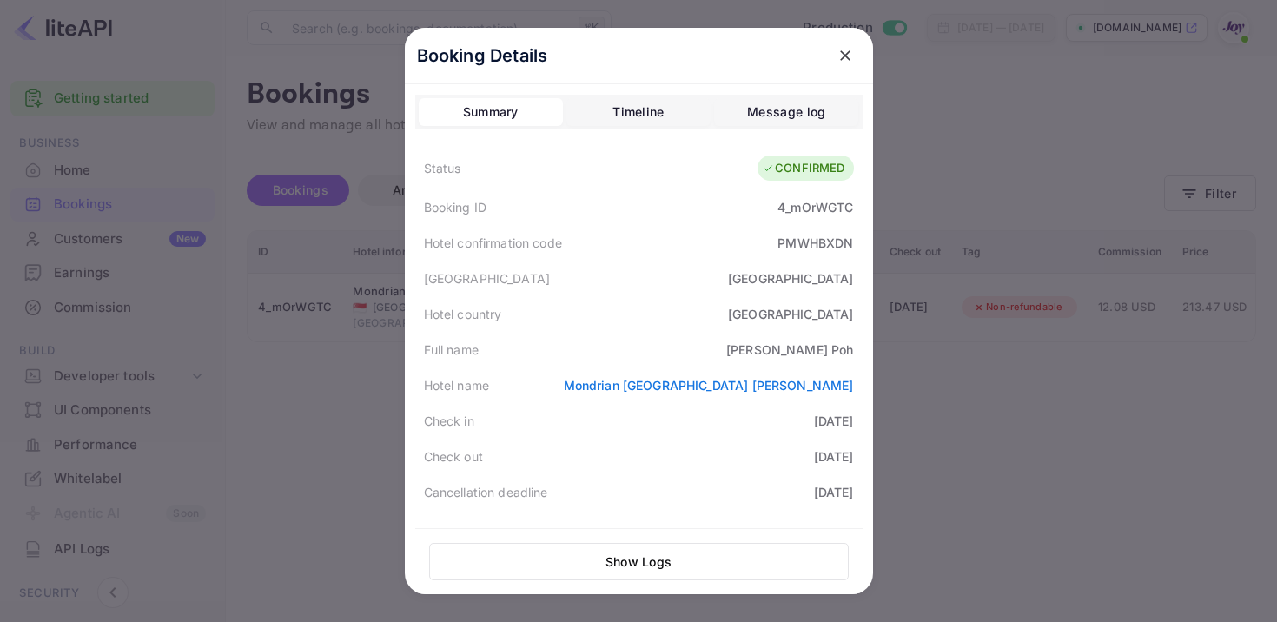
click at [837, 48] on icon "close" at bounding box center [844, 55] width 17 height 17
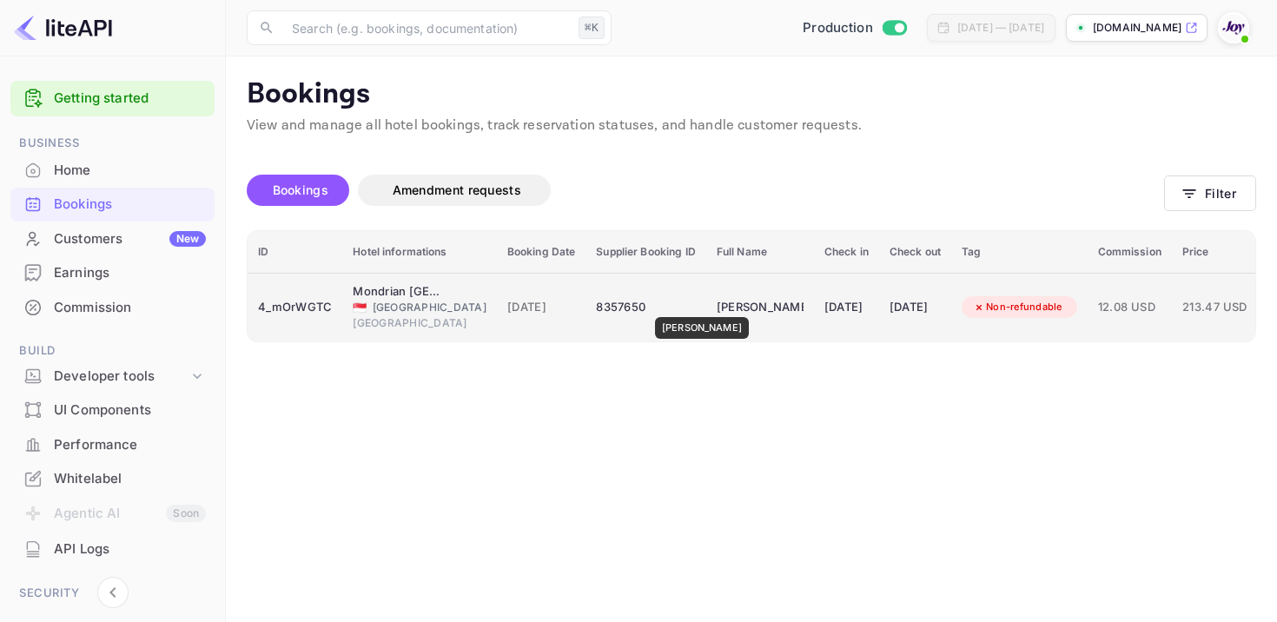
click at [716, 305] on div "[PERSON_NAME]" at bounding box center [759, 308] width 87 height 28
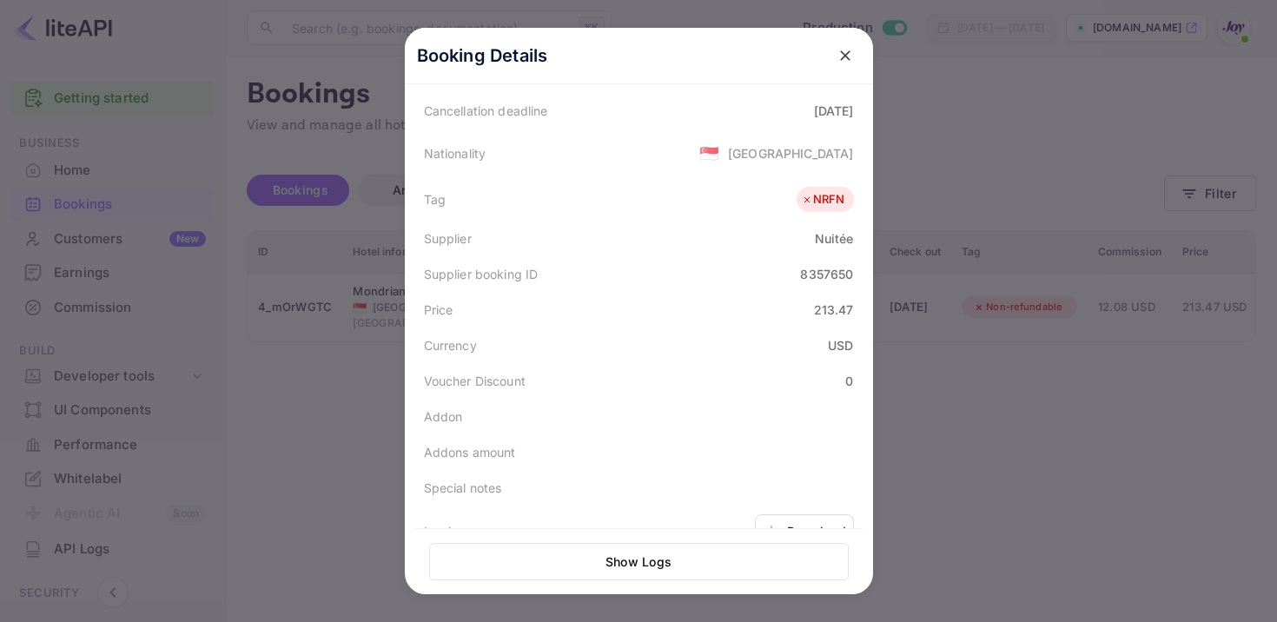
scroll to position [462, 0]
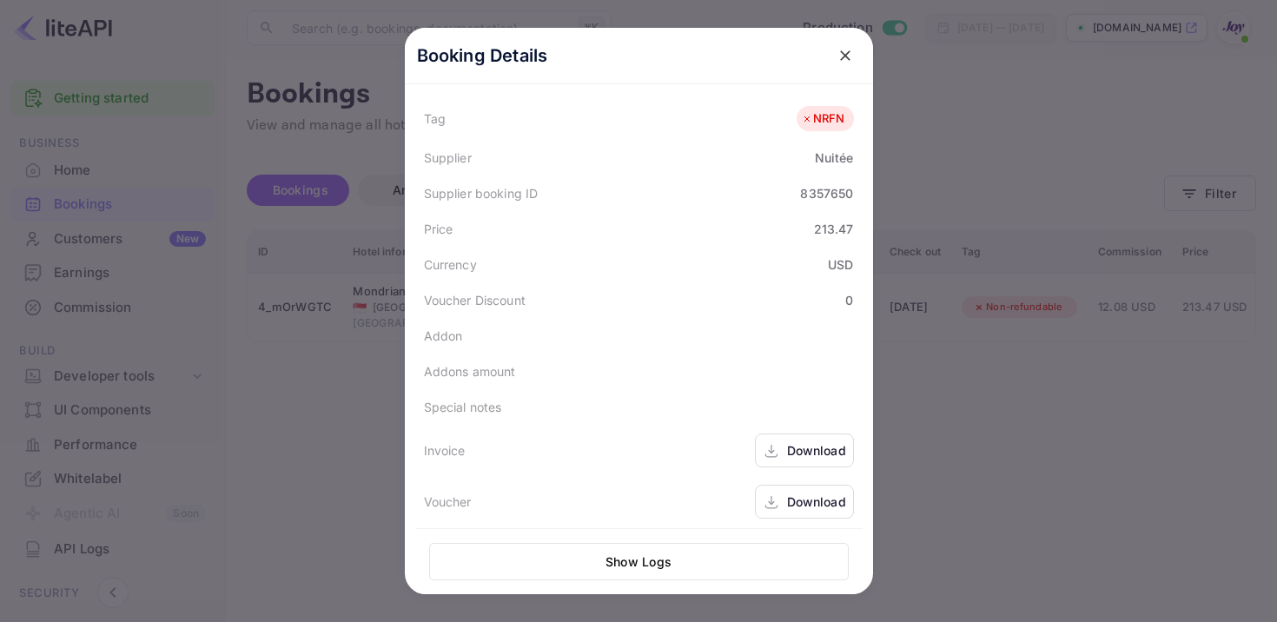
click at [842, 45] on button "close" at bounding box center [844, 55] width 31 height 31
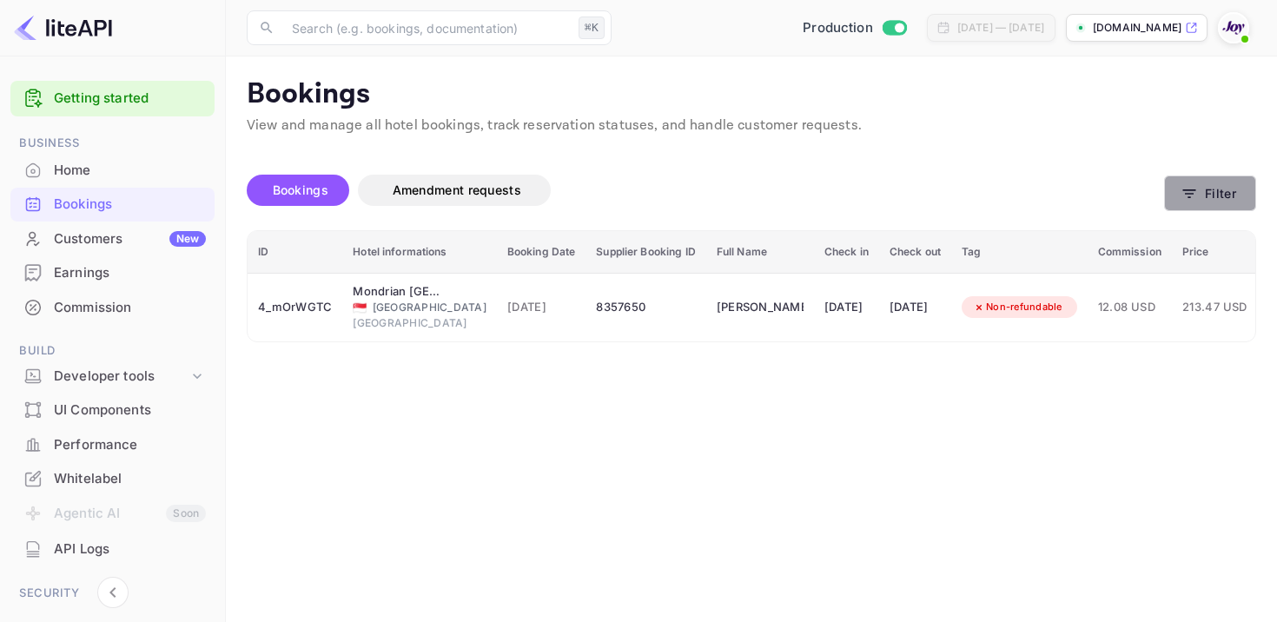
click at [1205, 195] on button "Filter" at bounding box center [1210, 193] width 92 height 36
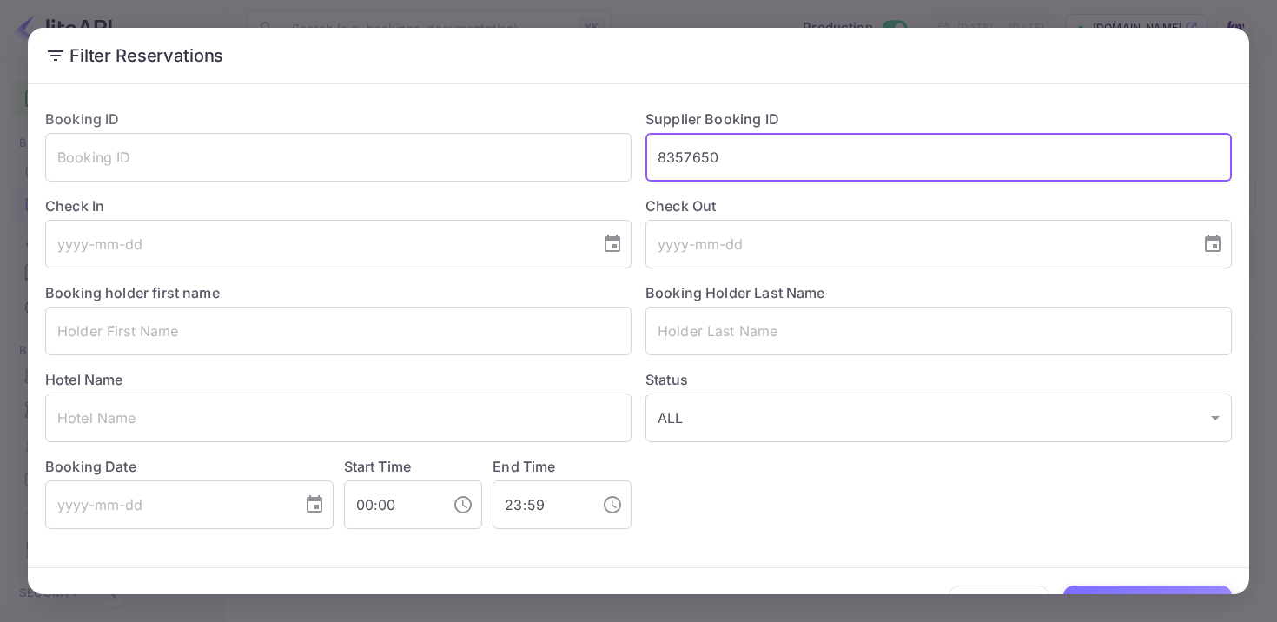
drag, startPoint x: 762, startPoint y: 161, endPoint x: 592, endPoint y: 128, distance: 173.4
click at [597, 133] on div "Booking ID ​ Supplier Booking ID 8357650 ​ Check In ​ Check Out ​ Booking holde…" at bounding box center [631, 312] width 1200 height 434
paste input "8337304"
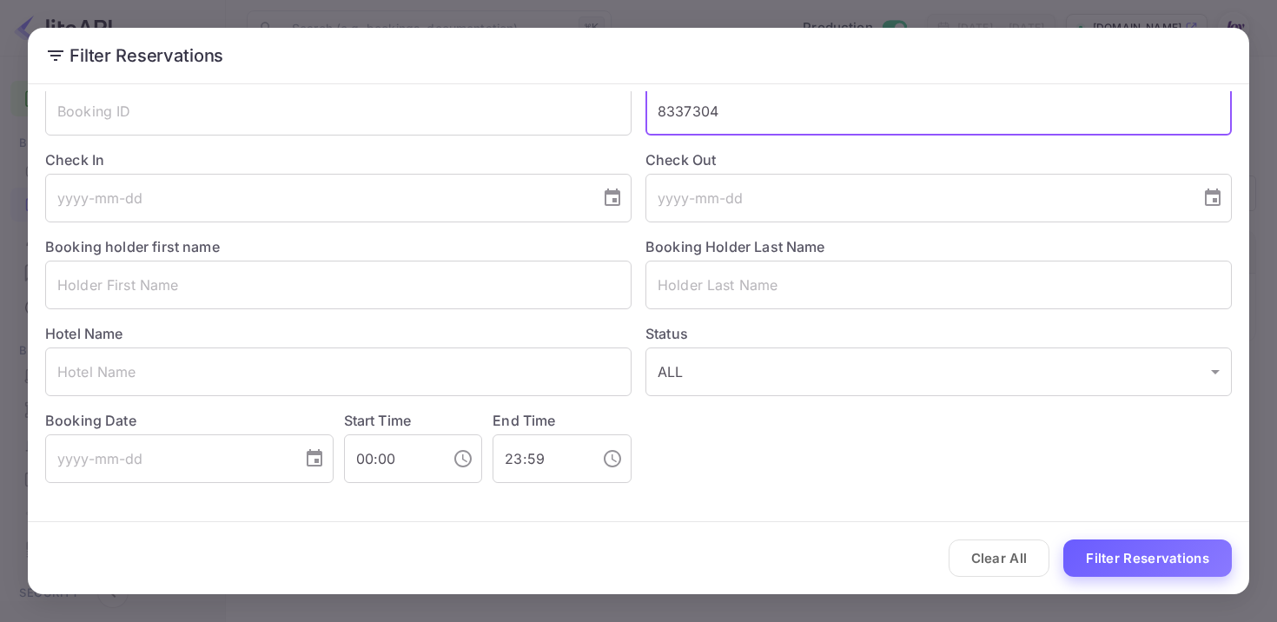
type input "8337304"
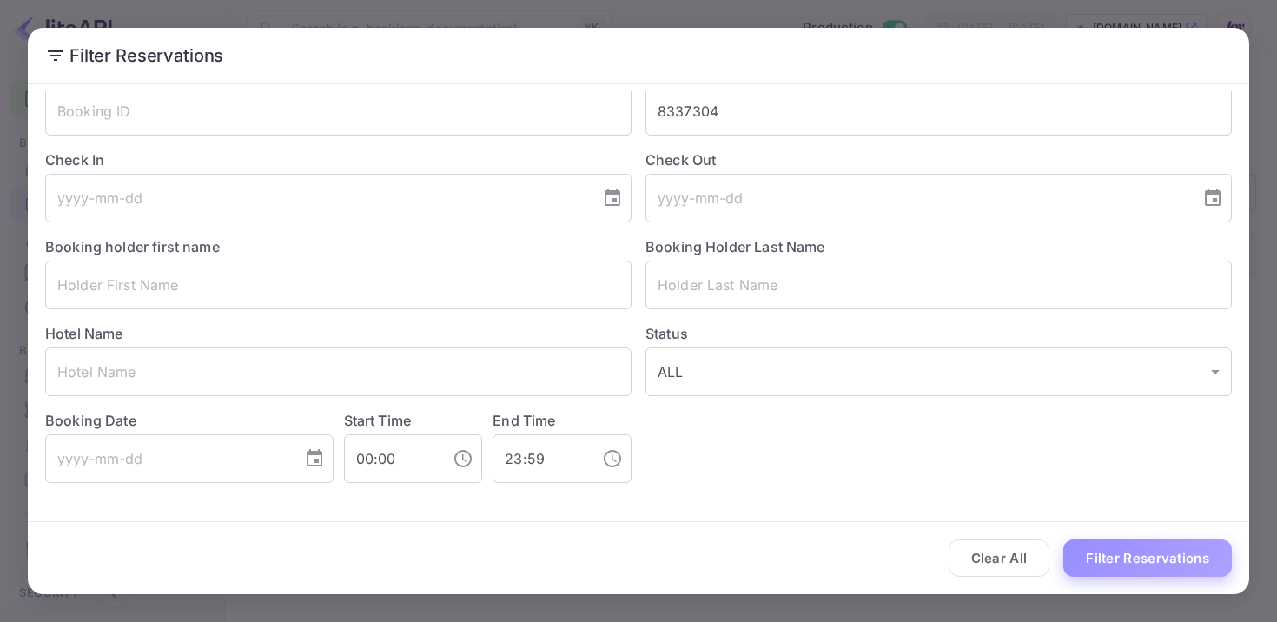
click at [1138, 560] on button "Filter Reservations" at bounding box center [1147, 557] width 168 height 37
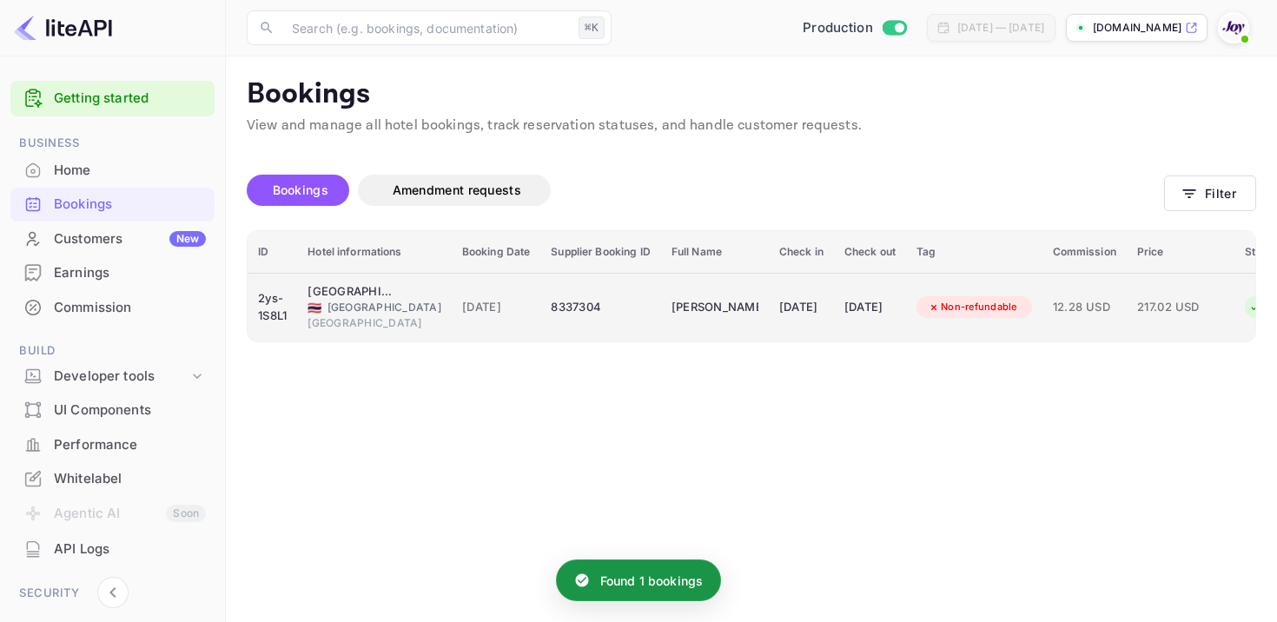
click at [779, 302] on div "[DATE]" at bounding box center [801, 308] width 44 height 28
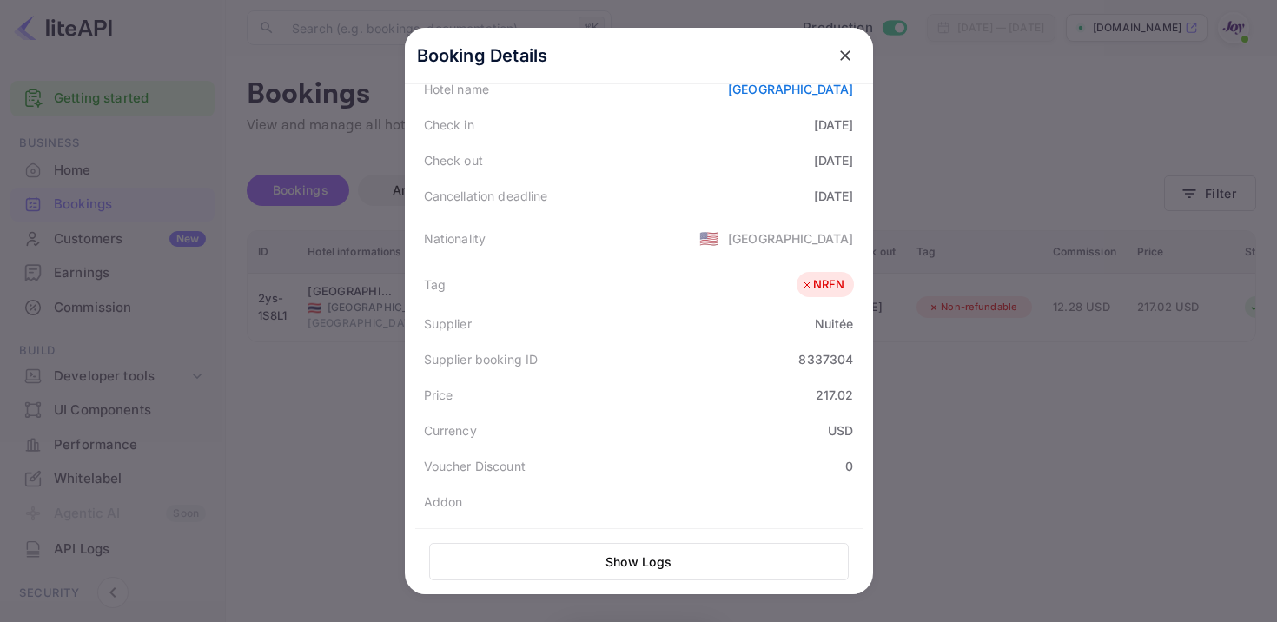
scroll to position [468, 0]
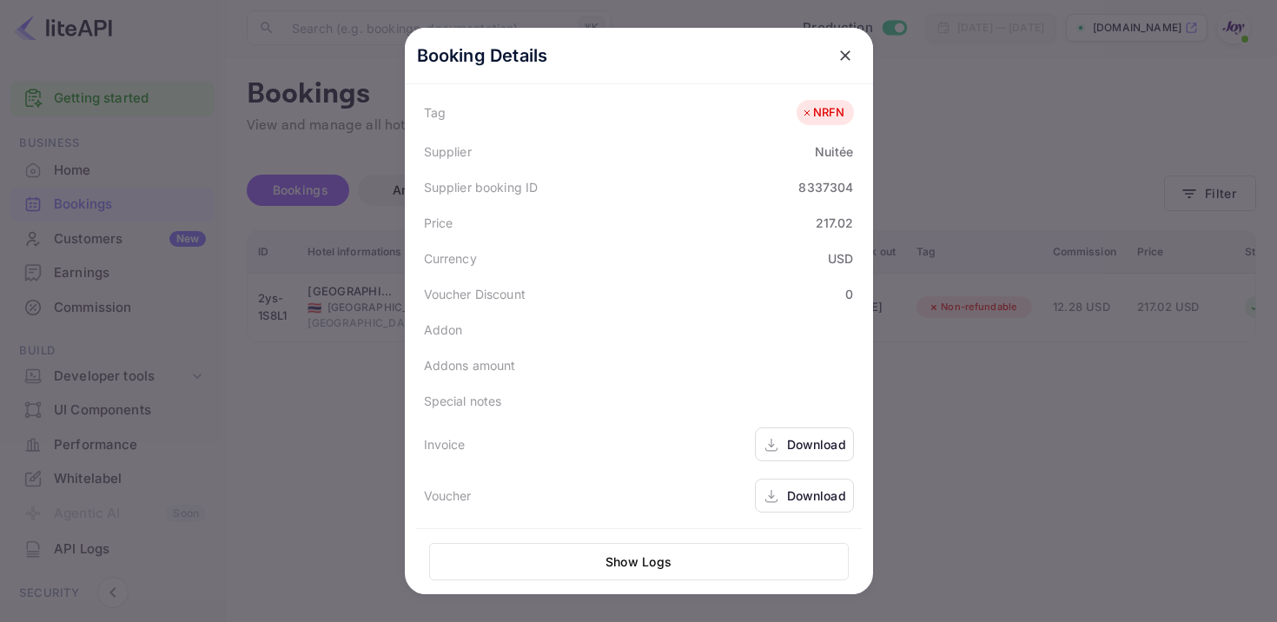
click at [781, 451] on div "Download" at bounding box center [804, 444] width 99 height 34
click at [783, 493] on div "Download" at bounding box center [804, 495] width 99 height 34
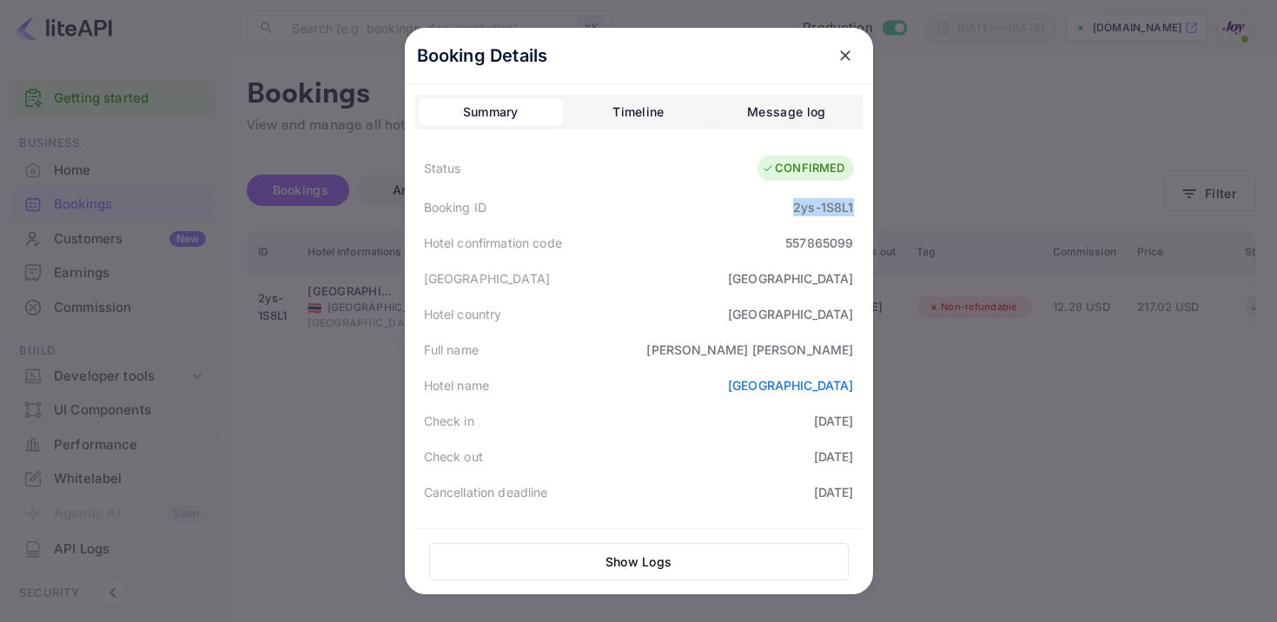
drag, startPoint x: 787, startPoint y: 207, endPoint x: 871, endPoint y: 213, distance: 84.5
click at [871, 213] on div "Booking Details Summary Timeline Message log Status CONFIRMED Booking ID 2ys-1S…" at bounding box center [639, 351] width 468 height 646
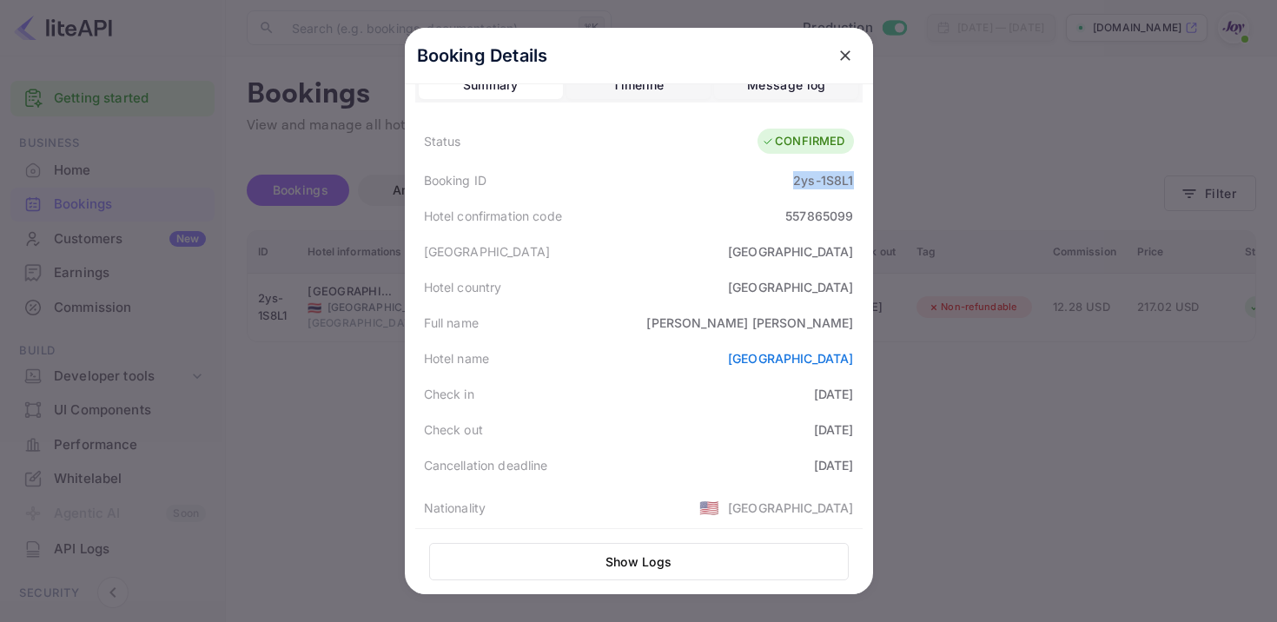
scroll to position [29, 0]
click at [845, 43] on button "close" at bounding box center [844, 55] width 31 height 31
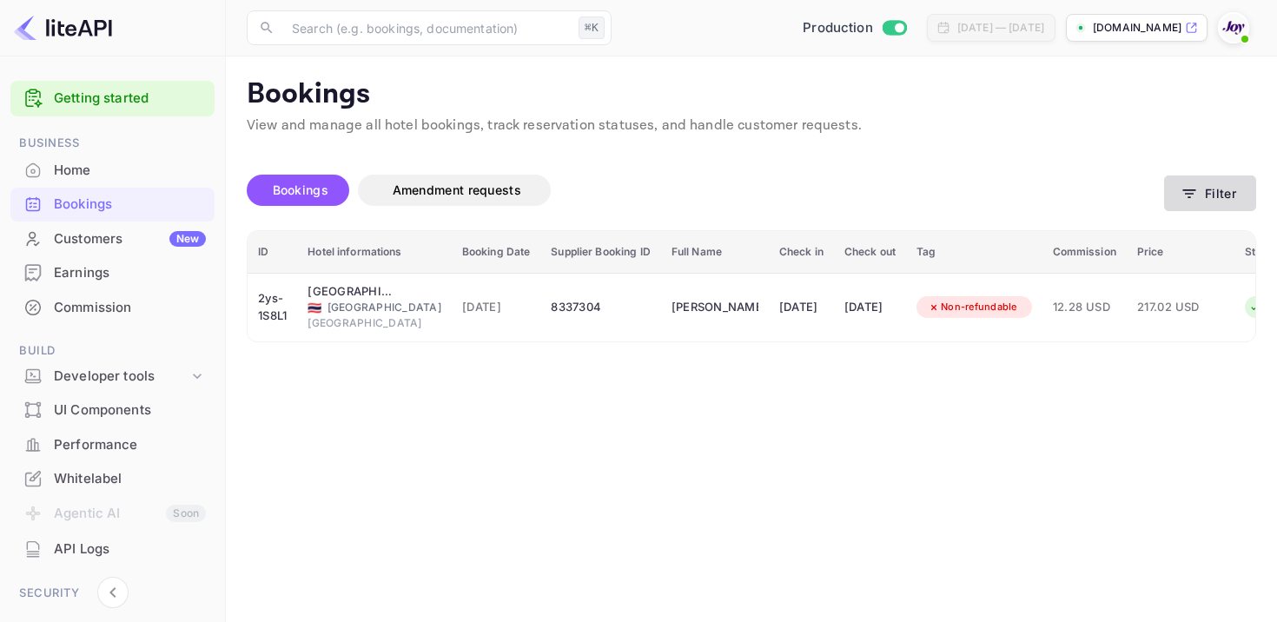
click at [1205, 196] on button "Filter" at bounding box center [1210, 193] width 92 height 36
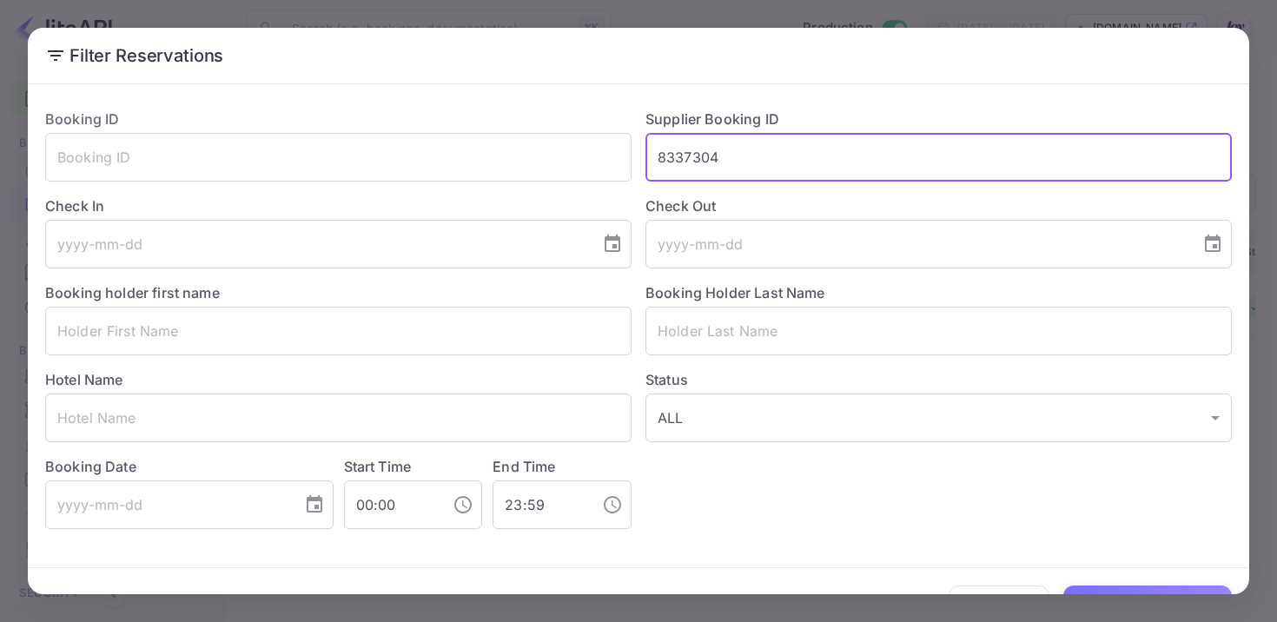
drag, startPoint x: 768, startPoint y: 157, endPoint x: 610, endPoint y: 120, distance: 161.6
click at [610, 125] on div "Booking ID ​ Supplier Booking ID 8337304 ​ Check In ​ Check Out ​ Booking holde…" at bounding box center [631, 312] width 1200 height 434
paste input "8329412"
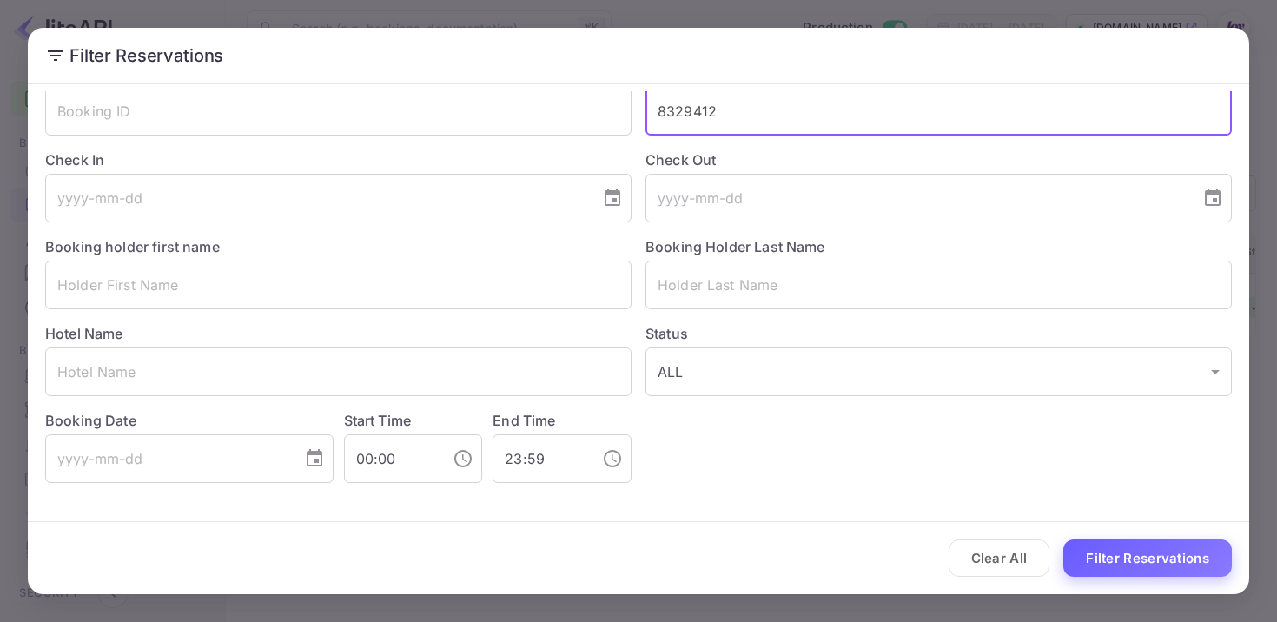
type input "8329412"
click at [1134, 558] on button "Filter Reservations" at bounding box center [1147, 557] width 168 height 37
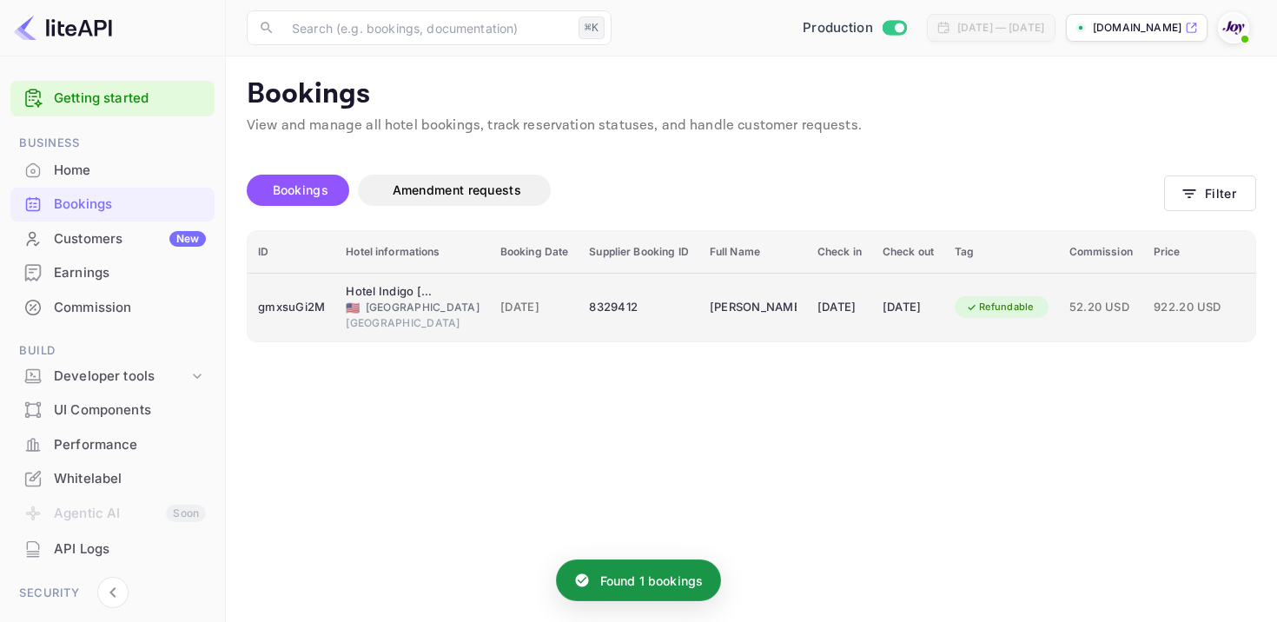
click at [589, 311] on div "8329412" at bounding box center [638, 308] width 99 height 28
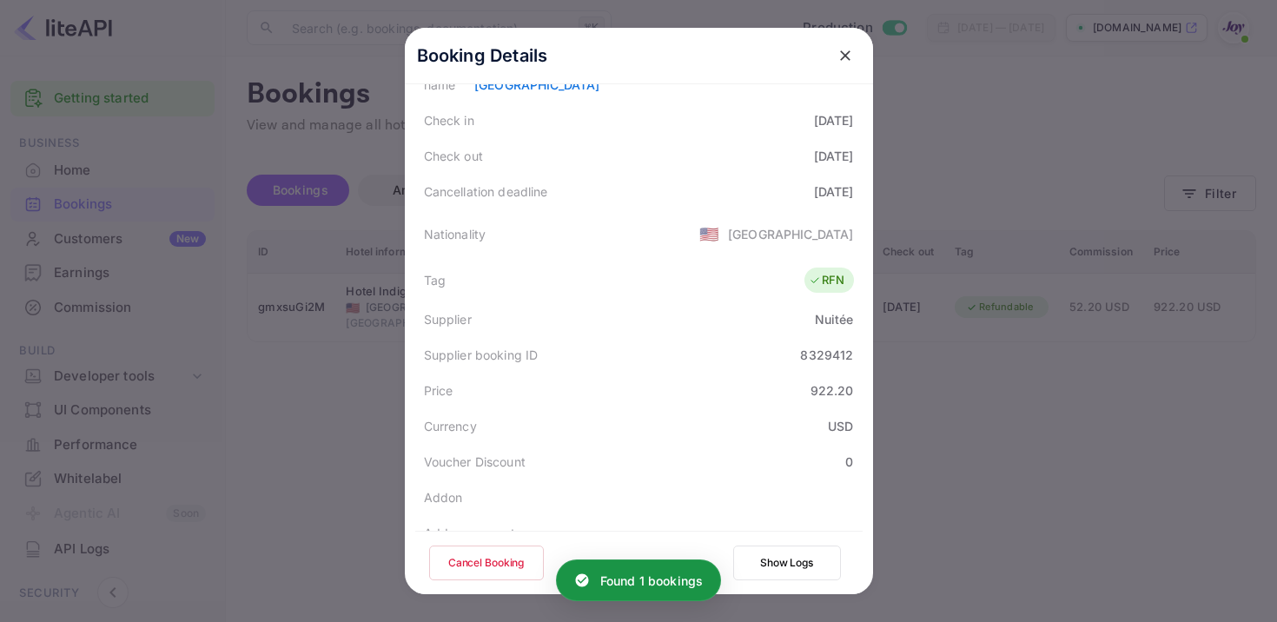
scroll to position [465, 0]
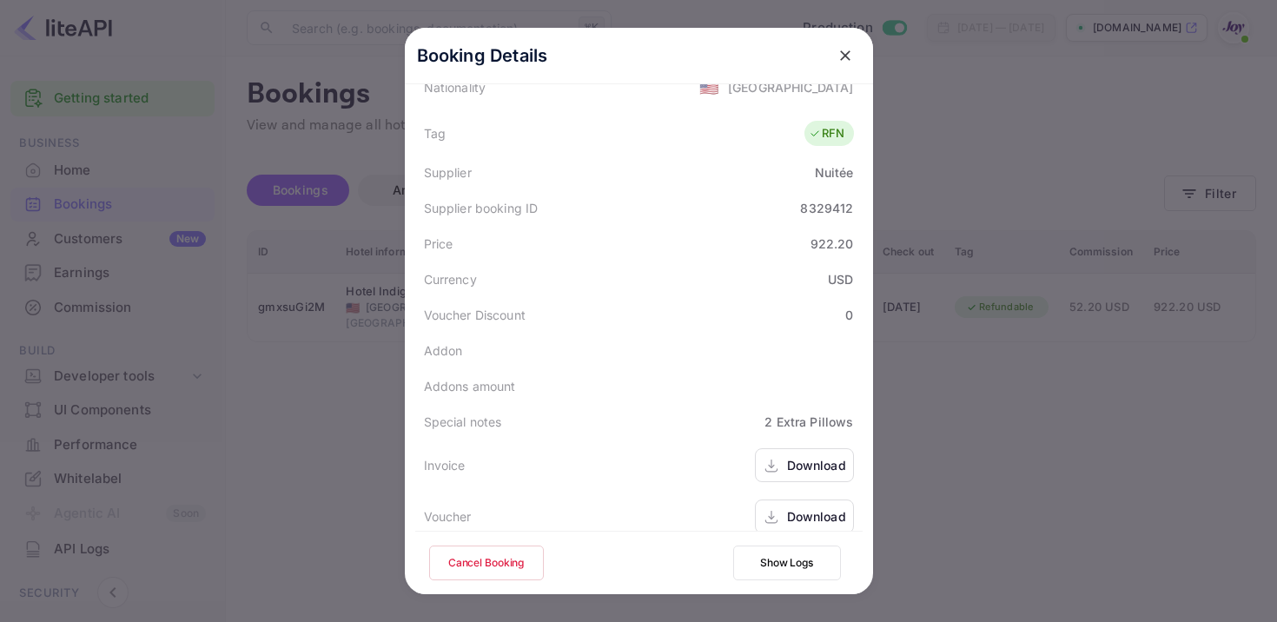
click at [780, 448] on div "Download" at bounding box center [804, 465] width 99 height 34
click at [775, 508] on icon at bounding box center [770, 517] width 17 height 18
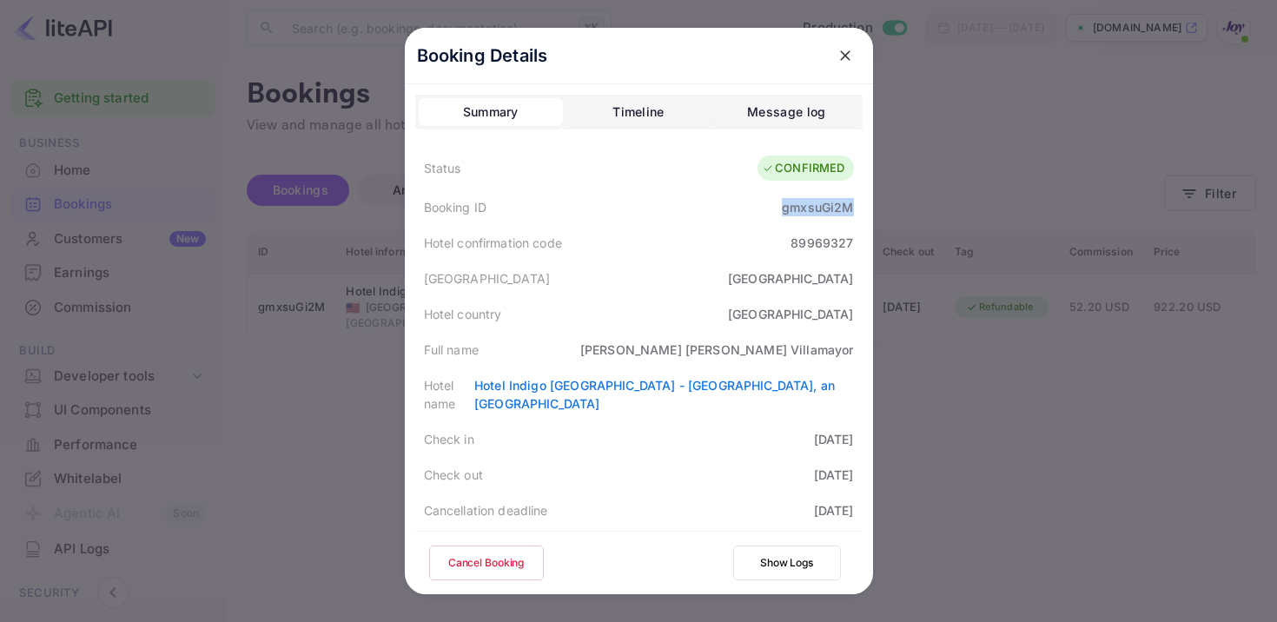
drag, startPoint x: 783, startPoint y: 210, endPoint x: 860, endPoint y: 210, distance: 76.4
click at [860, 210] on div "Booking ID gmxsuGi2M" at bounding box center [638, 207] width 447 height 36
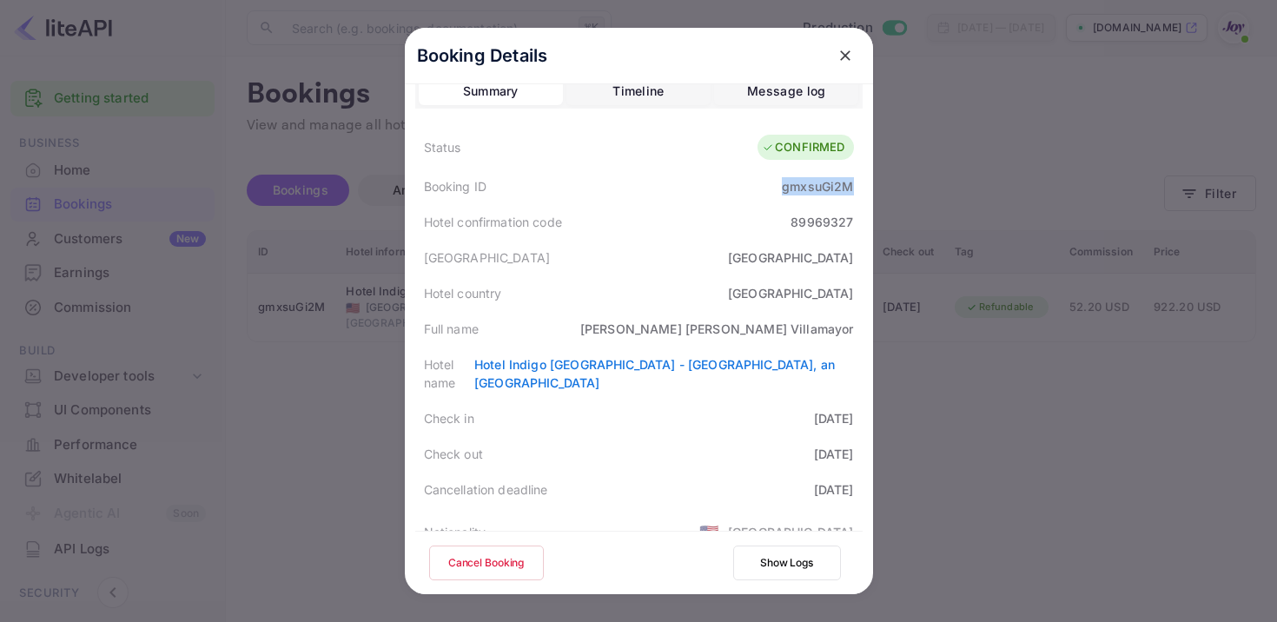
scroll to position [23, 0]
click at [851, 56] on icon "close" at bounding box center [844, 55] width 17 height 17
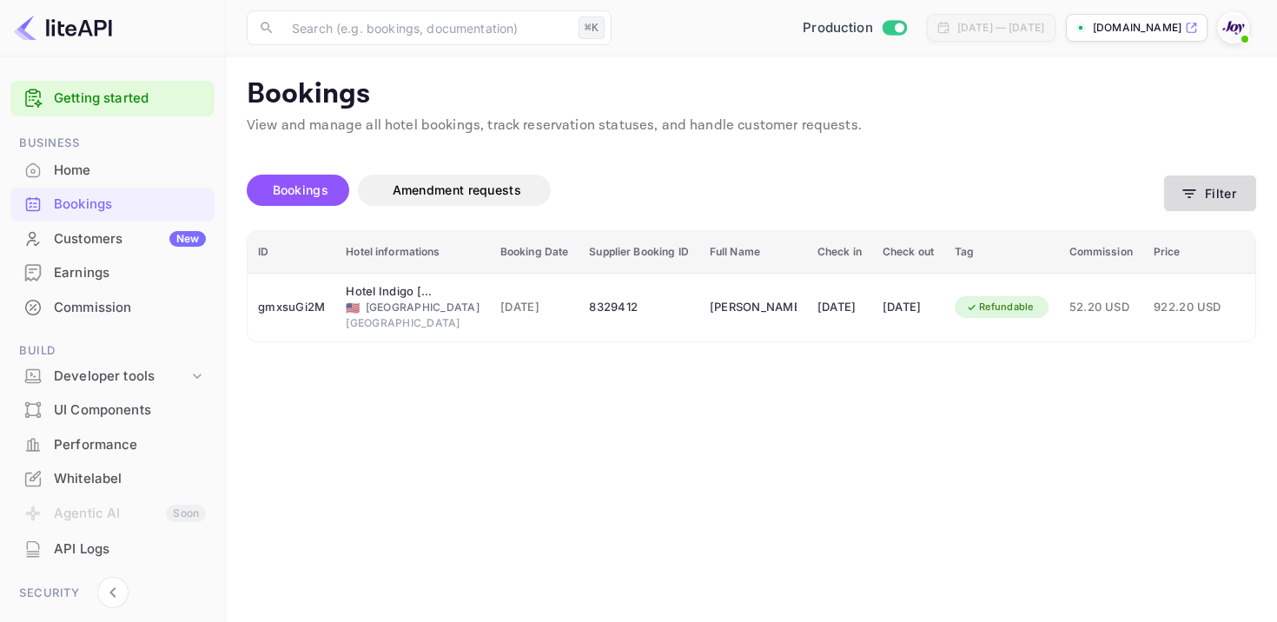
click at [1198, 195] on button "Filter" at bounding box center [1210, 193] width 92 height 36
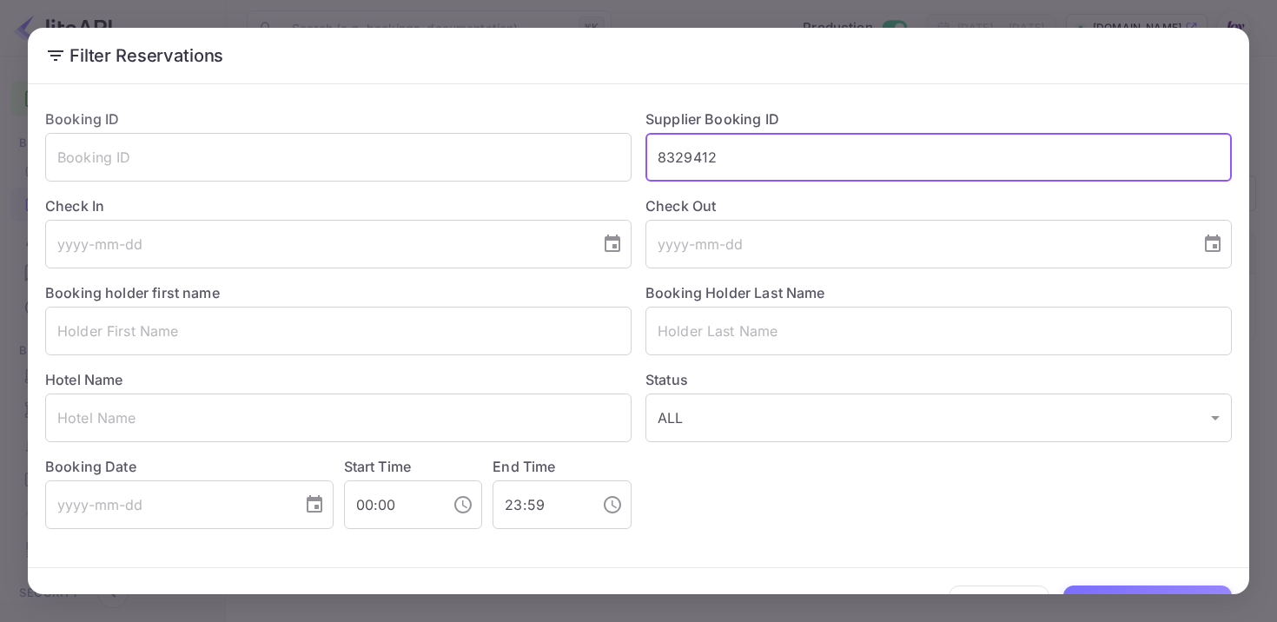
drag, startPoint x: 739, startPoint y: 154, endPoint x: 540, endPoint y: 128, distance: 200.6
click at [542, 132] on div "Booking ID ​ Supplier Booking ID 8329412 ​ Check In ​ Check Out ​ Booking holde…" at bounding box center [631, 312] width 1200 height 434
paste input "8328072"
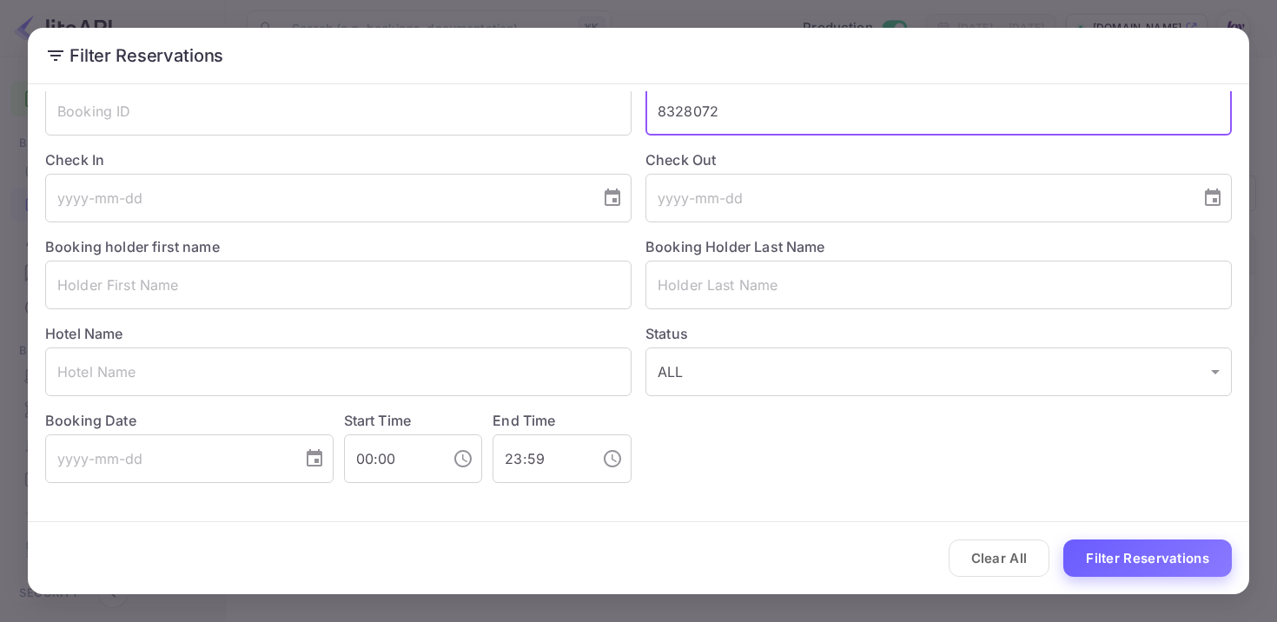
type input "8328072"
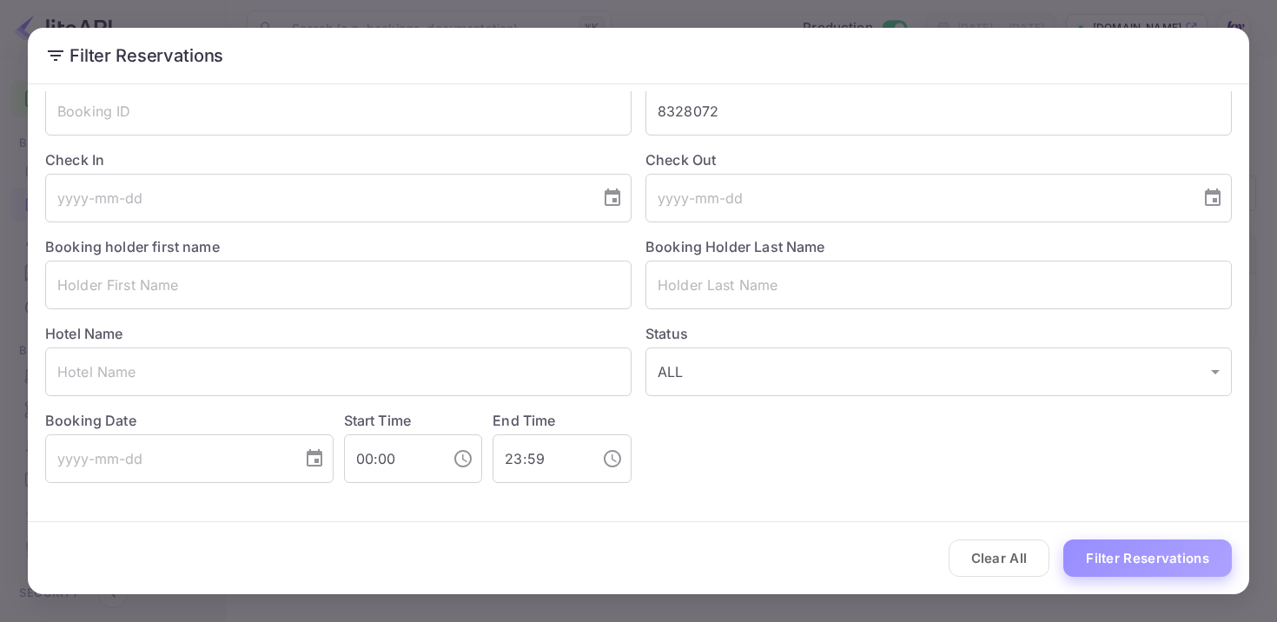
click at [1143, 569] on button "Filter Reservations" at bounding box center [1147, 557] width 168 height 37
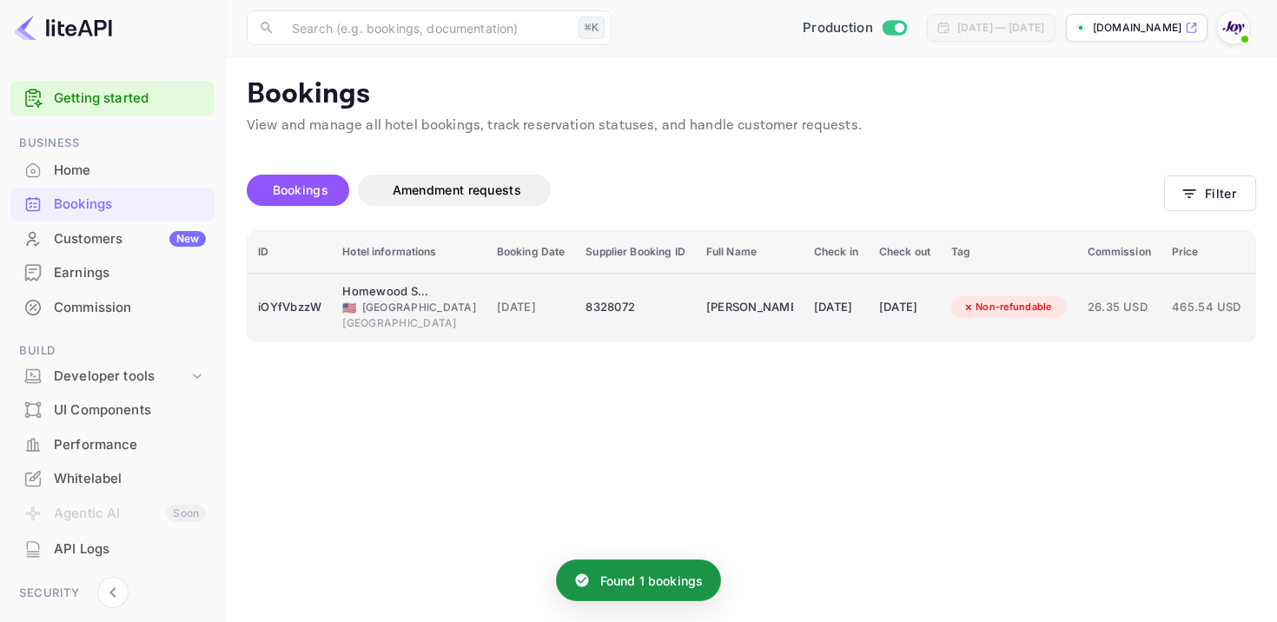
click at [636, 321] on td "8328072" at bounding box center [635, 307] width 120 height 69
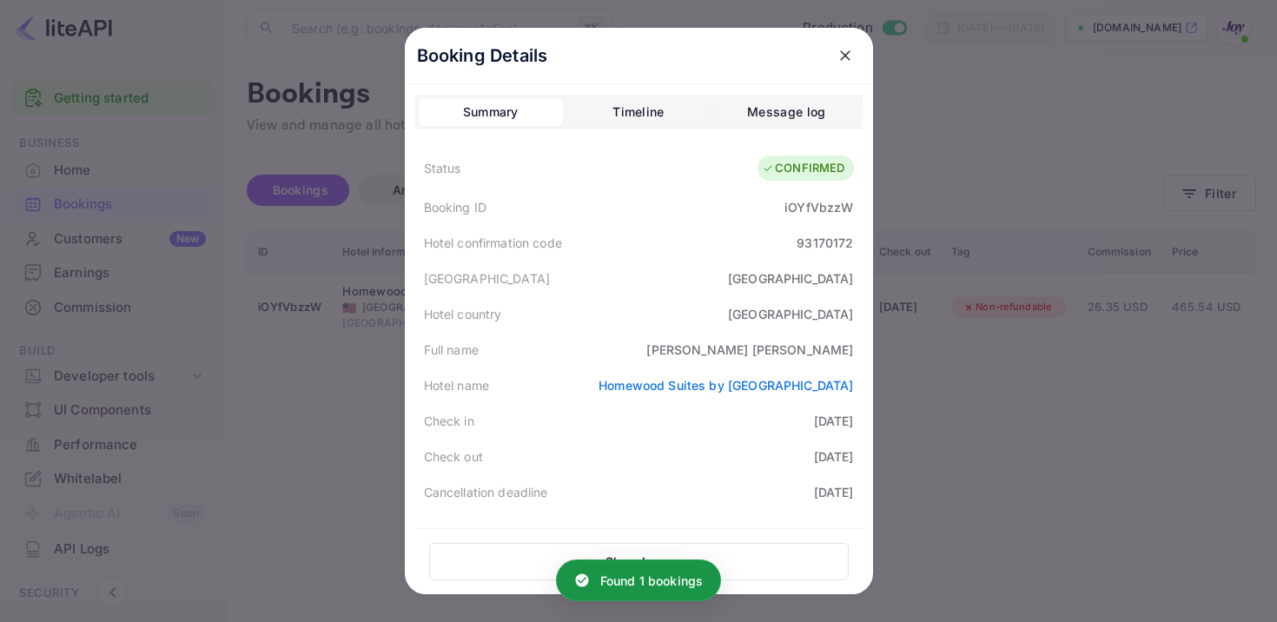
scroll to position [445, 0]
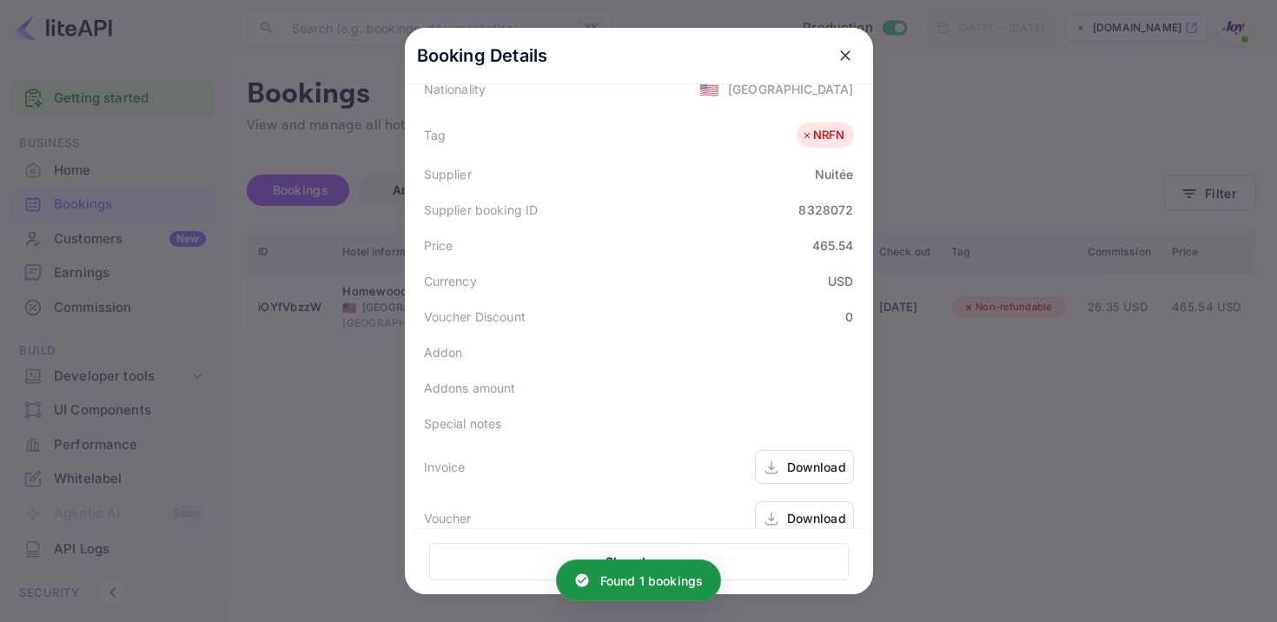
click at [788, 465] on div "Download" at bounding box center [816, 467] width 59 height 18
click at [799, 511] on div "Download" at bounding box center [816, 518] width 59 height 18
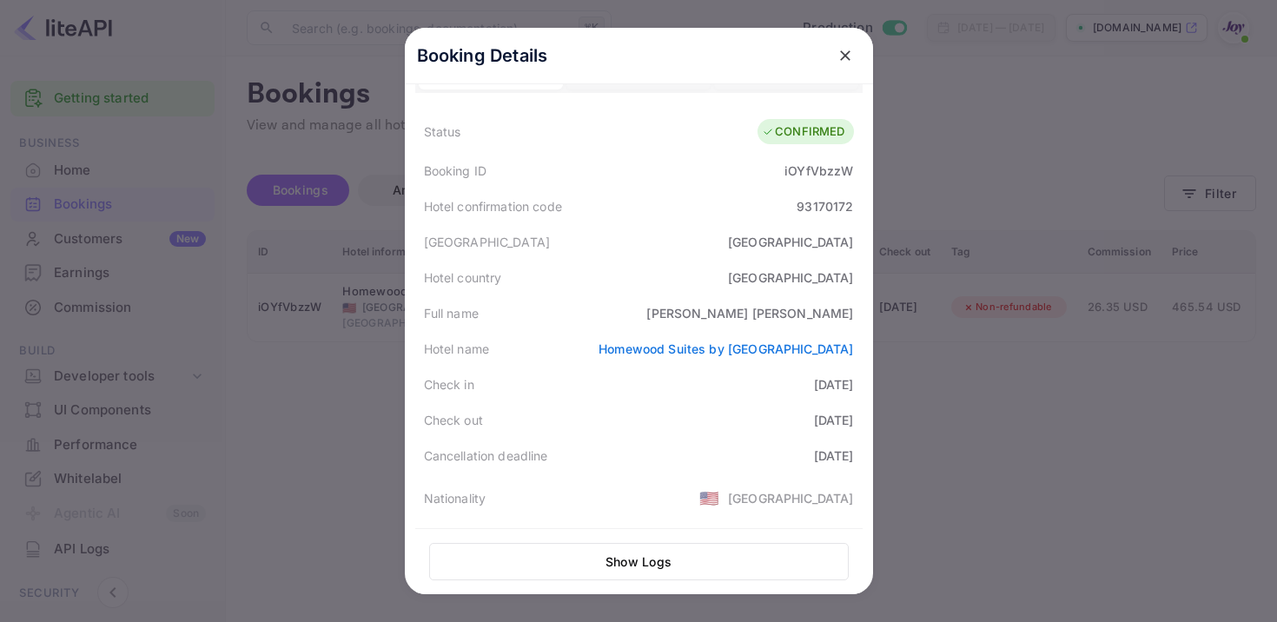
scroll to position [0, 0]
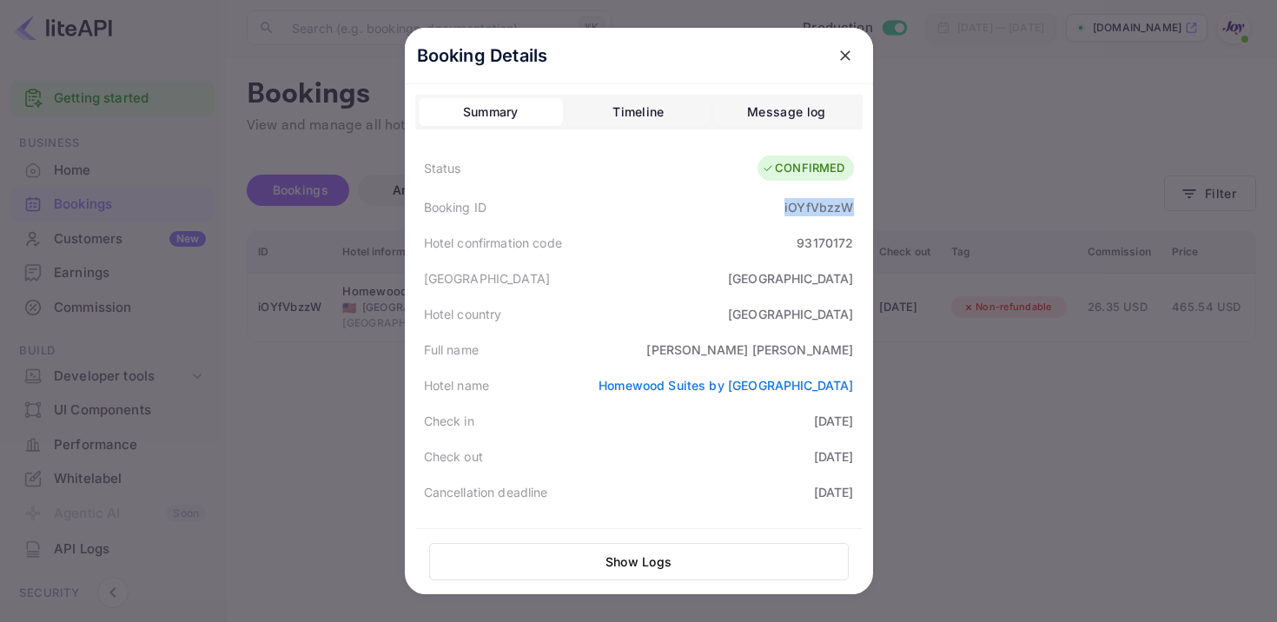
drag, startPoint x: 786, startPoint y: 203, endPoint x: 864, endPoint y: 208, distance: 78.3
click at [864, 208] on div "Booking Details Summary Timeline Message log Status CONFIRMED Booking ID iOYfVb…" at bounding box center [639, 351] width 468 height 646
click at [849, 54] on icon "close" at bounding box center [844, 55] width 17 height 17
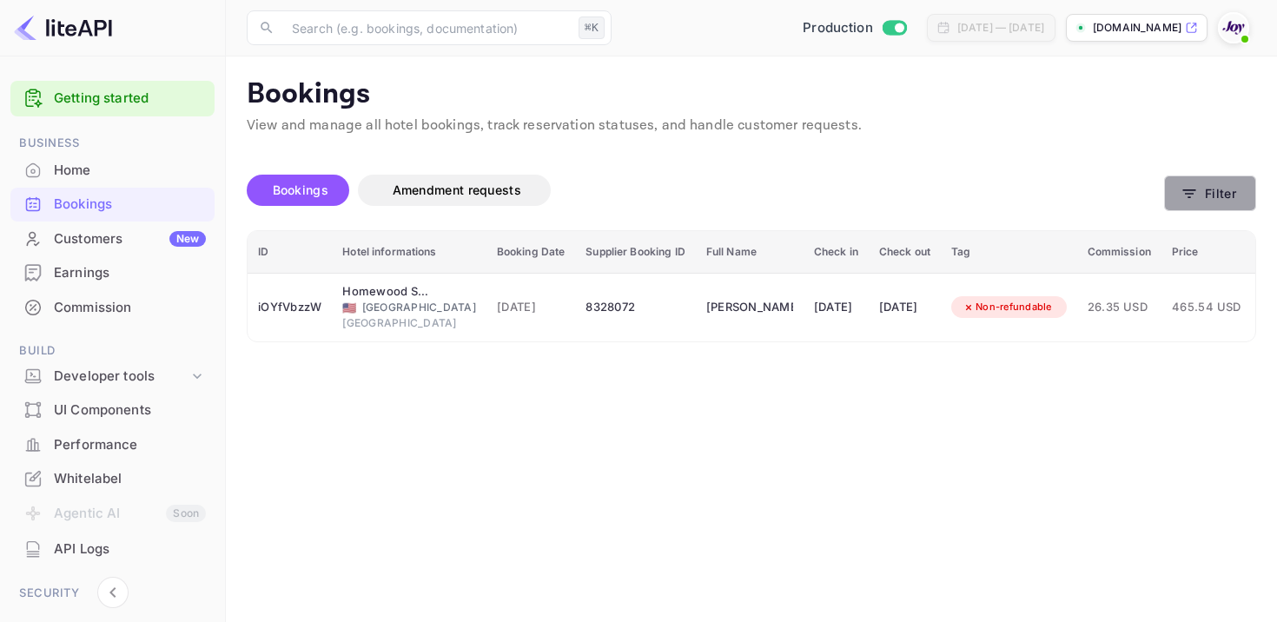
click at [1185, 191] on icon "button" at bounding box center [1188, 193] width 17 height 17
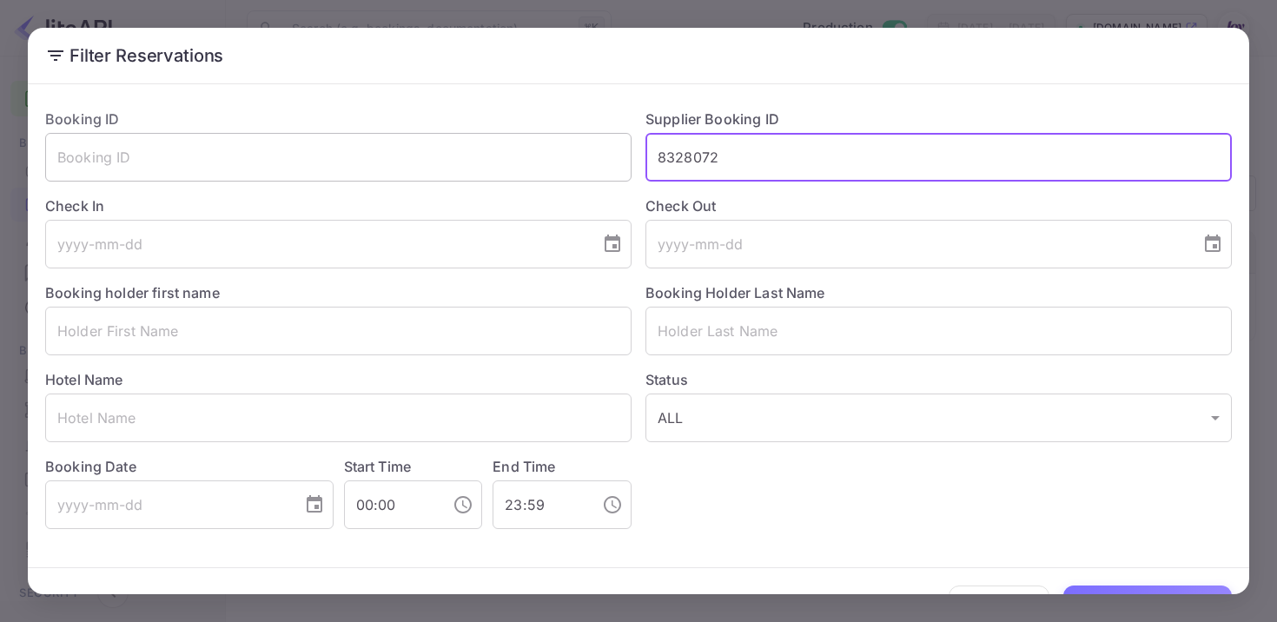
drag, startPoint x: 808, startPoint y: 170, endPoint x: 594, endPoint y: 160, distance: 213.9
click at [606, 160] on div "Booking ID ​ Supplier Booking ID 8328072 ​ Check In ​ Check Out ​ Booking holde…" at bounding box center [631, 312] width 1200 height 434
paste input "8323364"
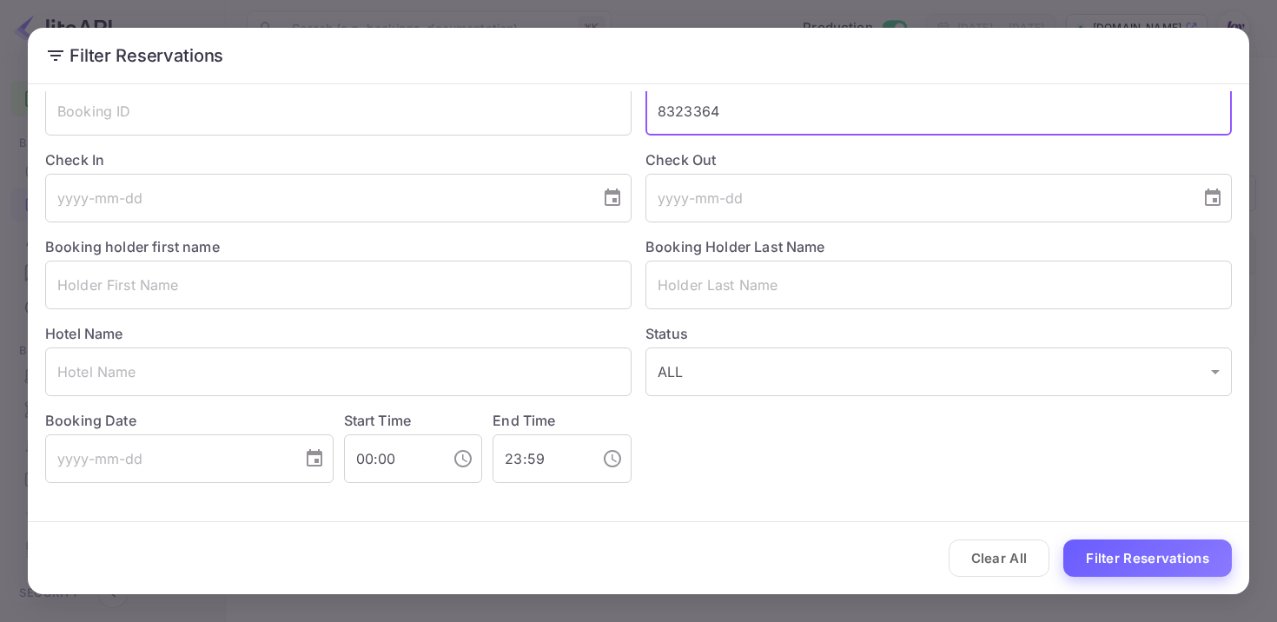
type input "8323364"
click at [1164, 550] on button "Filter Reservations" at bounding box center [1147, 557] width 168 height 37
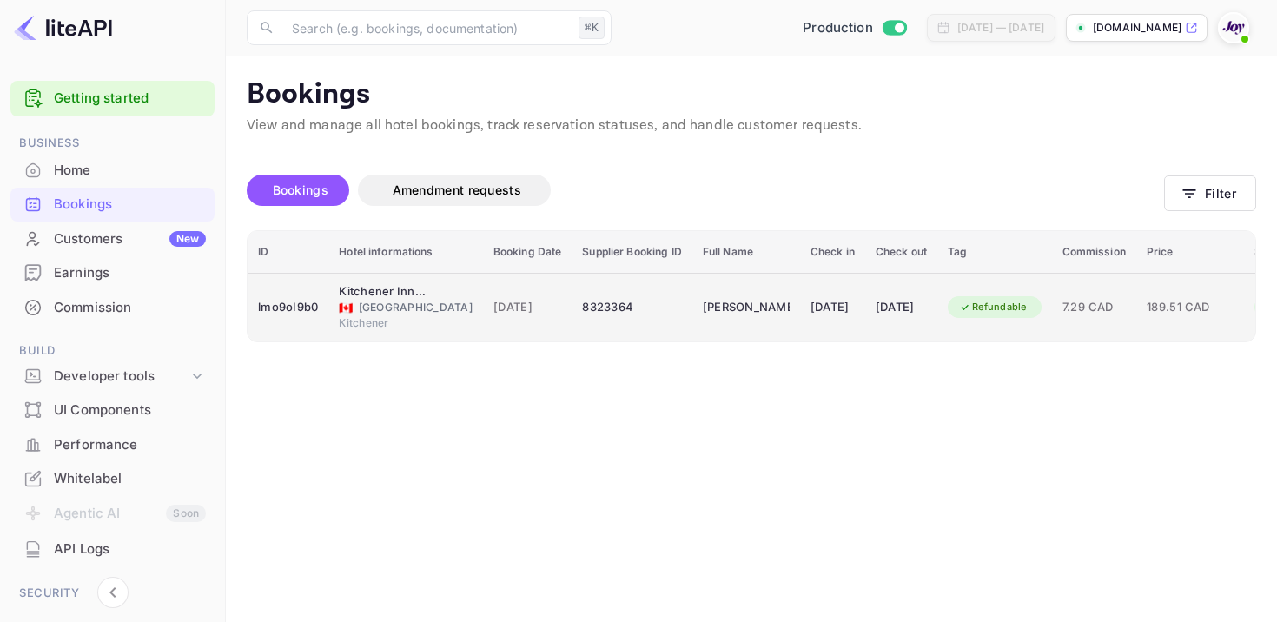
click at [716, 300] on div "[PERSON_NAME]" at bounding box center [746, 308] width 87 height 28
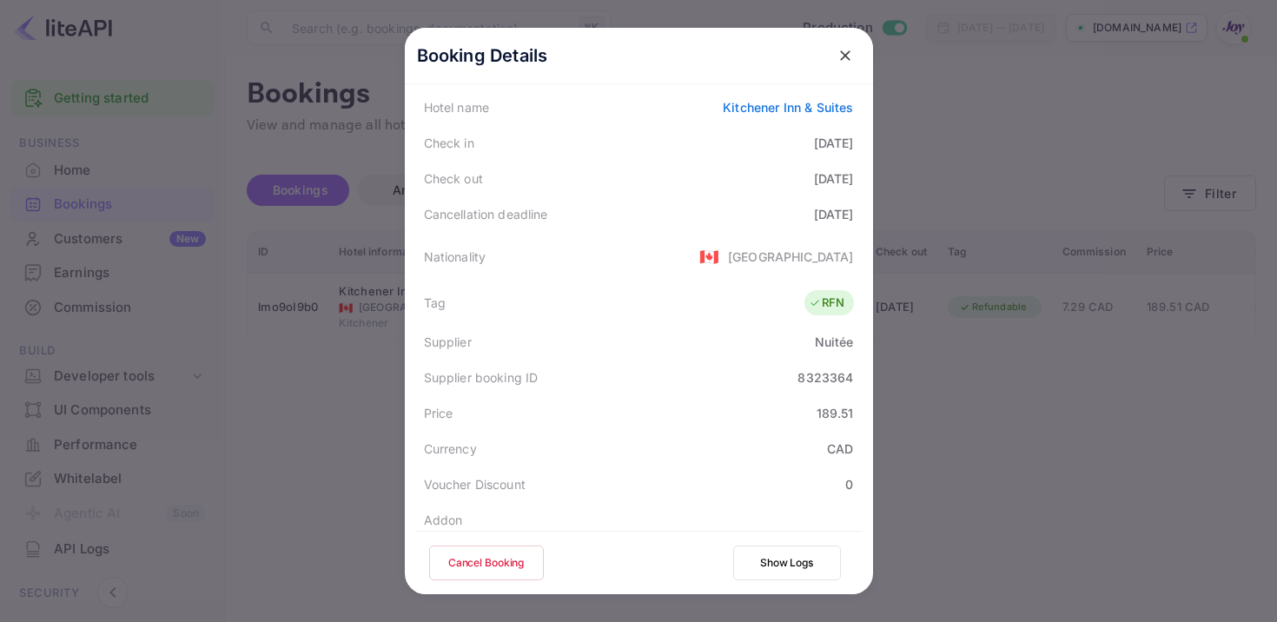
scroll to position [465, 0]
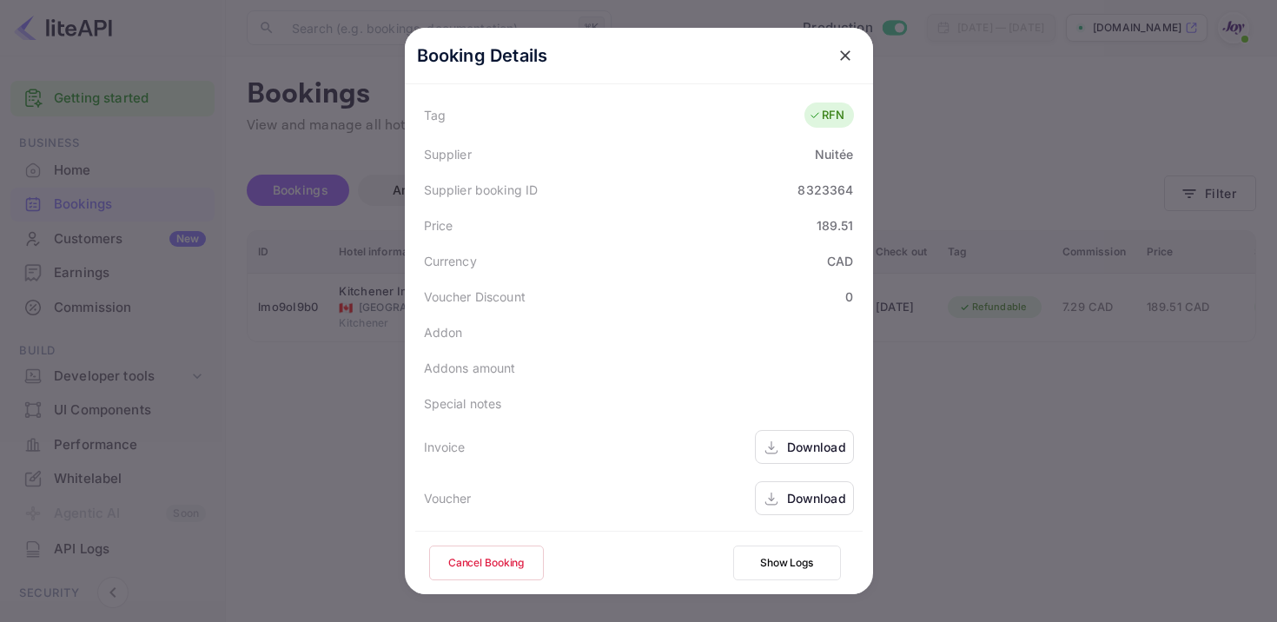
click at [771, 451] on icon at bounding box center [770, 448] width 17 height 18
click at [789, 498] on div "Download" at bounding box center [816, 498] width 59 height 18
click at [795, 445] on div "Download" at bounding box center [816, 447] width 59 height 18
click at [806, 492] on div "Download" at bounding box center [816, 498] width 59 height 18
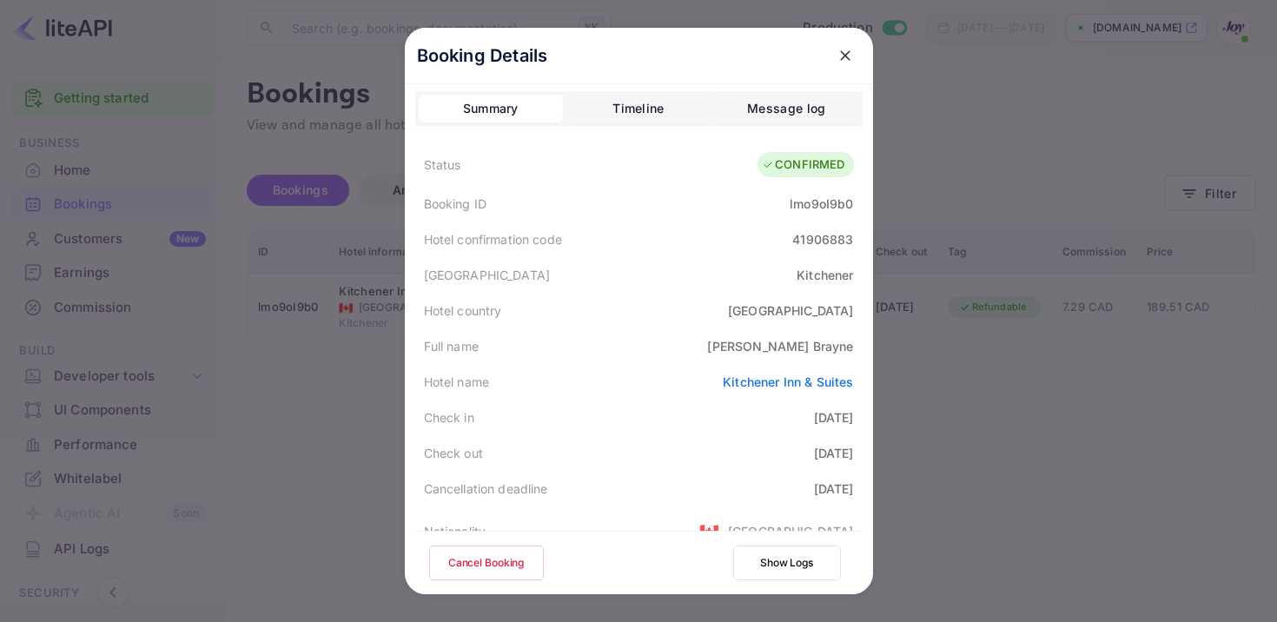
scroll to position [0, 0]
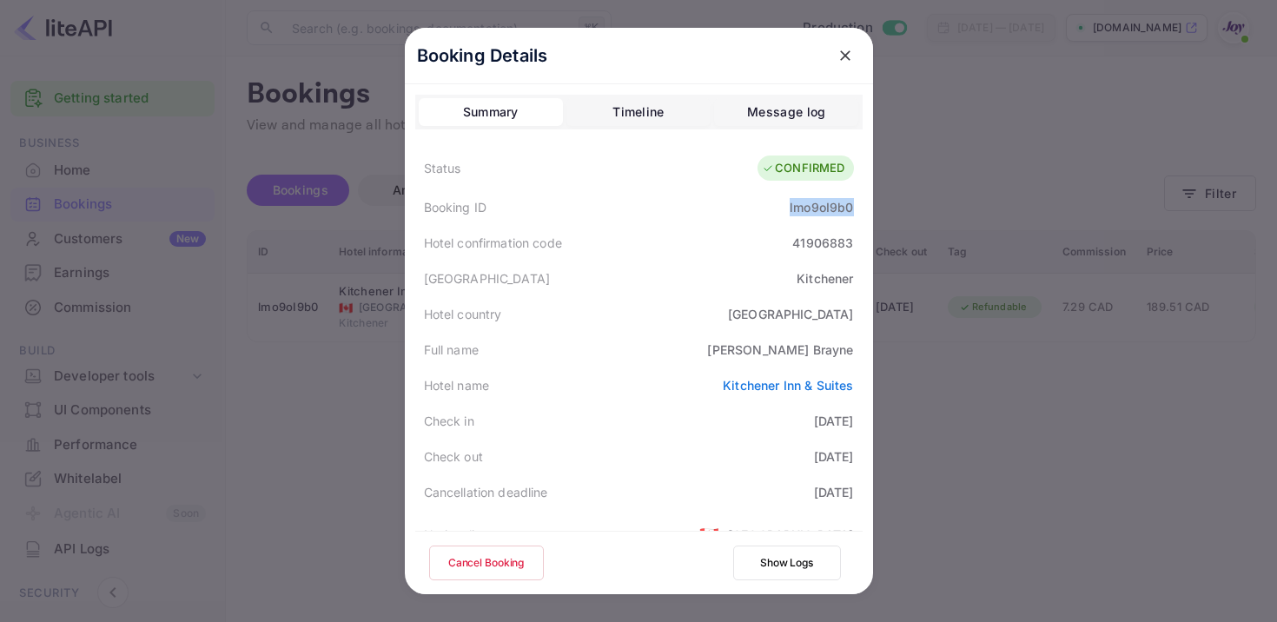
drag, startPoint x: 788, startPoint y: 208, endPoint x: 871, endPoint y: 211, distance: 83.4
click at [872, 211] on div "Booking Details Summary Timeline Message log Status CONFIRMED Booking ID lmo9oI…" at bounding box center [639, 351] width 468 height 646
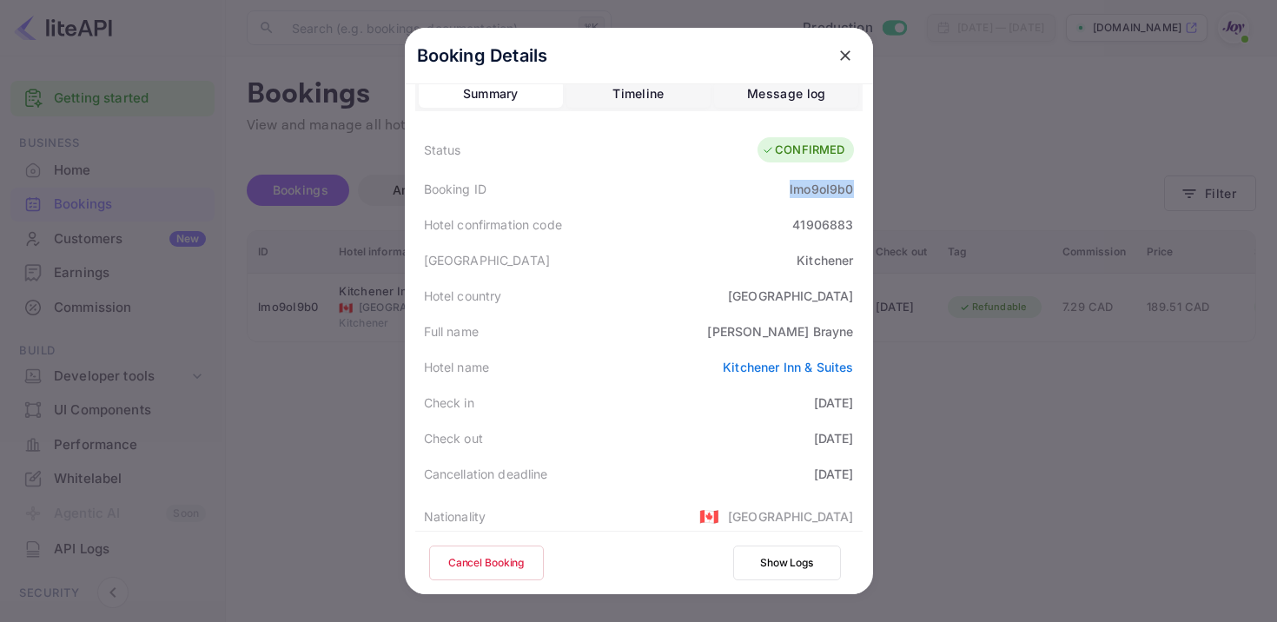
click at [848, 56] on icon "close" at bounding box center [844, 55] width 17 height 17
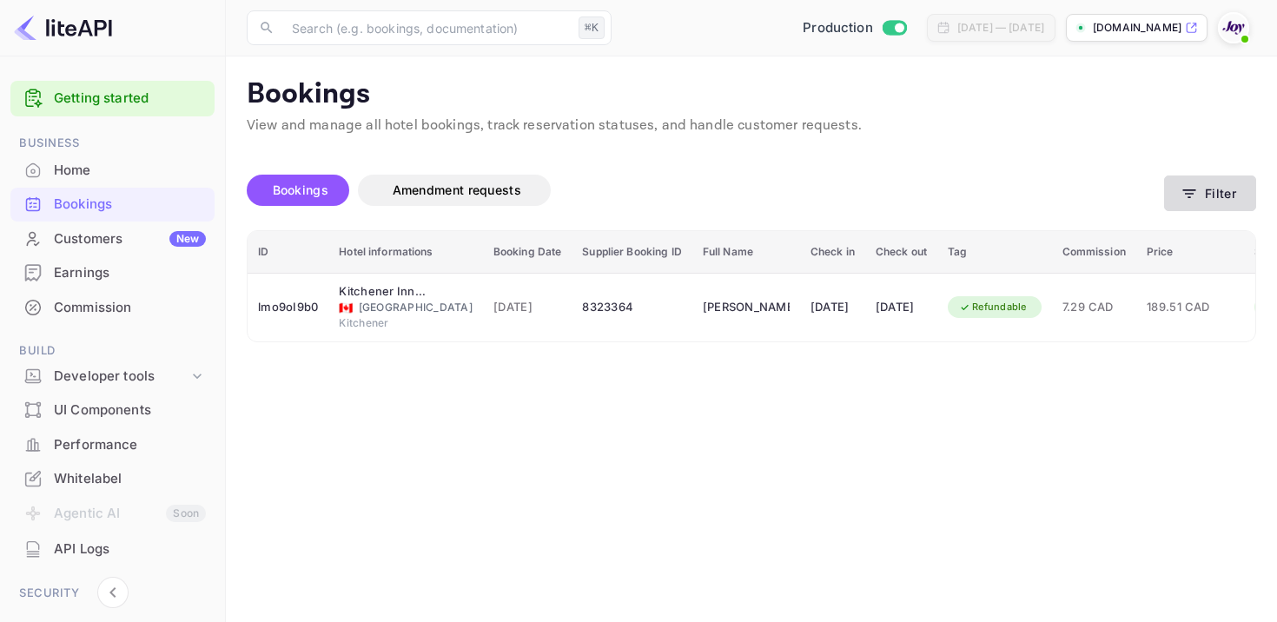
click at [1215, 187] on button "Filter" at bounding box center [1210, 193] width 92 height 36
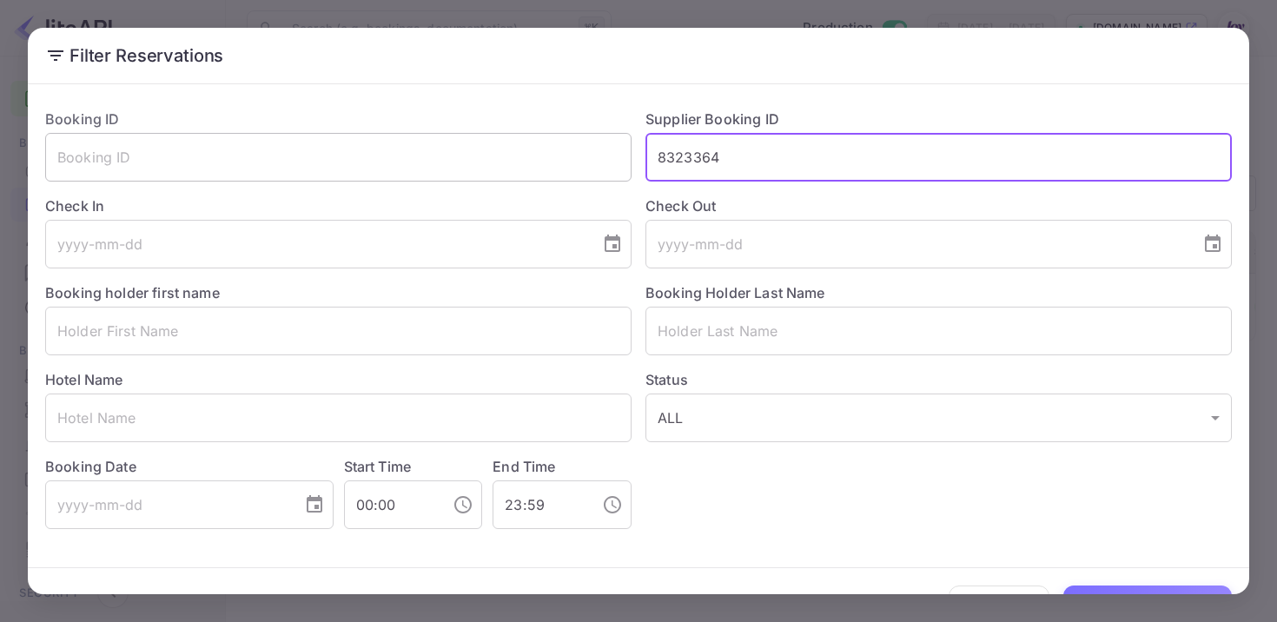
drag, startPoint x: 722, startPoint y: 166, endPoint x: 524, endPoint y: 134, distance: 201.4
click at [524, 134] on div "Booking ID ​ Supplier Booking ID 8323364 ​ Check In ​ Check Out ​ Booking holde…" at bounding box center [631, 312] width 1200 height 434
paste input "8317876"
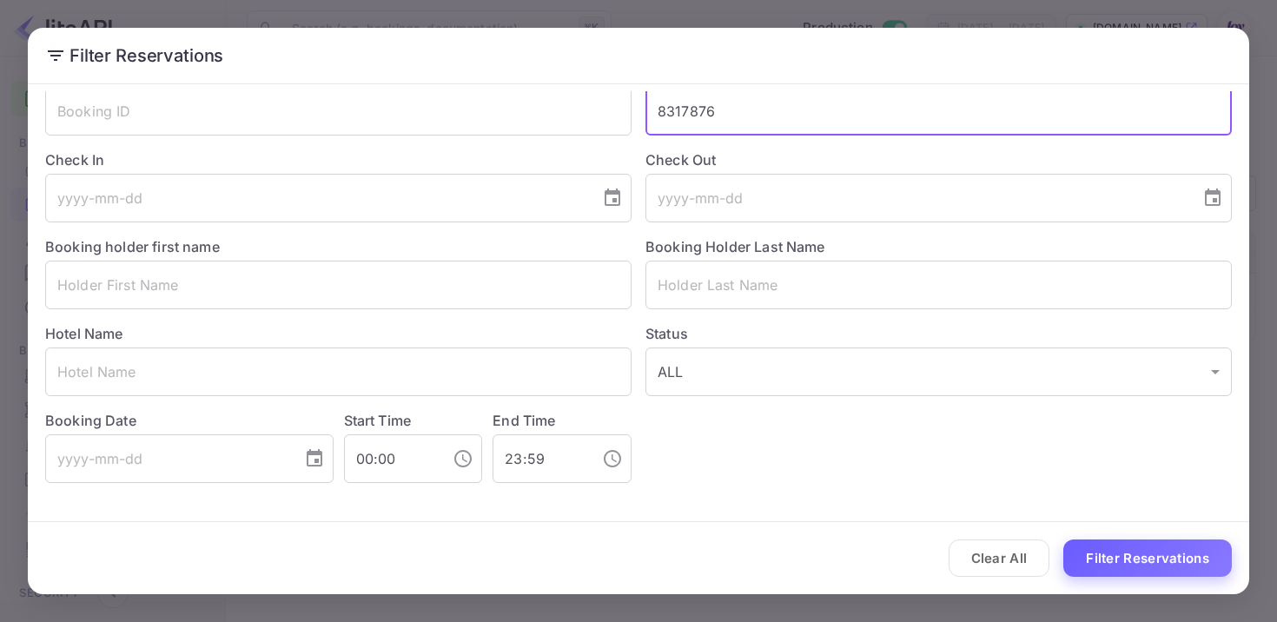
type input "8317876"
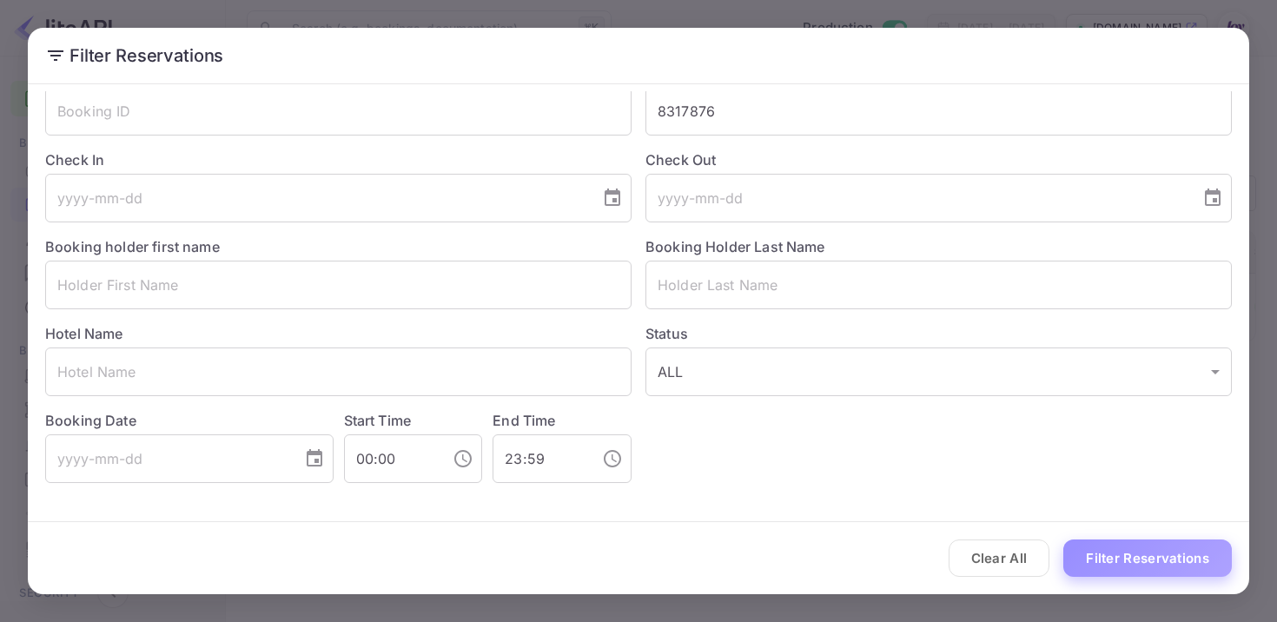
click at [1094, 557] on button "Filter Reservations" at bounding box center [1147, 557] width 168 height 37
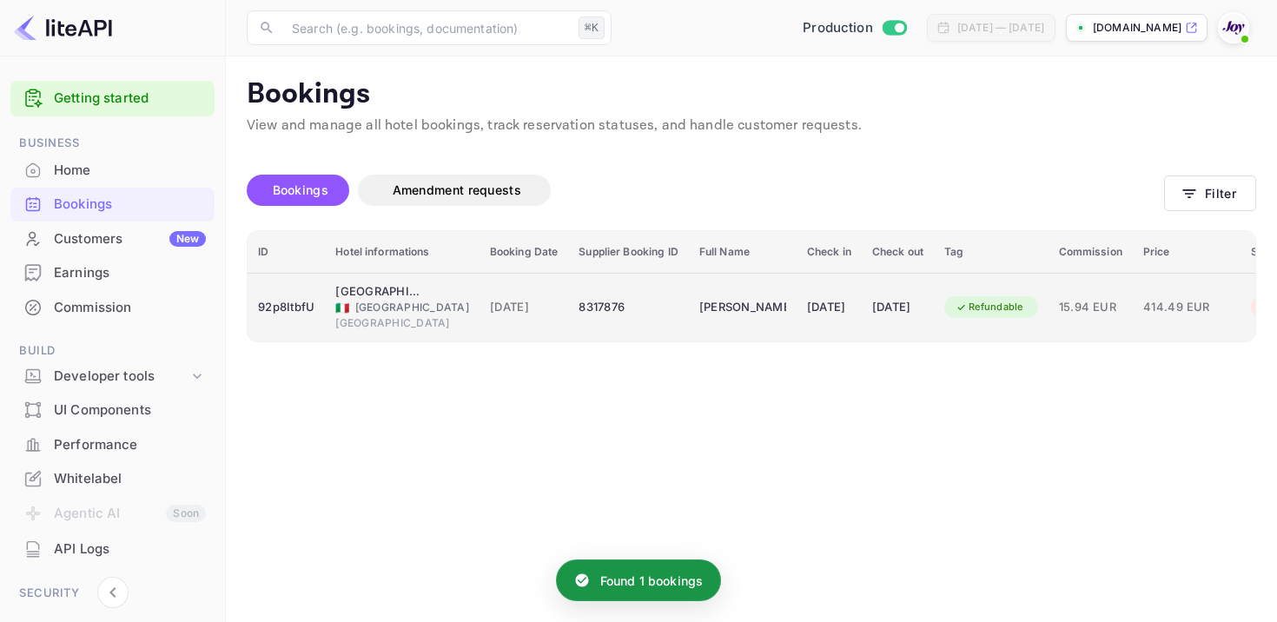
click at [726, 306] on div "[PERSON_NAME]" at bounding box center [742, 308] width 87 height 28
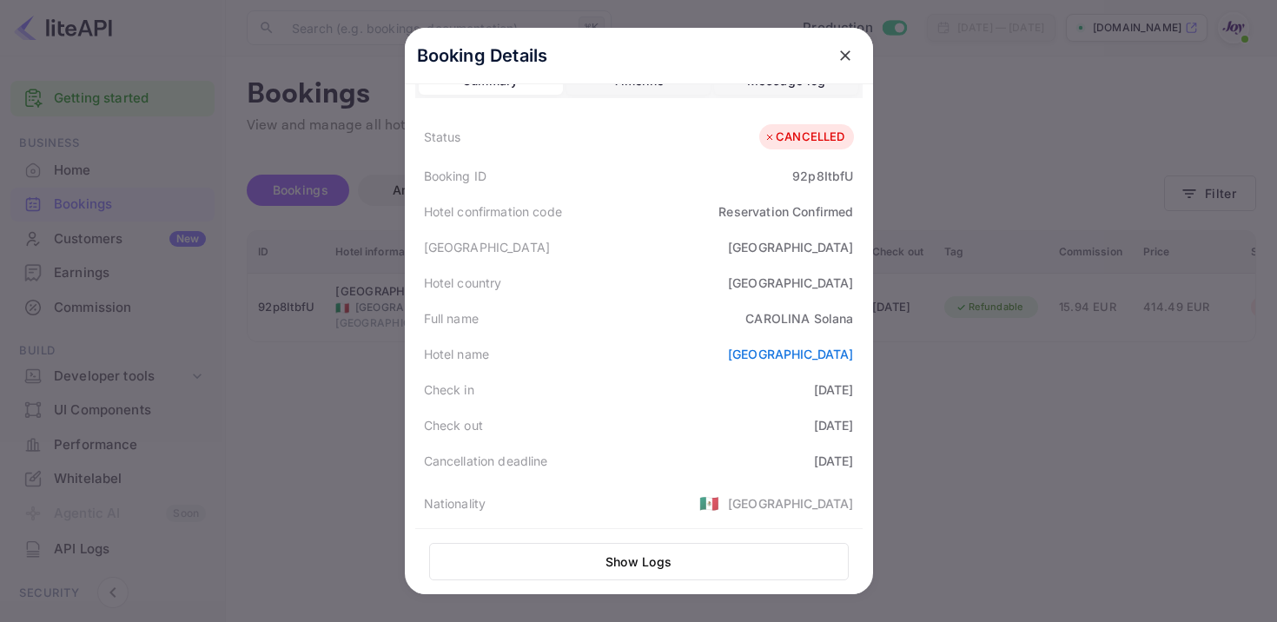
scroll to position [0, 0]
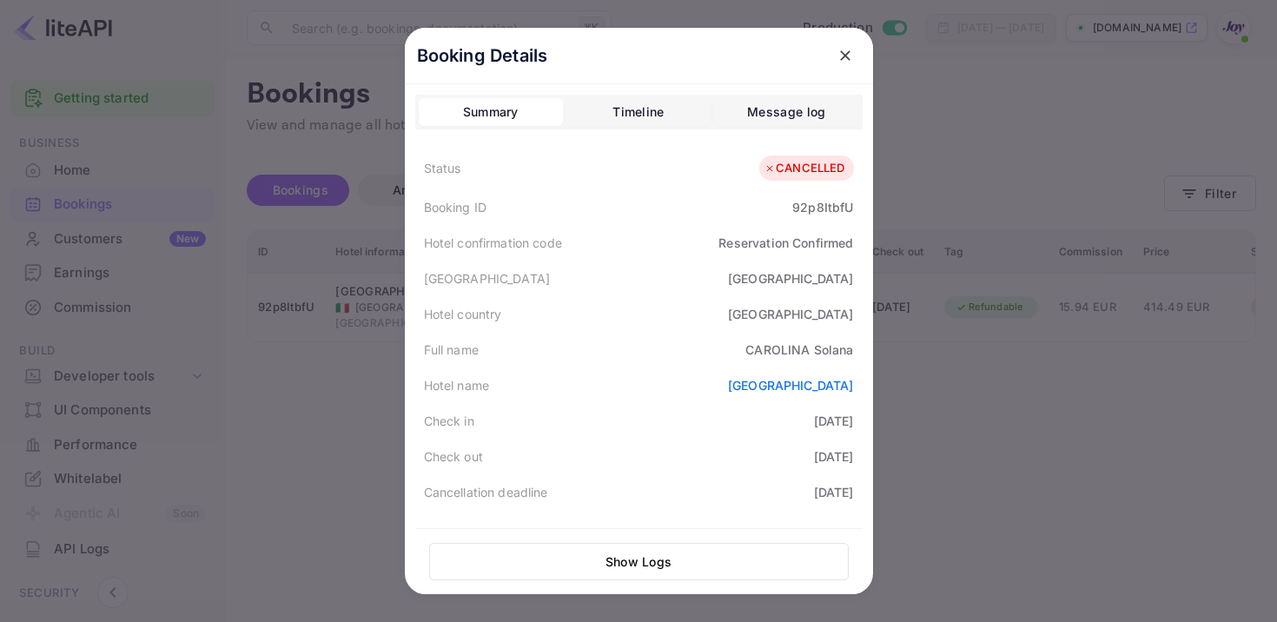
click at [841, 41] on button "close" at bounding box center [844, 55] width 31 height 31
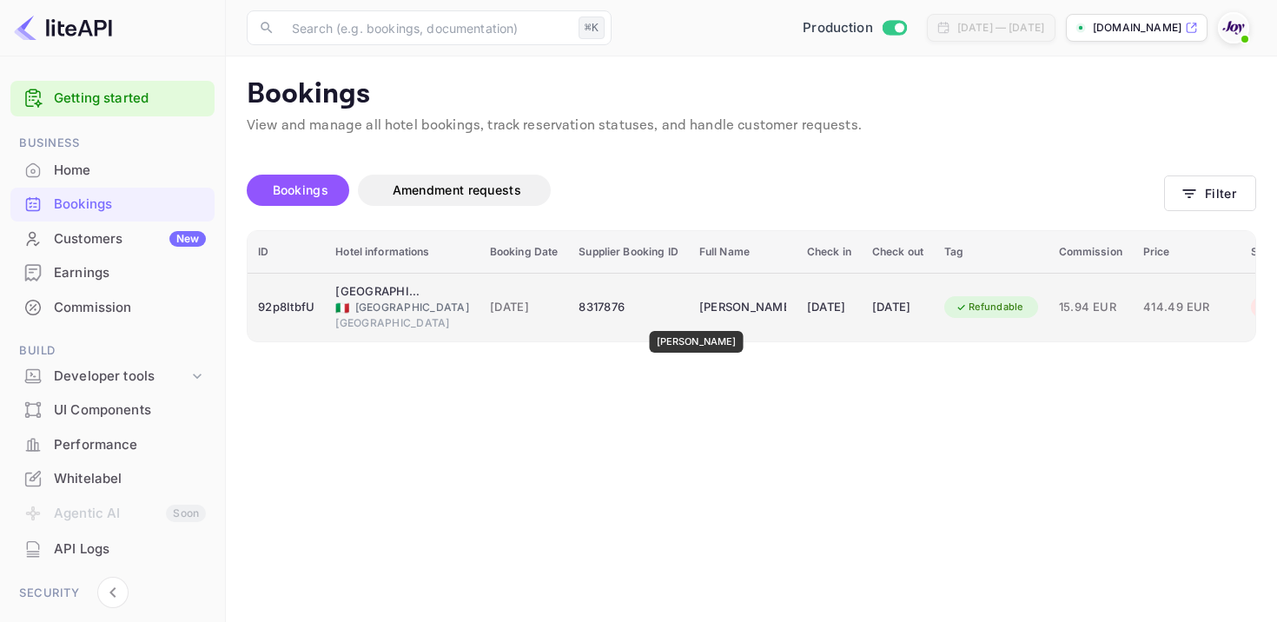
click at [699, 319] on div "[PERSON_NAME]" at bounding box center [742, 308] width 87 height 28
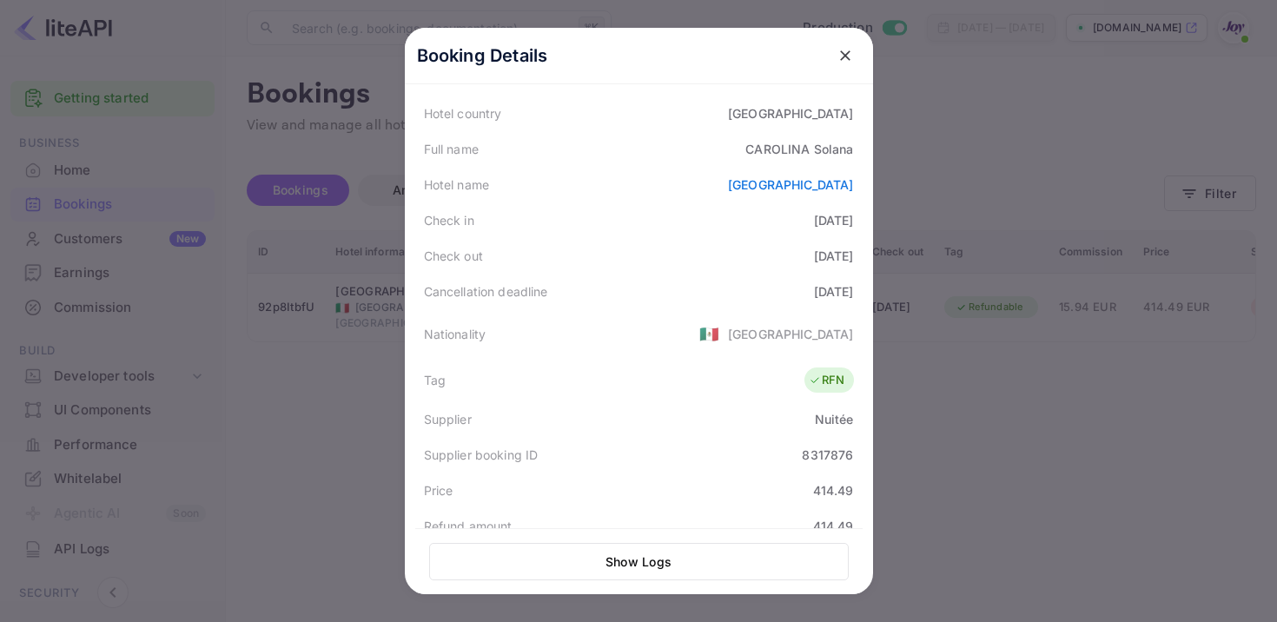
scroll to position [472, 0]
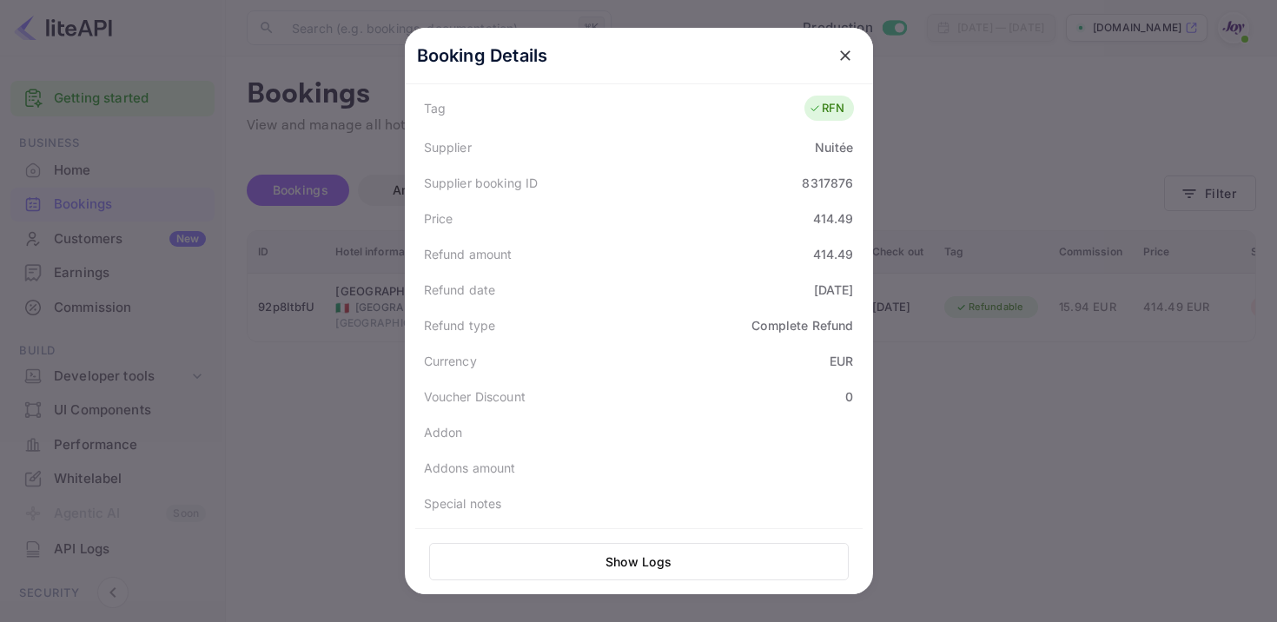
click at [845, 56] on icon "close" at bounding box center [845, 55] width 10 height 10
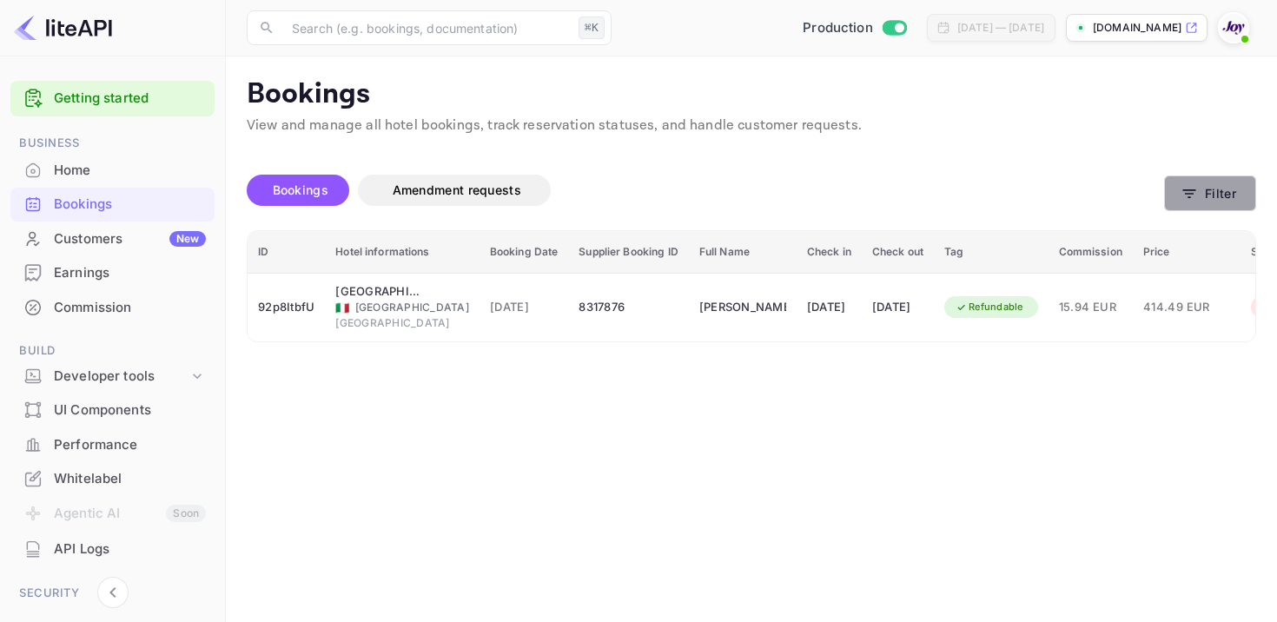
click at [1186, 202] on button "Filter" at bounding box center [1210, 193] width 92 height 36
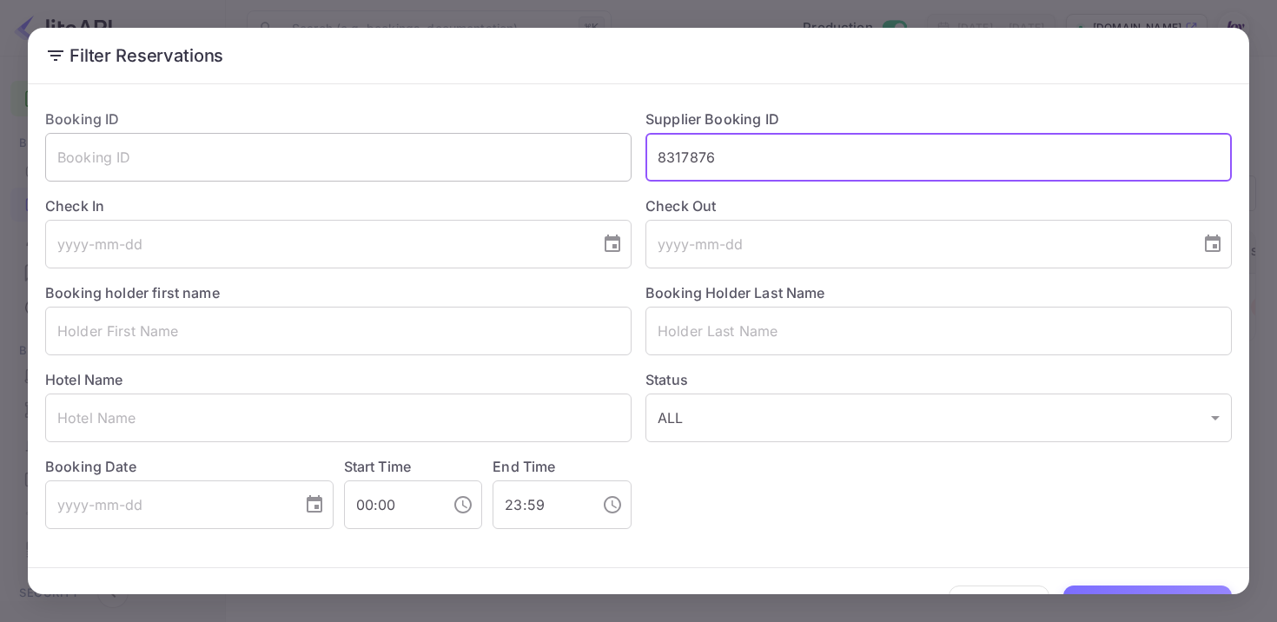
drag, startPoint x: 784, startPoint y: 148, endPoint x: 520, endPoint y: 145, distance: 264.0
click at [525, 148] on div "Booking ID ​ Supplier Booking ID 8317876 ​ Check In ​ Check Out ​ Booking holde…" at bounding box center [631, 312] width 1200 height 434
paste input "8317876"
type input "8317876"
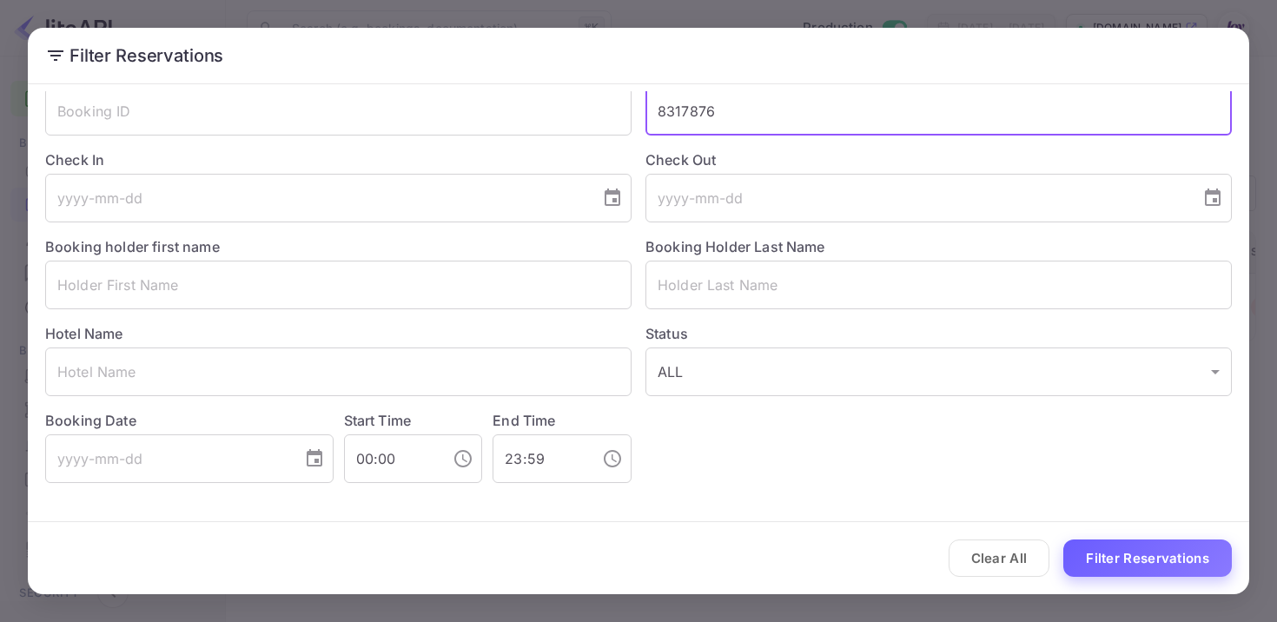
click at [1202, 554] on button "Filter Reservations" at bounding box center [1147, 557] width 168 height 37
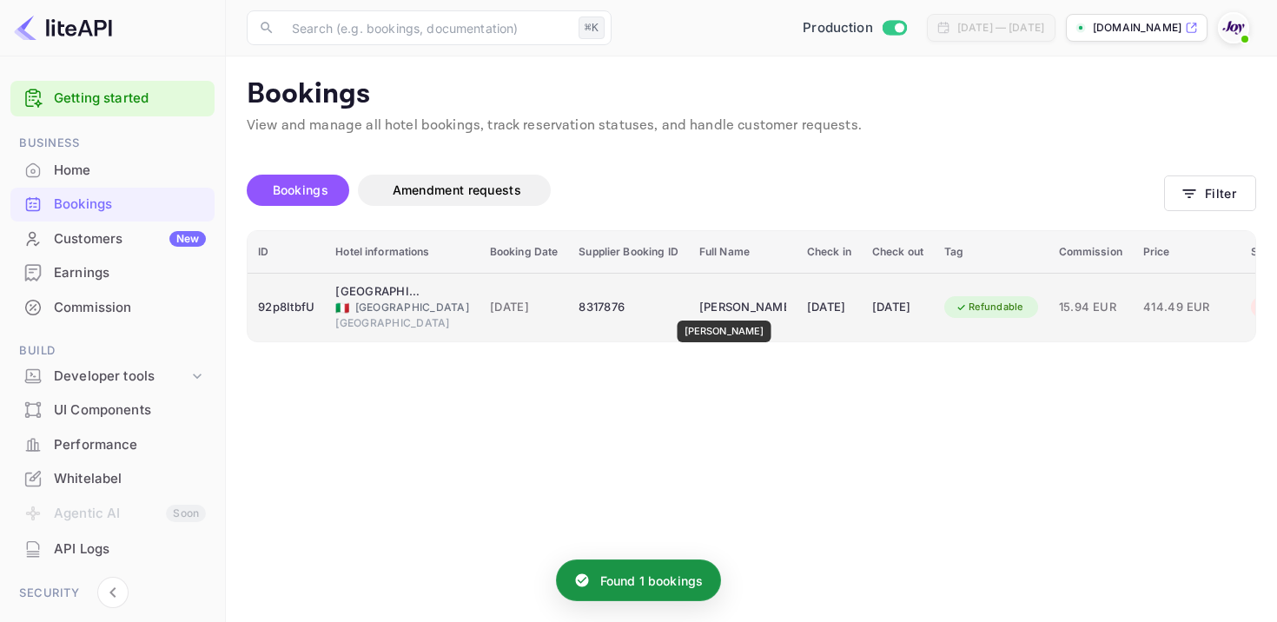
click at [726, 308] on div "[PERSON_NAME]" at bounding box center [742, 308] width 87 height 28
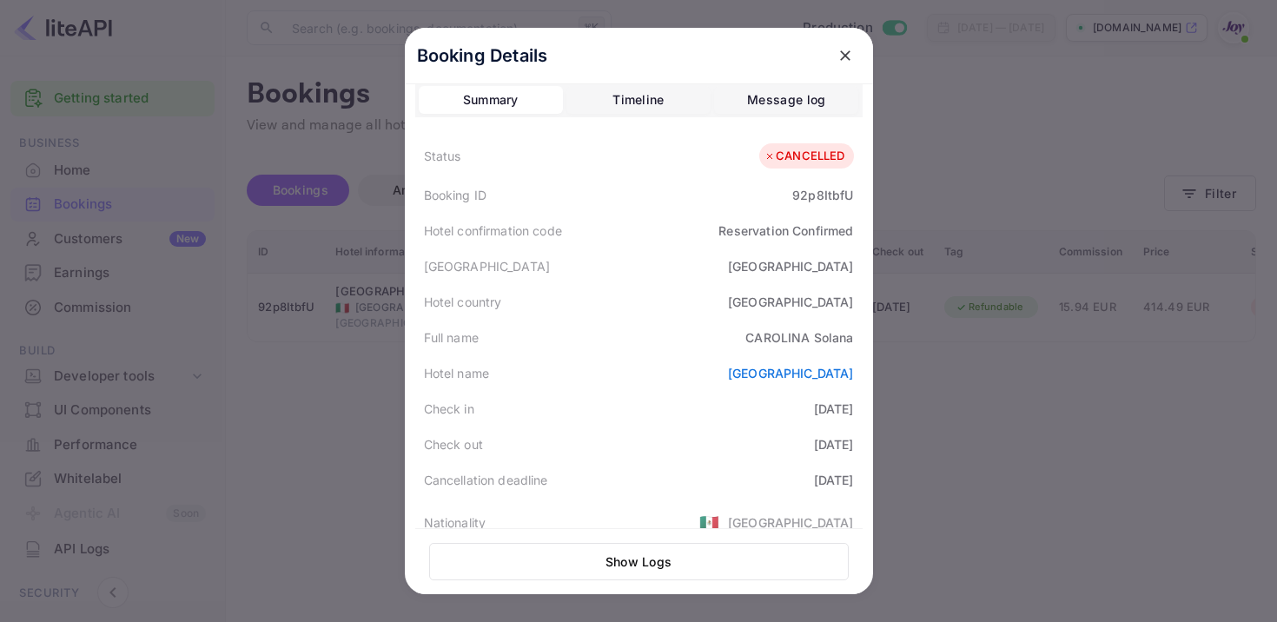
scroll to position [0, 0]
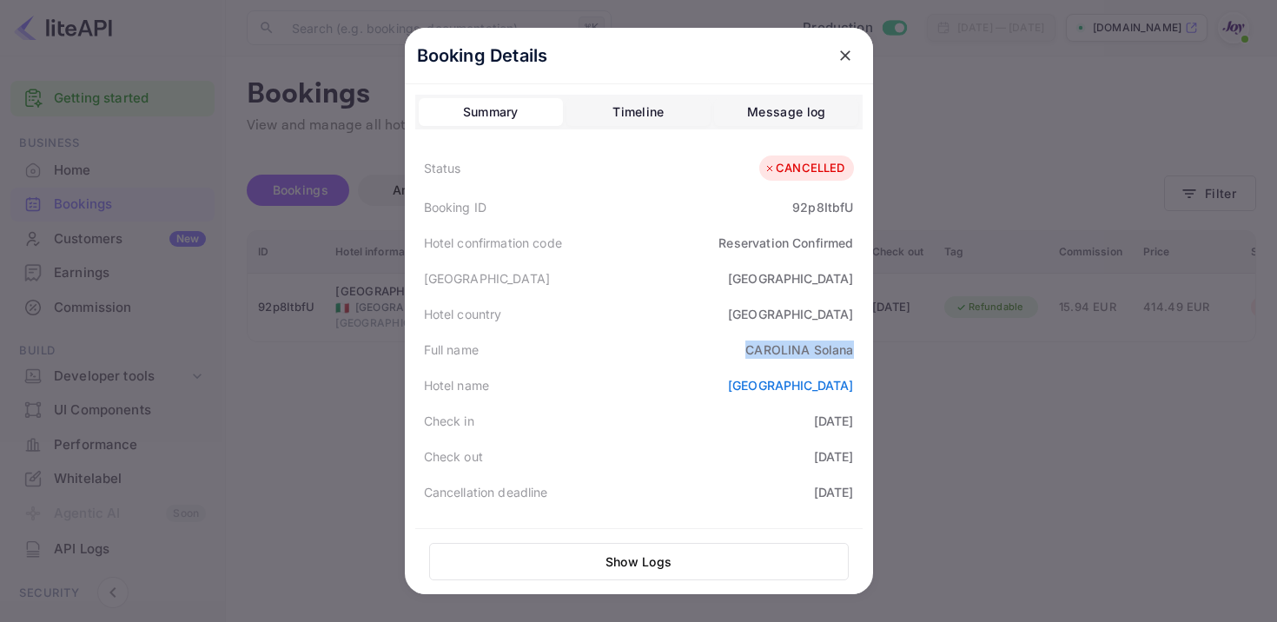
drag, startPoint x: 742, startPoint y: 355, endPoint x: 865, endPoint y: 350, distance: 122.6
click at [865, 350] on div "Booking Details Summary Timeline Message log Status CANCELLED Booking ID 92p8It…" at bounding box center [639, 351] width 468 height 646
click at [820, 217] on div "Booking ID 92p8ItbfU" at bounding box center [638, 207] width 447 height 36
click at [820, 208] on div "92p8ItbfU" at bounding box center [822, 207] width 61 height 18
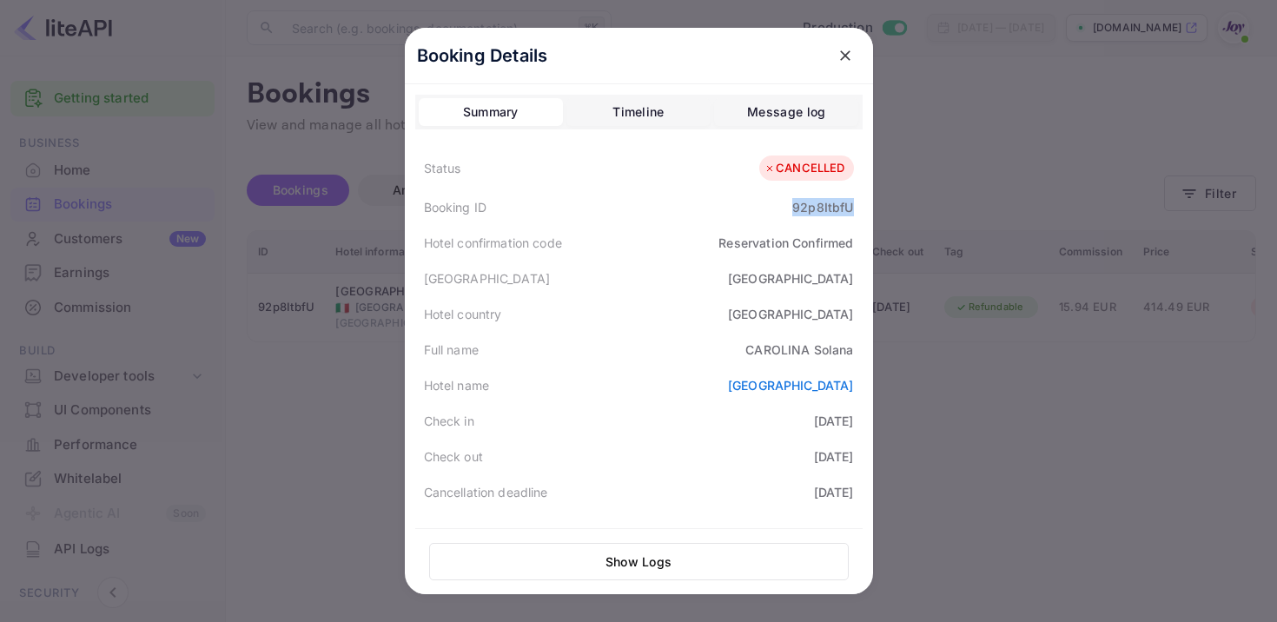
click at [820, 208] on div "92p8ItbfU" at bounding box center [822, 207] width 61 height 18
click at [846, 58] on icon "close" at bounding box center [844, 55] width 17 height 17
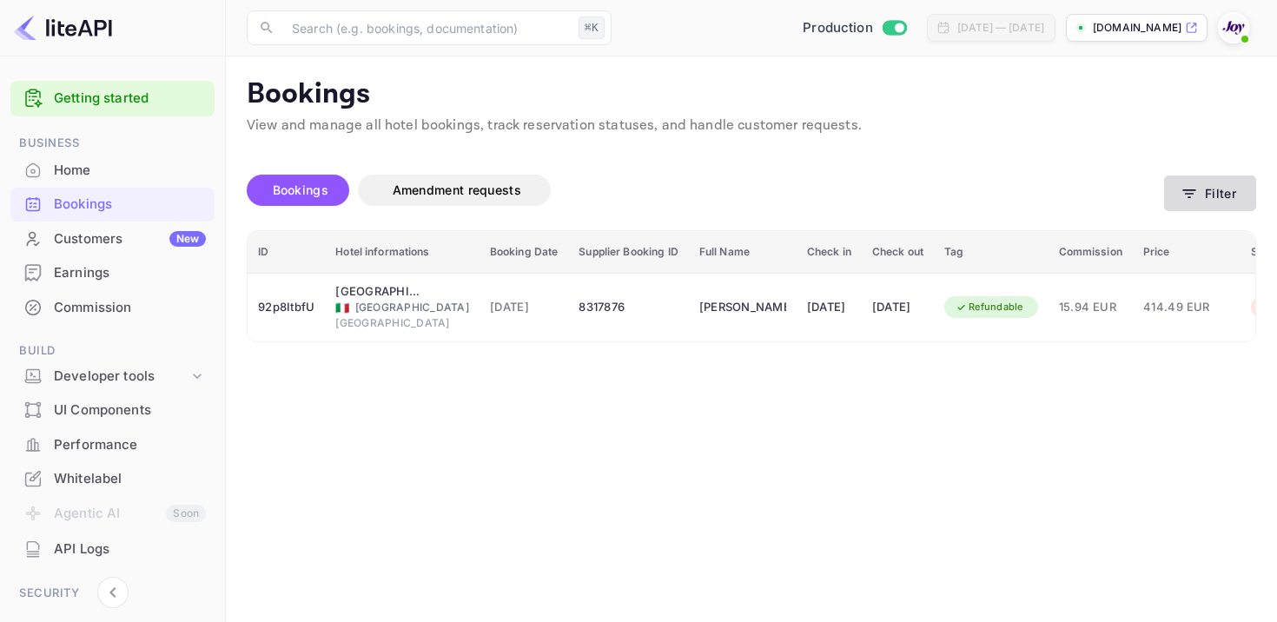
click at [1205, 187] on button "Filter" at bounding box center [1210, 193] width 92 height 36
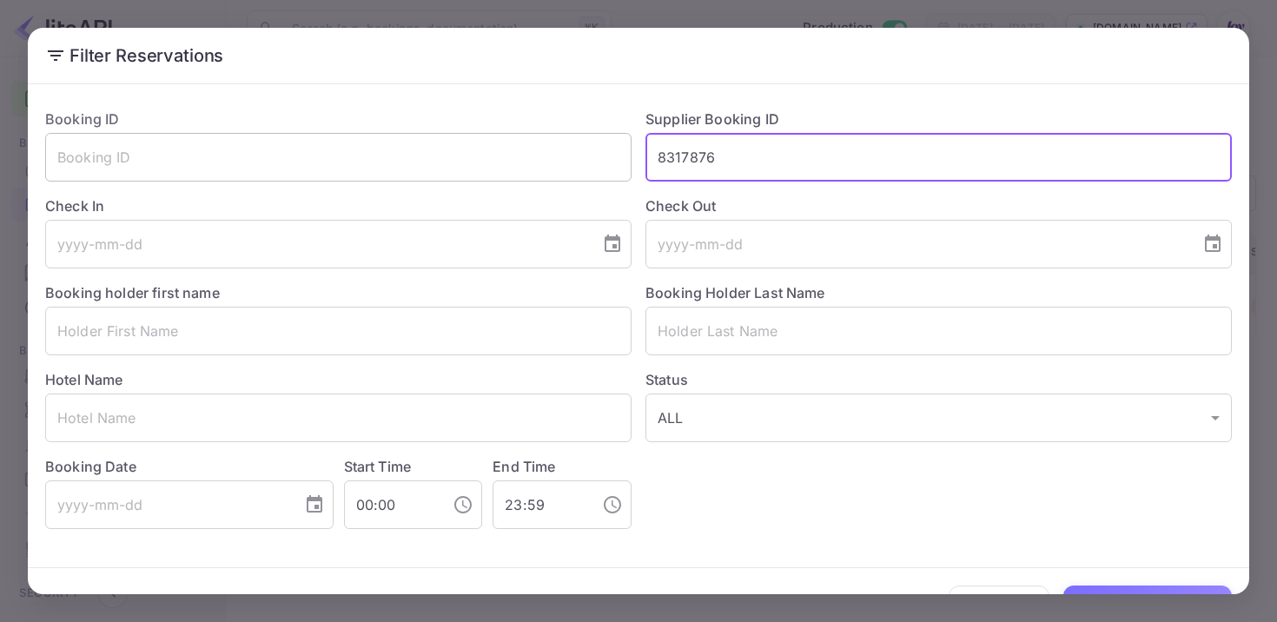
drag, startPoint x: 764, startPoint y: 174, endPoint x: 620, endPoint y: 140, distance: 148.1
click at [623, 142] on div "Booking ID ​ Supplier Booking ID 8317876 ​ Check In ​ Check Out ​ Booking holde…" at bounding box center [631, 312] width 1200 height 434
paste input "8311313"
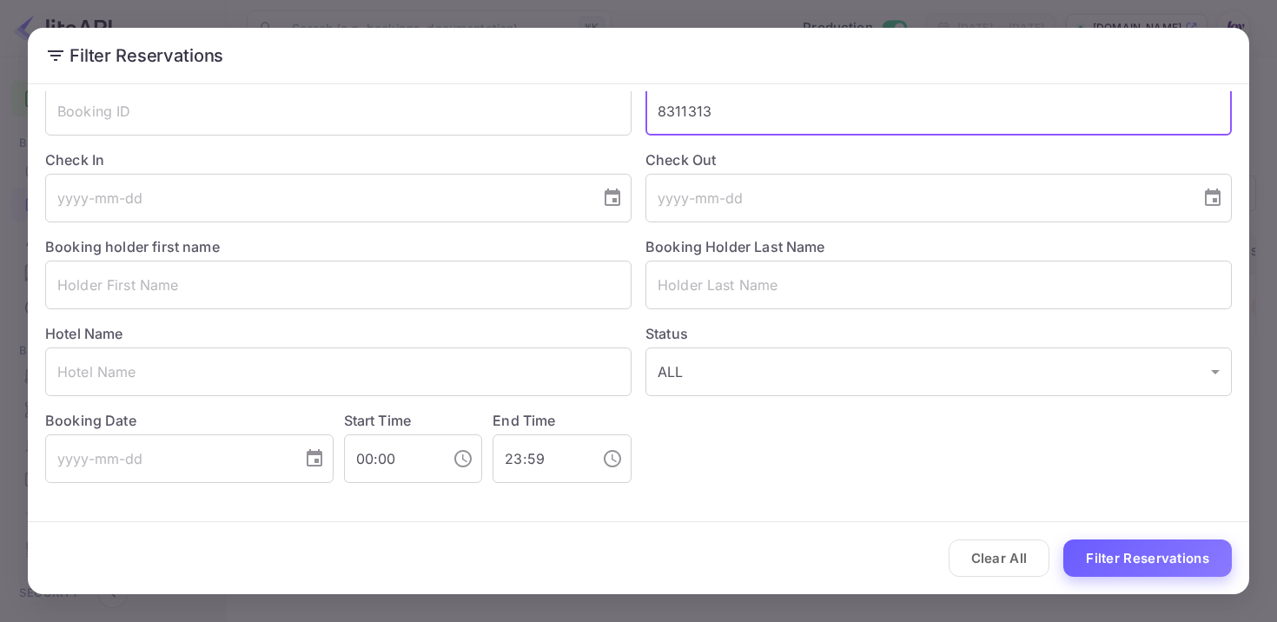
type input "8311313"
click at [1176, 565] on button "Filter Reservations" at bounding box center [1147, 557] width 168 height 37
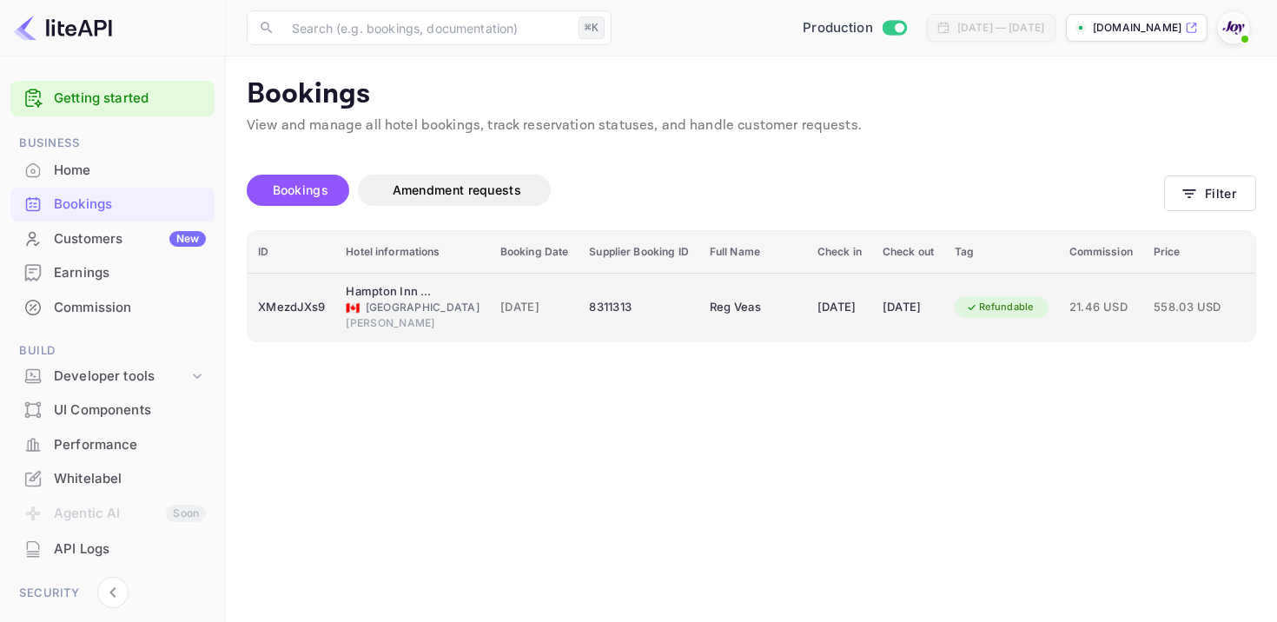
click at [817, 304] on div "[DATE]" at bounding box center [839, 308] width 44 height 28
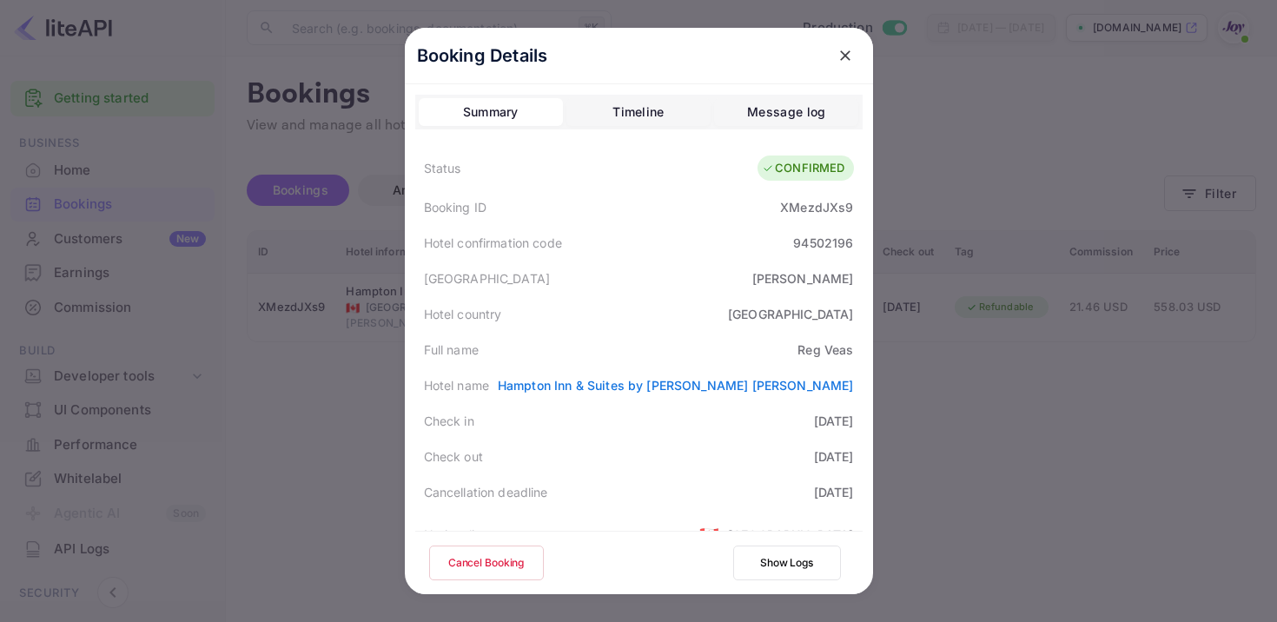
scroll to position [465, 0]
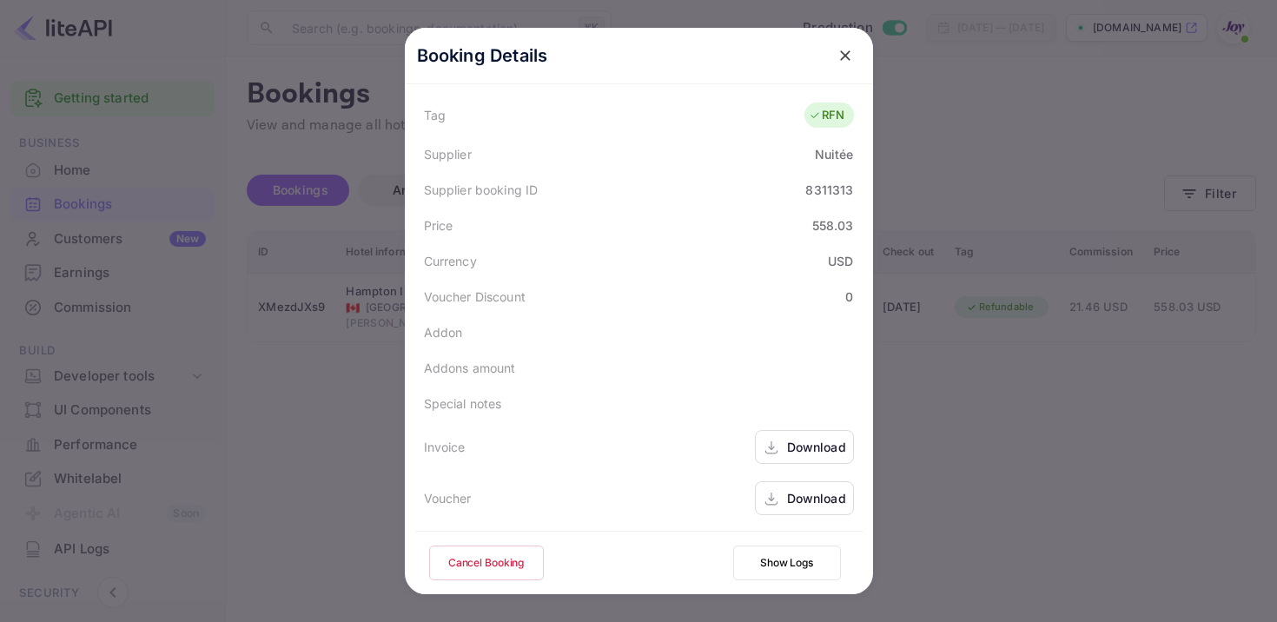
click at [780, 446] on div "Download" at bounding box center [804, 447] width 99 height 34
click at [773, 500] on icon at bounding box center [770, 499] width 17 height 18
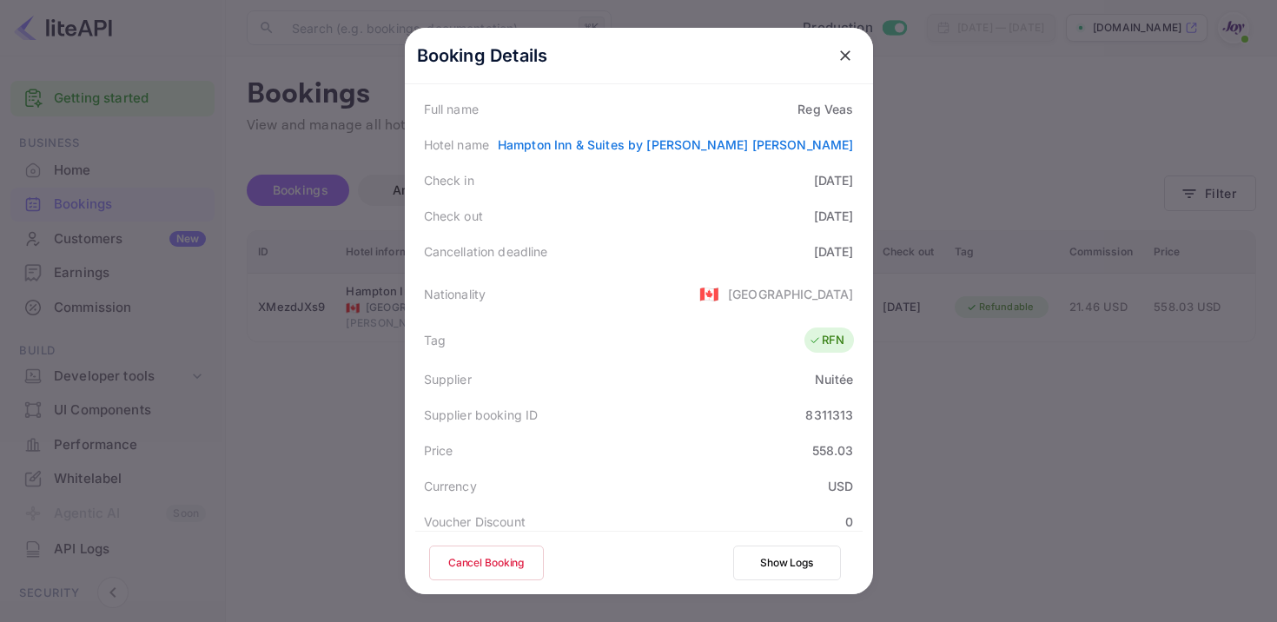
scroll to position [0, 0]
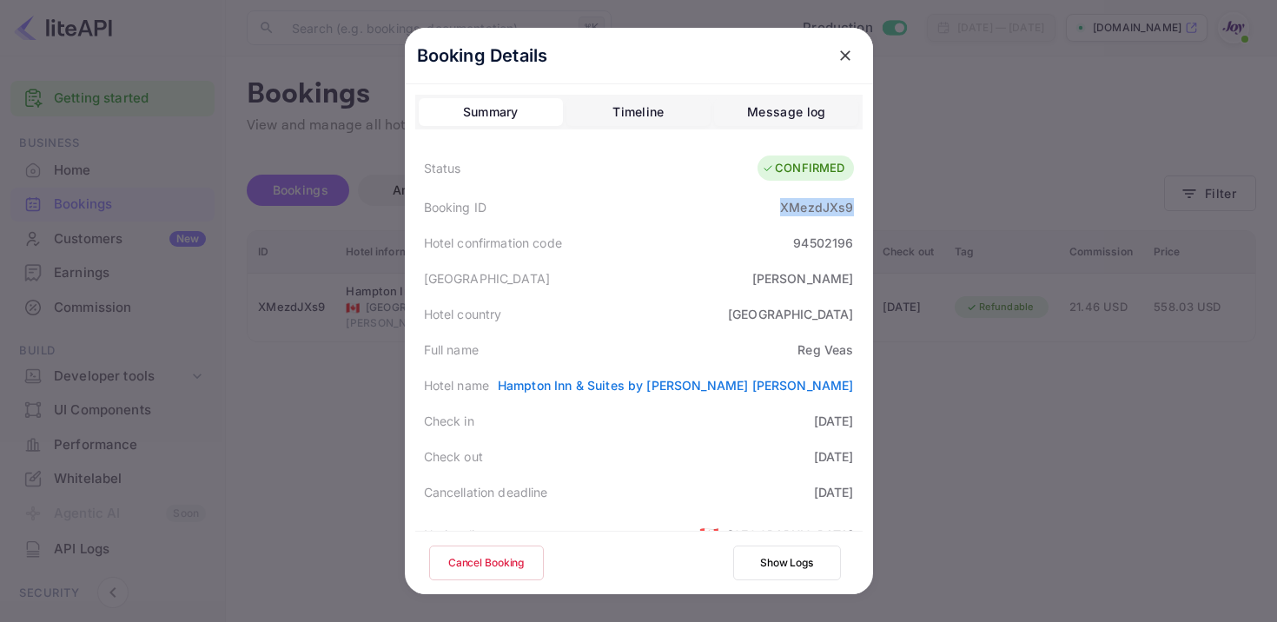
drag, startPoint x: 777, startPoint y: 205, endPoint x: 867, endPoint y: 203, distance: 89.5
click at [867, 203] on div "Booking Details Summary Timeline Message log Status CONFIRMED Booking ID XMezdJ…" at bounding box center [639, 351] width 468 height 646
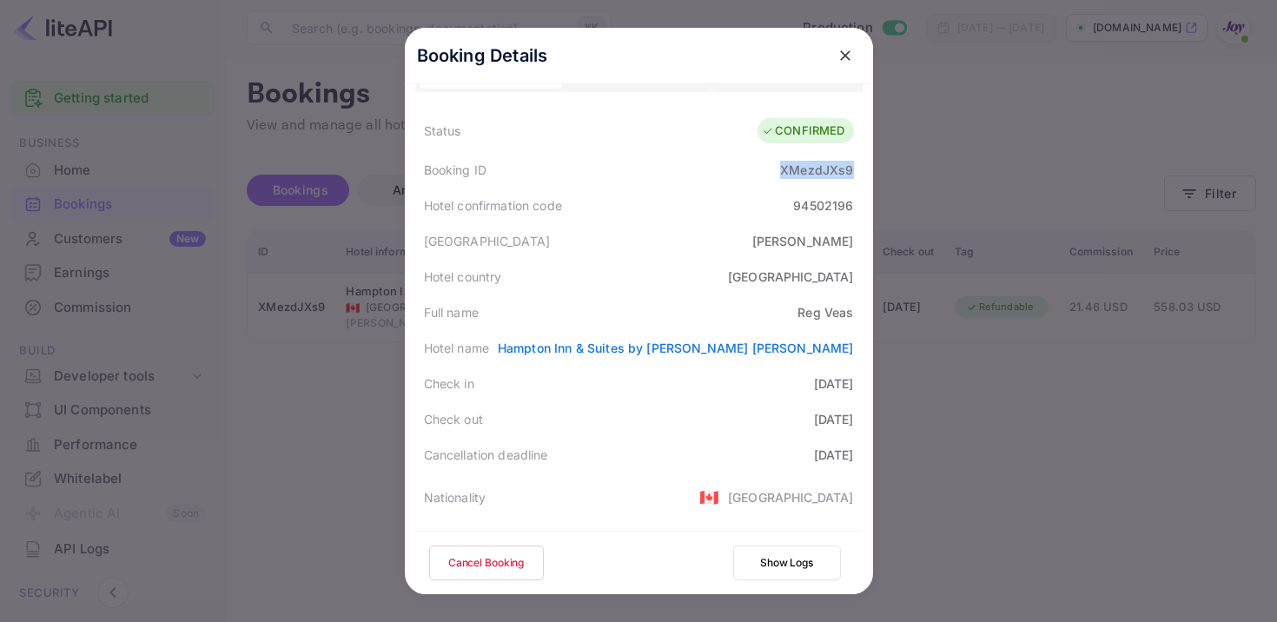
scroll to position [38, 0]
click at [846, 62] on icon "close" at bounding box center [844, 55] width 17 height 17
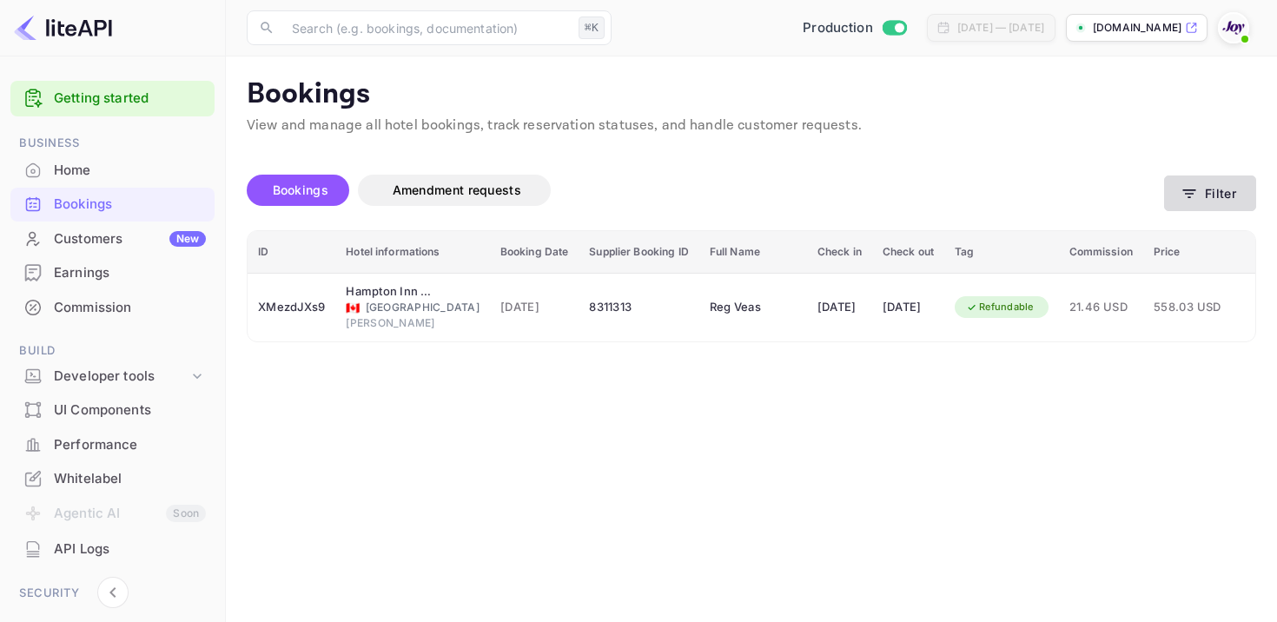
click at [1204, 195] on button "Filter" at bounding box center [1210, 193] width 92 height 36
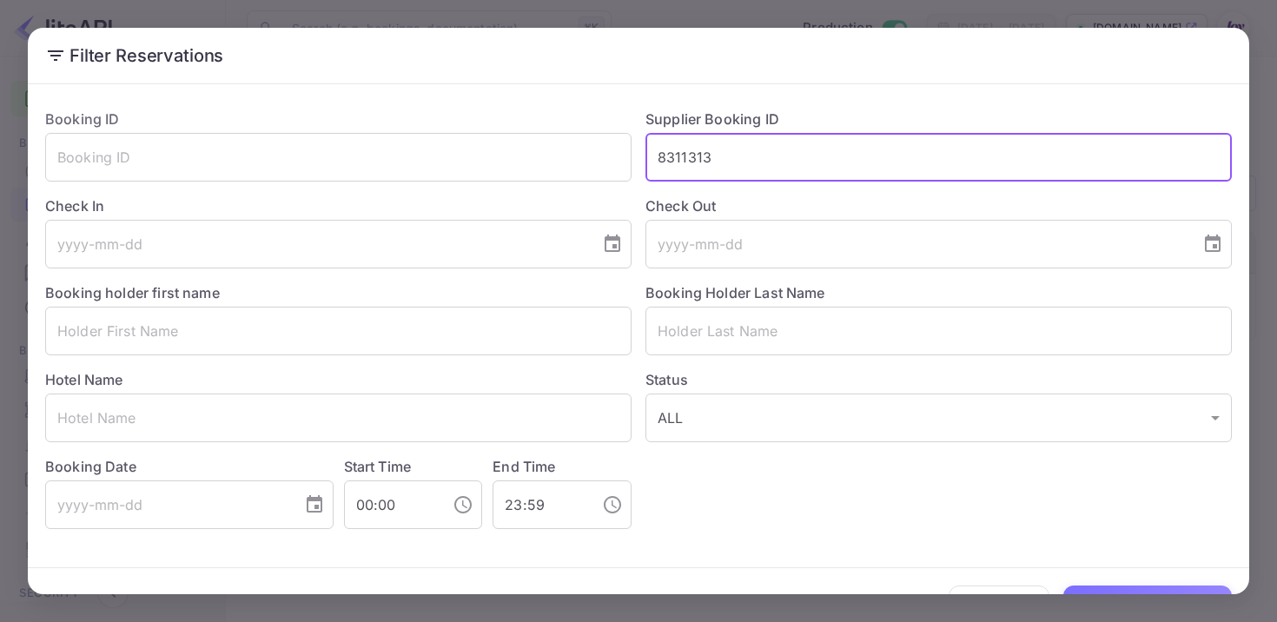
drag, startPoint x: 729, startPoint y: 162, endPoint x: 539, endPoint y: 116, distance: 194.8
click at [539, 119] on div "Booking ID ​ Supplier Booking ID 8311313 ​ Check In ​ Check Out ​ Booking holde…" at bounding box center [631, 312] width 1200 height 434
paste input "8310922"
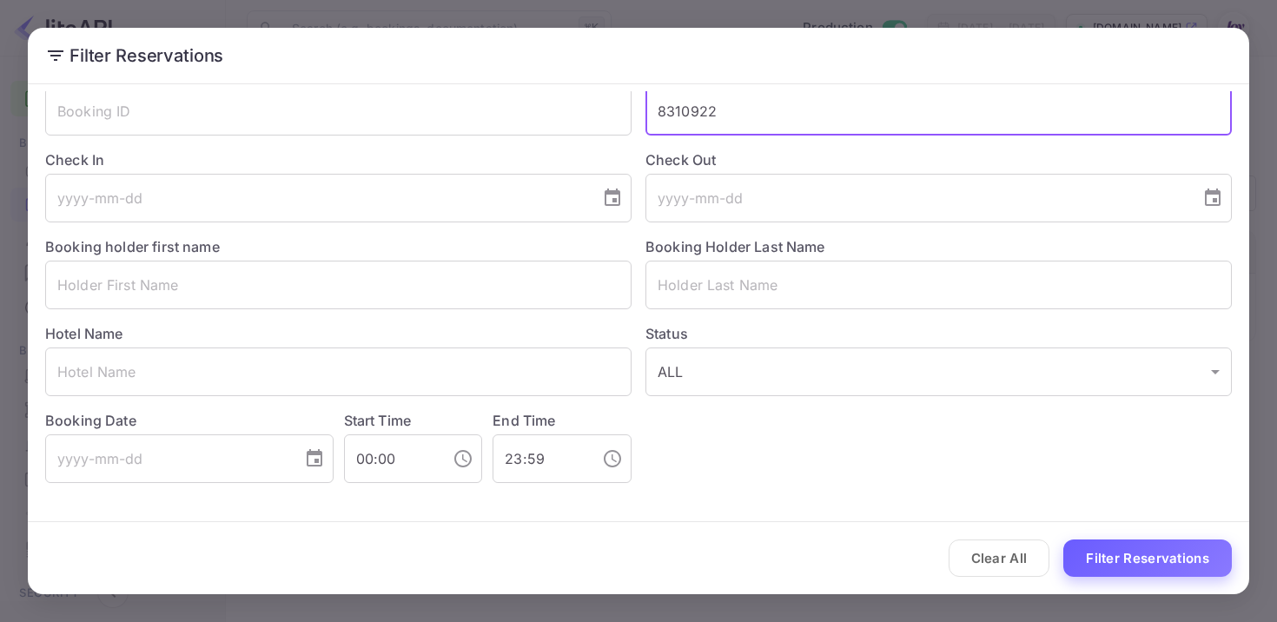
type input "8310922"
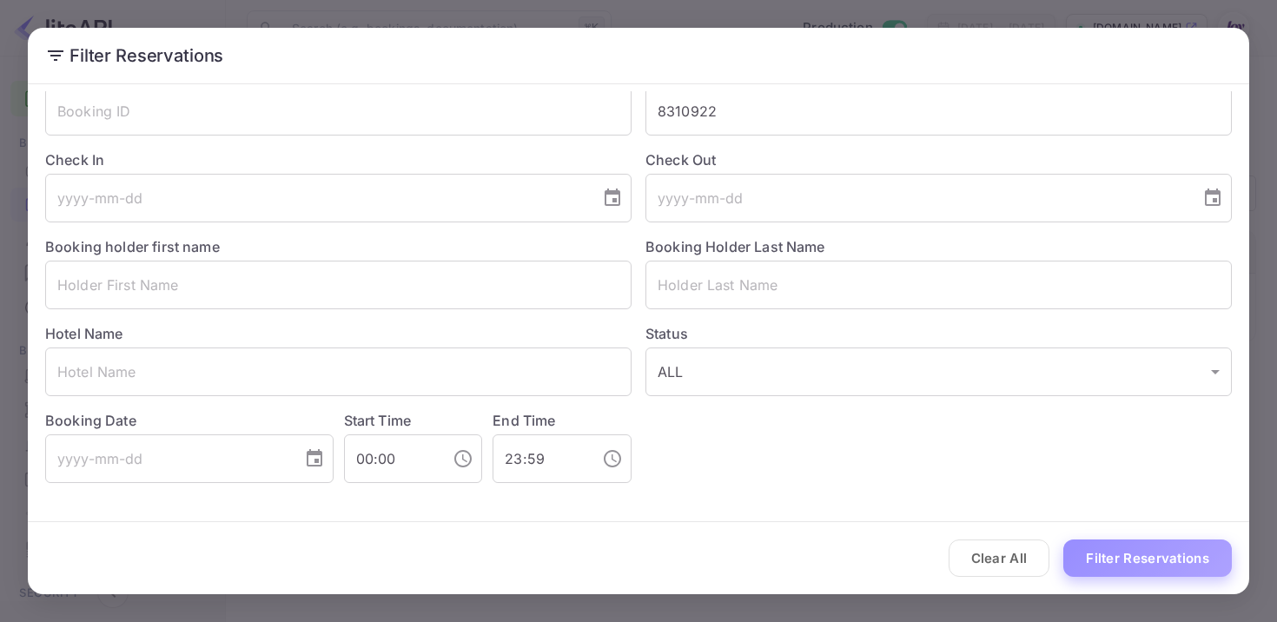
click at [1099, 562] on button "Filter Reservations" at bounding box center [1147, 557] width 168 height 37
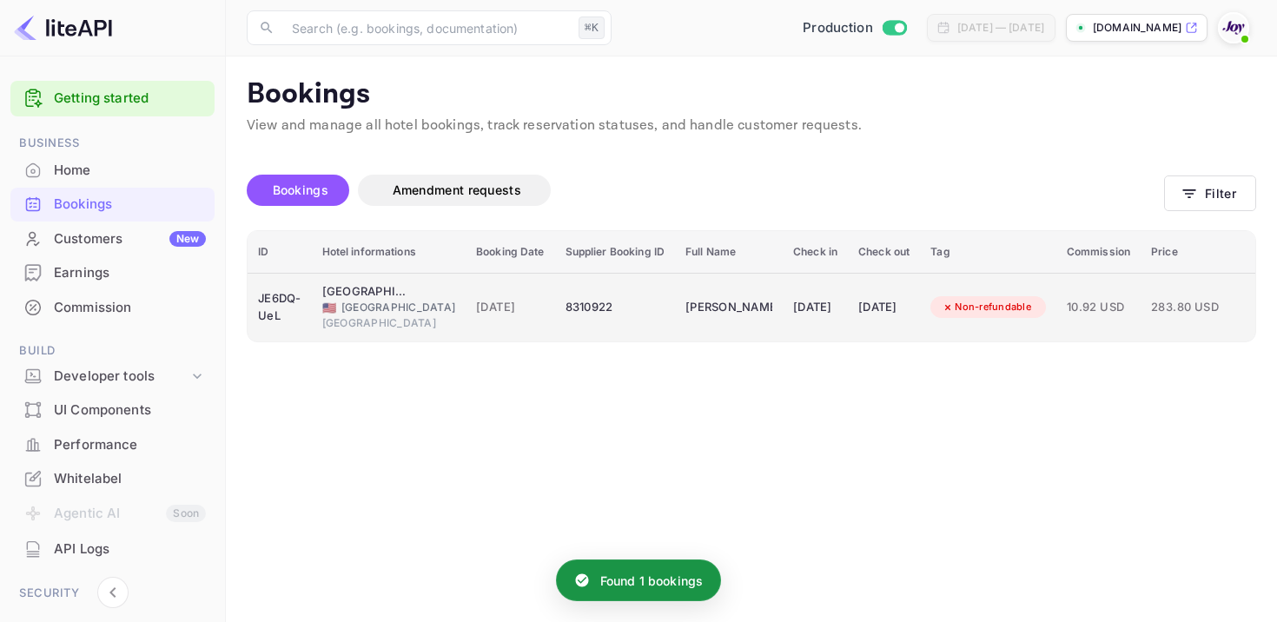
click at [700, 325] on td "[PERSON_NAME]" at bounding box center [729, 307] width 108 height 69
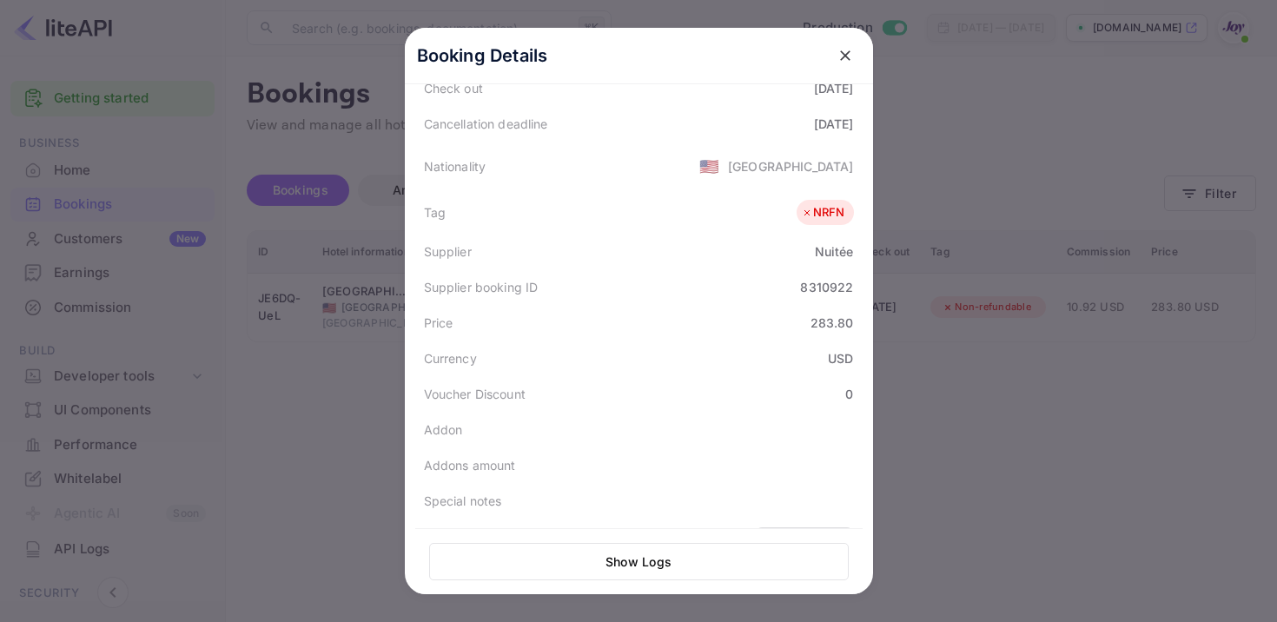
scroll to position [468, 0]
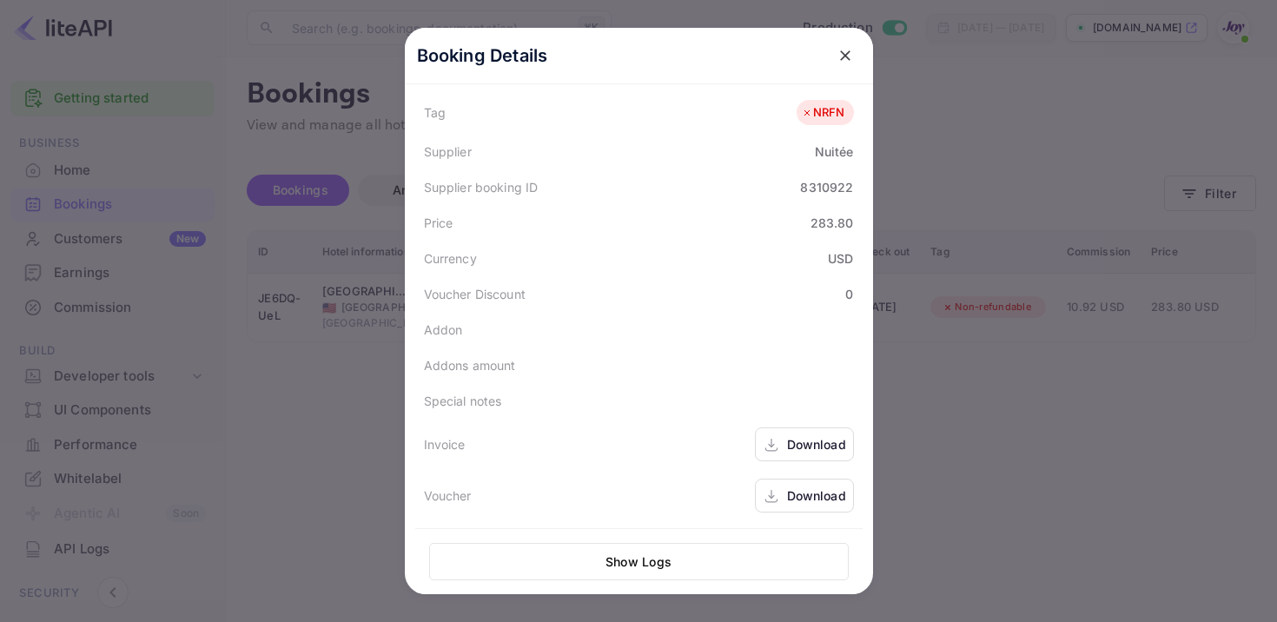
click at [794, 443] on div "Download" at bounding box center [816, 444] width 59 height 18
click at [797, 486] on div "Download" at bounding box center [816, 495] width 59 height 18
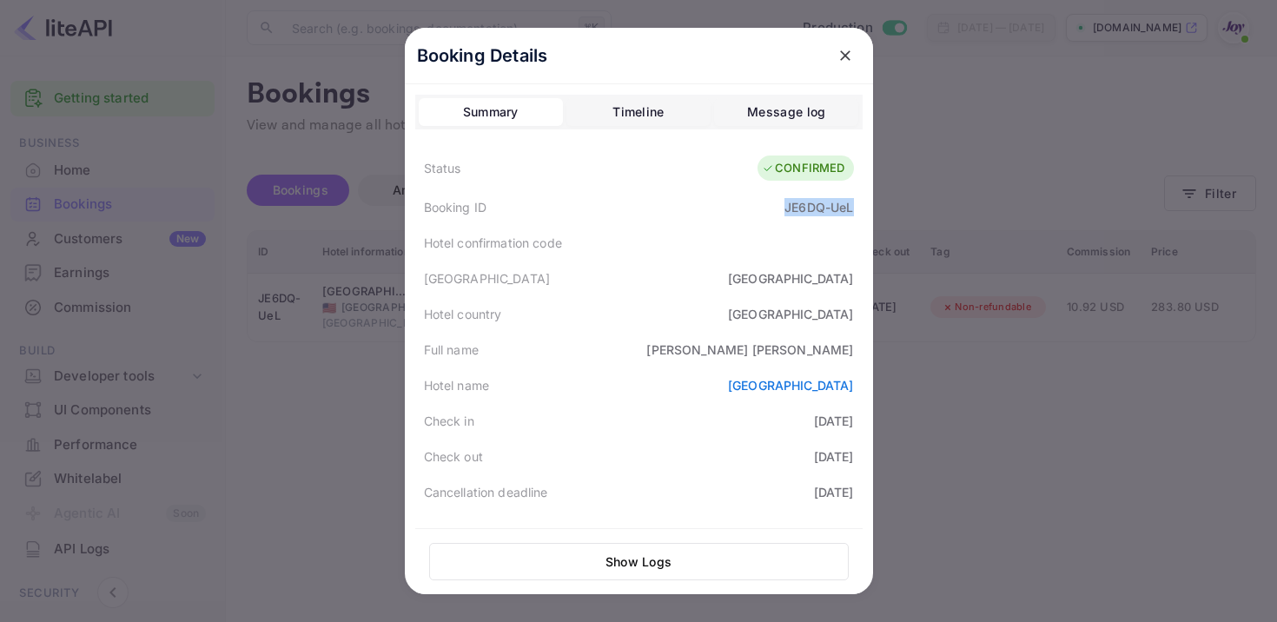
drag, startPoint x: 779, startPoint y: 207, endPoint x: 867, endPoint y: 207, distance: 87.7
click at [867, 207] on div "Booking Details Summary Timeline Message log Status CONFIRMED Booking ID JE6DQ-…" at bounding box center [639, 351] width 468 height 646
click at [846, 50] on icon "close" at bounding box center [844, 55] width 17 height 17
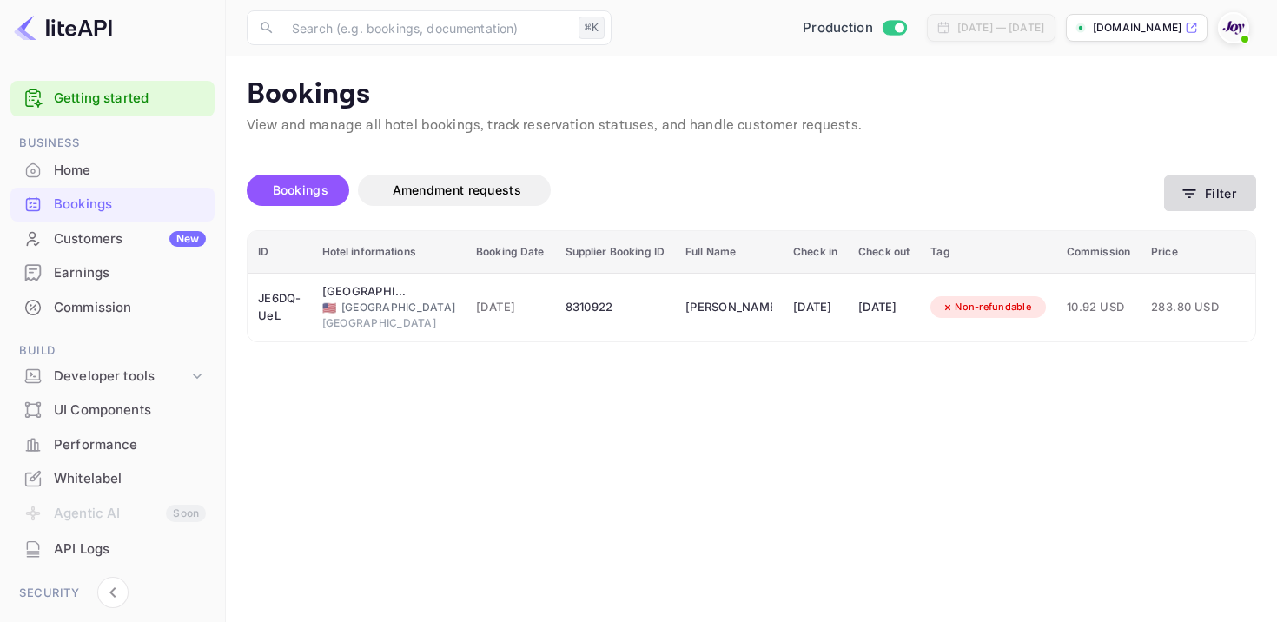
click at [1166, 201] on button "Filter" at bounding box center [1210, 193] width 92 height 36
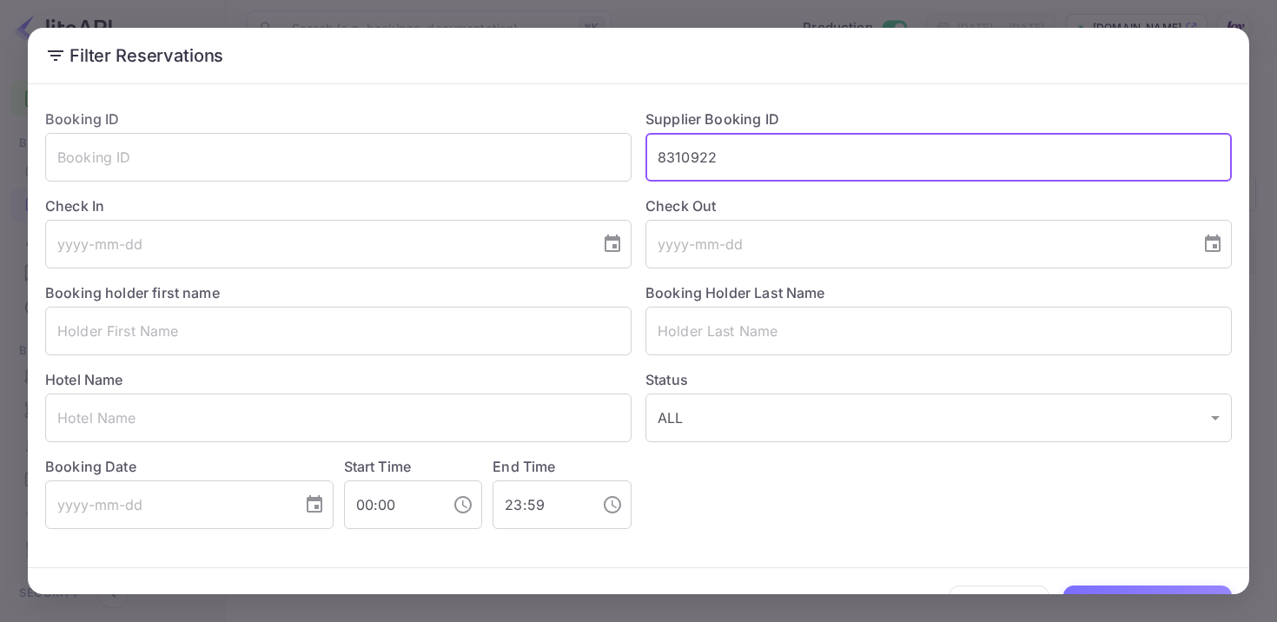
drag, startPoint x: 729, startPoint y: 158, endPoint x: 575, endPoint y: 122, distance: 157.8
click at [575, 122] on div "Booking ID ​ Supplier Booking ID 8310922 ​ Check In ​ Check Out ​ Booking holde…" at bounding box center [631, 312] width 1200 height 434
paste input "8309339"
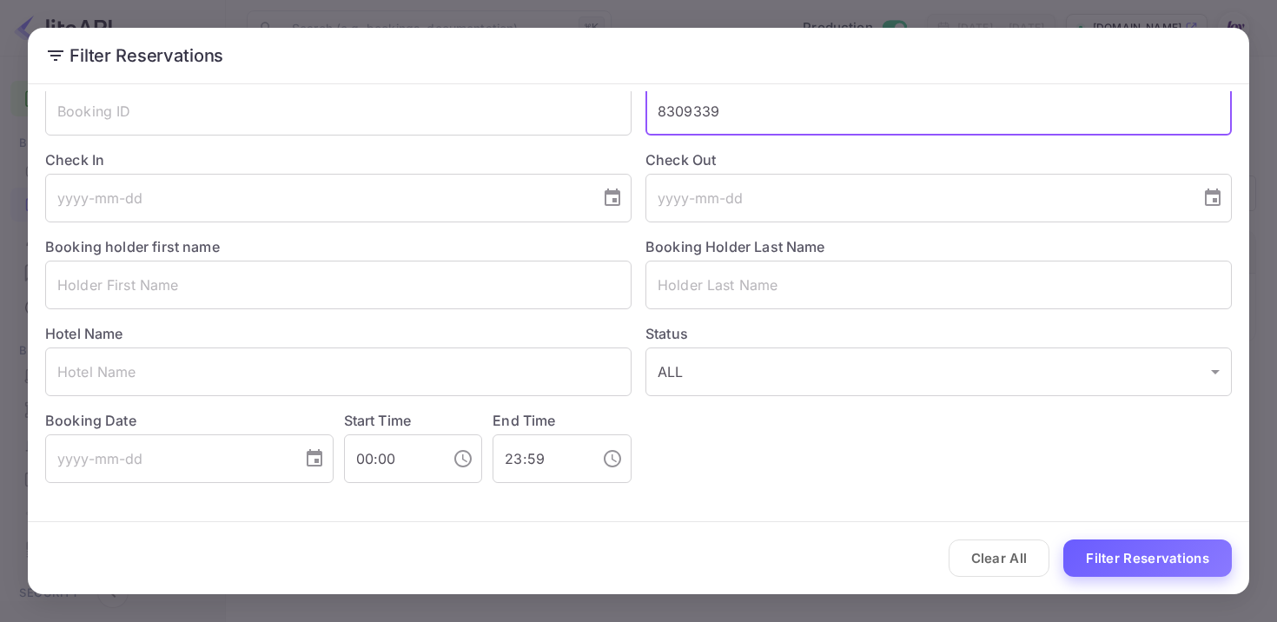
type input "8309339"
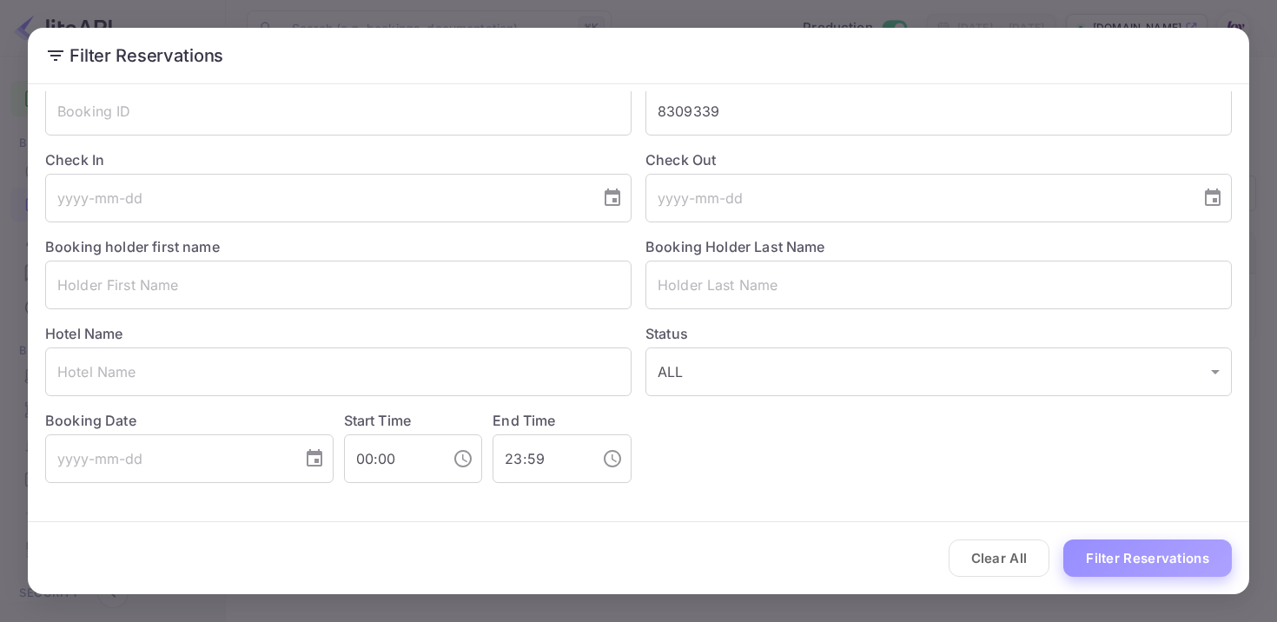
click at [1110, 555] on button "Filter Reservations" at bounding box center [1147, 557] width 168 height 37
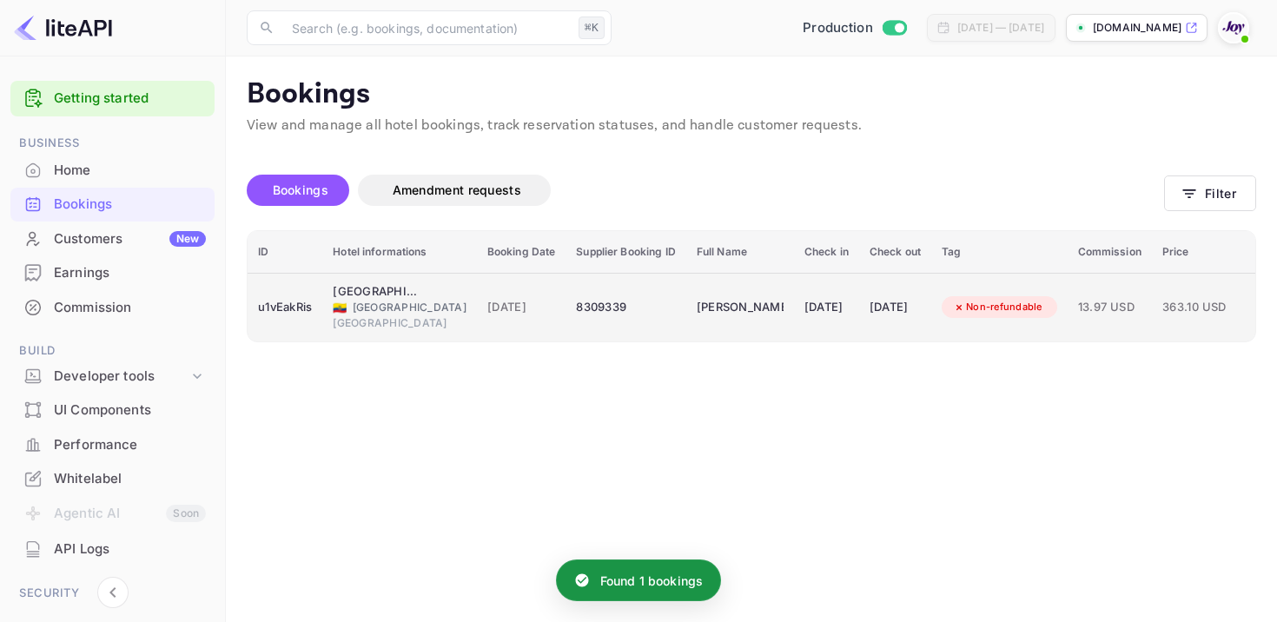
click at [729, 292] on td "[PERSON_NAME]" at bounding box center [740, 307] width 108 height 69
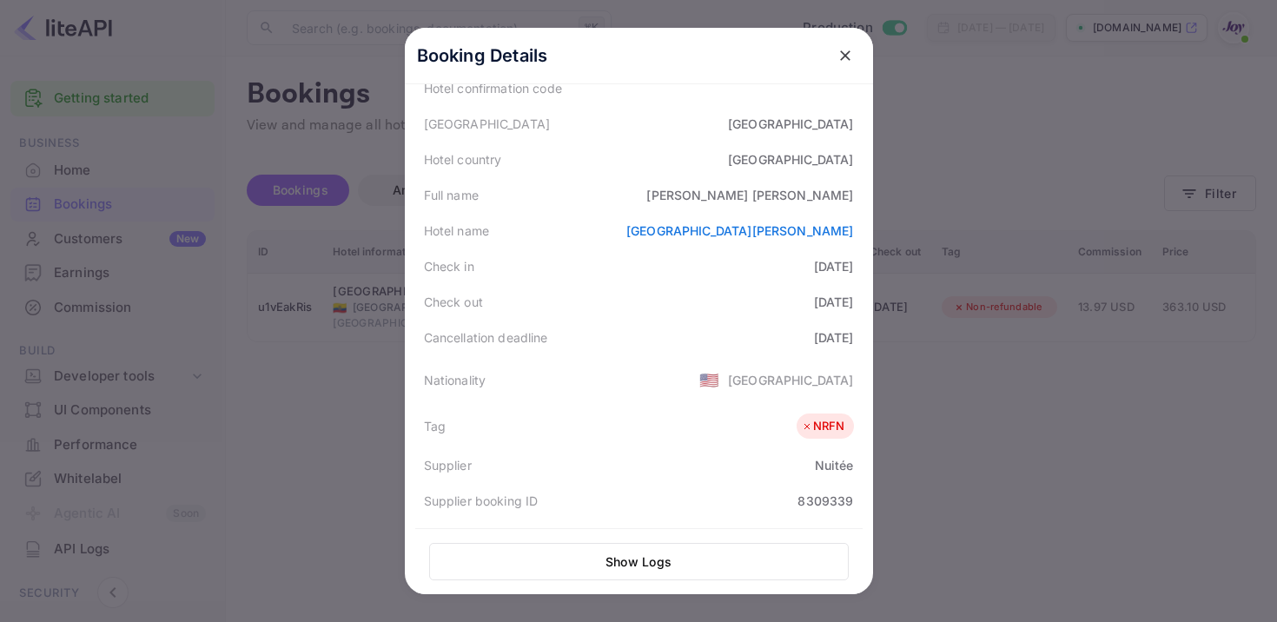
scroll to position [439, 0]
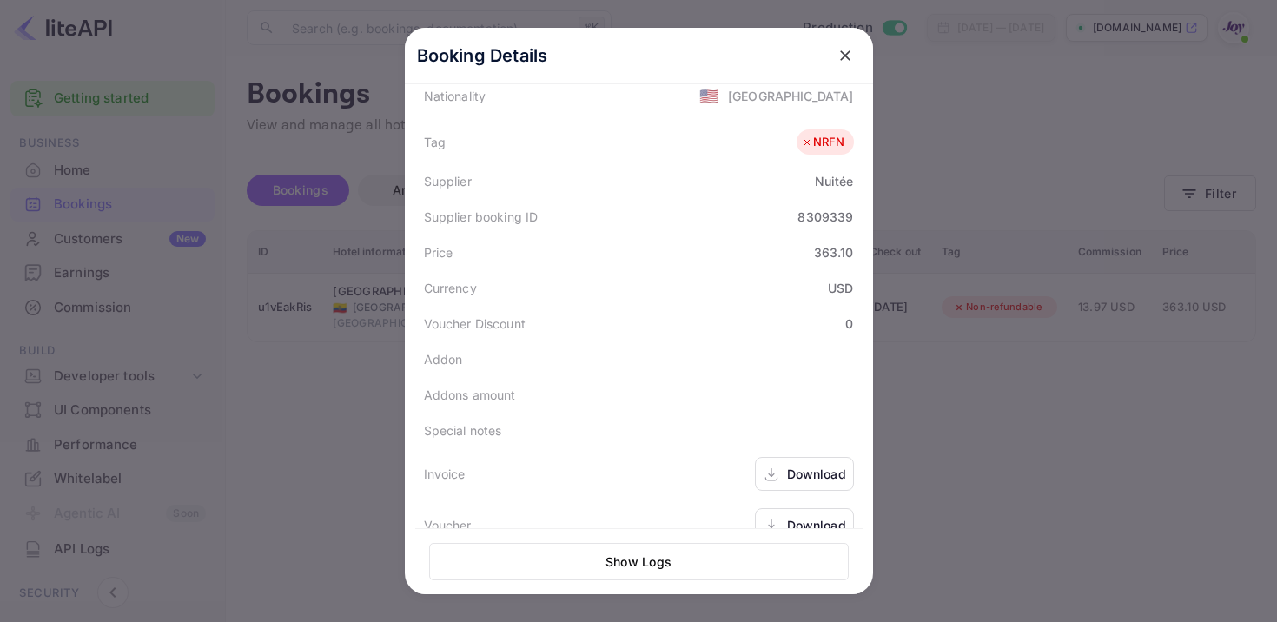
click at [785, 486] on div "Download" at bounding box center [804, 474] width 99 height 34
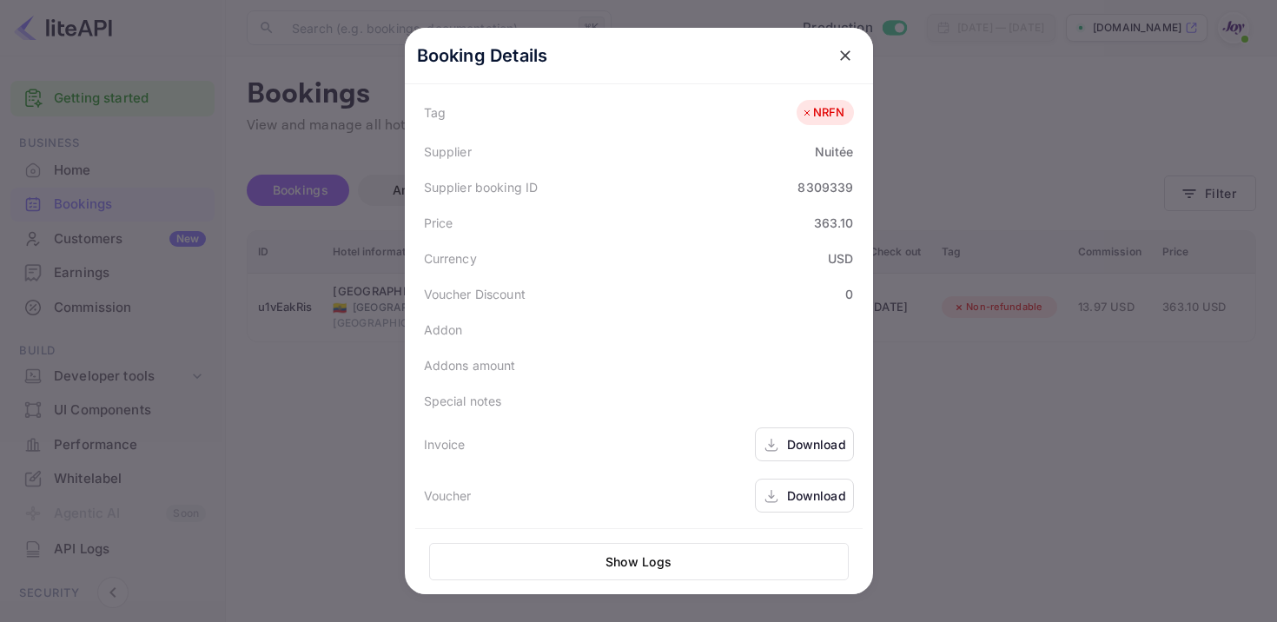
click at [795, 492] on div "Download" at bounding box center [816, 495] width 59 height 18
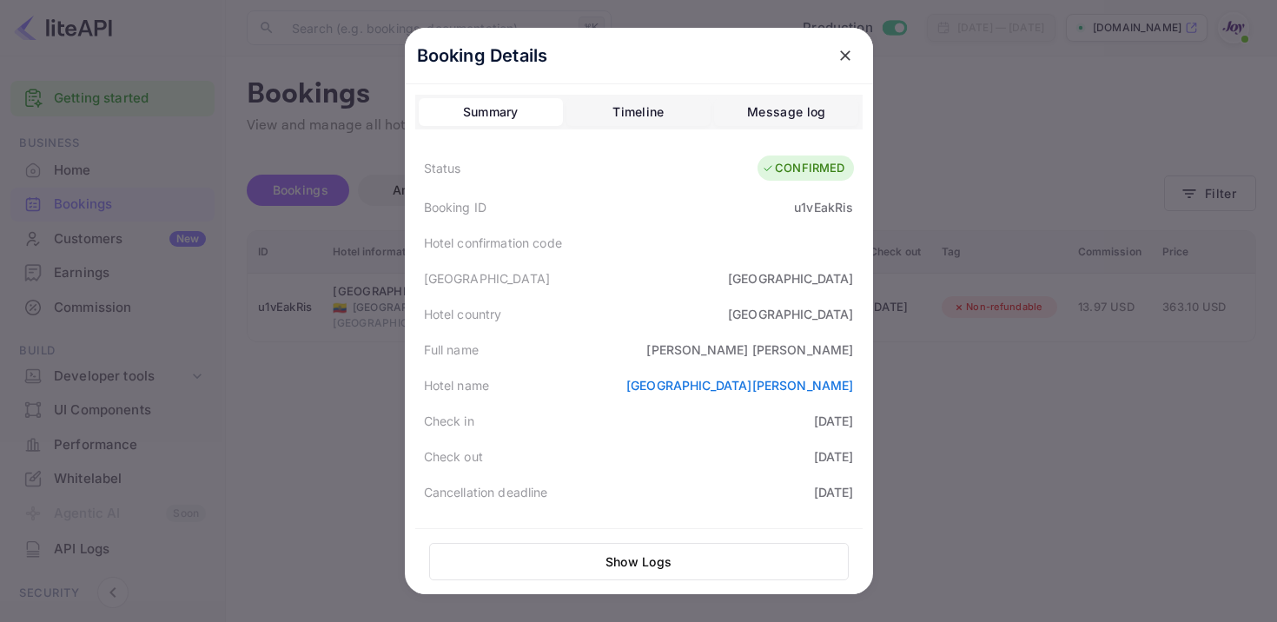
click at [817, 202] on div "u1vEakRis" at bounding box center [823, 207] width 59 height 18
click at [843, 60] on icon "close" at bounding box center [844, 55] width 17 height 17
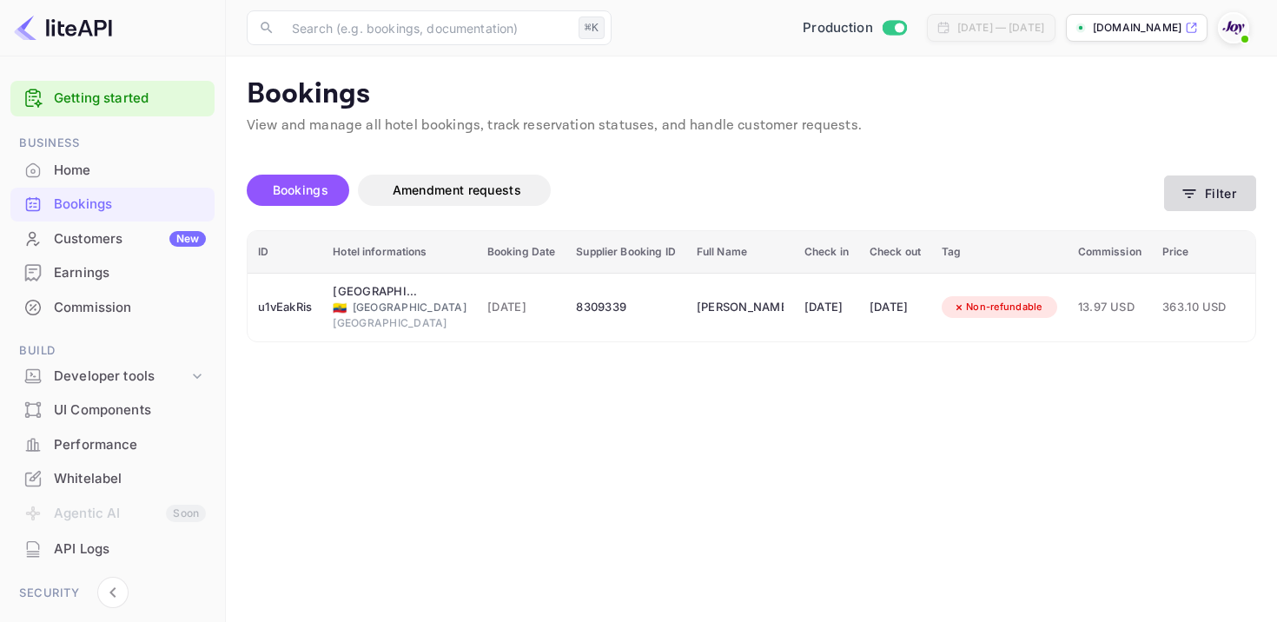
click at [1205, 181] on button "Filter" at bounding box center [1210, 193] width 92 height 36
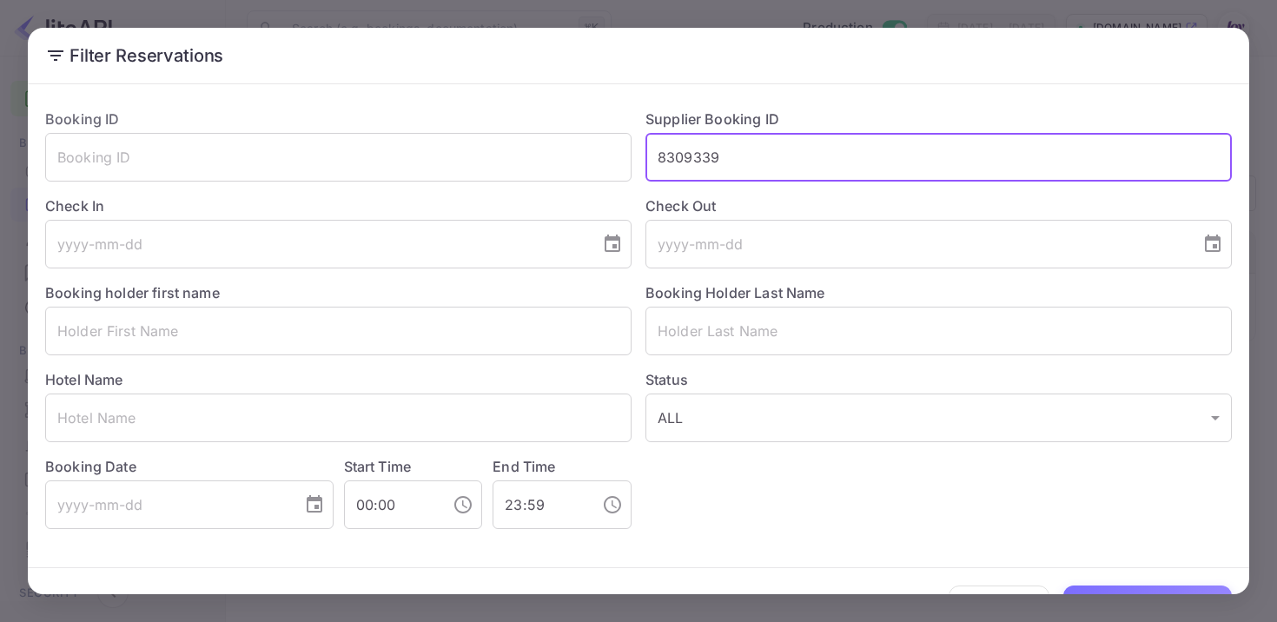
drag, startPoint x: 778, startPoint y: 156, endPoint x: 515, endPoint y: 122, distance: 265.3
click at [515, 122] on div "Booking ID ​ Supplier Booking ID 8309339 ​ Check In ​ Check Out ​ Booking holde…" at bounding box center [631, 312] width 1200 height 434
paste input "8309223"
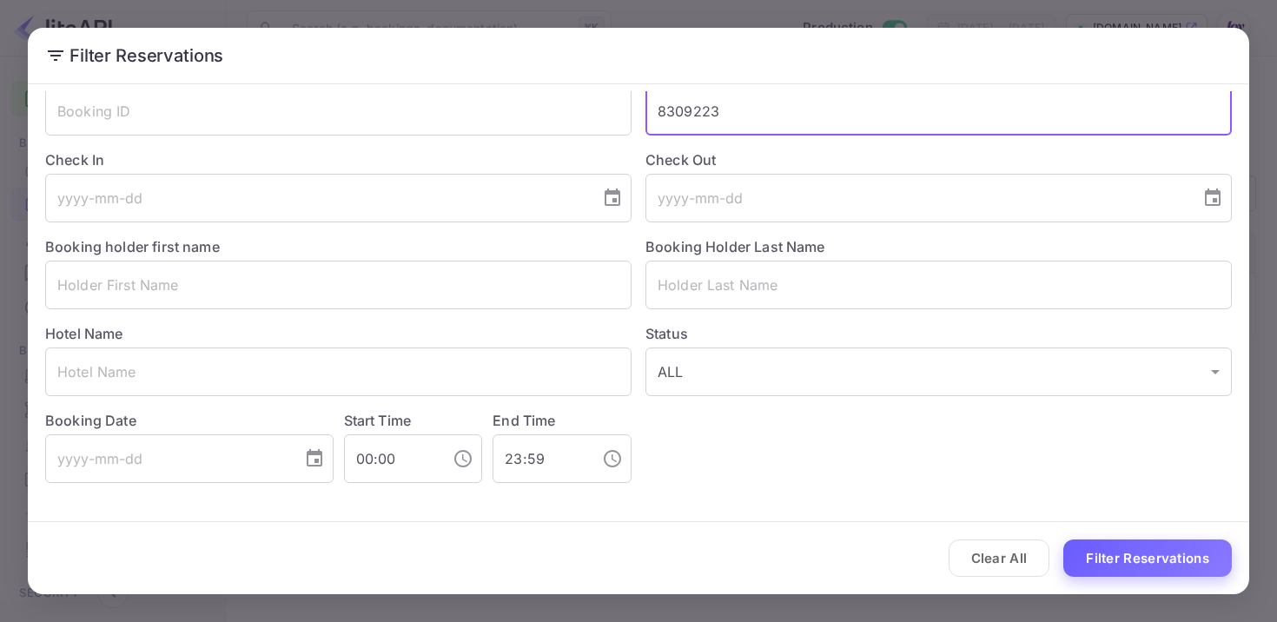
type input "8309223"
click at [1123, 566] on button "Filter Reservations" at bounding box center [1147, 557] width 168 height 37
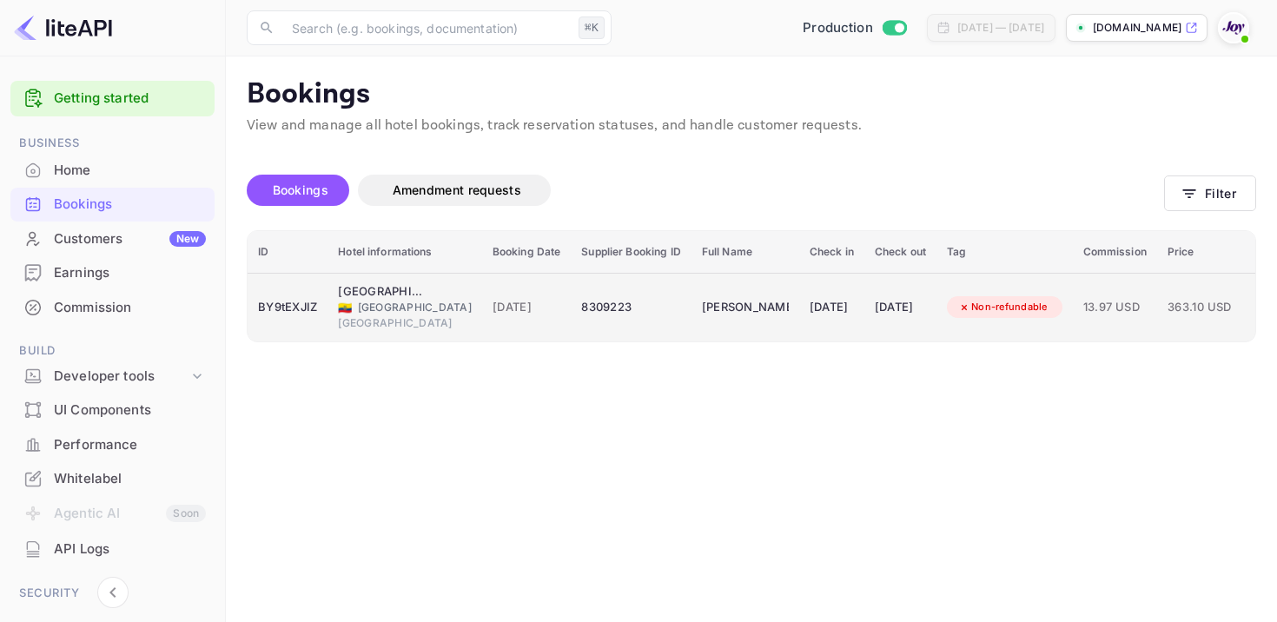
click at [514, 313] on span "[DATE]" at bounding box center [526, 307] width 69 height 19
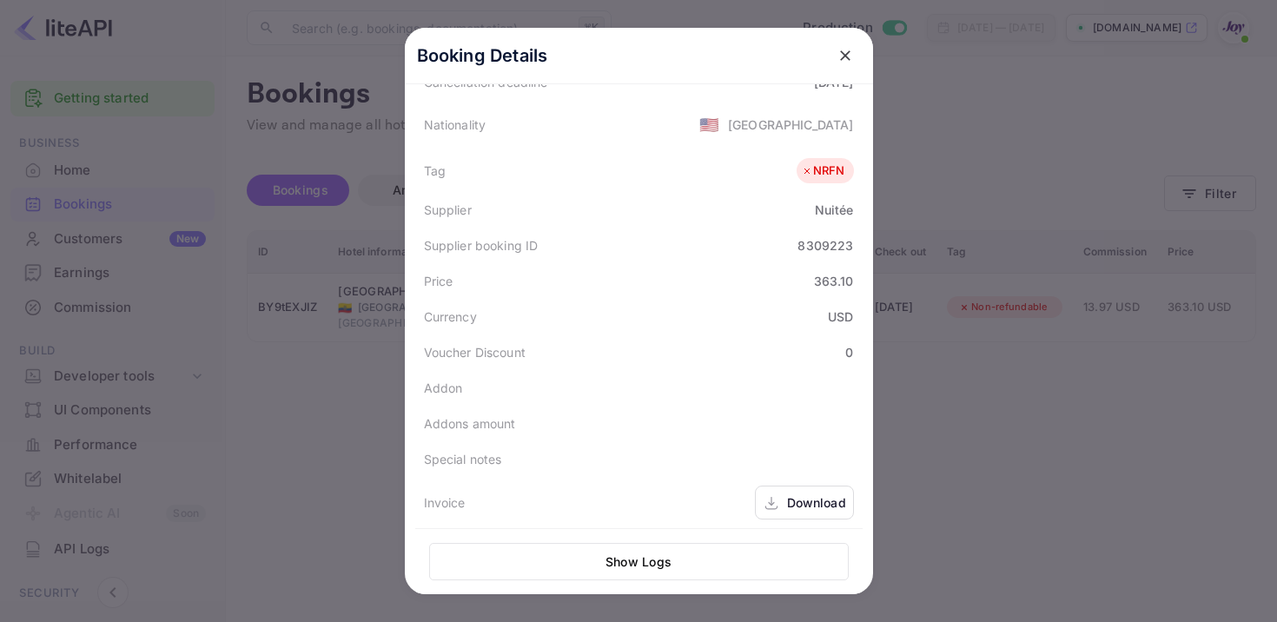
scroll to position [454, 0]
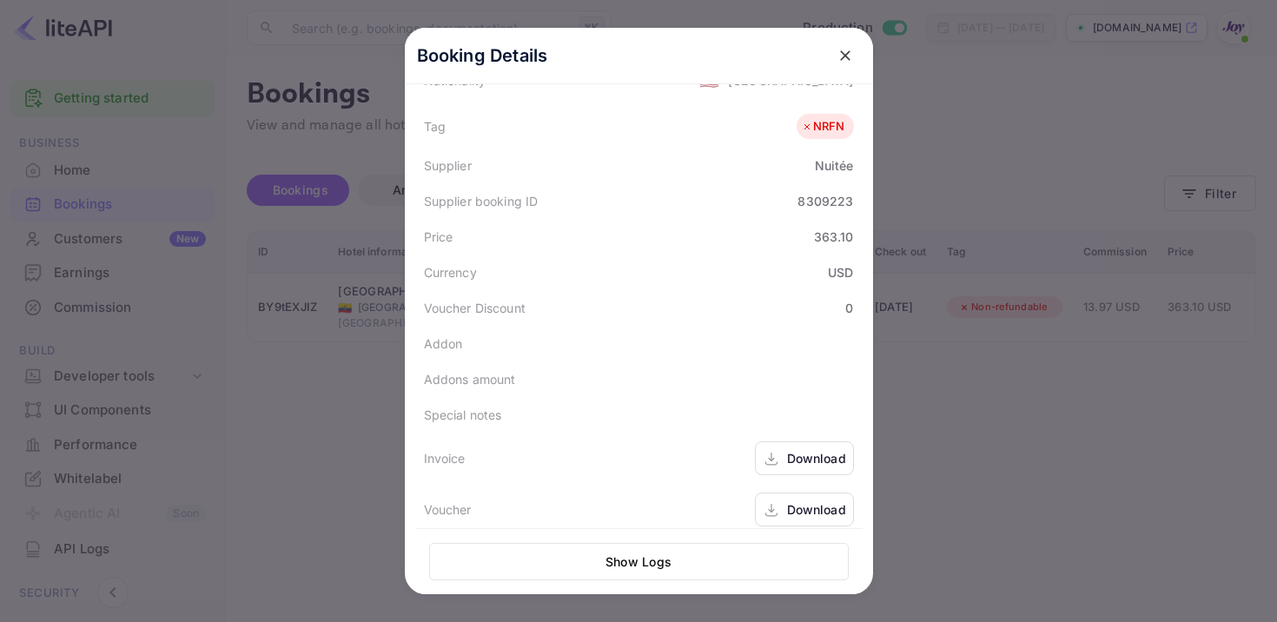
click at [796, 448] on div "Download" at bounding box center [804, 458] width 99 height 34
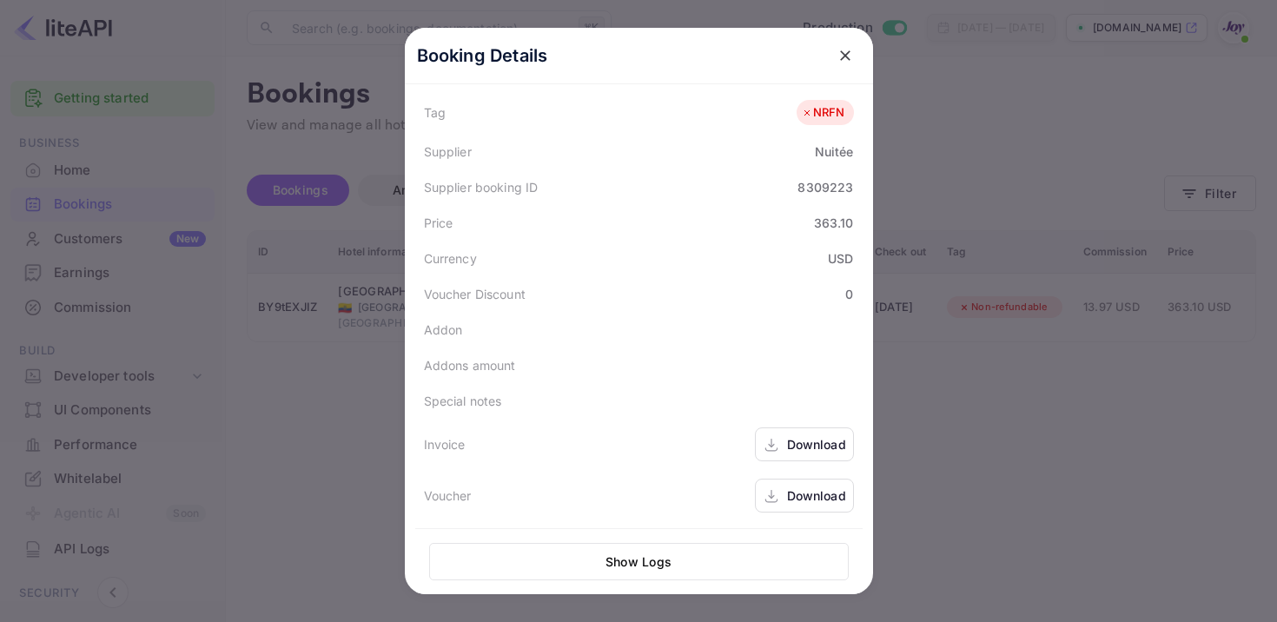
click at [823, 490] on div "Download" at bounding box center [816, 495] width 59 height 18
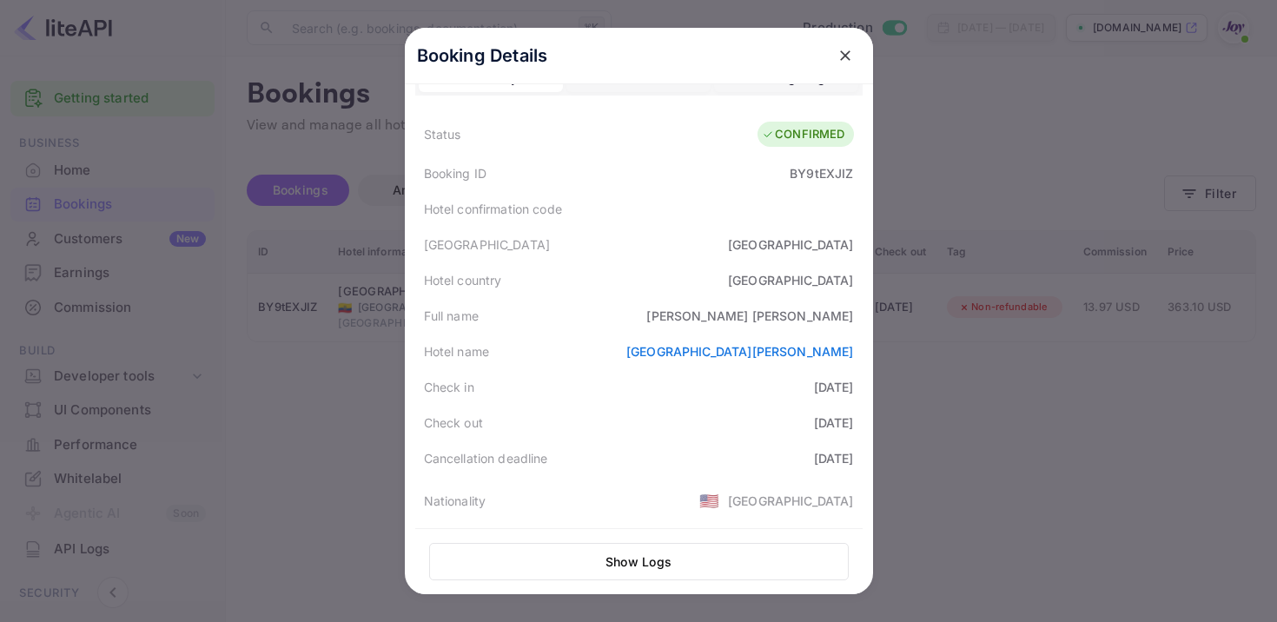
scroll to position [0, 0]
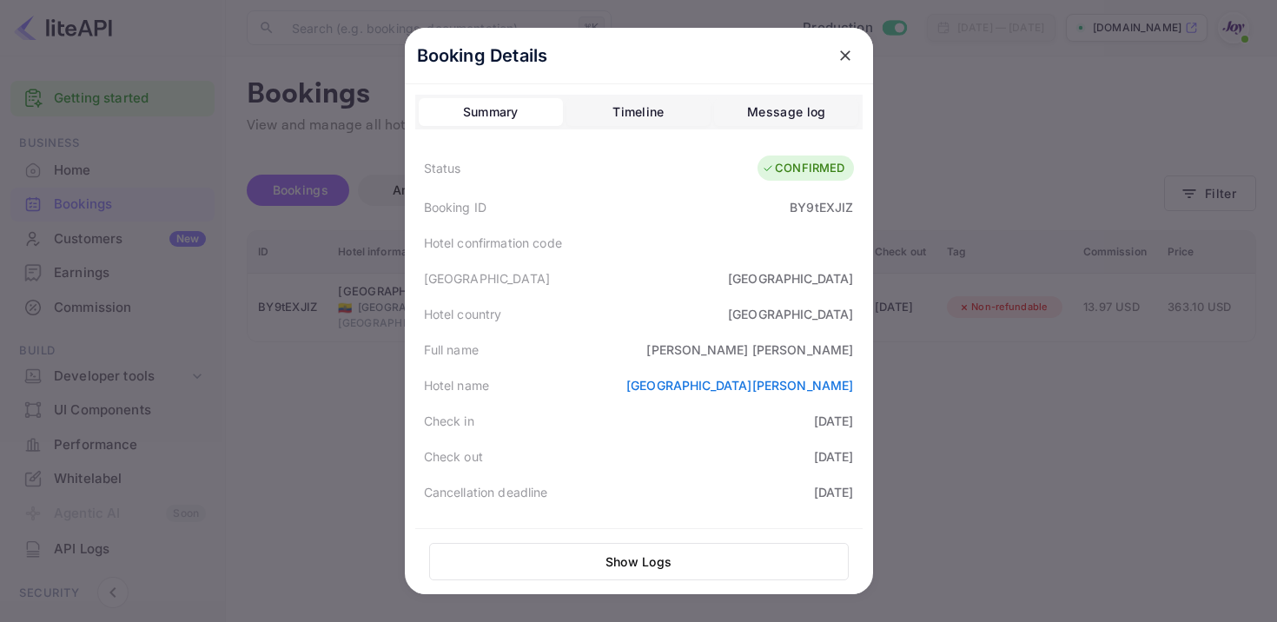
click at [803, 205] on div "BY9tEXJIZ" at bounding box center [820, 207] width 63 height 18
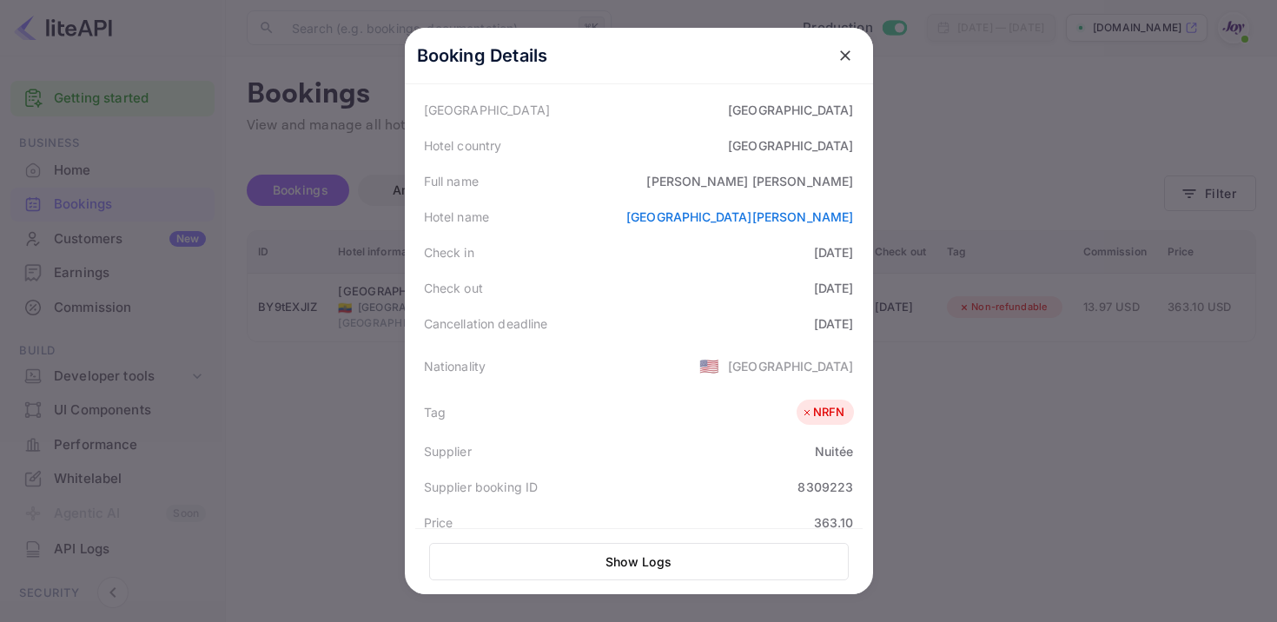
scroll to position [169, 0]
click at [853, 51] on button "close" at bounding box center [844, 55] width 31 height 31
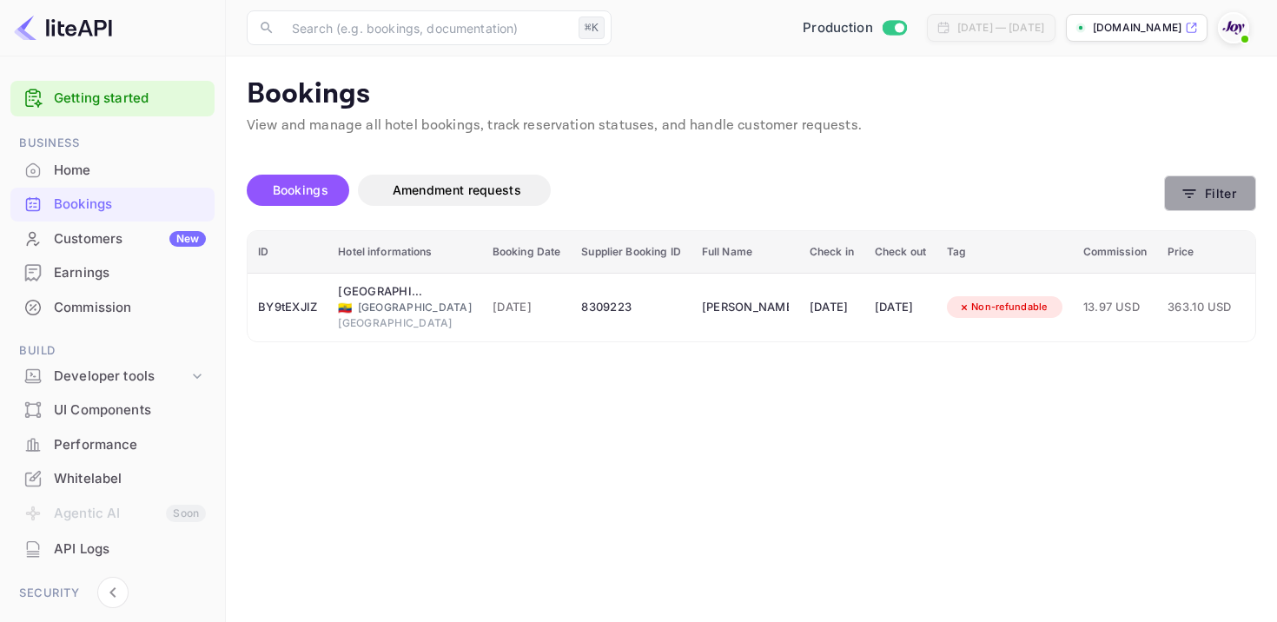
click at [1197, 188] on button "Filter" at bounding box center [1210, 193] width 92 height 36
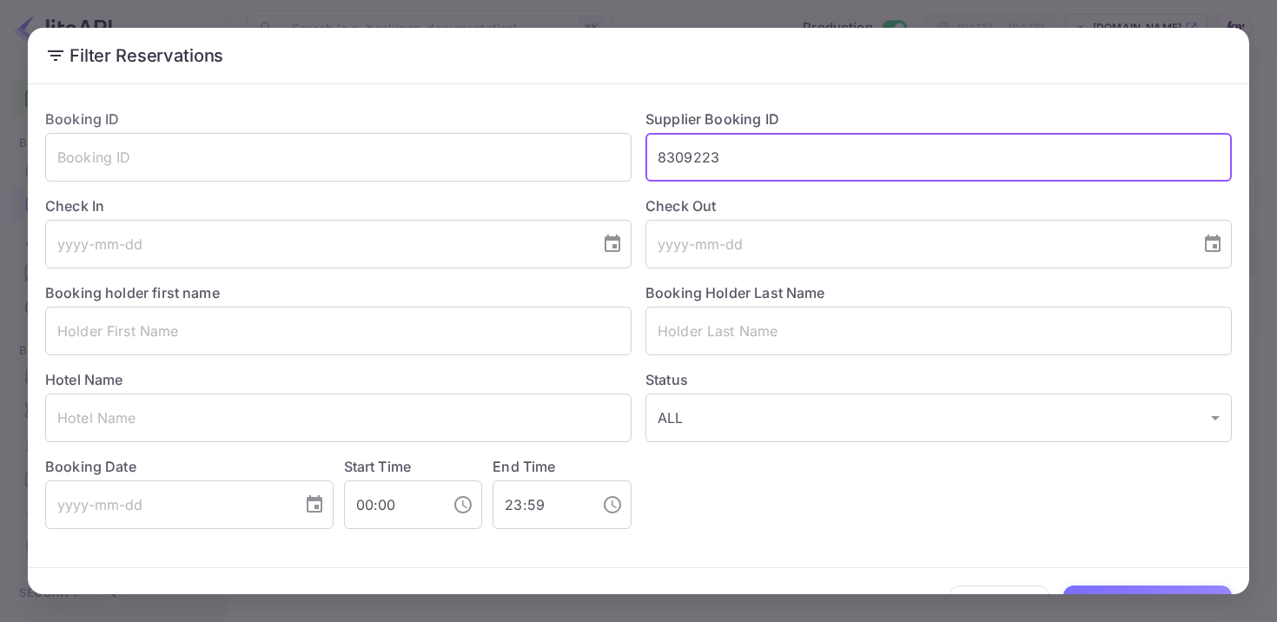
drag, startPoint x: 726, startPoint y: 169, endPoint x: 549, endPoint y: 125, distance: 182.6
click at [549, 125] on div "Booking ID ​ Supplier Booking ID 8309223 ​ Check In ​ Check Out ​ Booking holde…" at bounding box center [631, 312] width 1200 height 434
paste input "8306778"
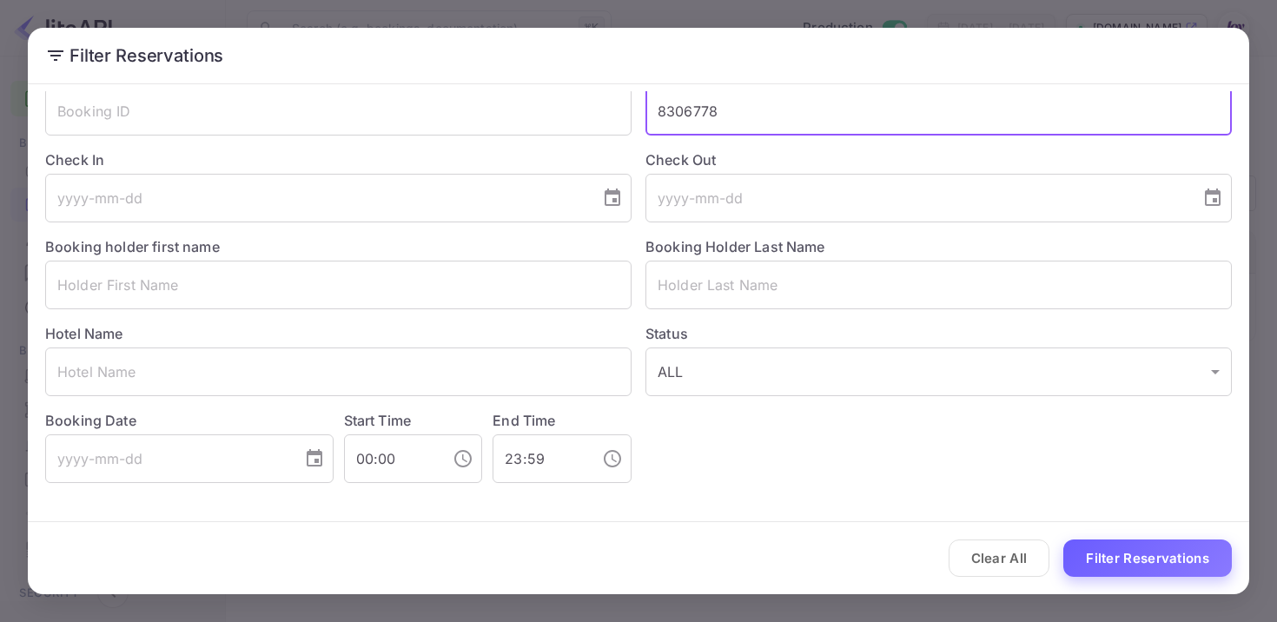
type input "8306778"
click at [1132, 547] on button "Filter Reservations" at bounding box center [1147, 557] width 168 height 37
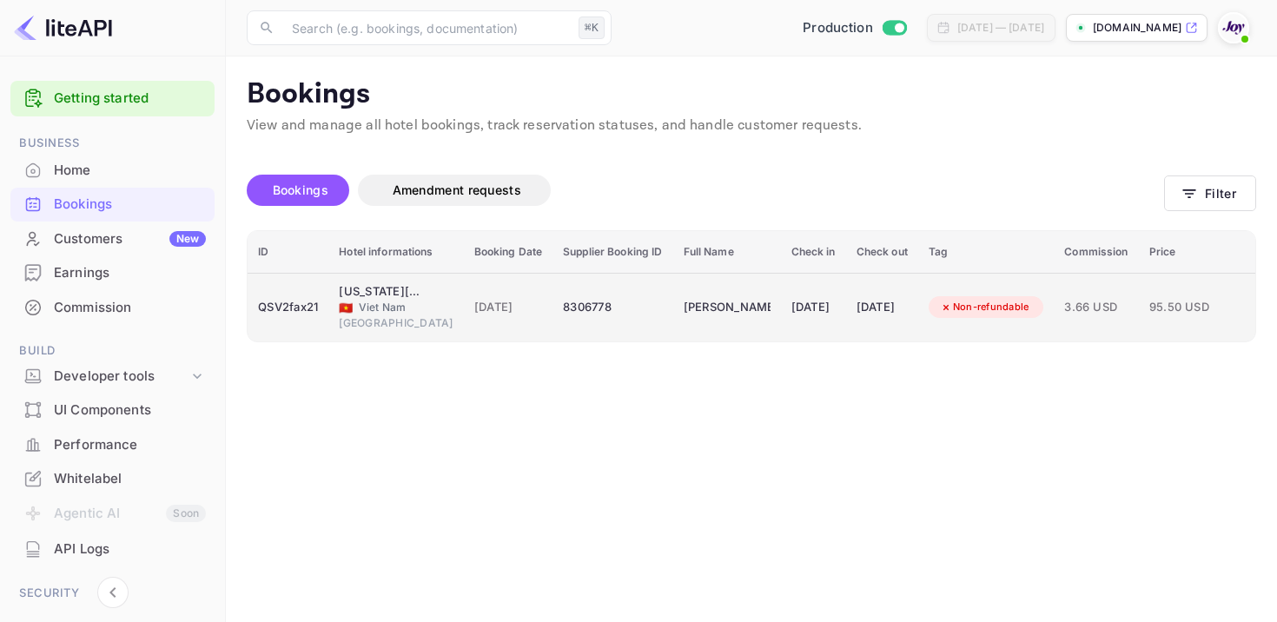
click at [819, 319] on div "[DATE]" at bounding box center [813, 308] width 44 height 28
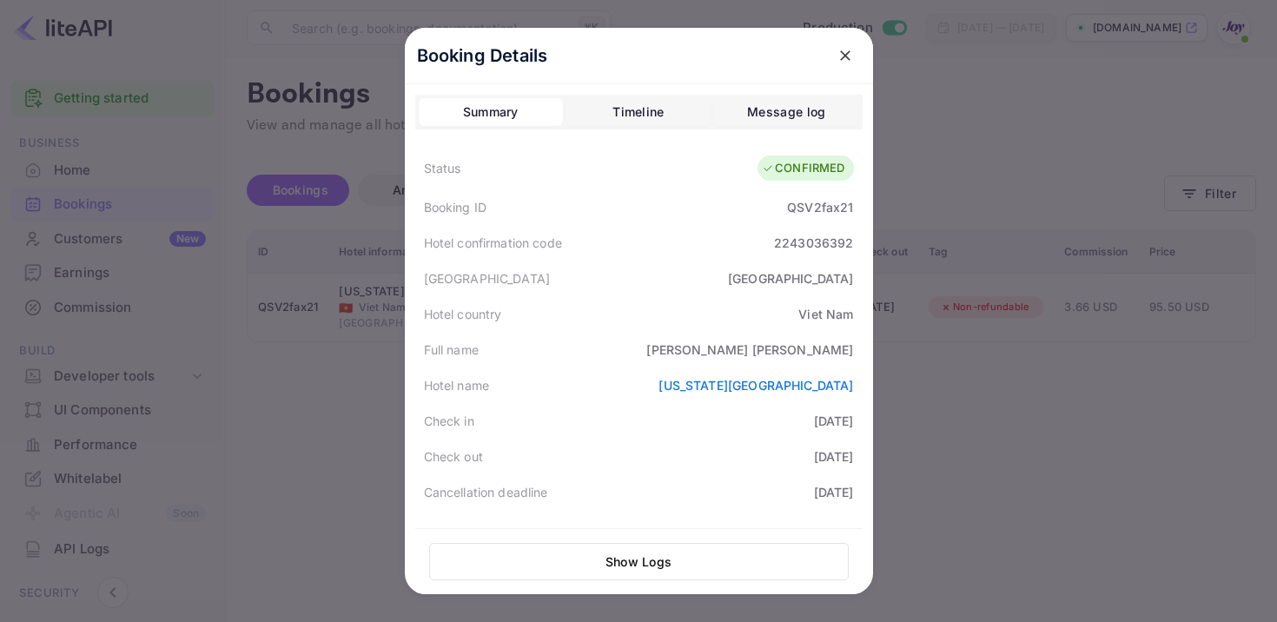
scroll to position [468, 0]
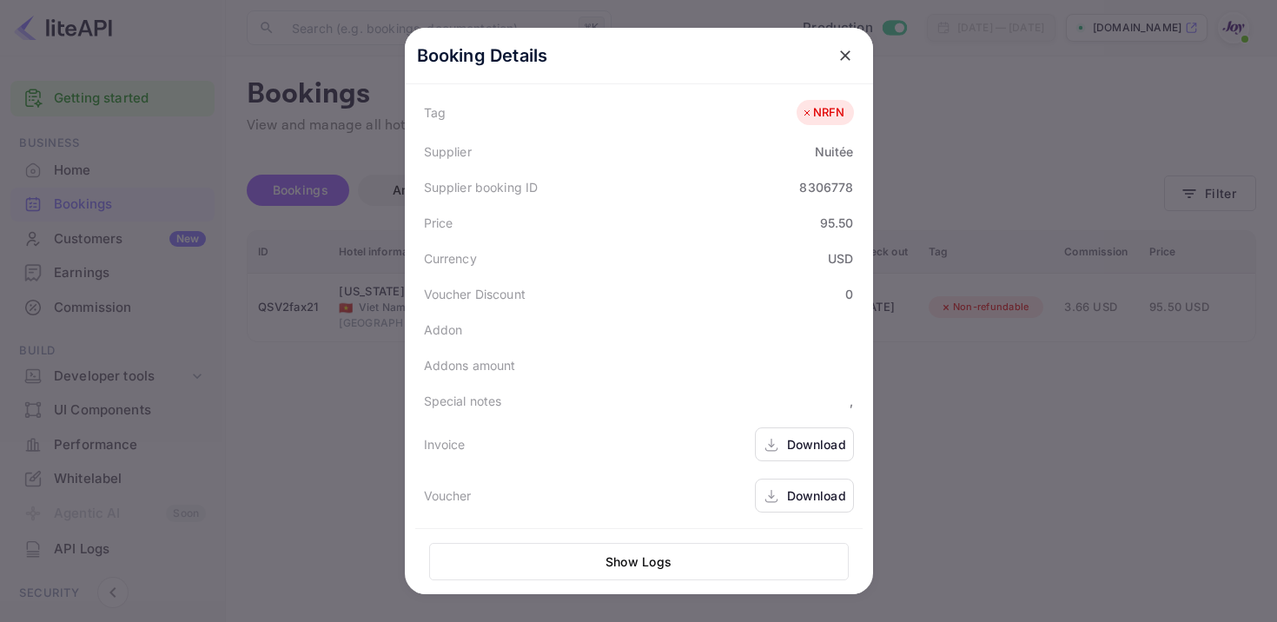
click at [772, 448] on icon at bounding box center [770, 445] width 17 height 18
click at [793, 492] on div "Download" at bounding box center [816, 495] width 59 height 18
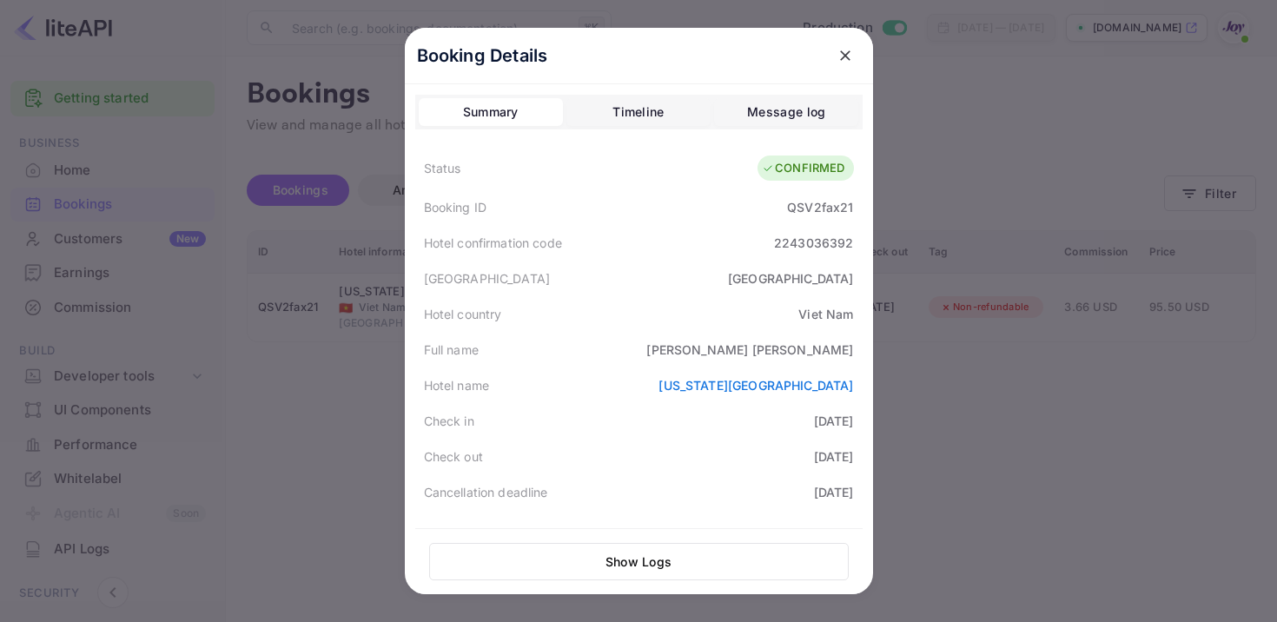
click at [800, 208] on div "QSV2fax21" at bounding box center [820, 207] width 66 height 18
click at [847, 55] on icon "close" at bounding box center [844, 55] width 17 height 17
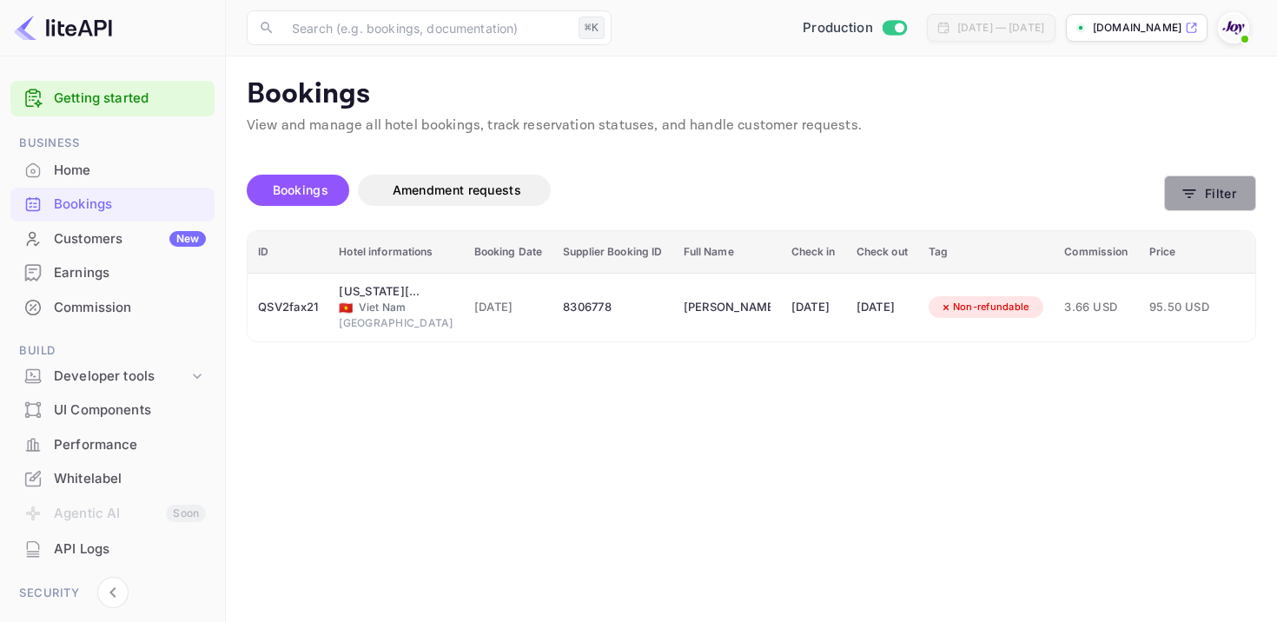
click at [1183, 187] on icon "button" at bounding box center [1188, 193] width 17 height 17
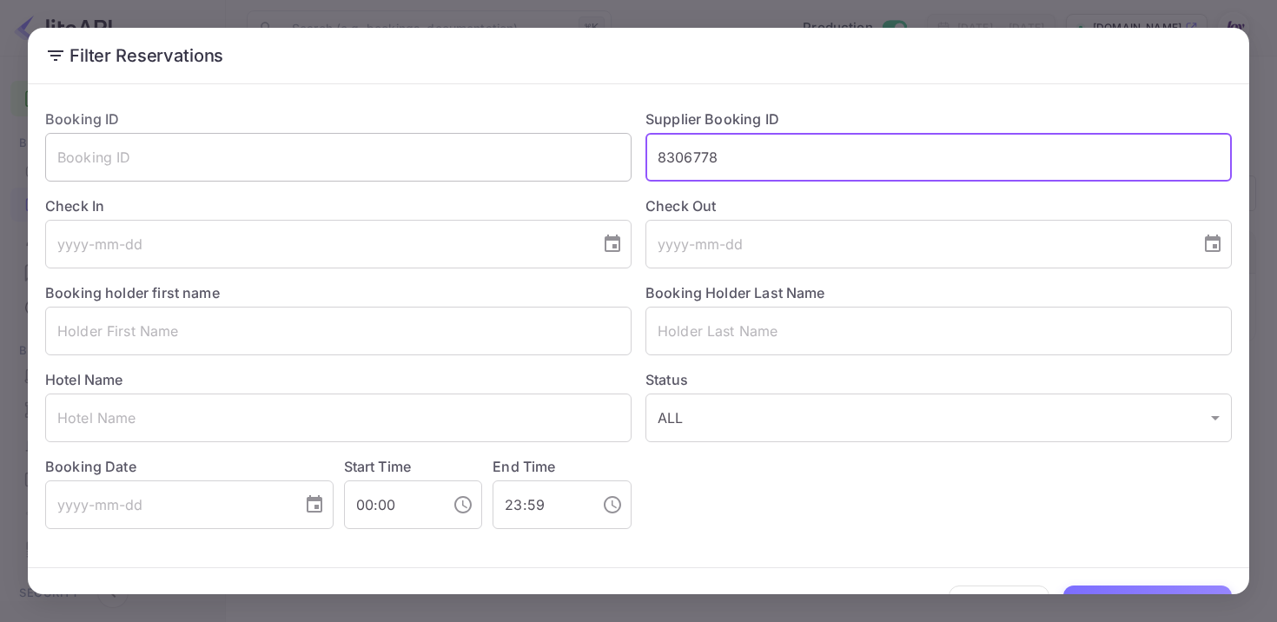
drag, startPoint x: 736, startPoint y: 165, endPoint x: 579, endPoint y: 140, distance: 159.2
click at [579, 140] on div "Booking ID ​ Supplier Booking ID 8306778 ​ Check In ​ Check Out ​ Booking holde…" at bounding box center [631, 312] width 1200 height 434
paste input "8299900"
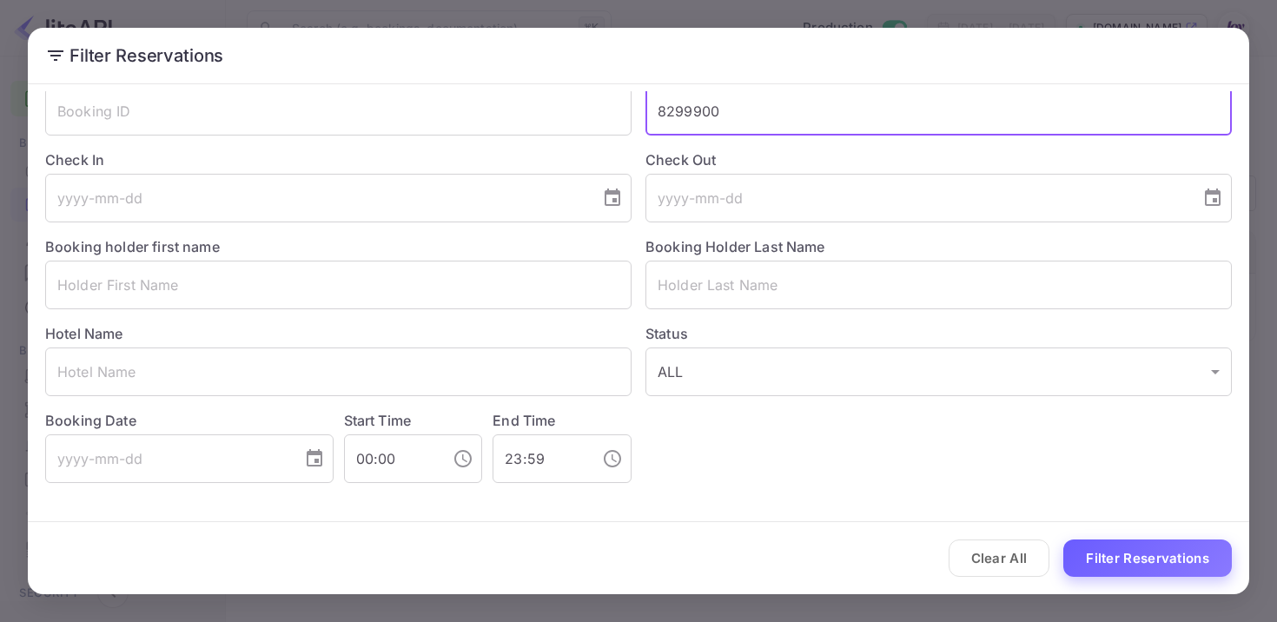
type input "8299900"
click at [1145, 557] on button "Filter Reservations" at bounding box center [1147, 557] width 168 height 37
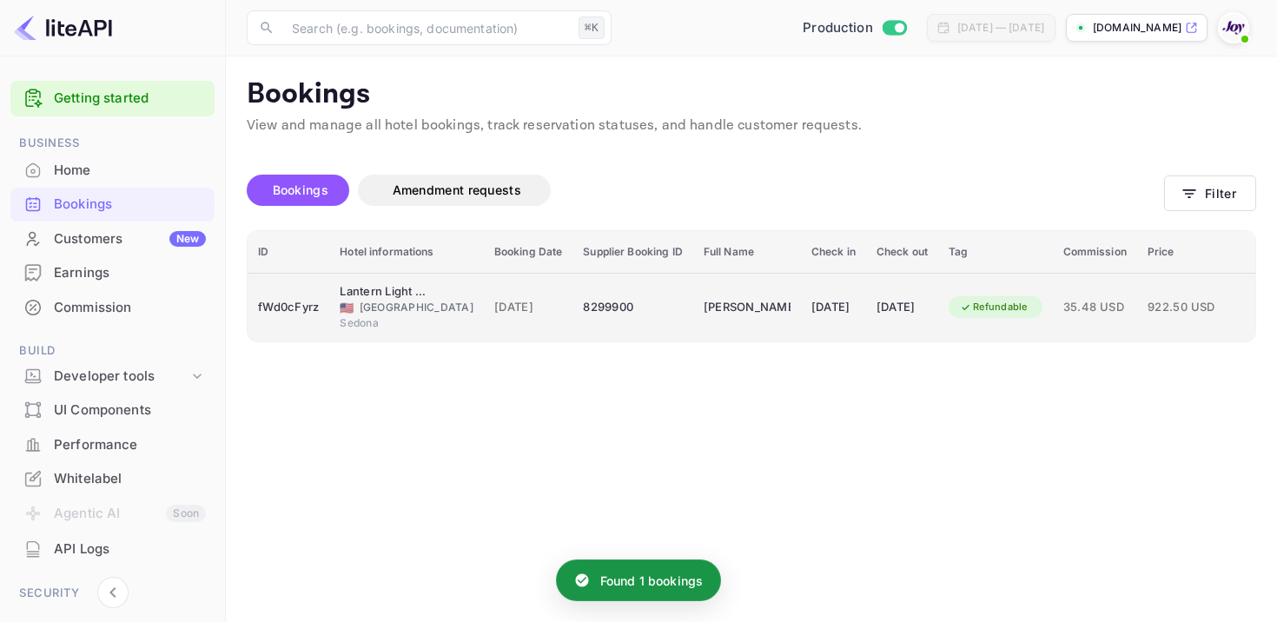
click at [703, 318] on div "[PERSON_NAME]" at bounding box center [746, 308] width 87 height 28
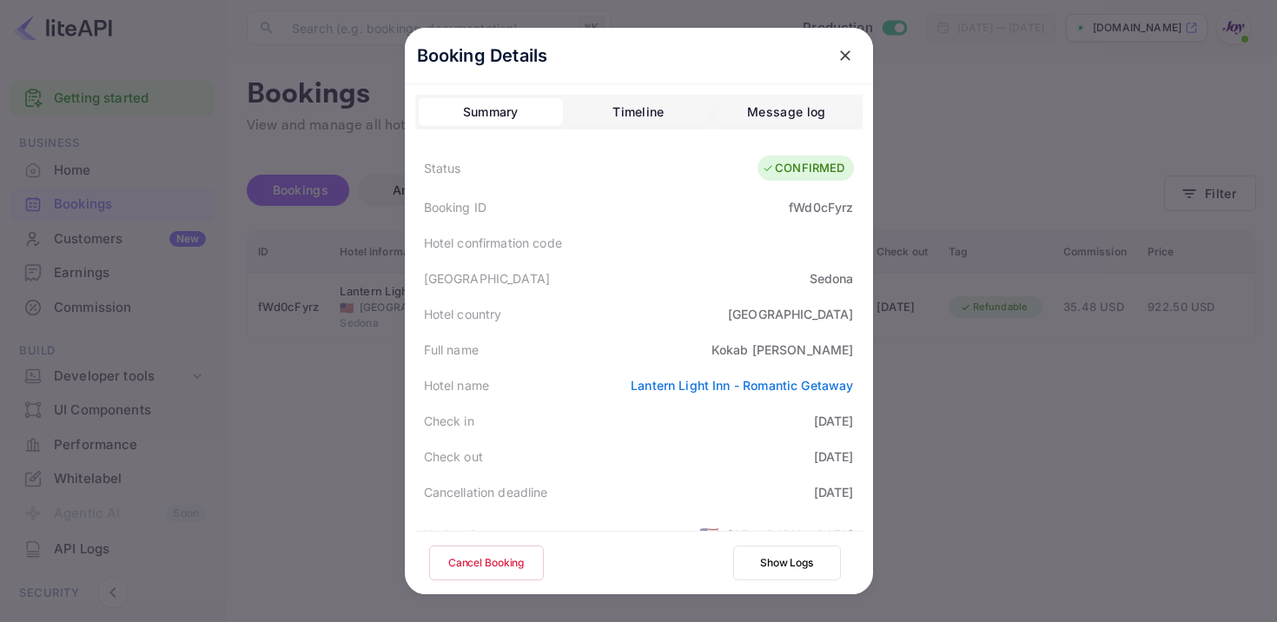
scroll to position [465, 0]
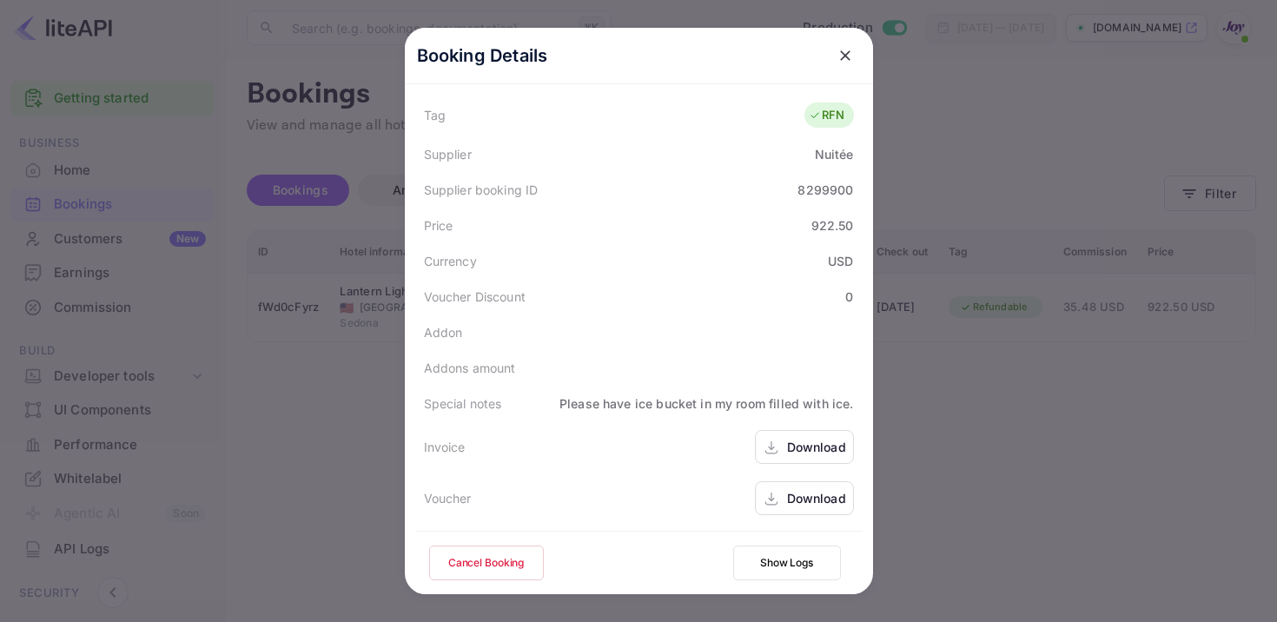
click at [774, 445] on icon at bounding box center [770, 448] width 17 height 18
click at [787, 498] on div "Download" at bounding box center [816, 498] width 59 height 18
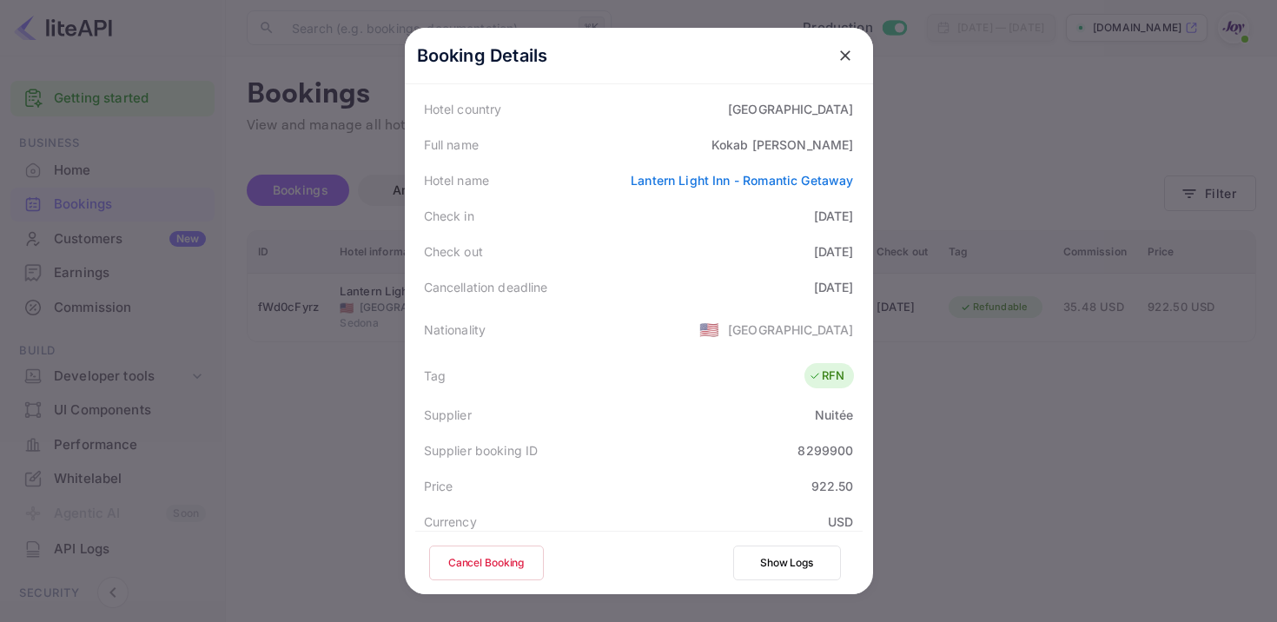
scroll to position [0, 0]
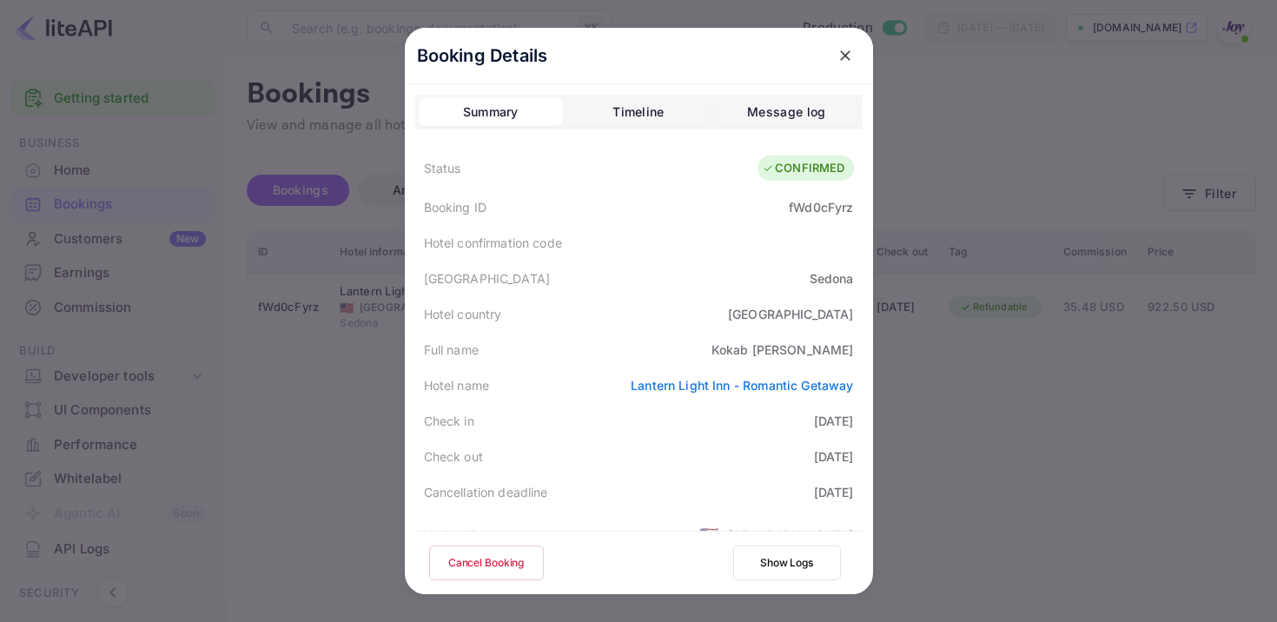
click at [815, 211] on div "fWd0cFyrz" at bounding box center [820, 207] width 64 height 18
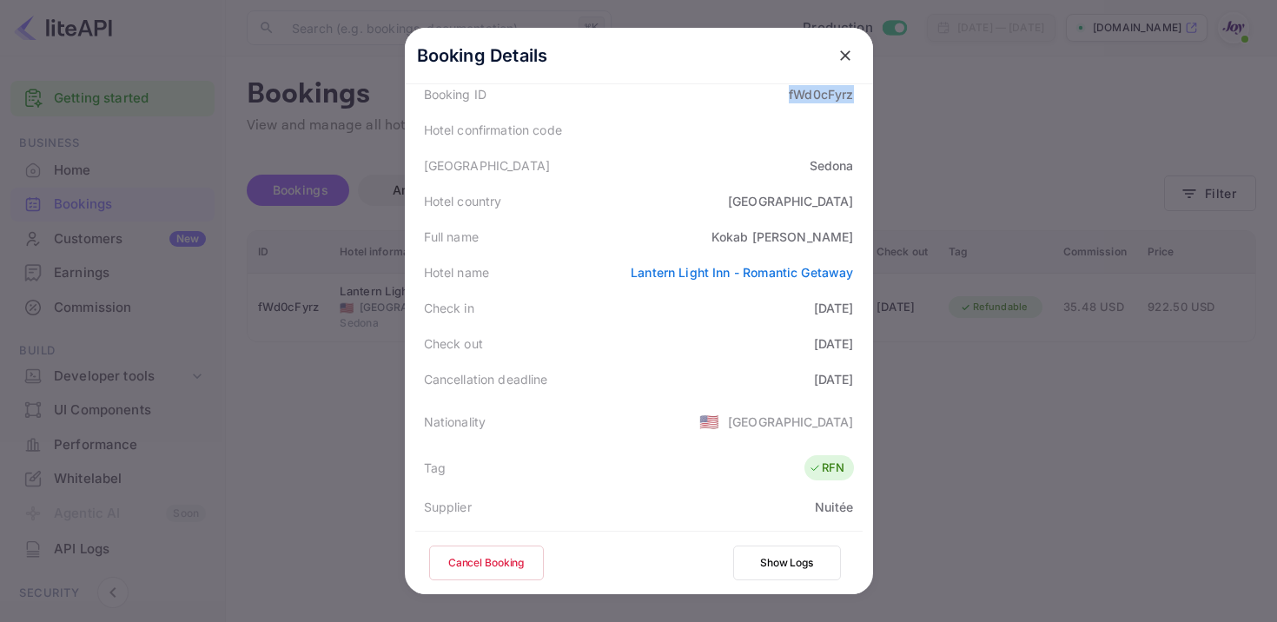
scroll to position [115, 0]
click at [836, 59] on icon "close" at bounding box center [844, 55] width 17 height 17
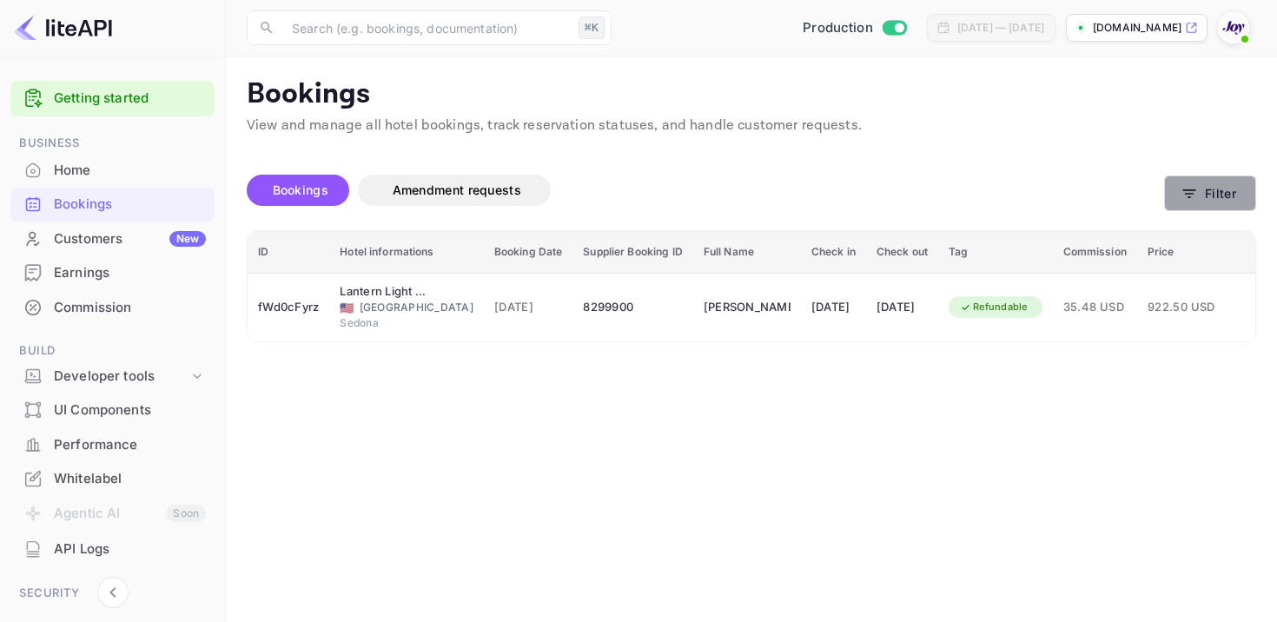
click at [1184, 208] on button "Filter" at bounding box center [1210, 193] width 92 height 36
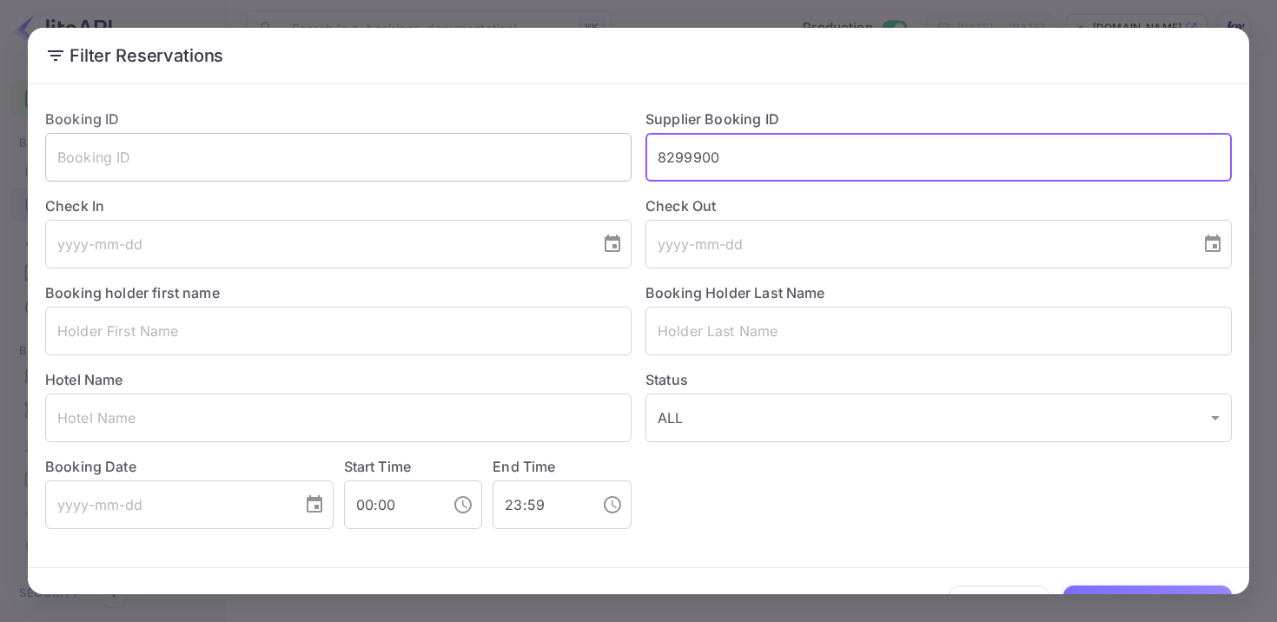
drag, startPoint x: 747, startPoint y: 157, endPoint x: 530, endPoint y: 138, distance: 217.9
click at [530, 138] on div "Booking ID ​ Supplier Booking ID 8299900 ​ Check In ​ Check Out ​ Booking holde…" at bounding box center [631, 312] width 1200 height 434
paste input "8290464"
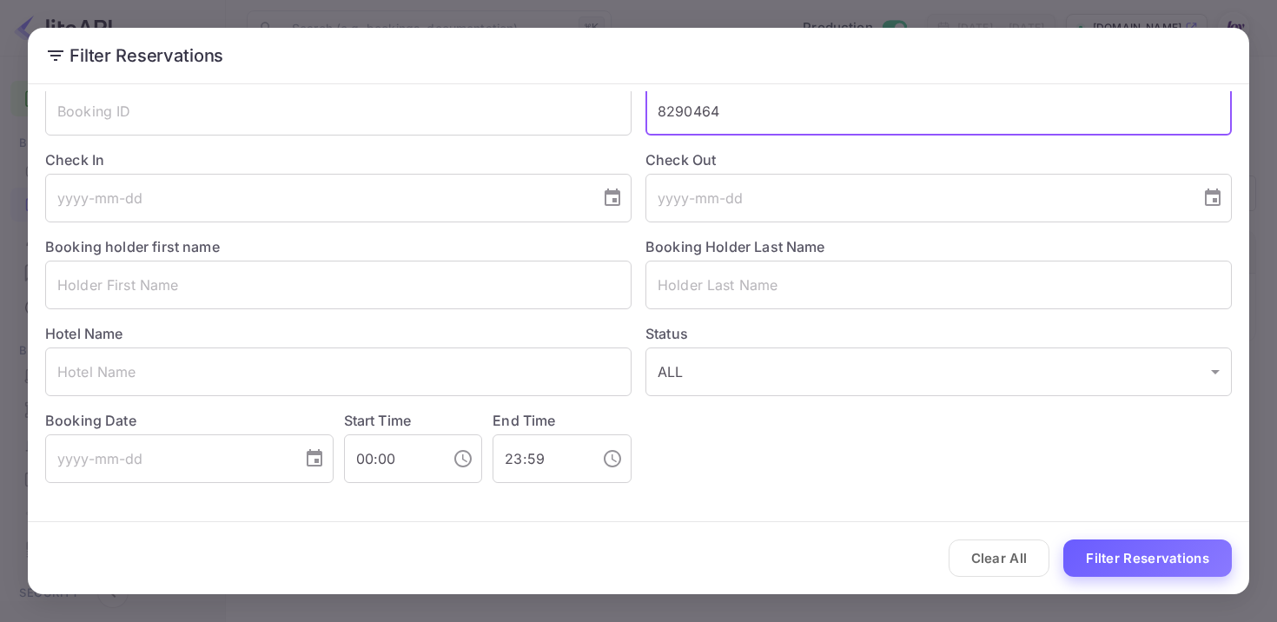
type input "8290464"
click at [1170, 555] on button "Filter Reservations" at bounding box center [1147, 557] width 168 height 37
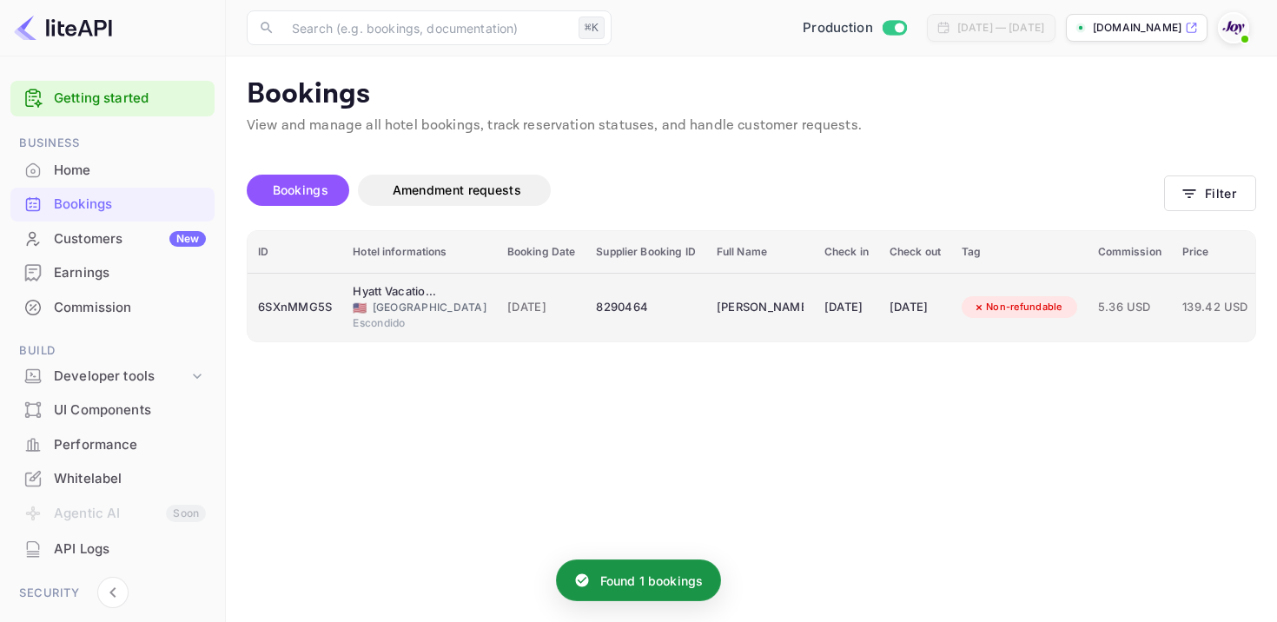
click at [723, 306] on div "[PERSON_NAME]" at bounding box center [759, 308] width 87 height 28
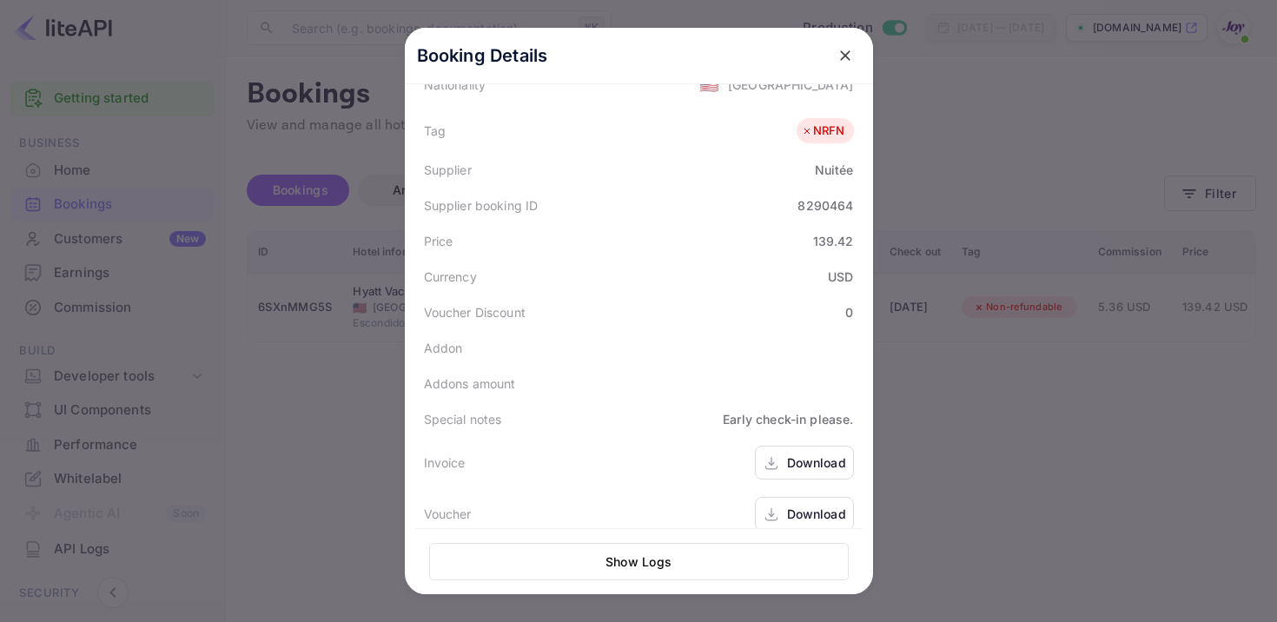
scroll to position [468, 0]
click at [795, 453] on div "Download" at bounding box center [816, 462] width 59 height 18
click at [805, 505] on div "Download" at bounding box center [816, 514] width 59 height 18
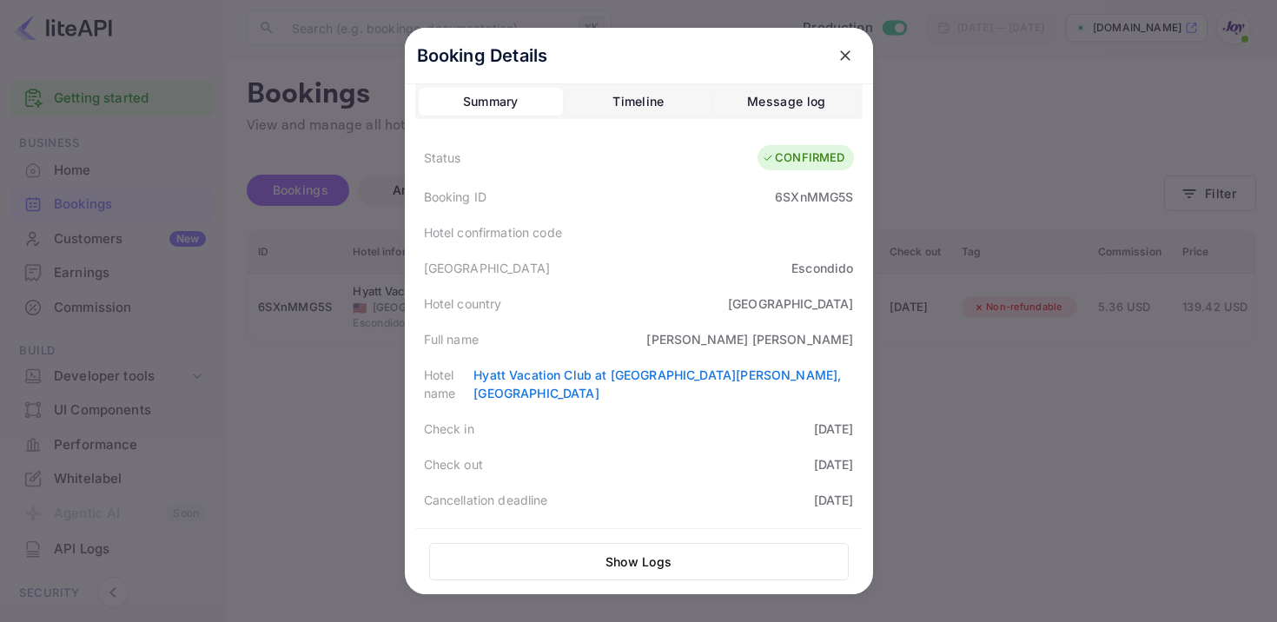
click at [827, 203] on div "6SXnMMG5S" at bounding box center [814, 197] width 78 height 18
click at [839, 56] on icon "close" at bounding box center [844, 55] width 17 height 17
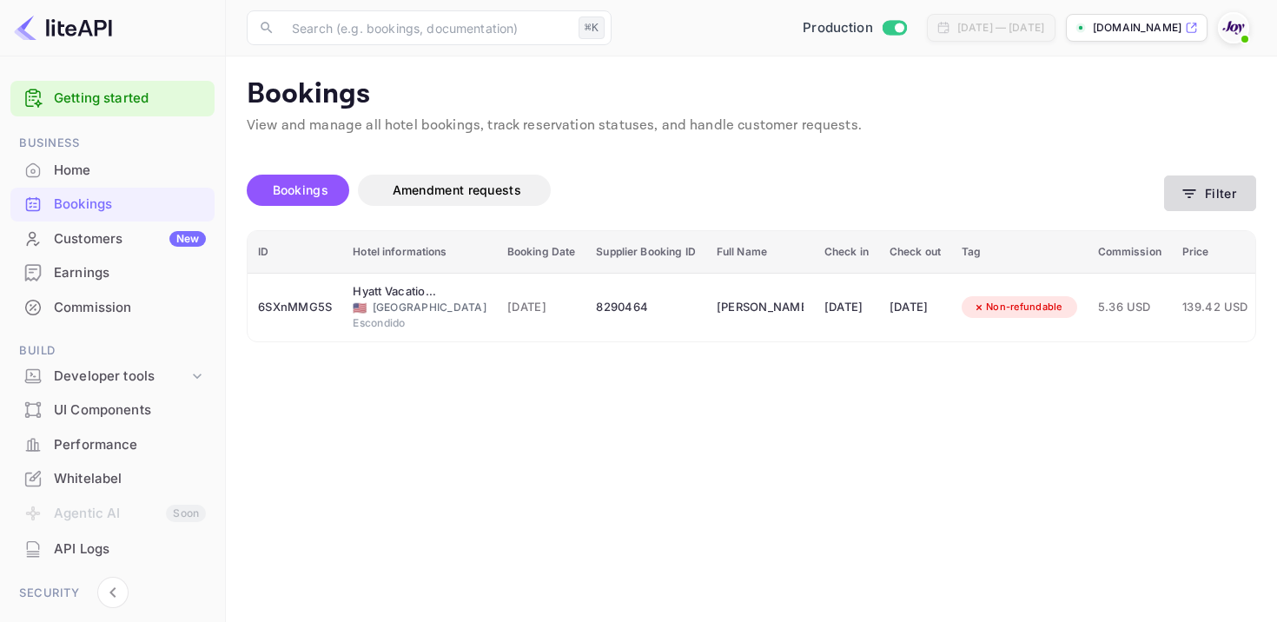
click at [1211, 183] on button "Filter" at bounding box center [1210, 193] width 92 height 36
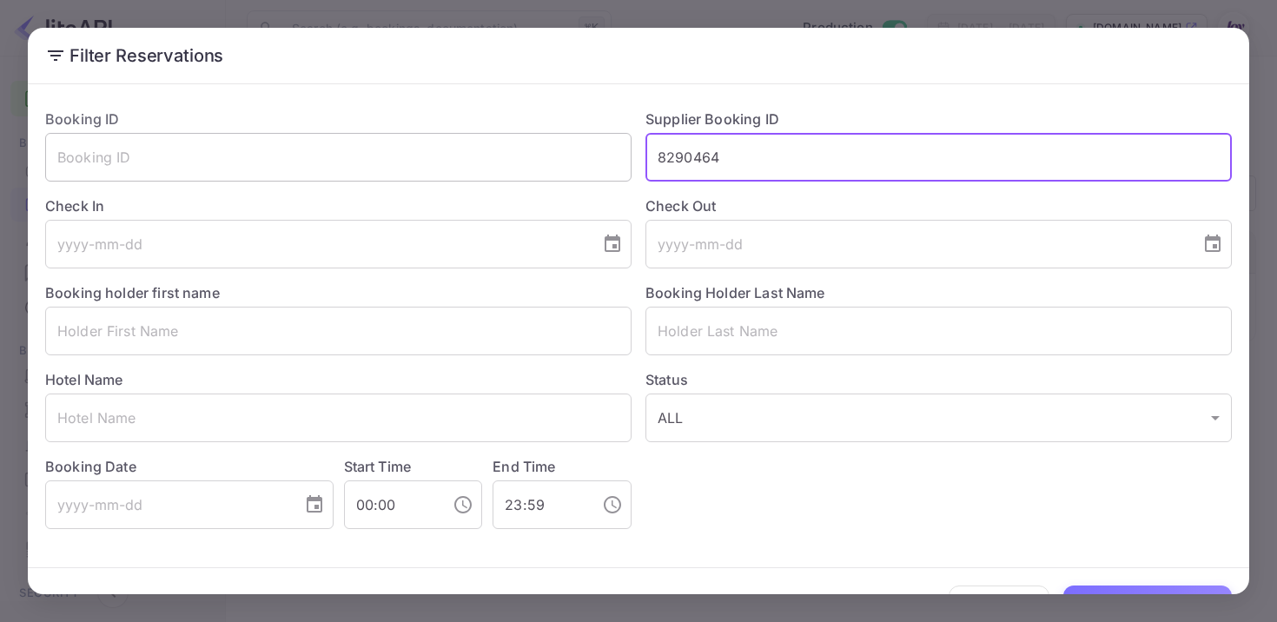
drag, startPoint x: 835, startPoint y: 169, endPoint x: 558, endPoint y: 139, distance: 278.7
click at [558, 141] on div "Booking ID ​ Supplier Booking ID 8290464 ​ Check In ​ Check Out ​ Booking holde…" at bounding box center [631, 312] width 1200 height 434
paste input "8279223"
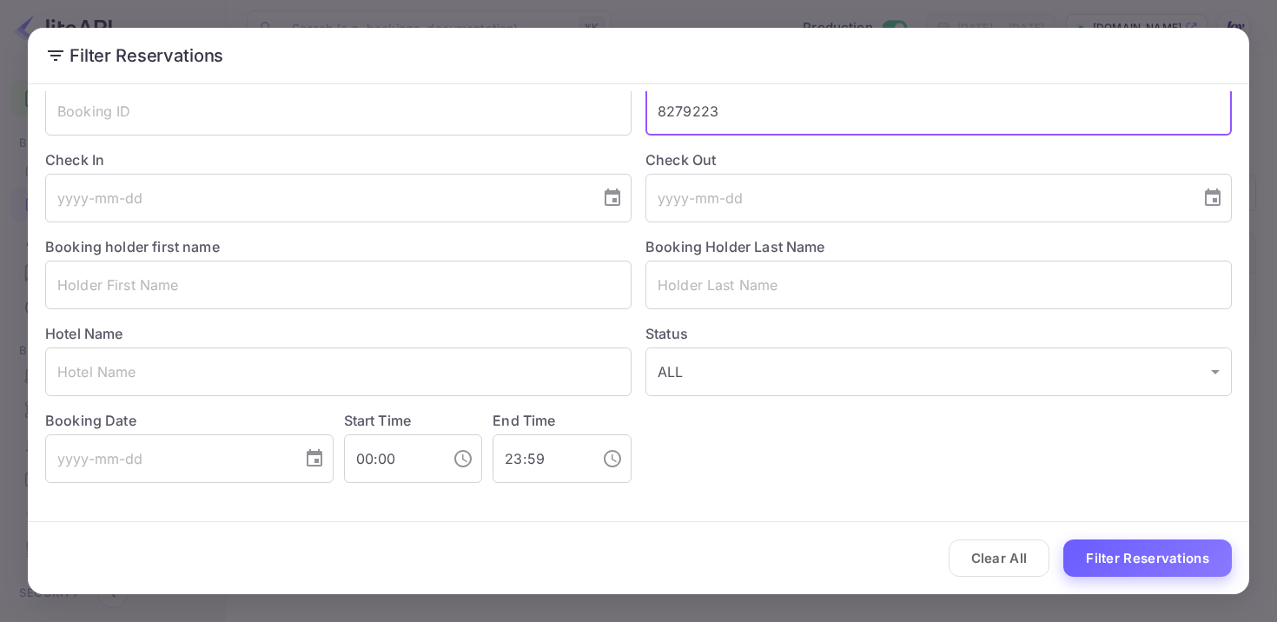
type input "8279223"
click at [1154, 557] on button "Filter Reservations" at bounding box center [1147, 557] width 168 height 37
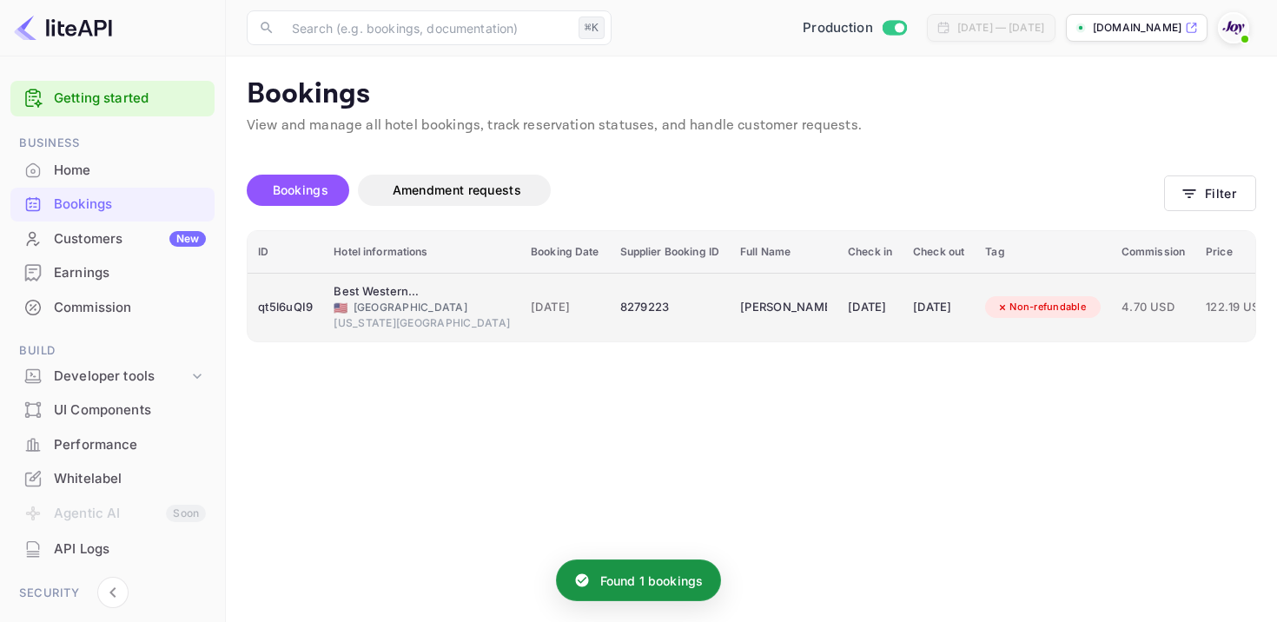
click at [740, 306] on div "[PERSON_NAME]" at bounding box center [783, 308] width 87 height 28
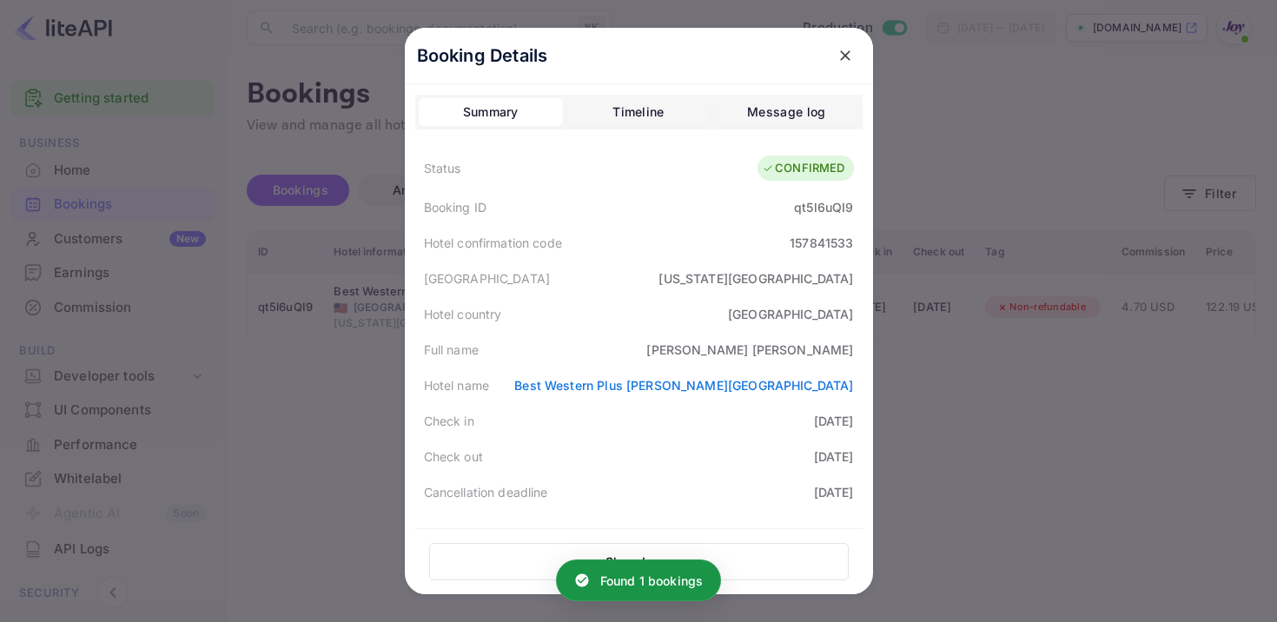
scroll to position [468, 0]
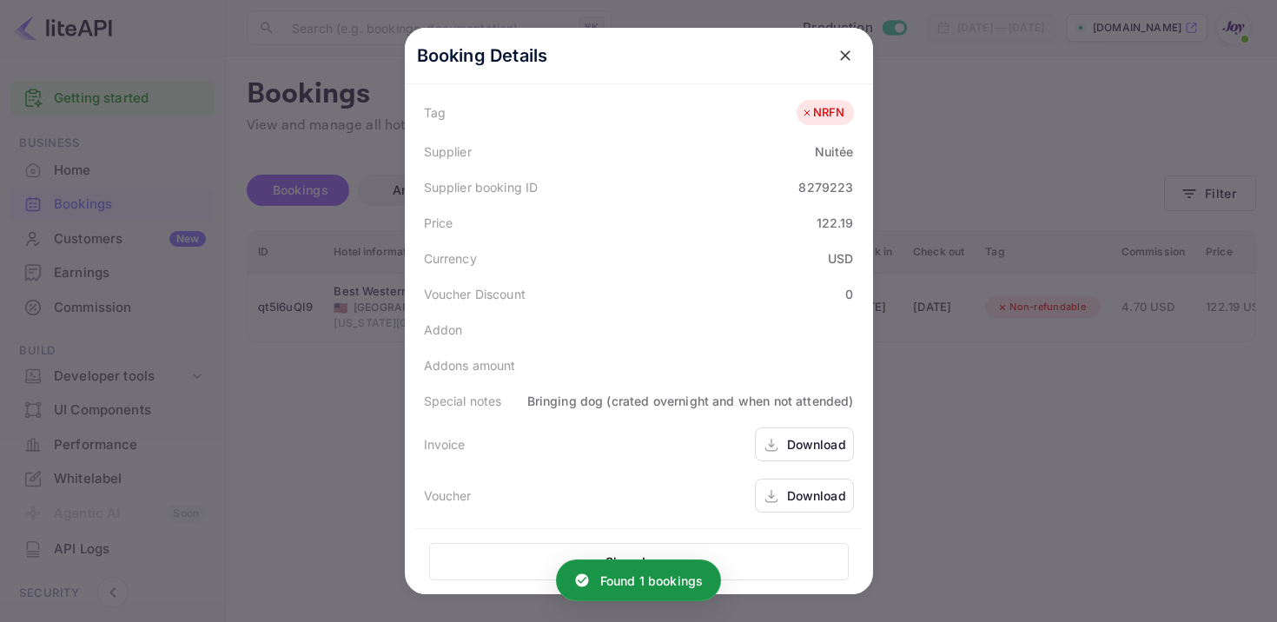
click at [783, 447] on div "Download" at bounding box center [804, 444] width 99 height 34
click at [788, 494] on div "Download" at bounding box center [816, 495] width 59 height 18
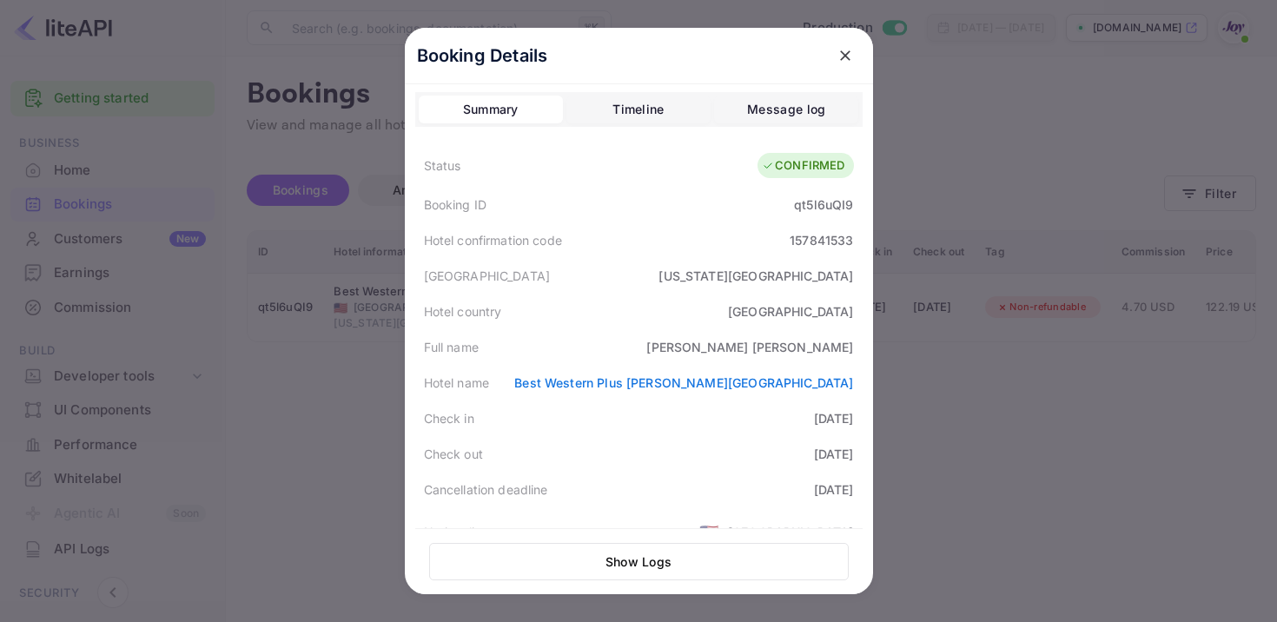
scroll to position [0, 0]
click at [820, 212] on div "qt5l6uQI9" at bounding box center [823, 207] width 59 height 18
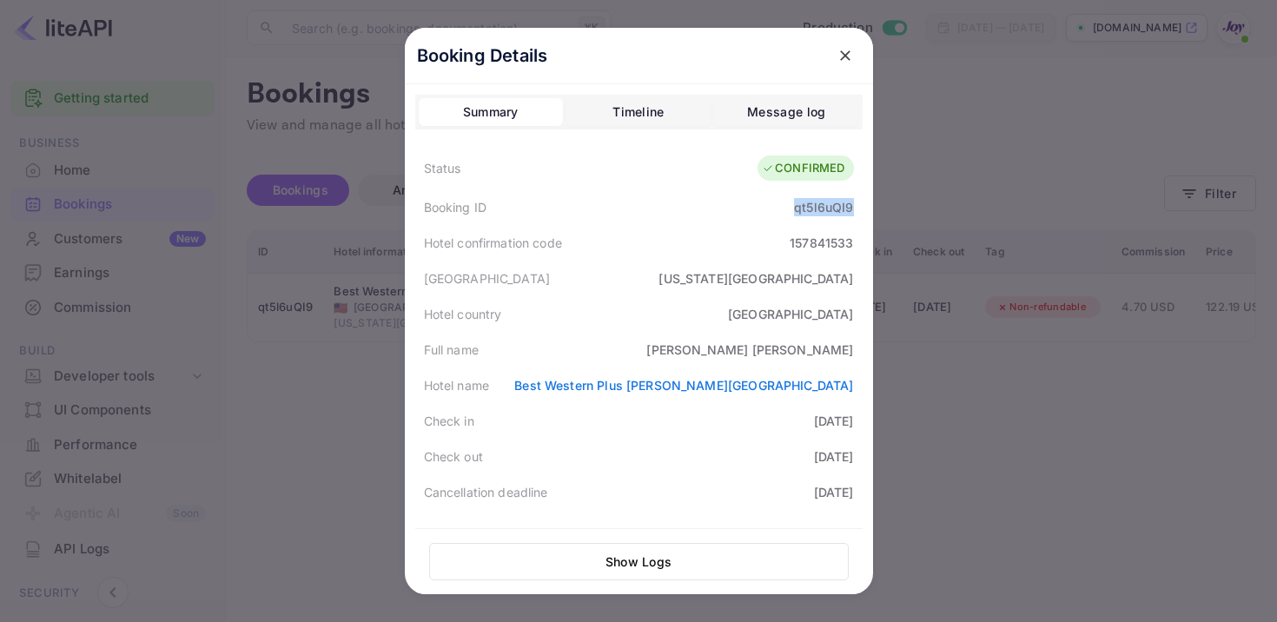
click at [820, 212] on div "qt5l6uQI9" at bounding box center [823, 207] width 59 height 18
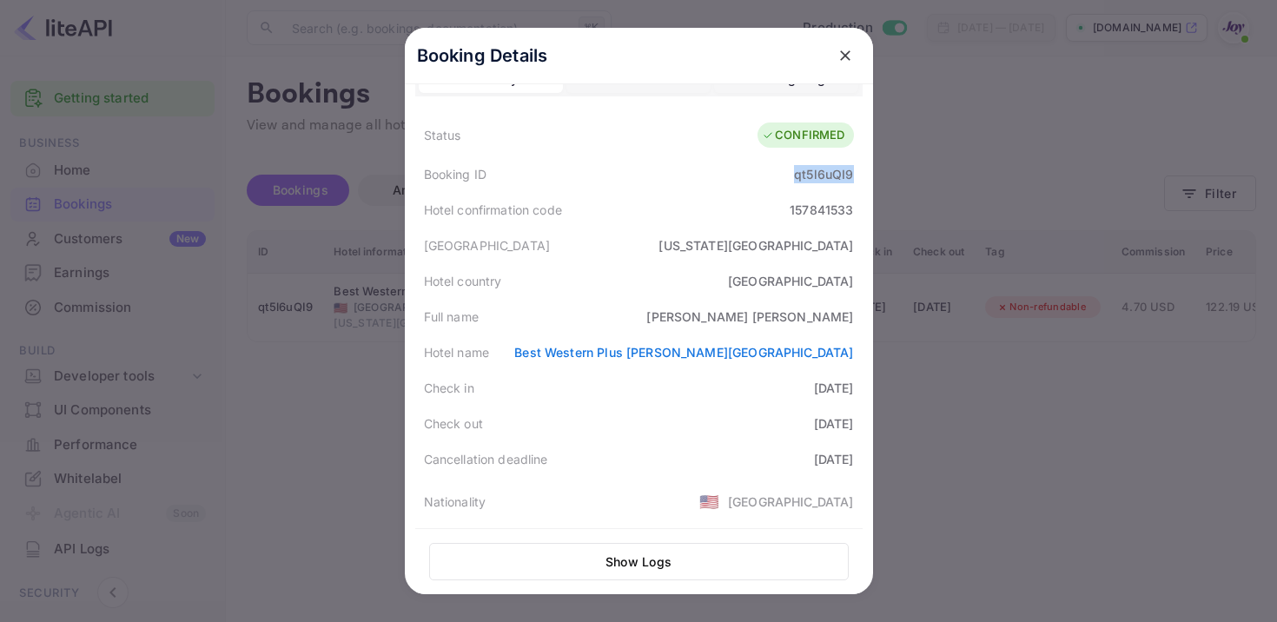
scroll to position [39, 0]
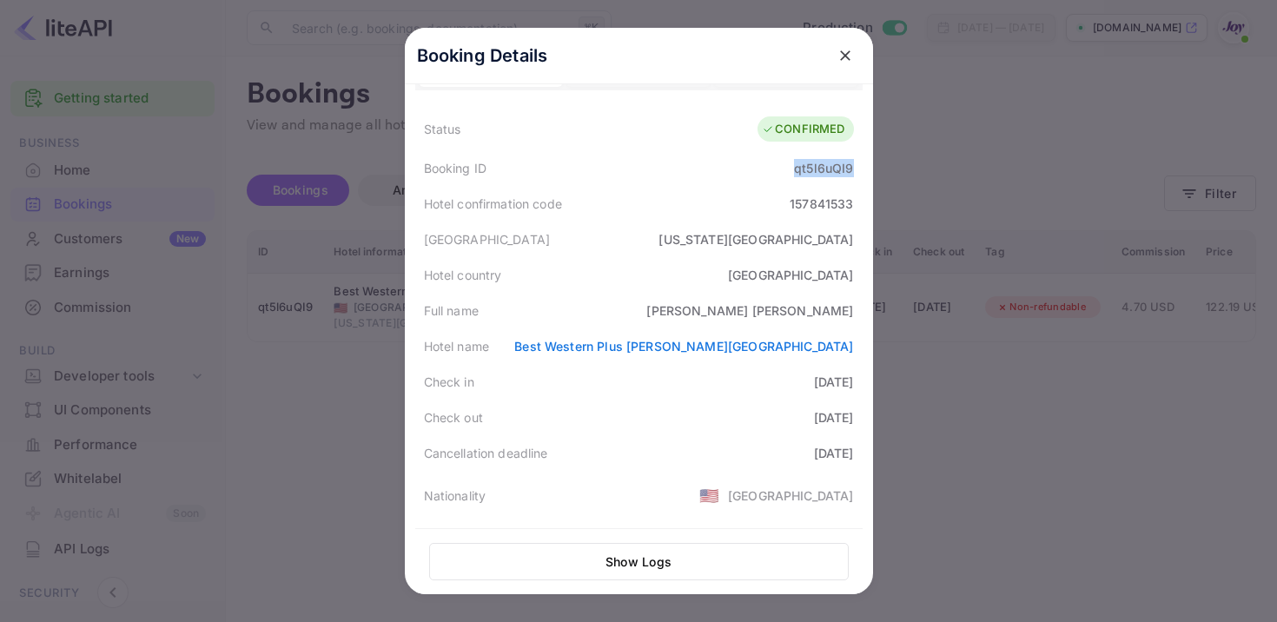
click at [851, 56] on icon "close" at bounding box center [844, 55] width 17 height 17
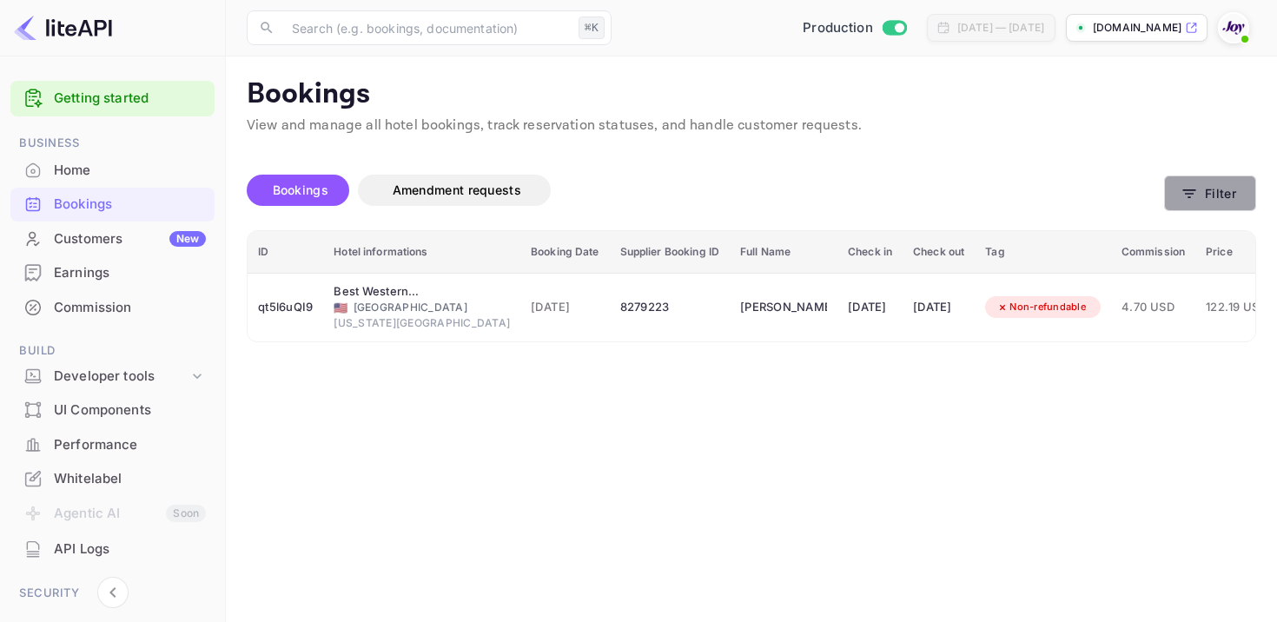
click at [1205, 191] on button "Filter" at bounding box center [1210, 193] width 92 height 36
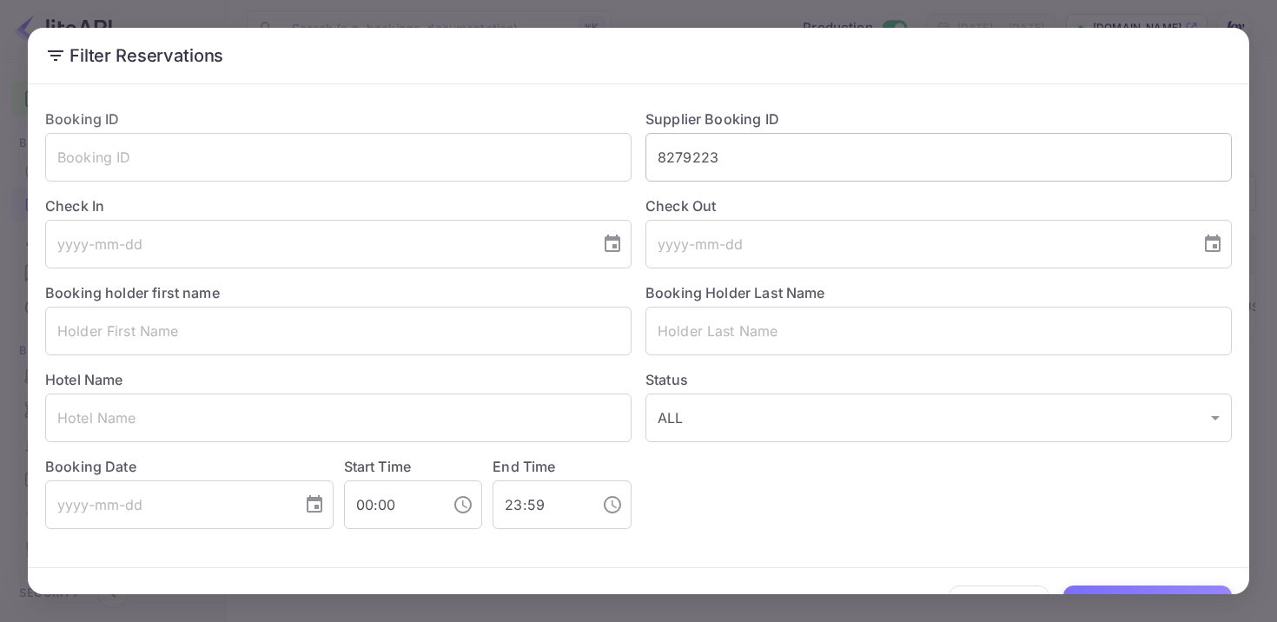
drag, startPoint x: 810, startPoint y: 132, endPoint x: 802, endPoint y: 162, distance: 30.8
click at [802, 162] on div "Supplier Booking ID 8279223 ​" at bounding box center [931, 138] width 600 height 87
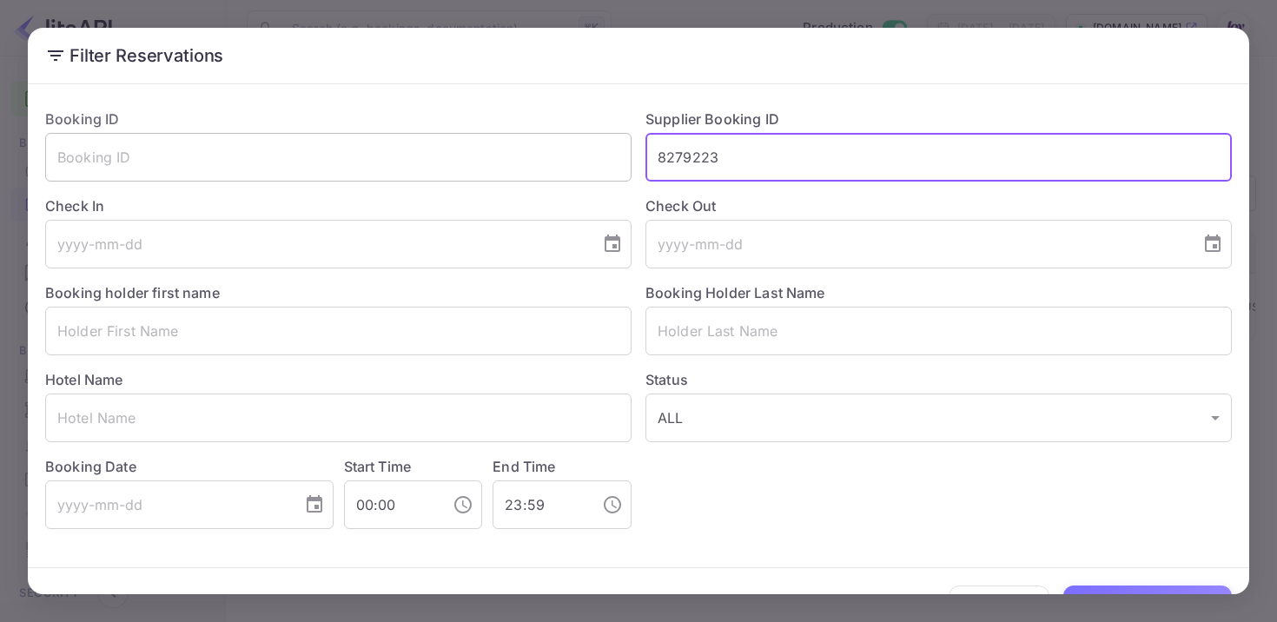
drag, startPoint x: 802, startPoint y: 162, endPoint x: 622, endPoint y: 144, distance: 180.6
click at [622, 147] on div "Booking ID ​ Supplier Booking ID 8279223 ​ Check In ​ Check Out ​ Booking holde…" at bounding box center [631, 312] width 1200 height 434
paste input "8279223"
type input "8279223"
drag, startPoint x: 762, startPoint y: 166, endPoint x: 515, endPoint y: 115, distance: 252.6
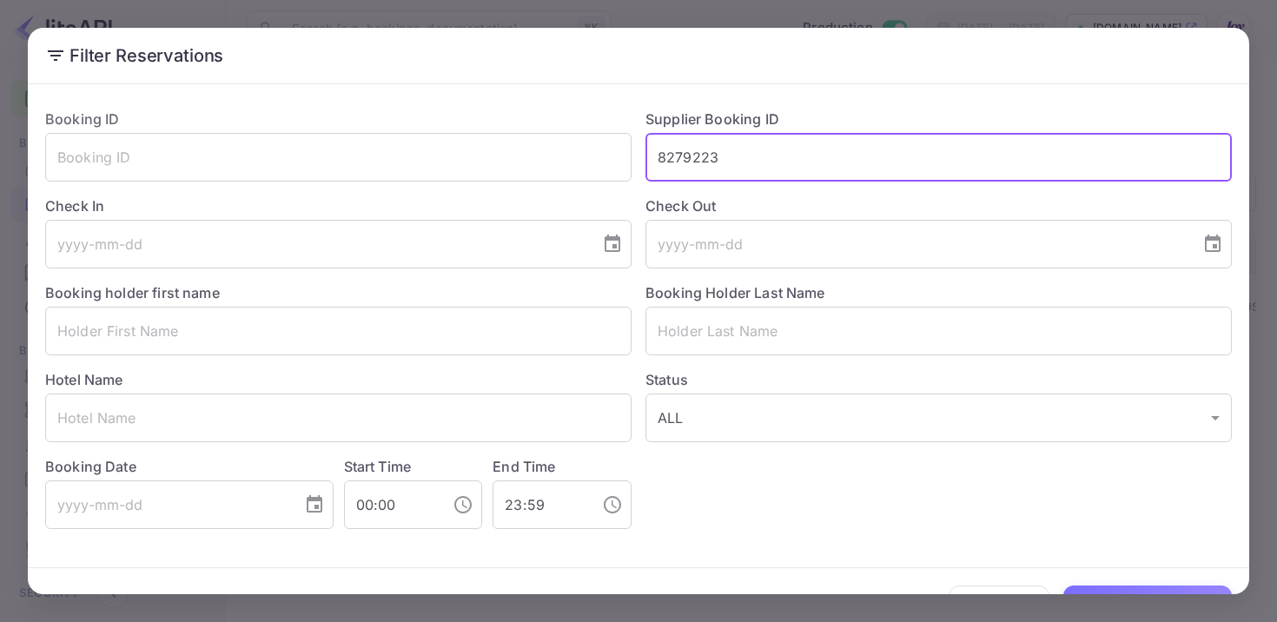
click at [515, 115] on div "Booking ID ​ Supplier Booking ID 8279223 ​ Check In ​ Check Out ​ Booking holde…" at bounding box center [631, 312] width 1200 height 434
paste input "8273329"
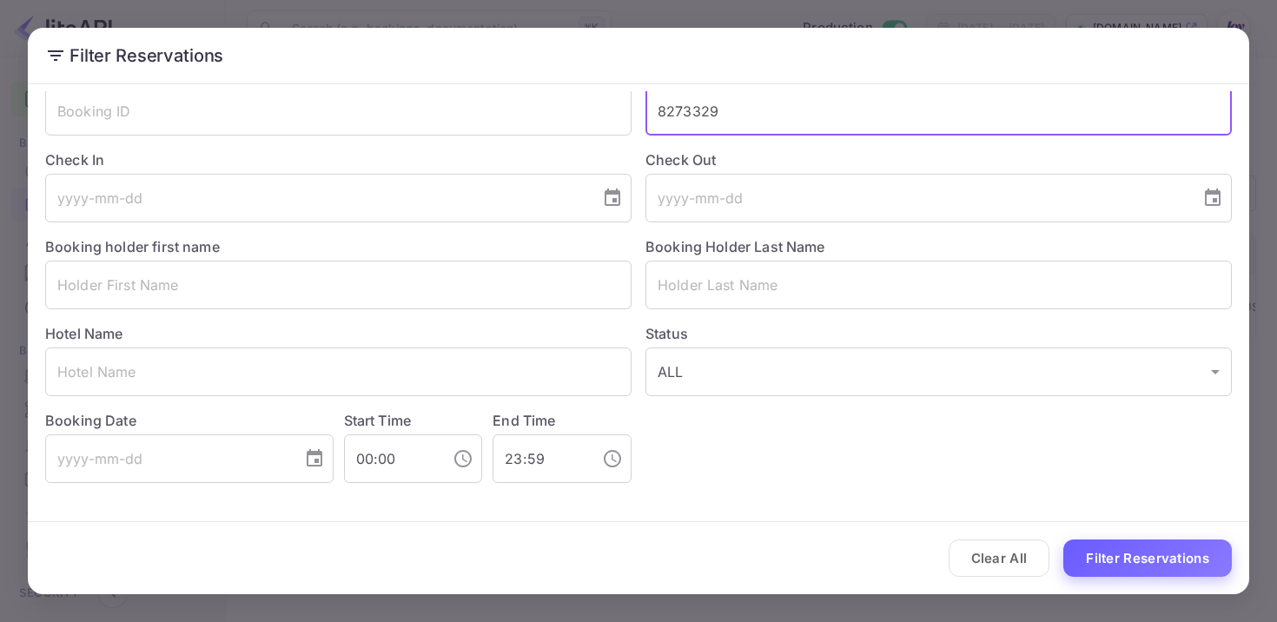
type input "8273329"
click at [1110, 558] on button "Filter Reservations" at bounding box center [1147, 557] width 168 height 37
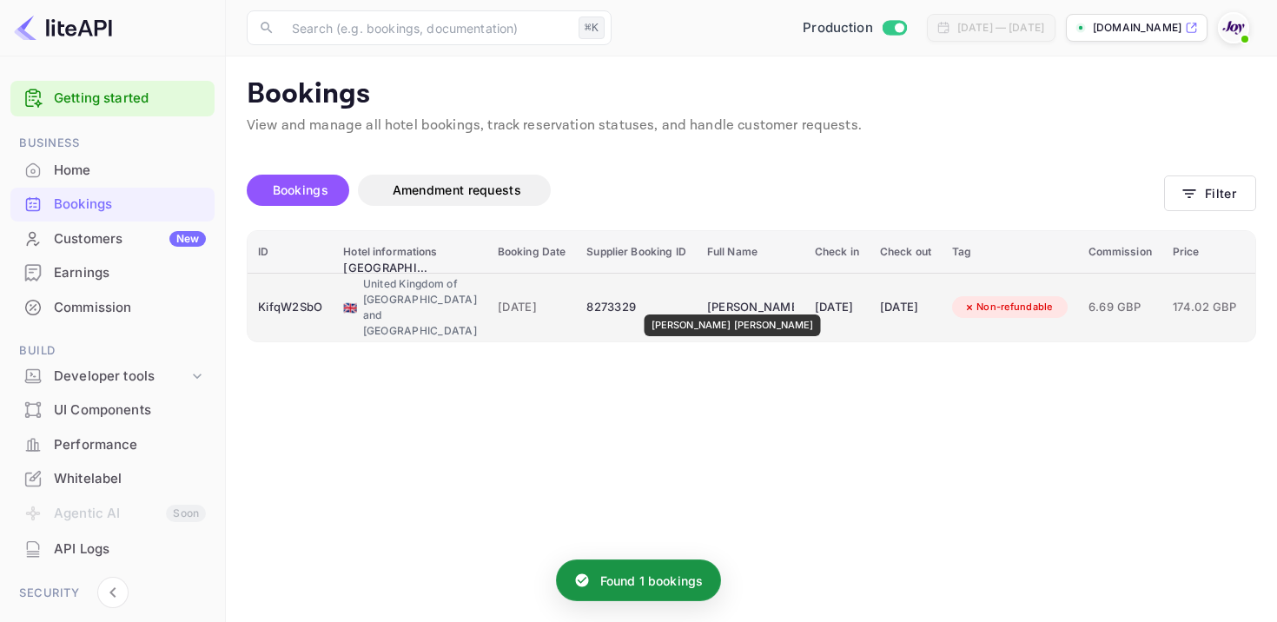
click at [707, 302] on div "[PERSON_NAME] [PERSON_NAME]" at bounding box center [750, 308] width 87 height 28
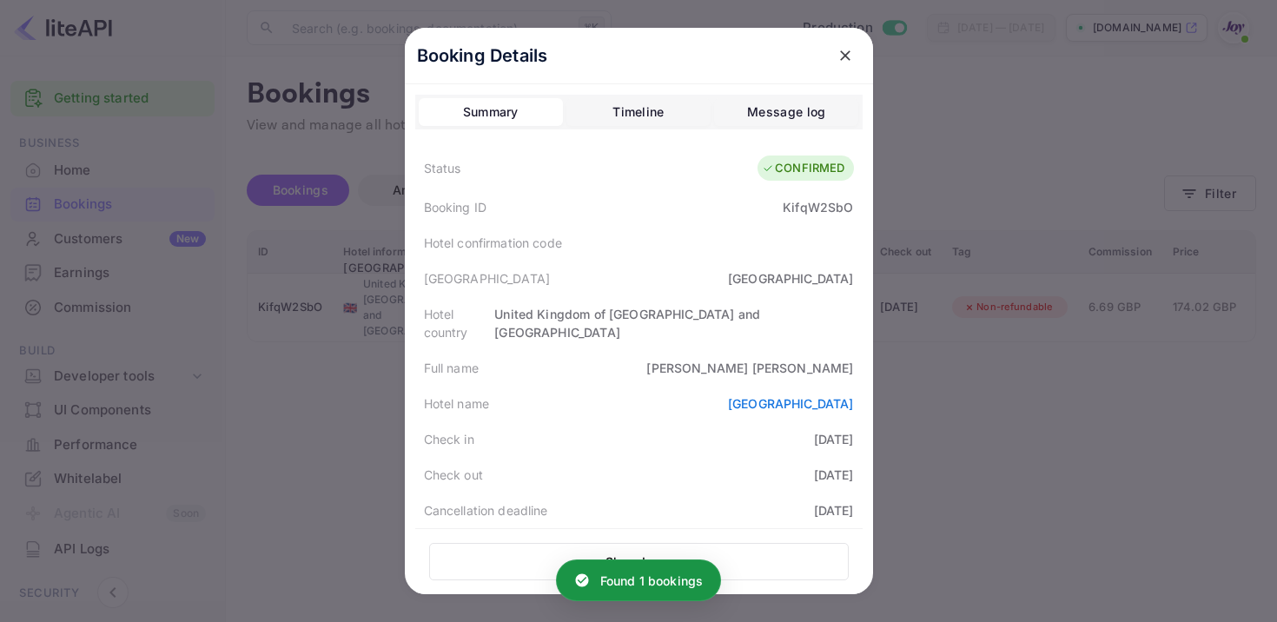
scroll to position [468, 0]
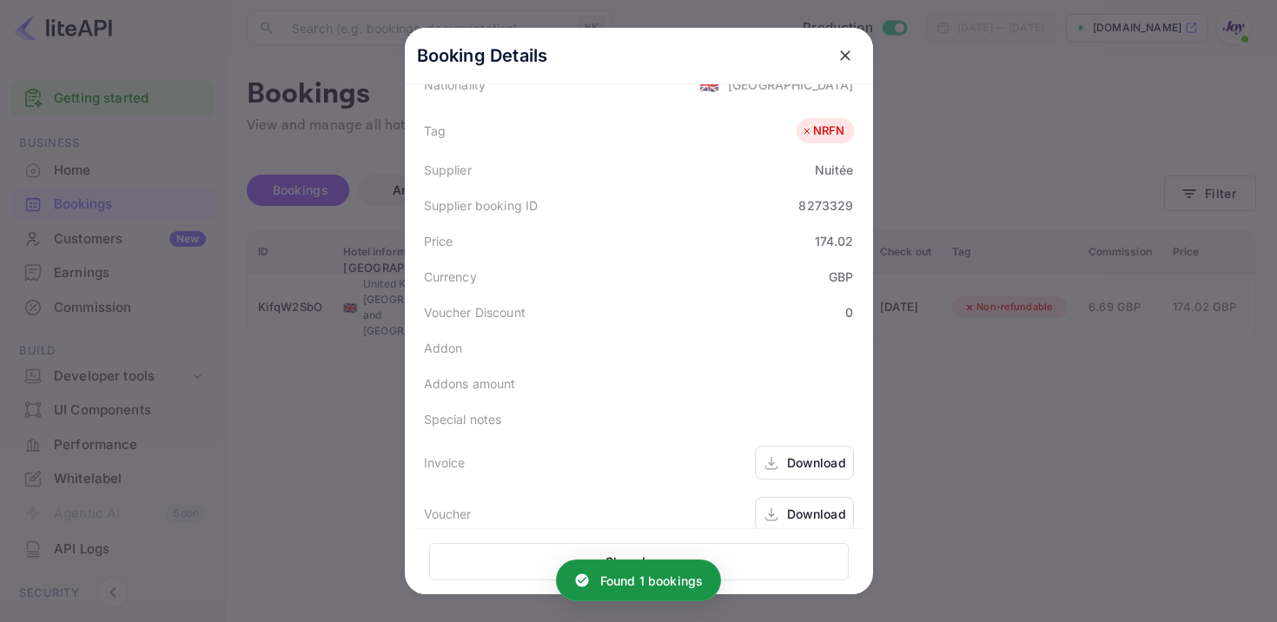
click at [788, 453] on div "Download" at bounding box center [816, 462] width 59 height 18
click at [779, 505] on icon at bounding box center [770, 514] width 17 height 18
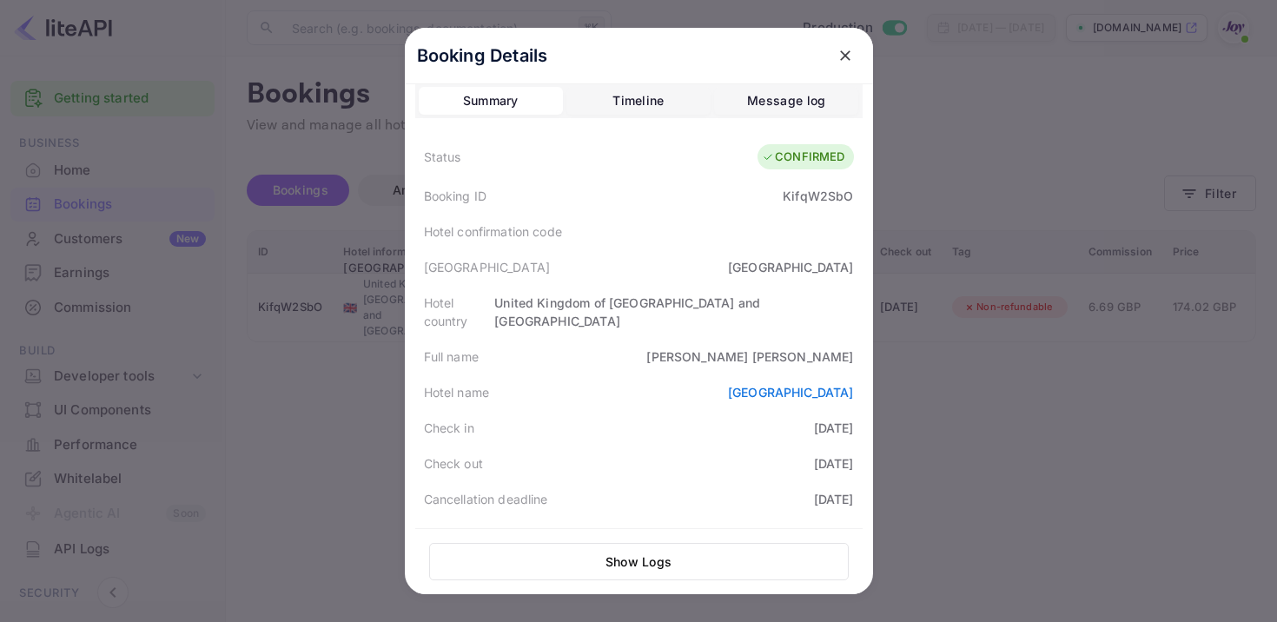
scroll to position [0, 0]
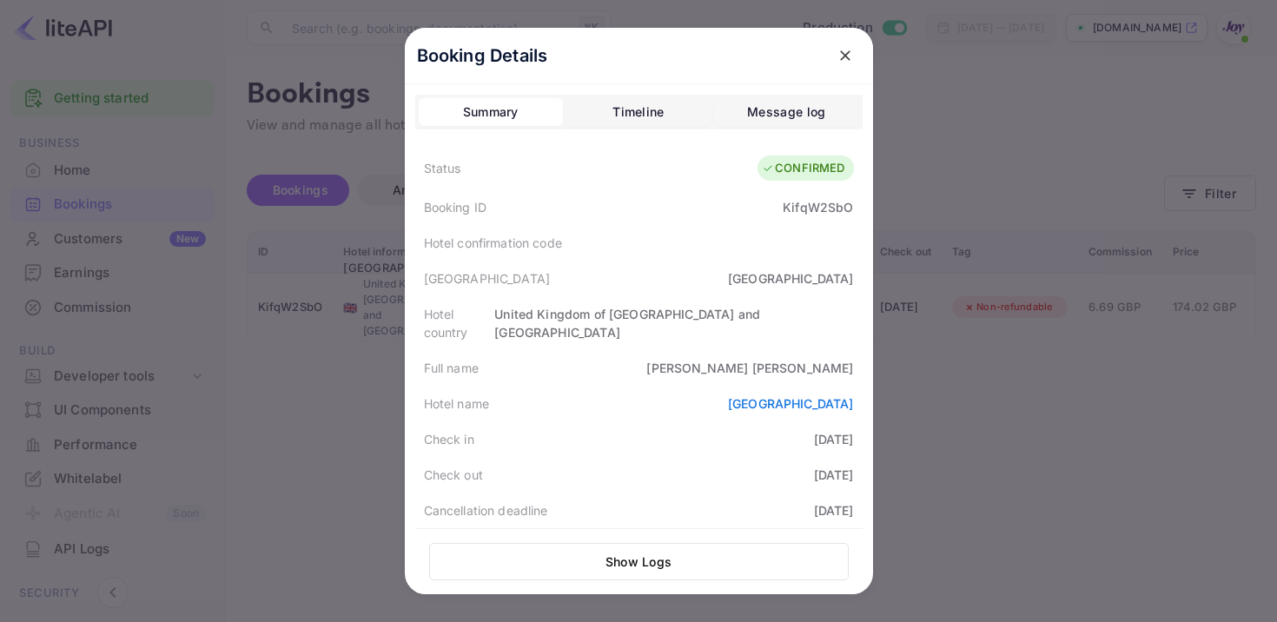
click at [805, 209] on div "KifqW2SbO" at bounding box center [817, 207] width 70 height 18
click at [849, 56] on icon "close" at bounding box center [844, 55] width 17 height 17
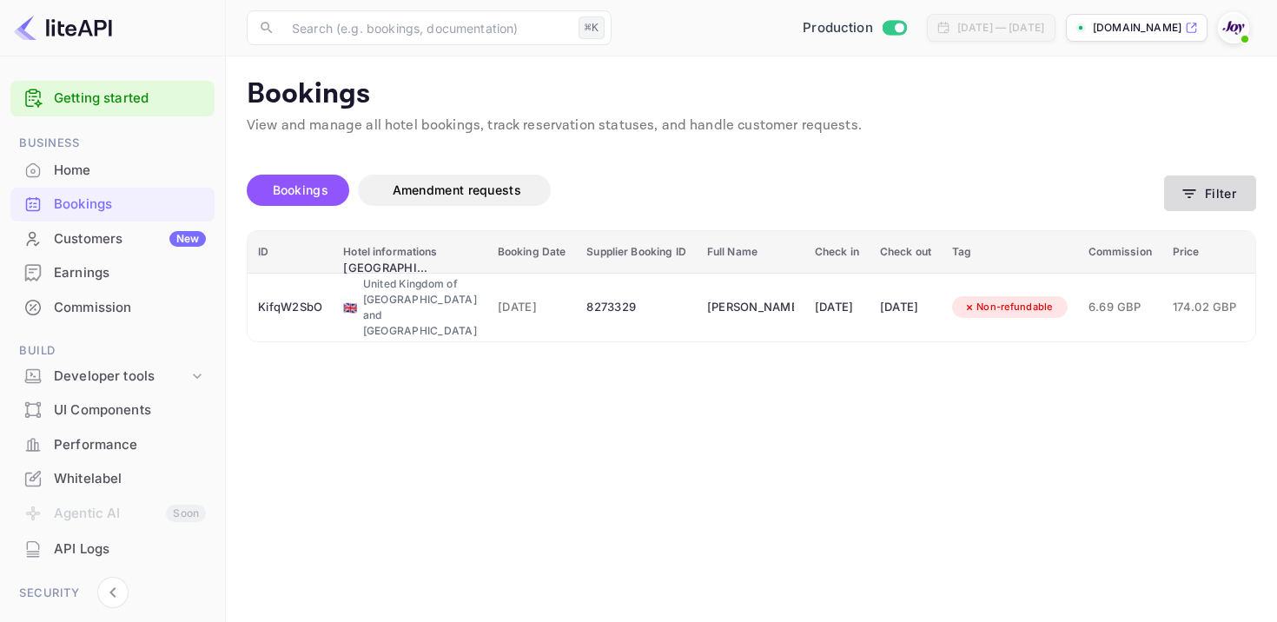
click at [1225, 198] on button "Filter" at bounding box center [1210, 193] width 92 height 36
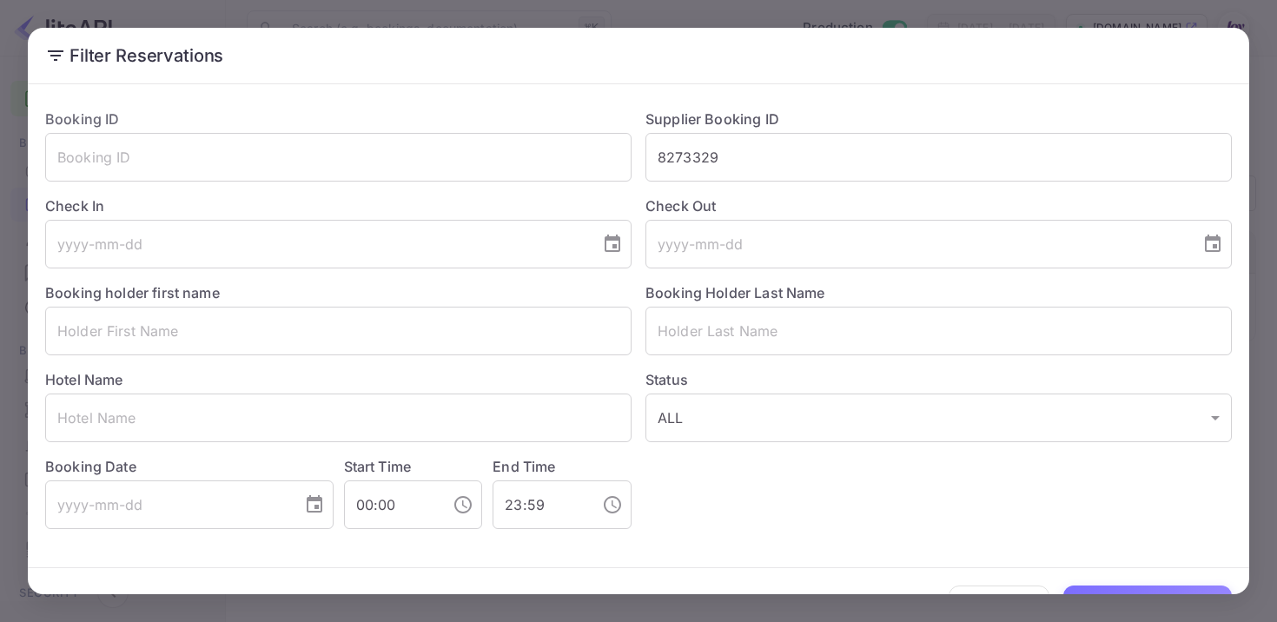
drag, startPoint x: 729, startPoint y: 155, endPoint x: 516, endPoint y: 123, distance: 216.0
click at [516, 123] on div "Booking ID ​ Supplier Booking ID 8273329 ​ Check In ​ Check Out ​ Booking holde…" at bounding box center [631, 312] width 1200 height 434
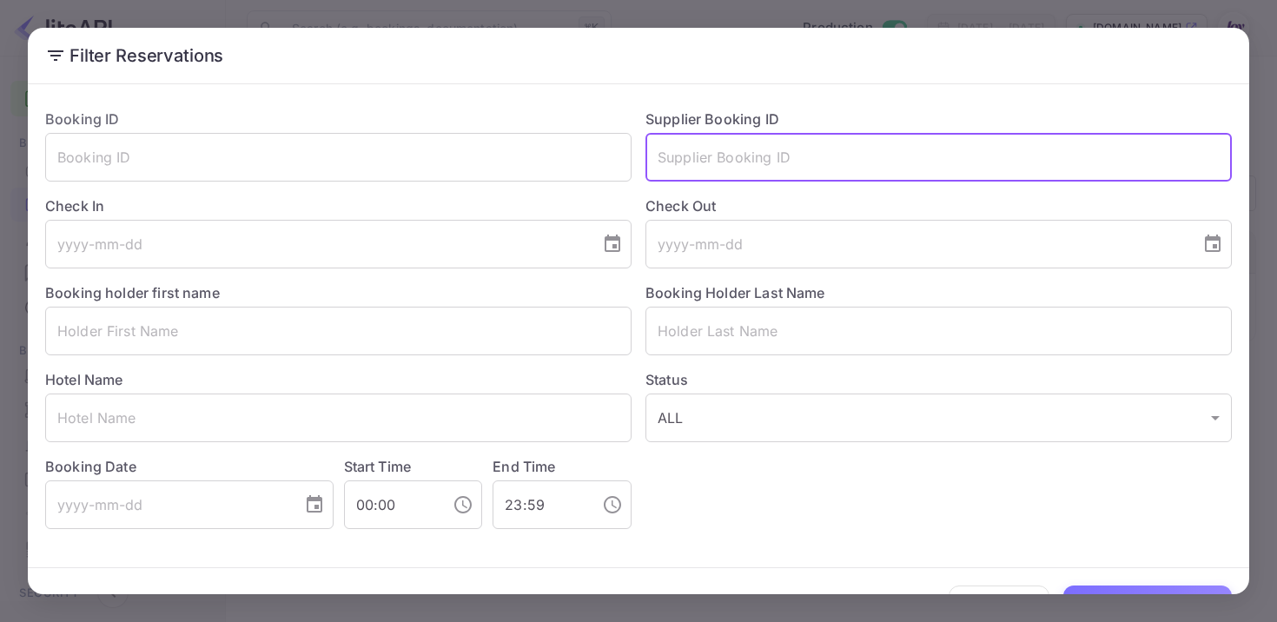
paste input "8264016"
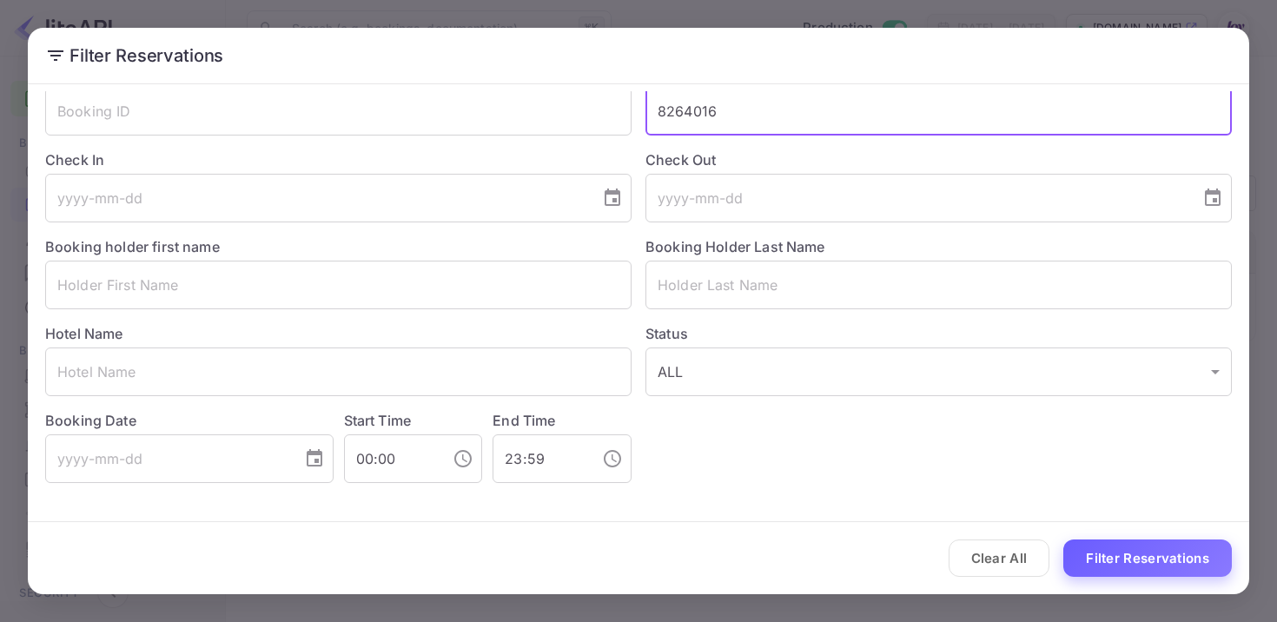
type input "8264016"
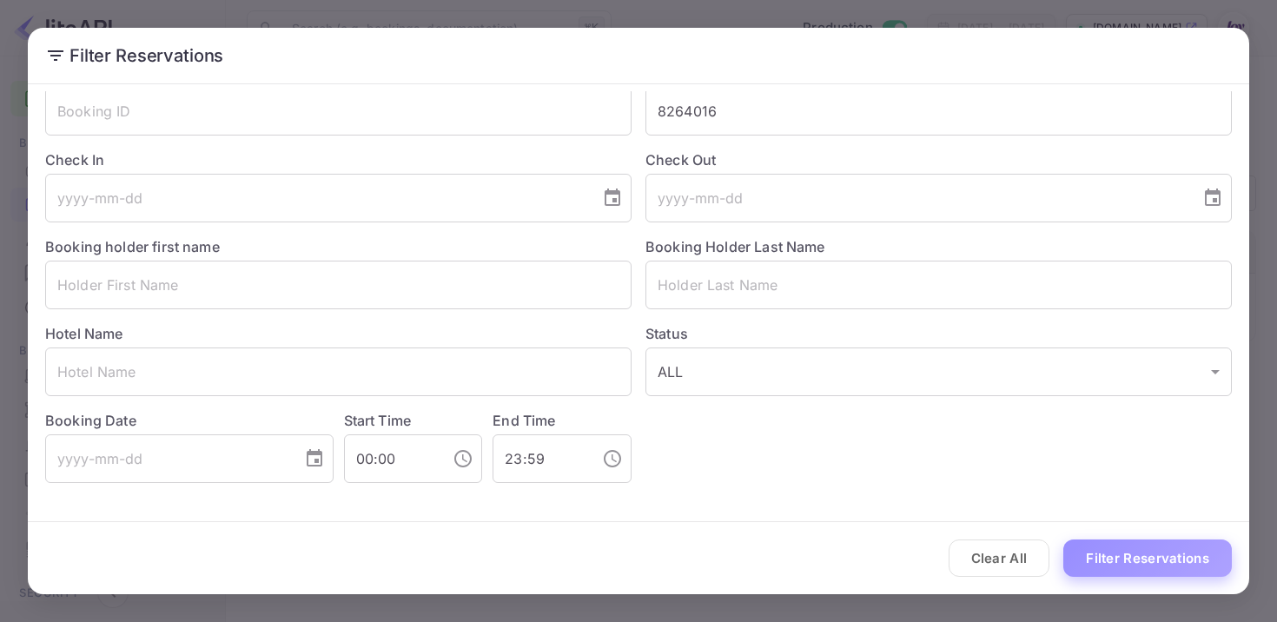
click at [1158, 556] on button "Filter Reservations" at bounding box center [1147, 557] width 168 height 37
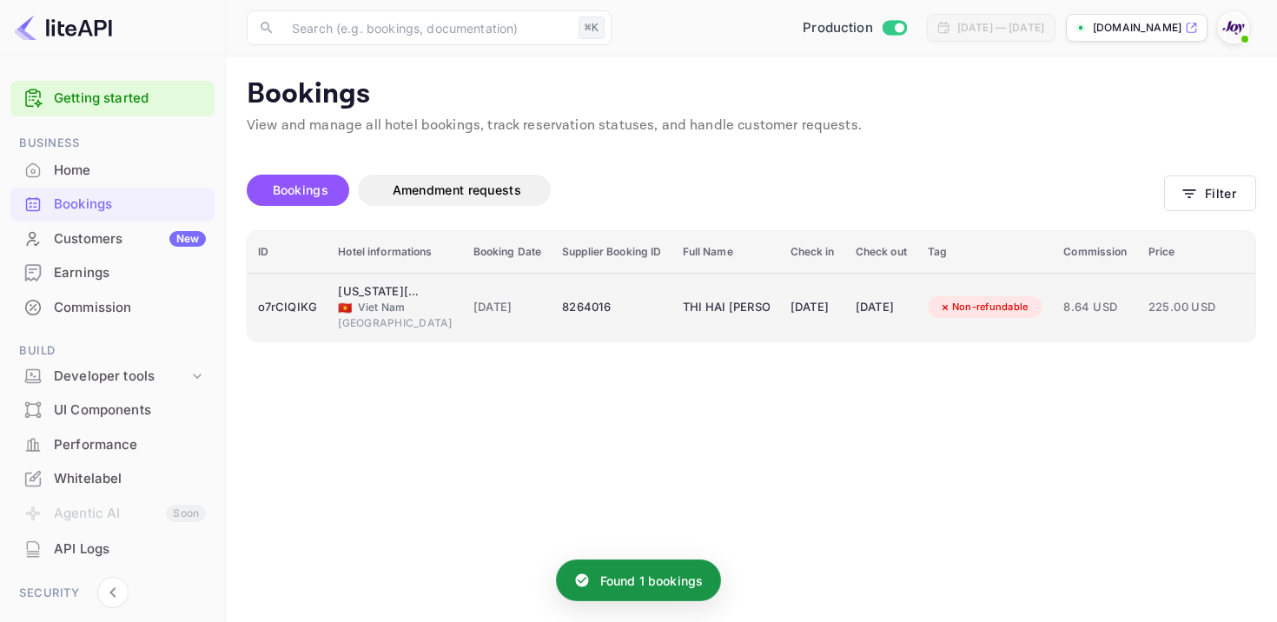
click at [575, 309] on div "8264016" at bounding box center [611, 308] width 99 height 28
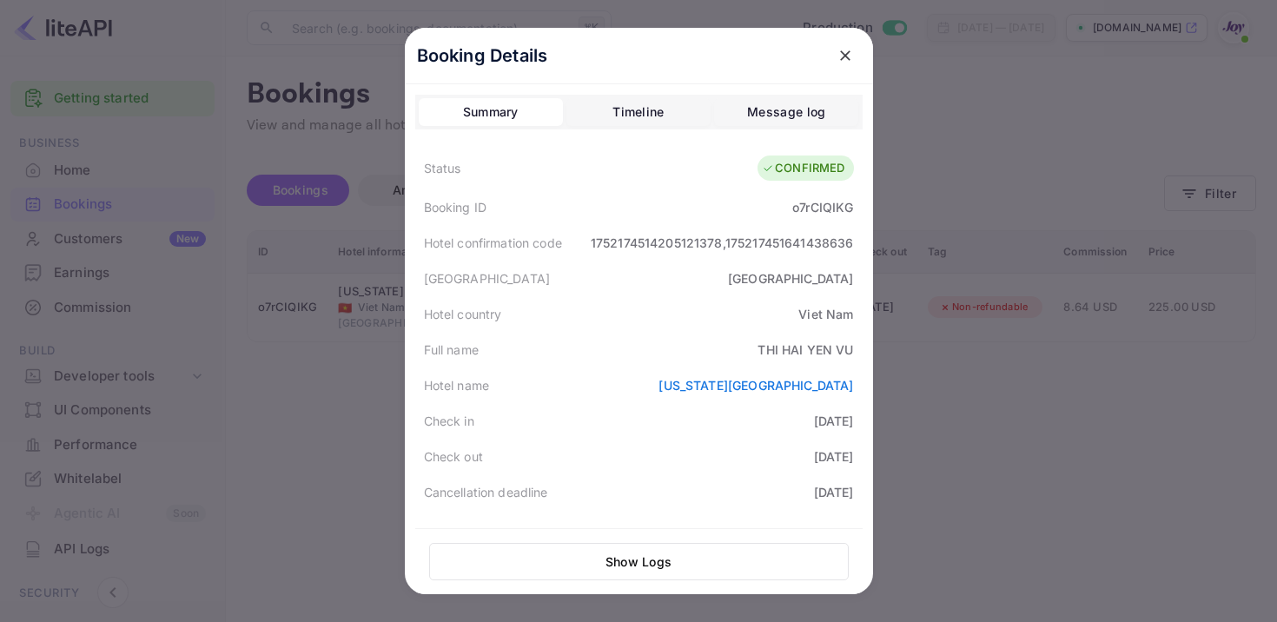
click at [809, 209] on div "o7rCIQIKG" at bounding box center [822, 207] width 61 height 18
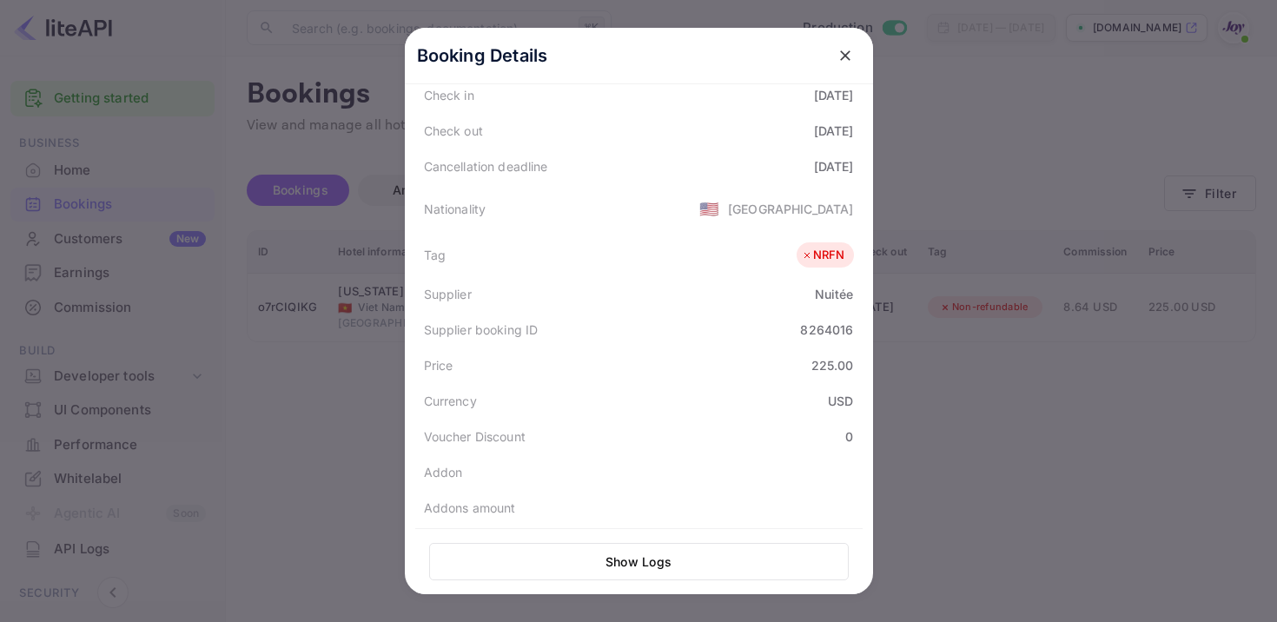
scroll to position [408, 0]
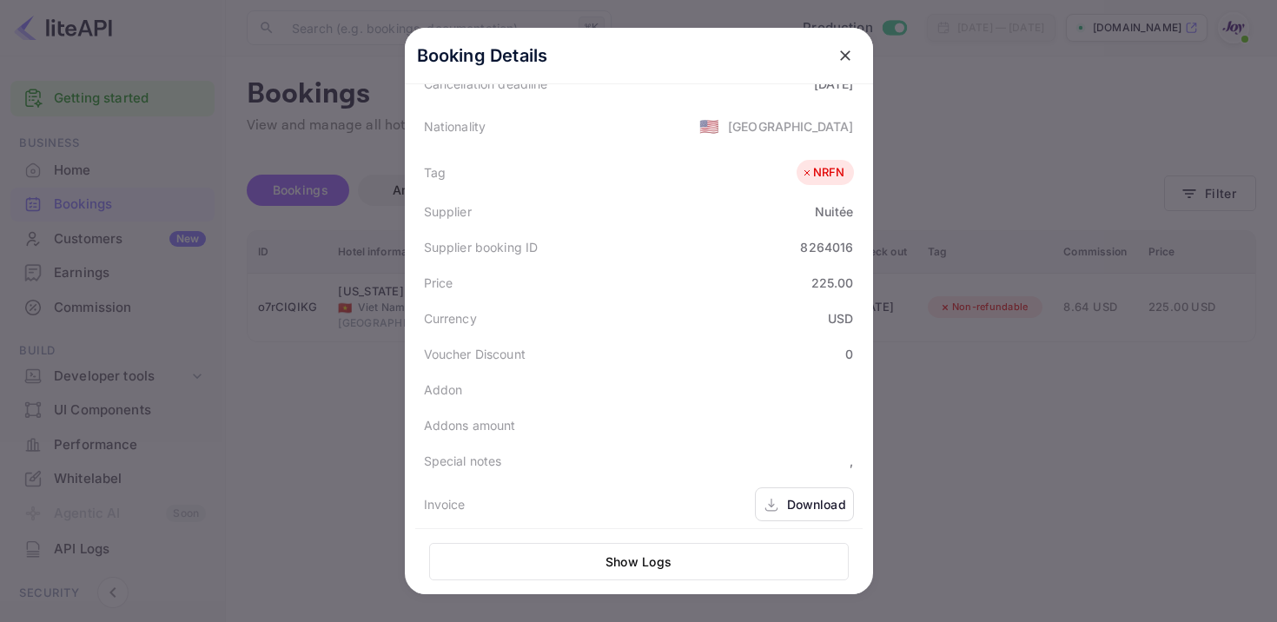
click at [791, 504] on div "Download" at bounding box center [816, 504] width 59 height 18
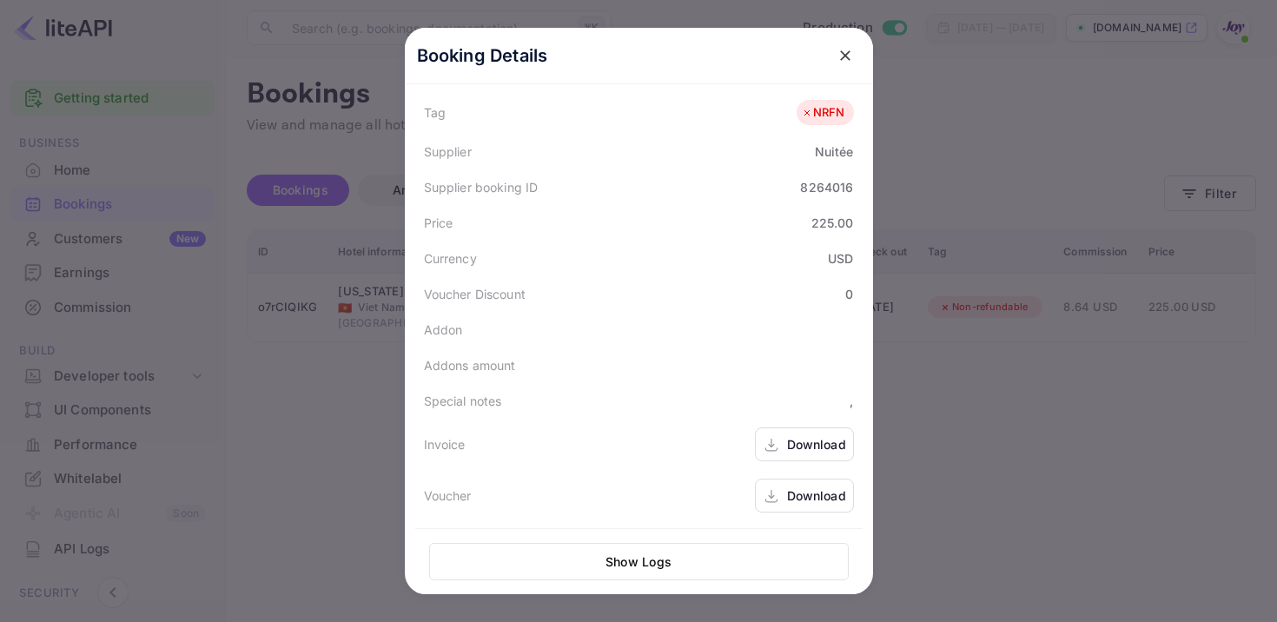
click at [807, 498] on div "Download" at bounding box center [816, 495] width 59 height 18
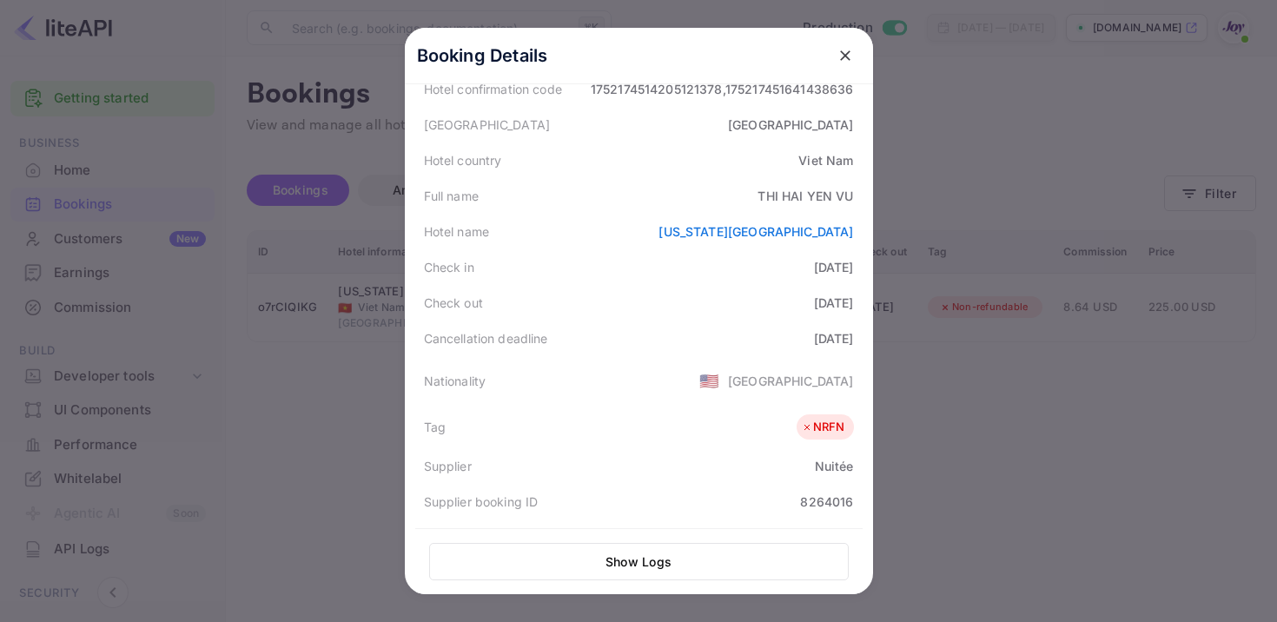
scroll to position [0, 0]
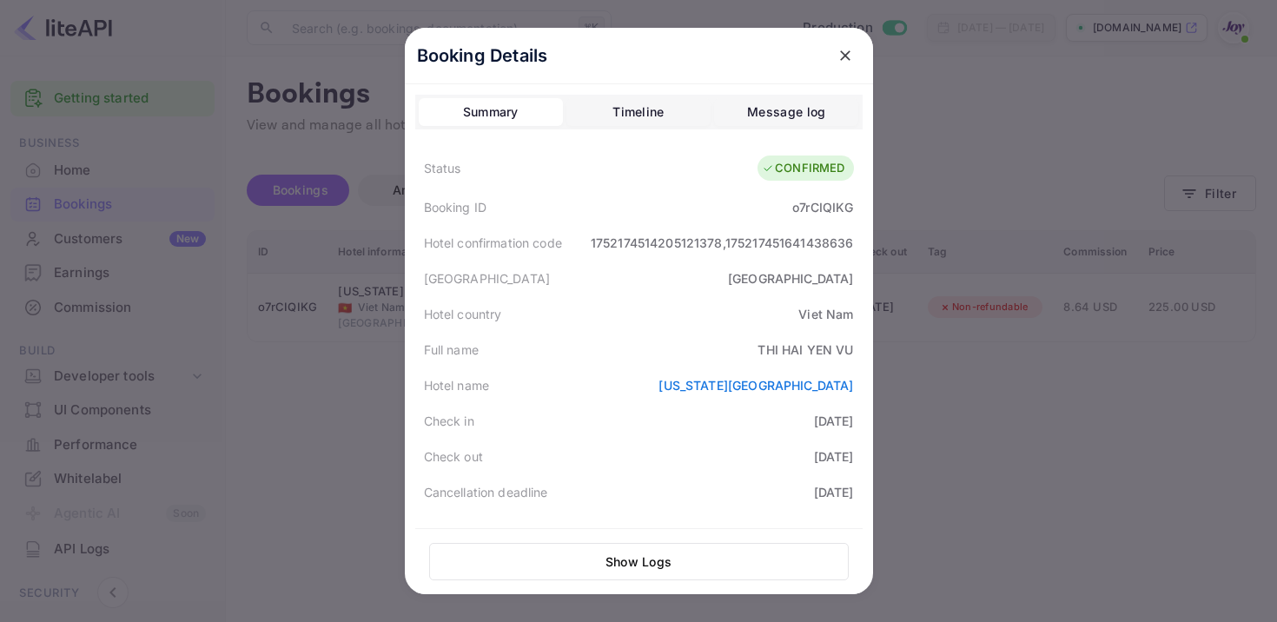
click at [812, 209] on div "o7rCIQIKG" at bounding box center [822, 207] width 61 height 18
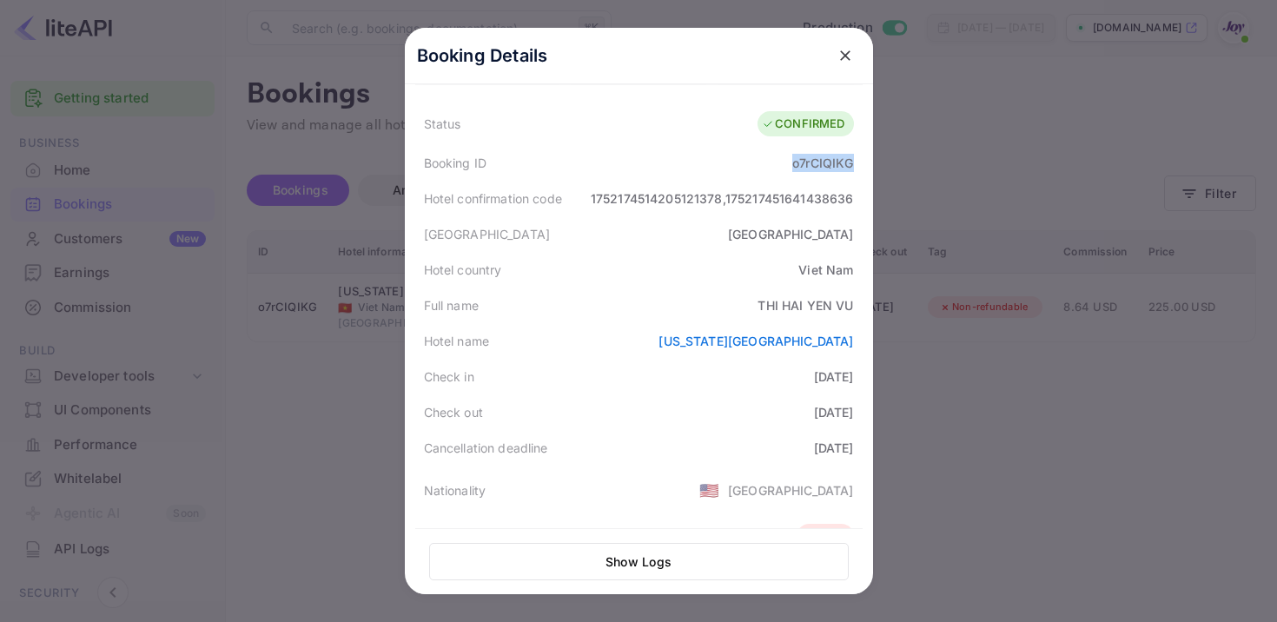
scroll to position [57, 0]
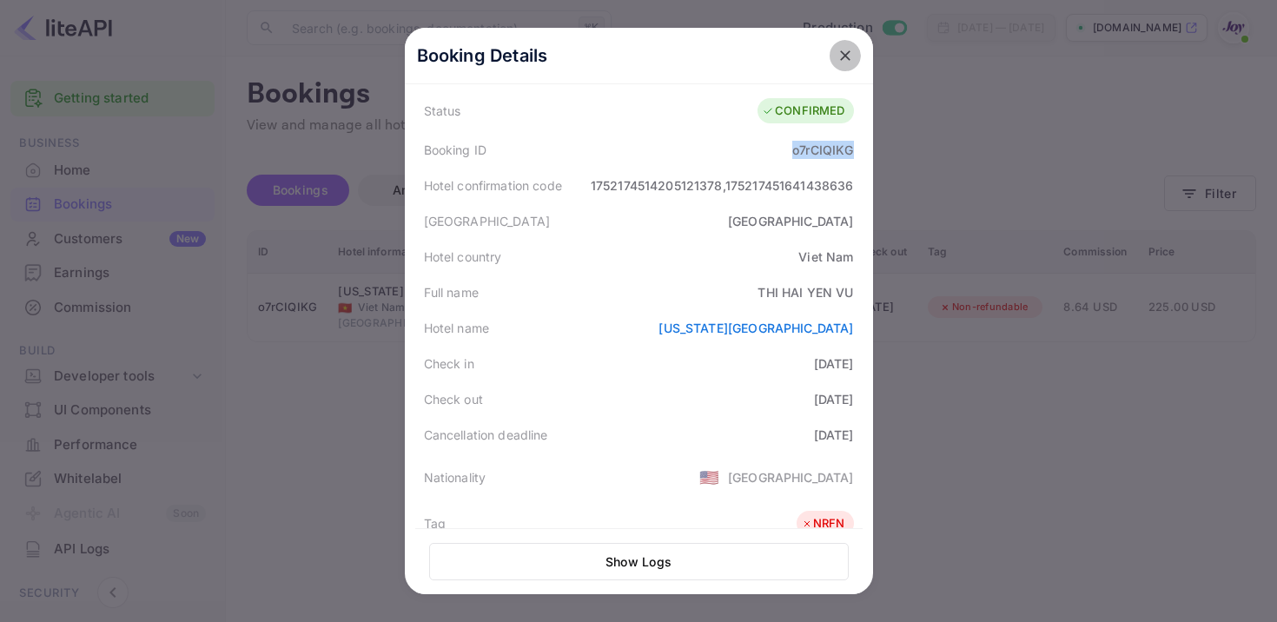
click at [851, 44] on button "close" at bounding box center [844, 55] width 31 height 31
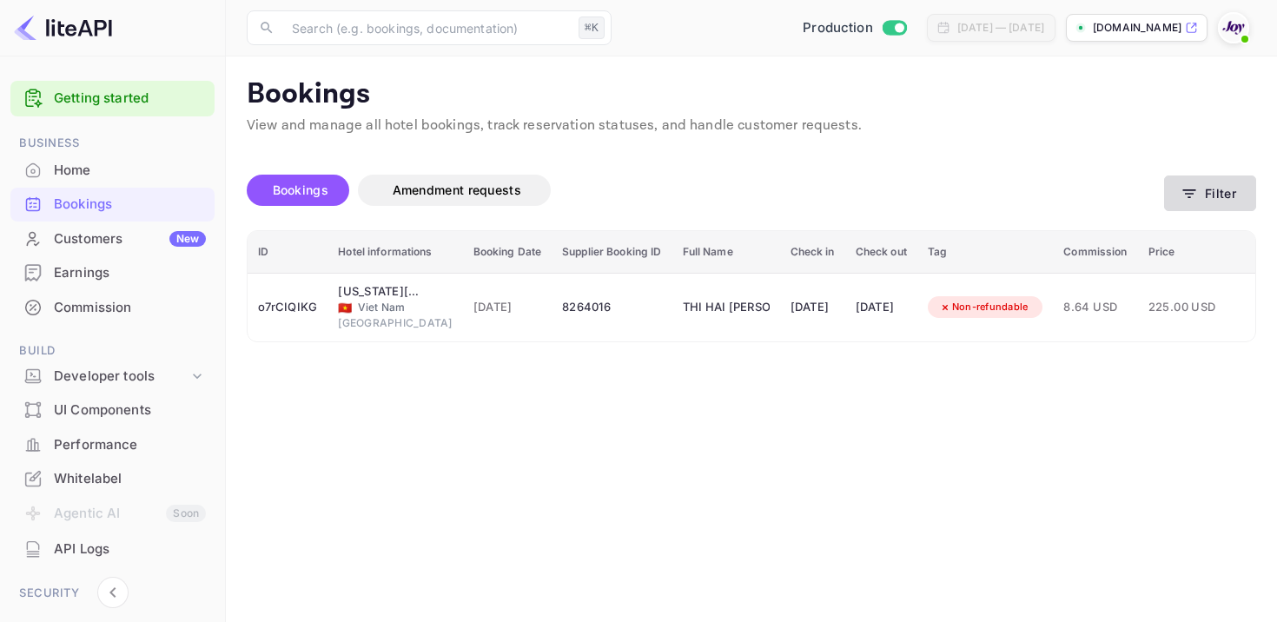
click at [1219, 176] on button "Filter" at bounding box center [1210, 193] width 92 height 36
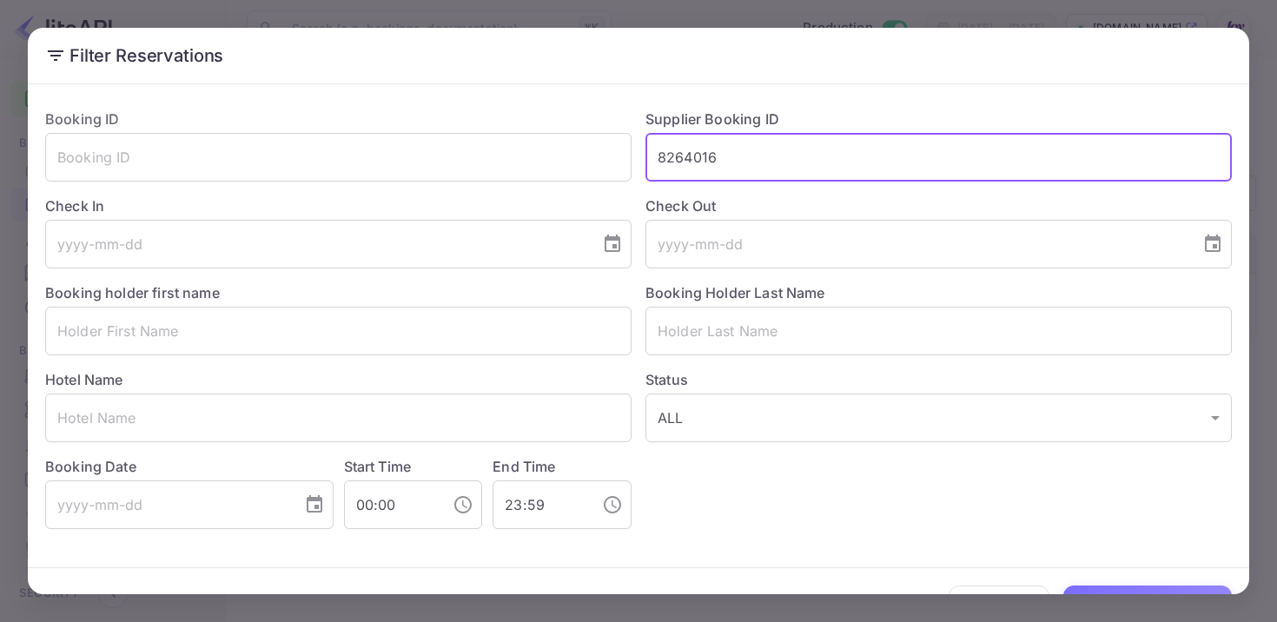
drag, startPoint x: 742, startPoint y: 141, endPoint x: 592, endPoint y: 124, distance: 151.1
click at [592, 124] on div "Booking ID ​ Supplier Booking ID 8264016 ​ Check In ​ Check Out ​ Booking holde…" at bounding box center [631, 312] width 1200 height 434
drag, startPoint x: 730, startPoint y: 168, endPoint x: 589, endPoint y: 130, distance: 146.4
click at [589, 130] on div "Booking ID ​ Supplier Booking ID 8264016 ​ Check In ​ Check Out ​ Booking holde…" at bounding box center [631, 312] width 1200 height 434
paste input "8216930"
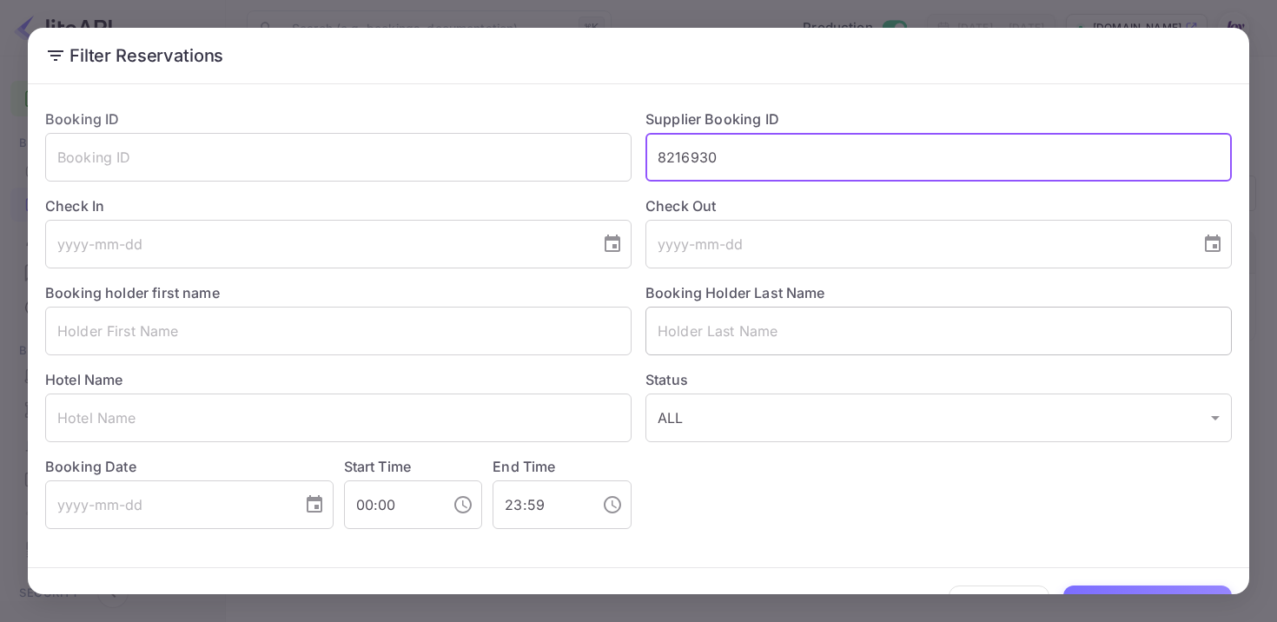
scroll to position [46, 0]
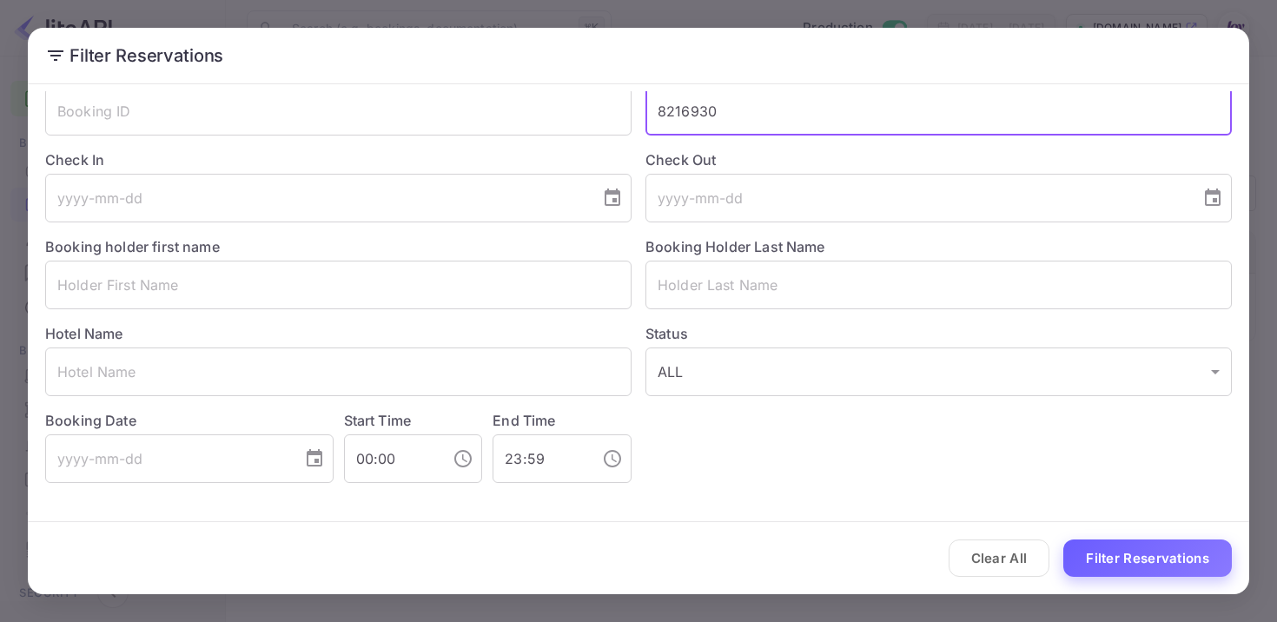
type input "8216930"
click at [1176, 552] on button "Filter Reservations" at bounding box center [1147, 557] width 168 height 37
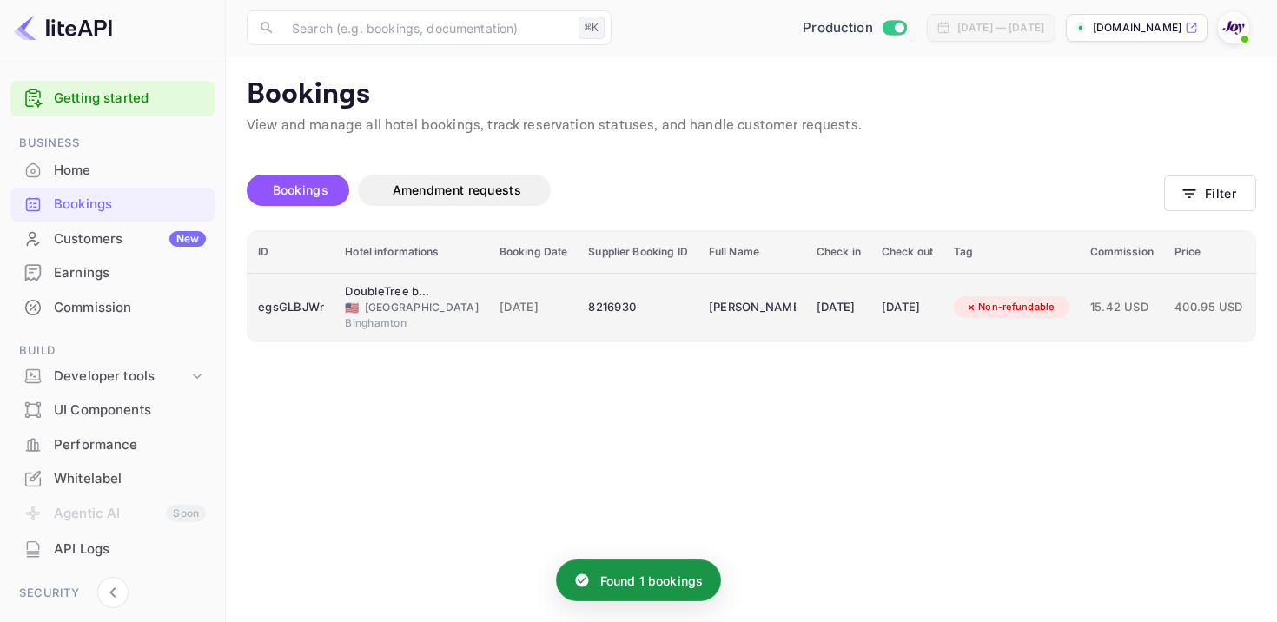
click at [698, 323] on td "[PERSON_NAME]" at bounding box center [752, 307] width 108 height 69
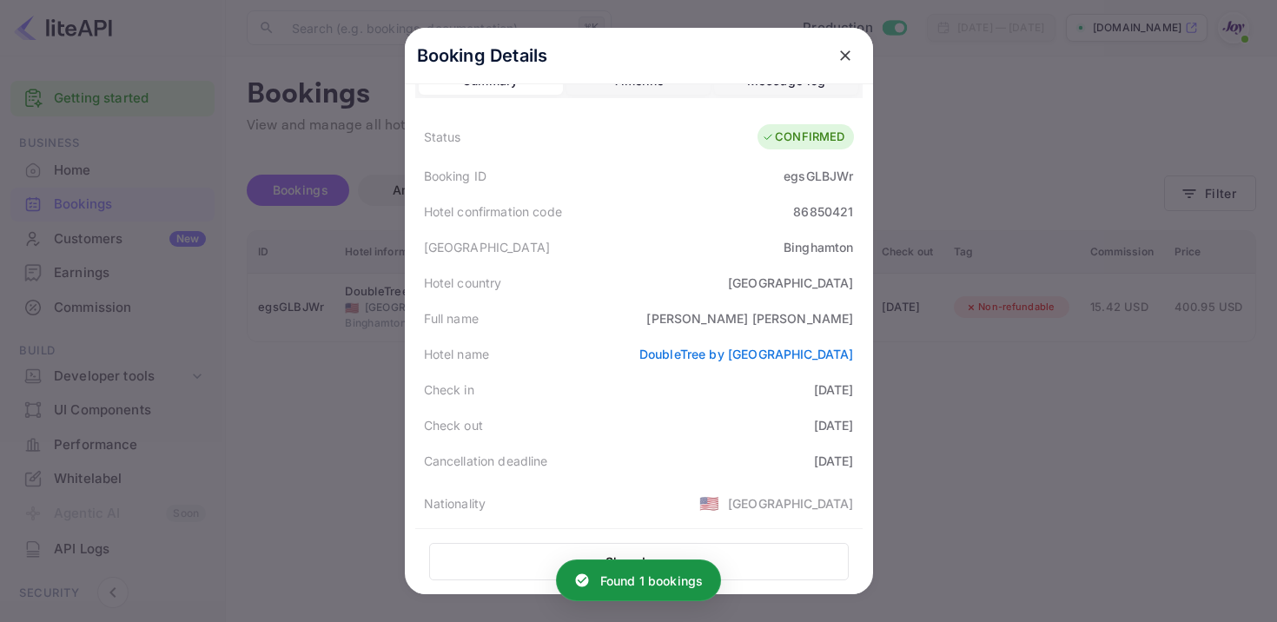
scroll to position [5, 0]
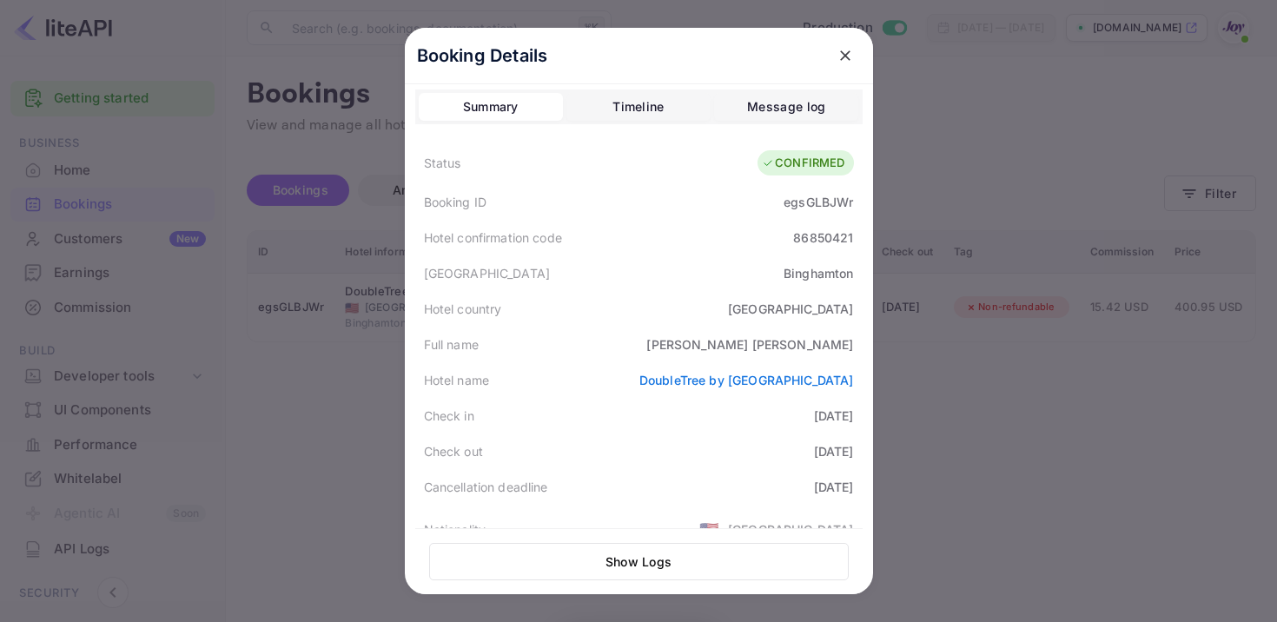
click at [813, 203] on div "egsGLBJWr" at bounding box center [817, 202] width 69 height 18
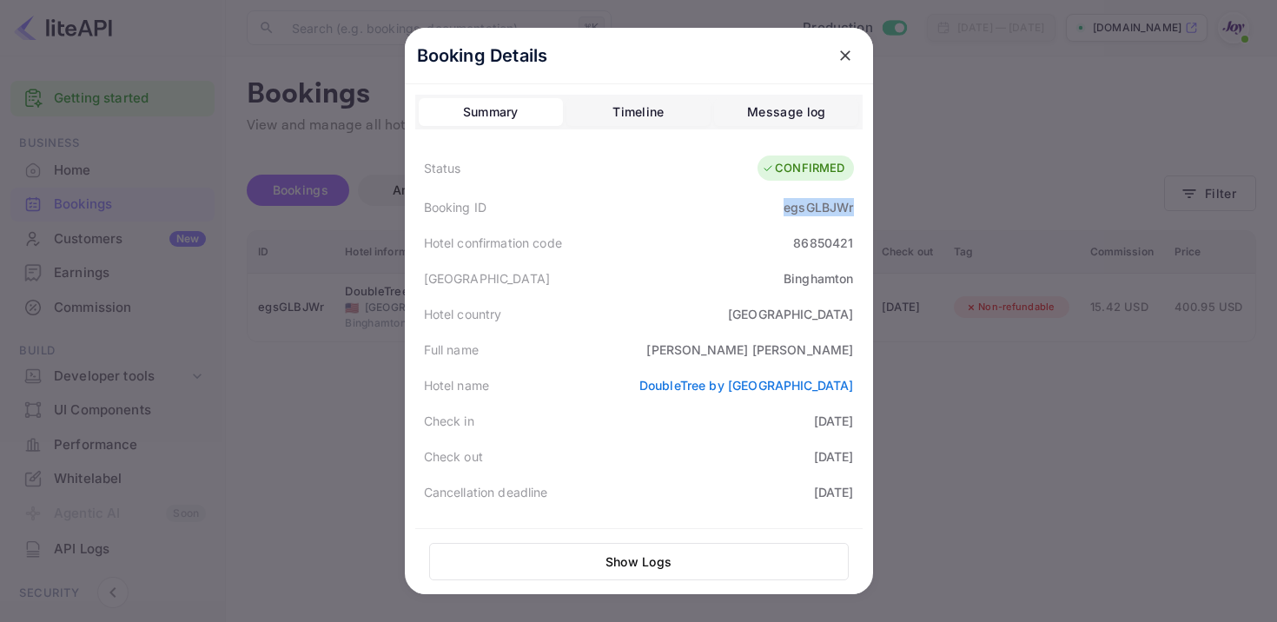
scroll to position [468, 0]
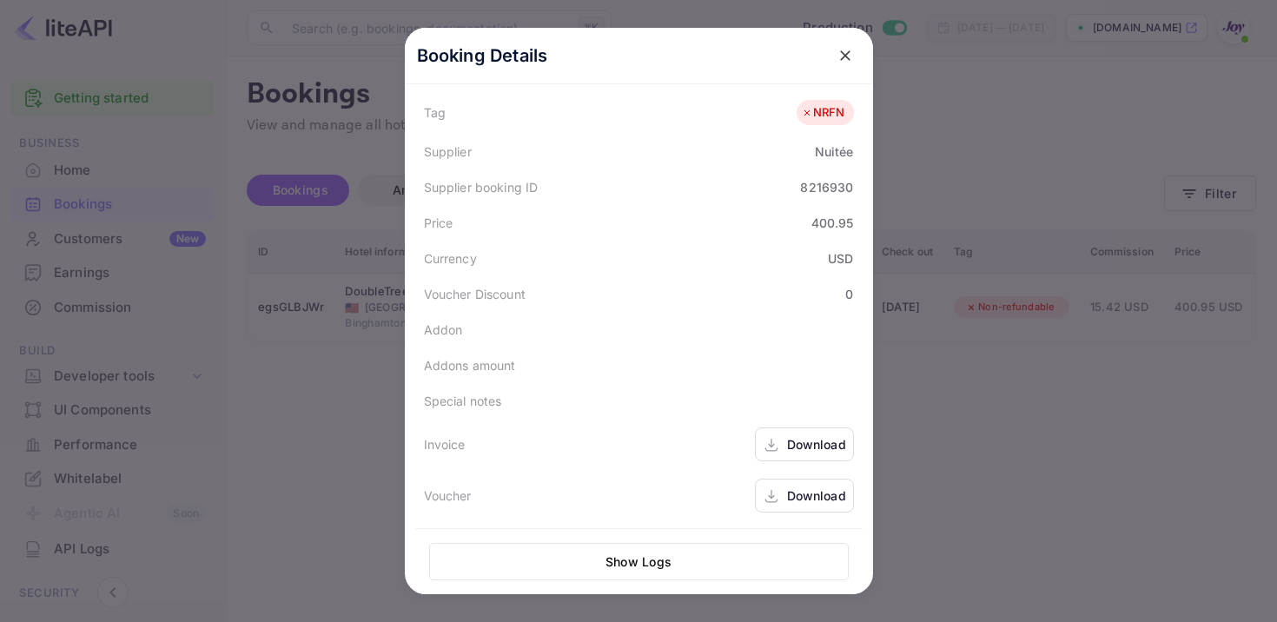
click at [797, 439] on div "Download" at bounding box center [816, 444] width 59 height 18
click at [816, 487] on div "Download" at bounding box center [816, 495] width 59 height 18
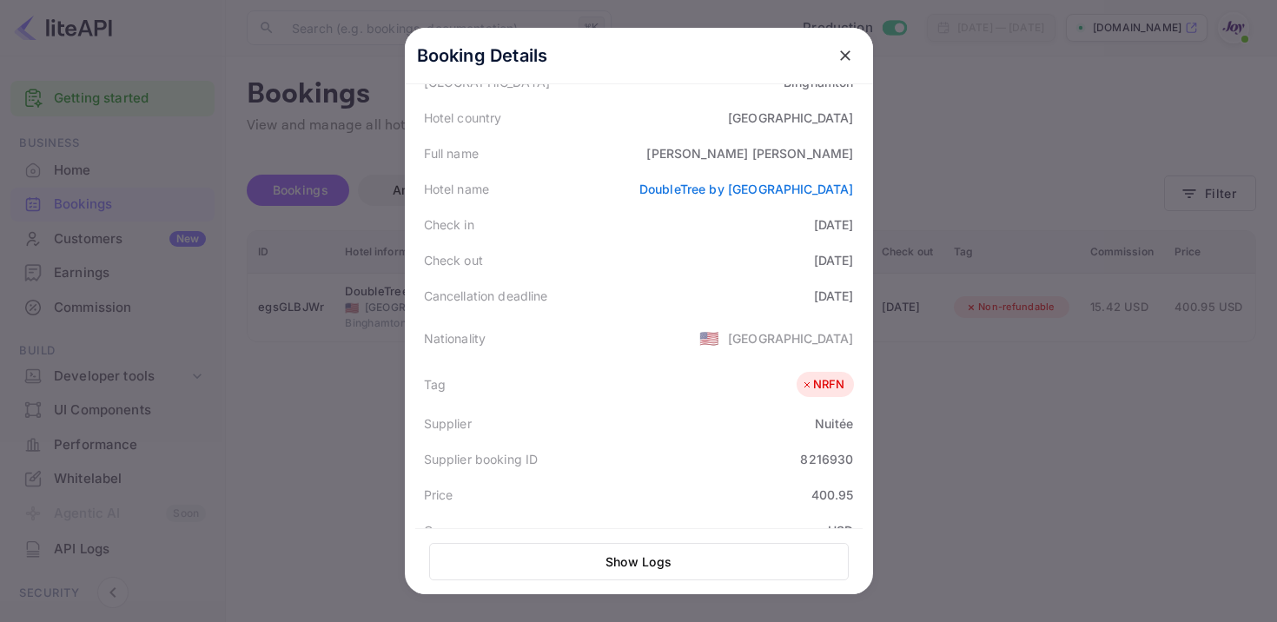
scroll to position [0, 0]
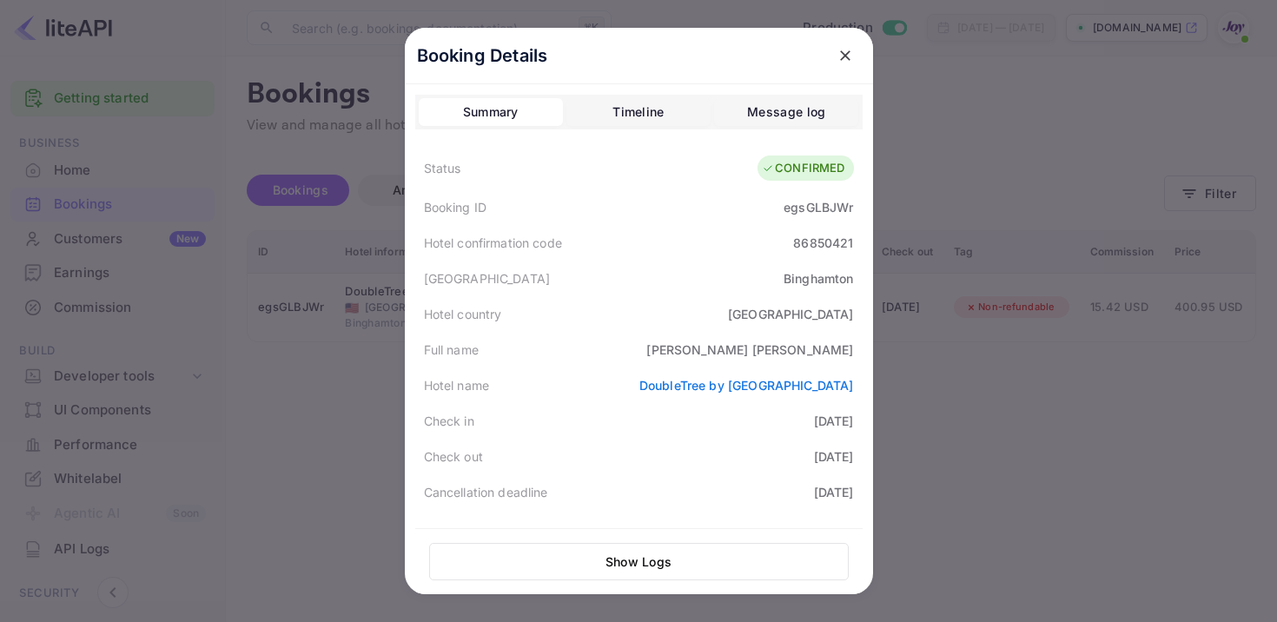
click at [672, 500] on div "Cancellation deadline [DATE]" at bounding box center [638, 492] width 447 height 36
click at [816, 209] on div "egsGLBJWr" at bounding box center [817, 207] width 69 height 18
click at [837, 47] on icon "close" at bounding box center [844, 55] width 17 height 17
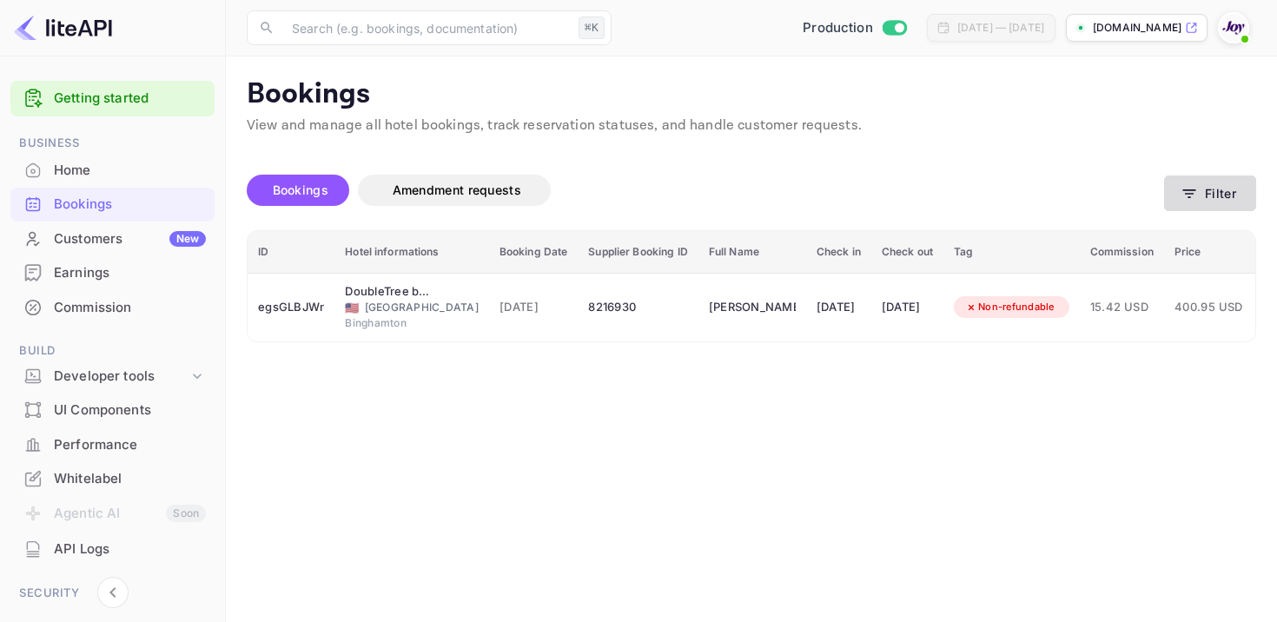
click at [1190, 195] on icon "button" at bounding box center [1188, 193] width 17 height 17
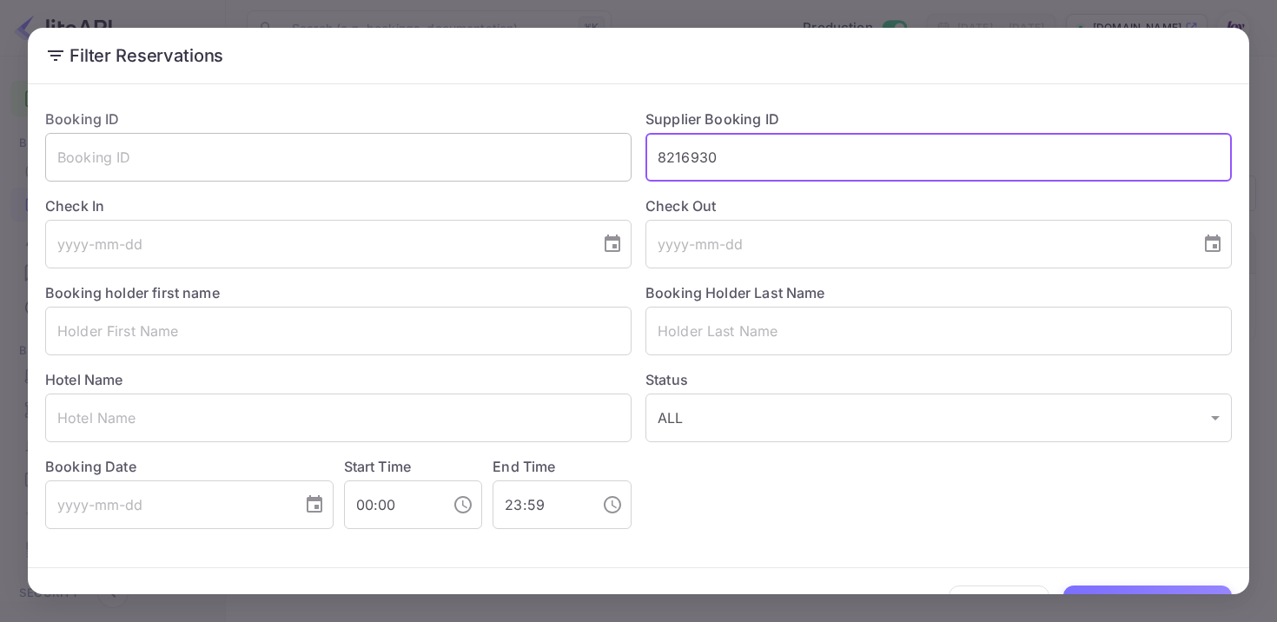
drag, startPoint x: 808, startPoint y: 155, endPoint x: 582, endPoint y: 142, distance: 227.0
click at [582, 142] on div "Booking ID ​ Supplier Booking ID 8216930 ​ Check In ​ Check Out ​ Booking holde…" at bounding box center [631, 312] width 1200 height 434
paste input "8207531"
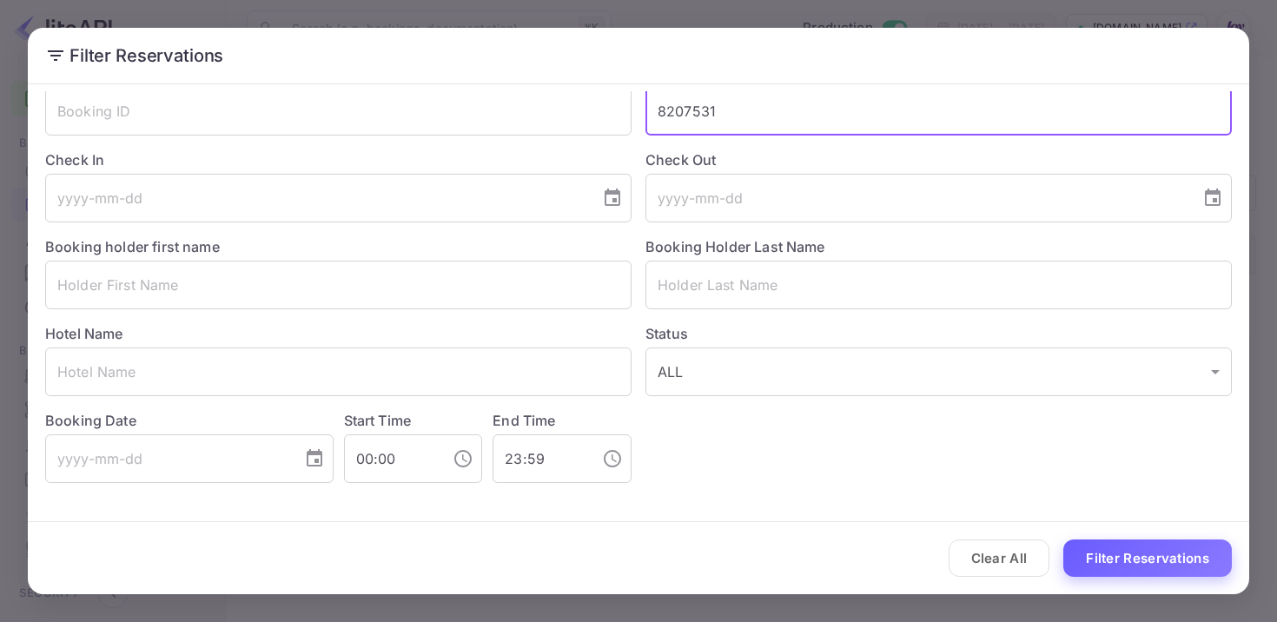
type input "8207531"
click at [1116, 552] on button "Filter Reservations" at bounding box center [1147, 557] width 168 height 37
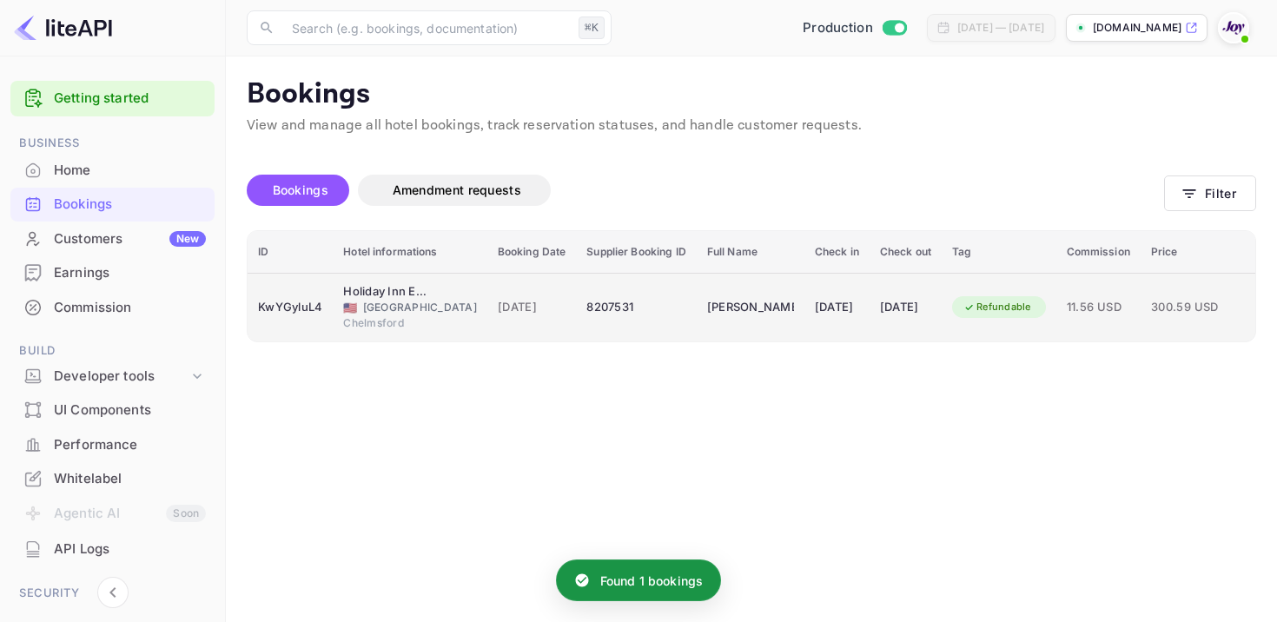
click at [880, 307] on div "[DATE]" at bounding box center [905, 308] width 51 height 28
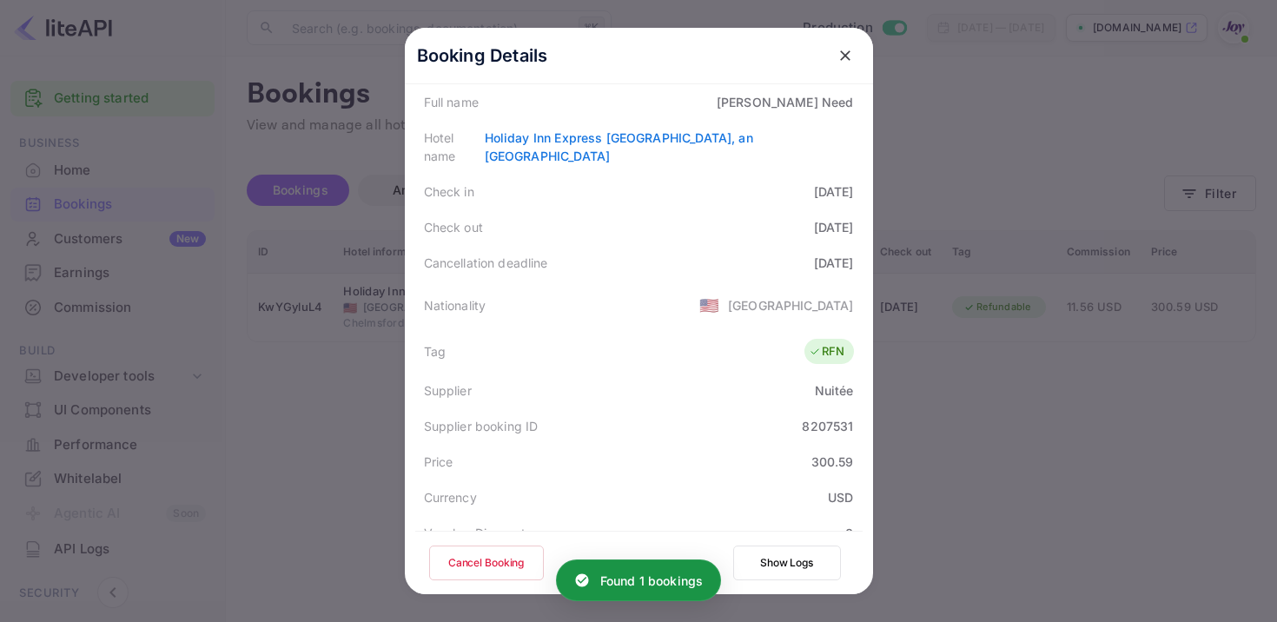
scroll to position [465, 0]
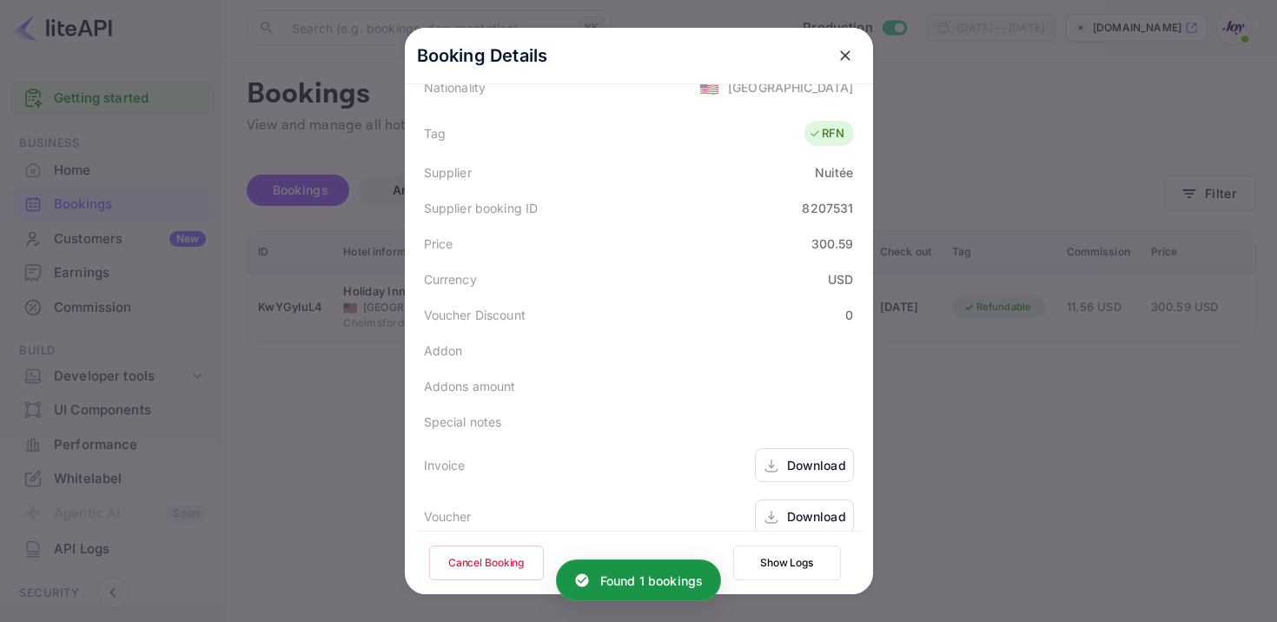
click at [765, 457] on icon at bounding box center [770, 466] width 17 height 18
click at [792, 507] on div "Download" at bounding box center [816, 516] width 59 height 18
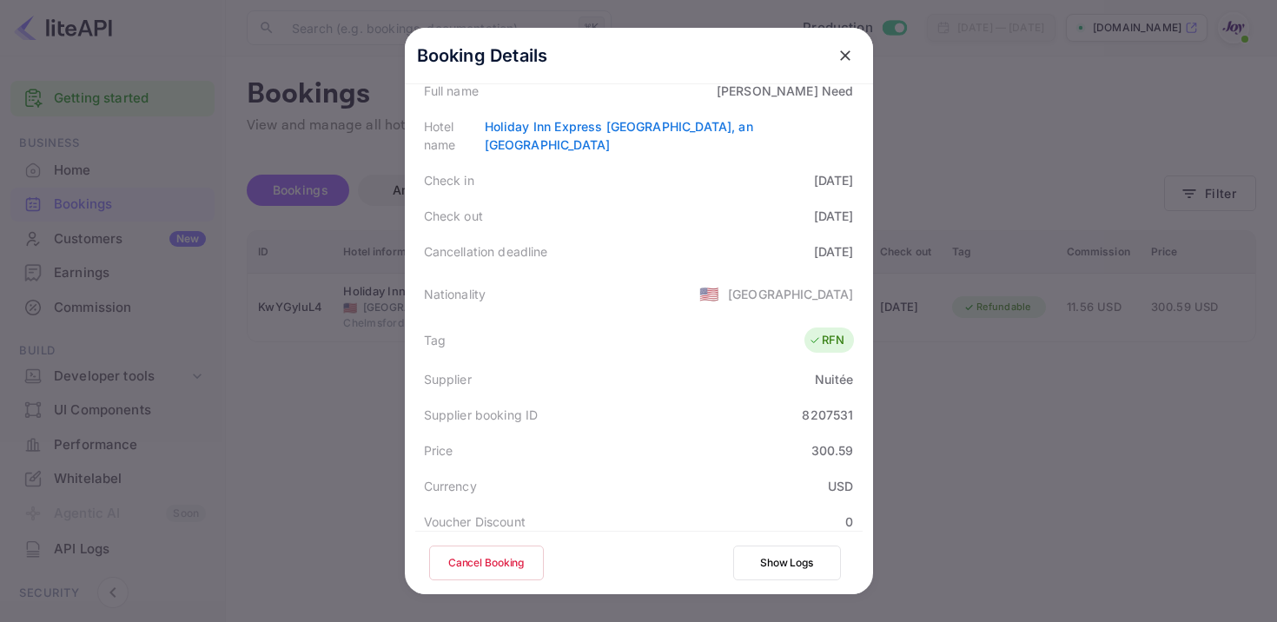
scroll to position [7, 0]
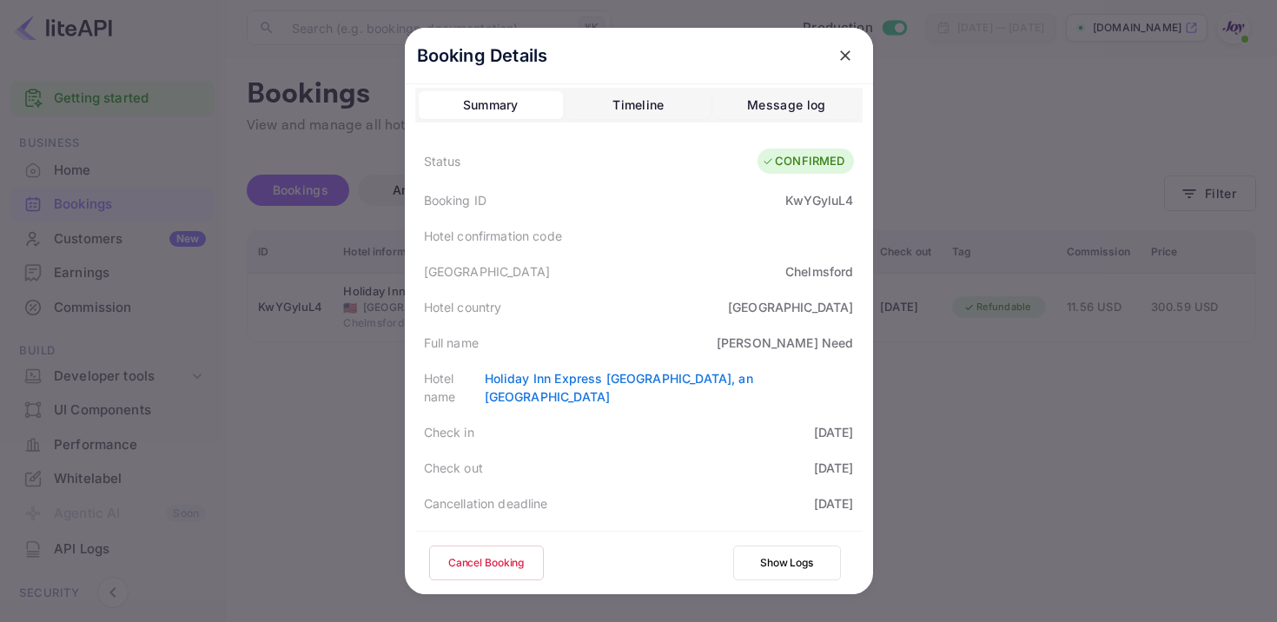
click at [804, 203] on div "KwYGyluL4" at bounding box center [819, 200] width 68 height 18
